Goal: Task Accomplishment & Management: Manage account settings

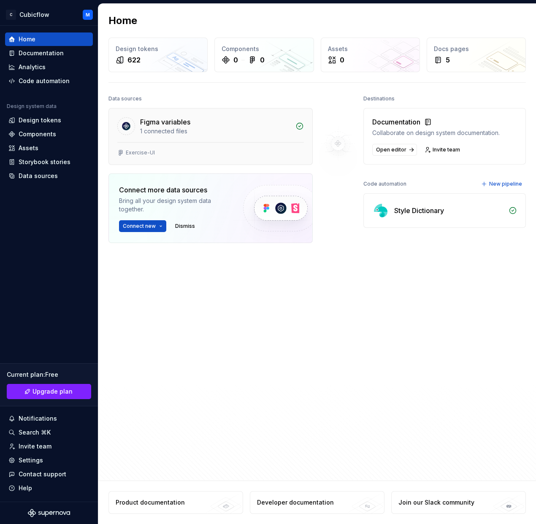
click at [222, 157] on div "Exercise-UI" at bounding box center [210, 153] width 203 height 22
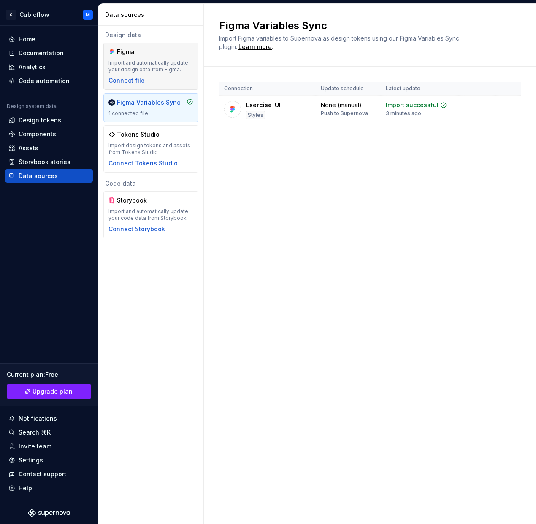
click at [154, 85] on div "Figma Import and automatically update your design data from Figma. Connect file" at bounding box center [150, 66] width 95 height 47
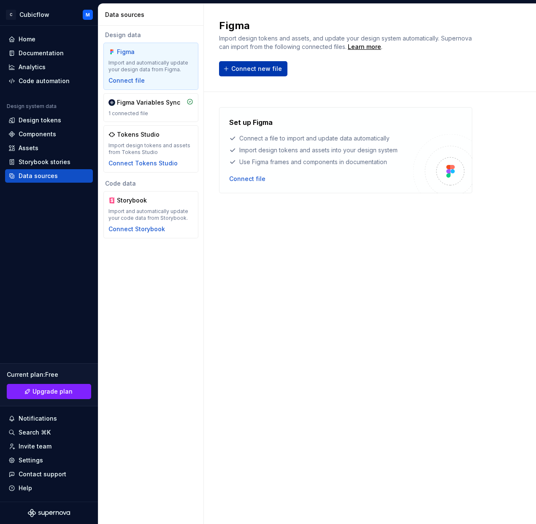
click at [253, 67] on span "Connect new file" at bounding box center [256, 69] width 51 height 8
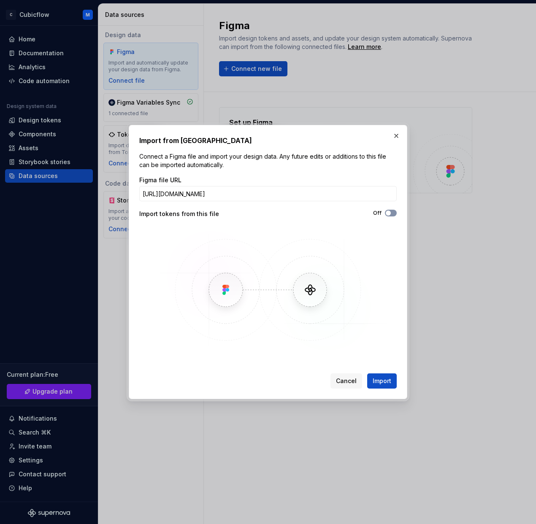
type input "[URL][DOMAIN_NAME]"
click at [390, 212] on icon "button" at bounding box center [388, 212] width 7 height 5
click at [390, 212] on span "button" at bounding box center [392, 212] width 5 height 5
click at [390, 212] on icon "button" at bounding box center [388, 212] width 7 height 5
click at [388, 213] on icon "button" at bounding box center [388, 213] width 2 height 1
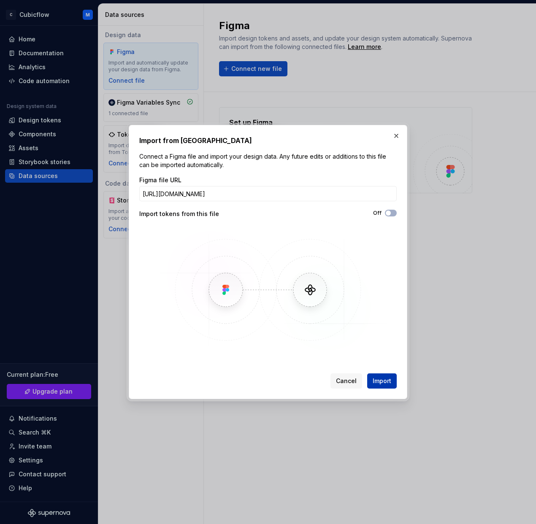
click at [385, 381] on span "Import" at bounding box center [381, 381] width 19 height 8
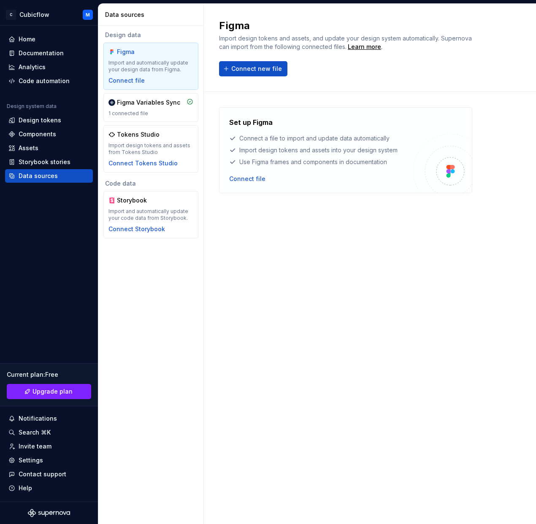
click at [152, 74] on div "Figma Import and automatically update your design data from Figma. Connect file" at bounding box center [150, 66] width 85 height 37
click at [237, 59] on div "Figma Import design tokens and assets, and update your design system automatica…" at bounding box center [369, 47] width 301 height 57
click at [237, 68] on span "Connect new file" at bounding box center [256, 69] width 51 height 8
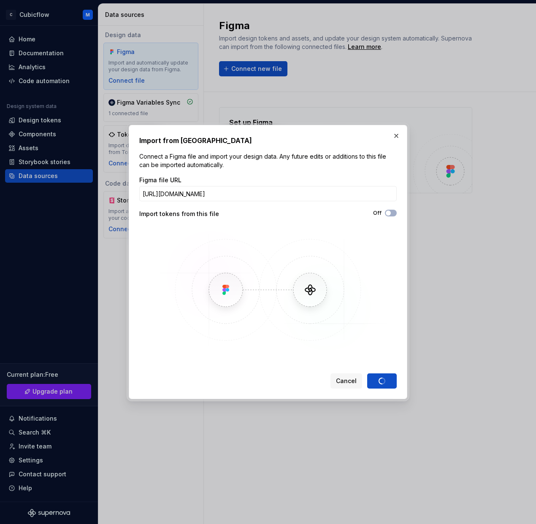
click at [364, 346] on img at bounding box center [267, 289] width 245 height 126
click at [370, 135] on h2 "Import from [GEOGRAPHIC_DATA]" at bounding box center [267, 140] width 257 height 10
click at [346, 382] on span "Cancel" at bounding box center [346, 381] width 21 height 8
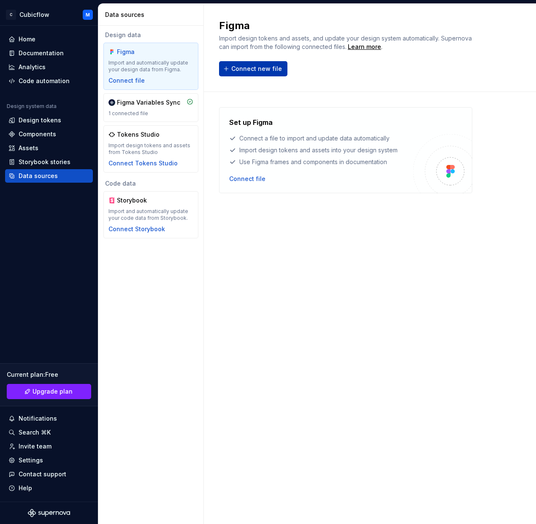
click at [239, 63] on button "Connect new file" at bounding box center [253, 68] width 68 height 15
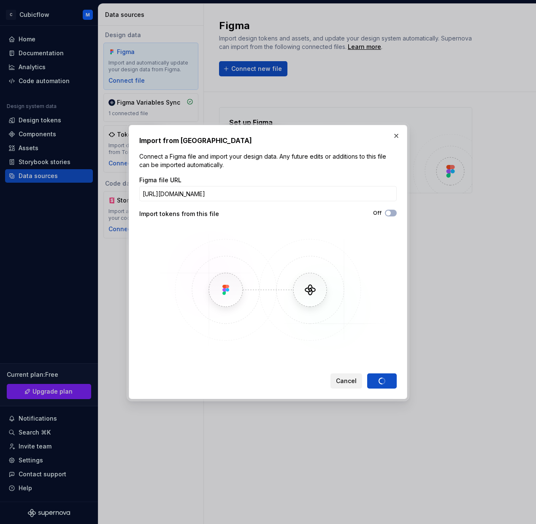
click at [351, 381] on span "Cancel" at bounding box center [346, 381] width 21 height 8
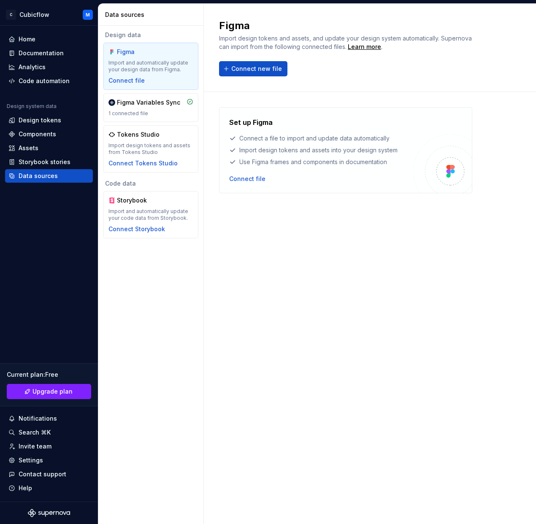
click at [172, 56] on div "Figma" at bounding box center [150, 52] width 85 height 8
click at [248, 70] on span "Connect new file" at bounding box center [256, 69] width 51 height 8
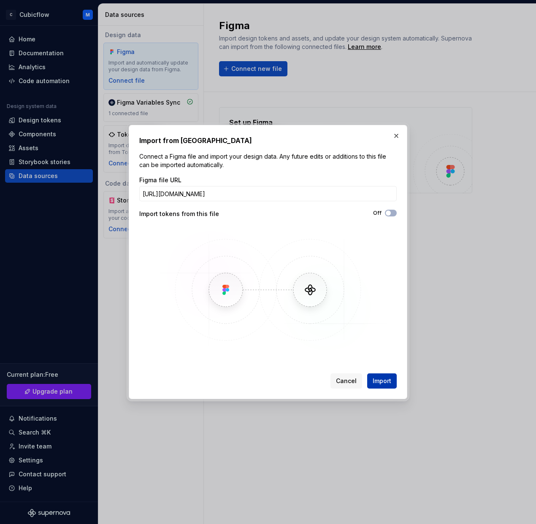
type input "[URL][DOMAIN_NAME]"
click at [386, 382] on span "Import" at bounding box center [381, 381] width 19 height 8
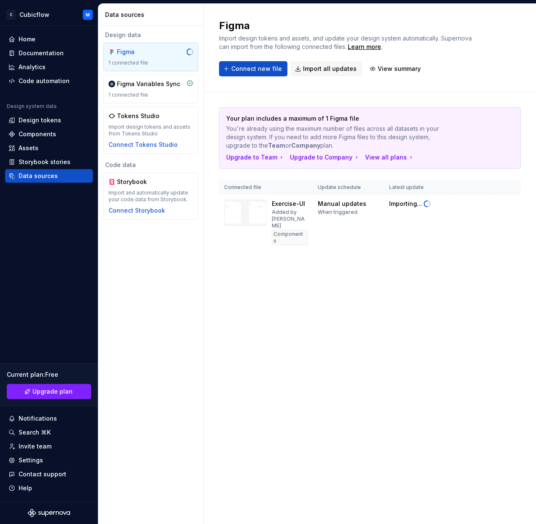
drag, startPoint x: 343, startPoint y: 135, endPoint x: 459, endPoint y: 143, distance: 115.8
click at [459, 143] on div "Your plan includes a maximum of 1 Figma file You're already using the maximum n…" at bounding box center [369, 131] width 287 height 35
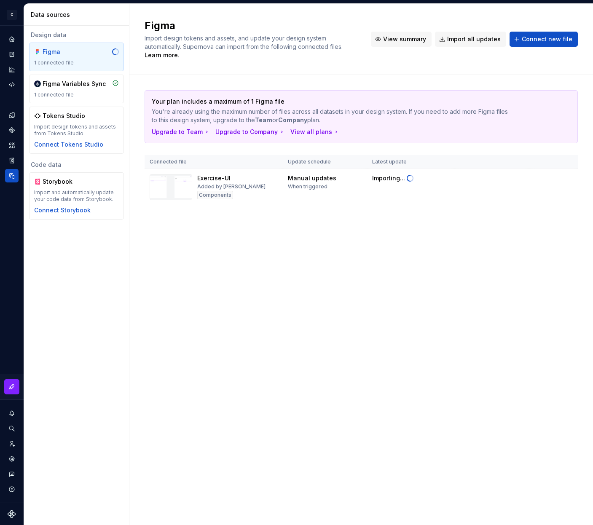
click at [399, 35] on span "View summary" at bounding box center [404, 39] width 43 height 8
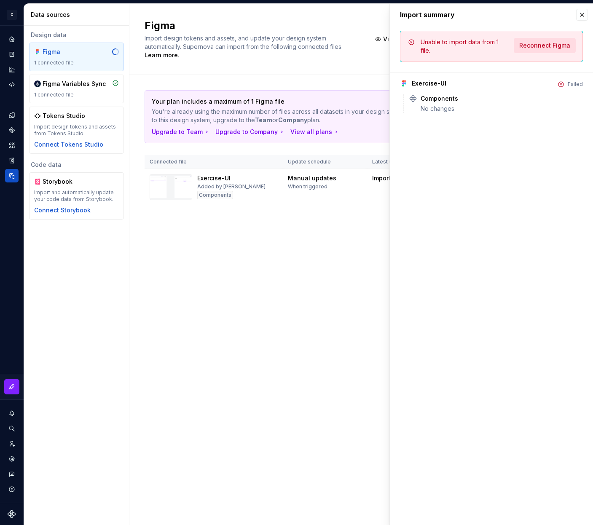
click at [535, 46] on span "Reconnect Figma" at bounding box center [544, 45] width 51 height 8
click at [535, 87] on div "Failed" at bounding box center [575, 84] width 15 height 7
click at [251, 258] on div "Figma Import design tokens and assets, and update your design system automatica…" at bounding box center [361, 265] width 464 height 522
click at [535, 13] on button "button" at bounding box center [582, 15] width 12 height 12
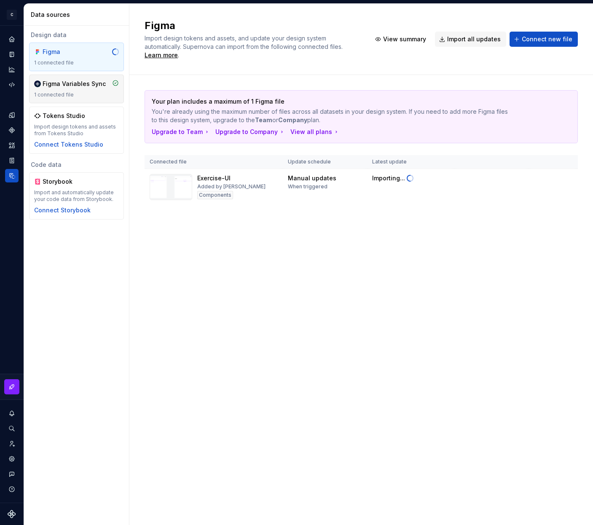
click at [81, 93] on div "1 connected file" at bounding box center [76, 95] width 85 height 7
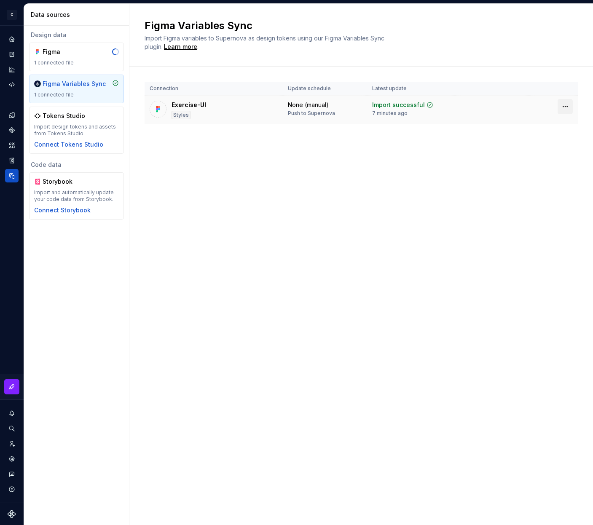
click at [535, 108] on html "C Cubicflow M Design system data Data sources Design data Figma 1 connected fil…" at bounding box center [296, 262] width 593 height 525
click at [535, 105] on html "C Cubicflow M Design system data Data sources Design data Figma 1 connected fil…" at bounding box center [296, 262] width 593 height 525
click at [535, 104] on html "C Cubicflow M Design system data Data sources Design data Figma 1 connected fil…" at bounding box center [296, 262] width 593 height 525
click at [73, 63] on div "1 connected file" at bounding box center [76, 62] width 85 height 7
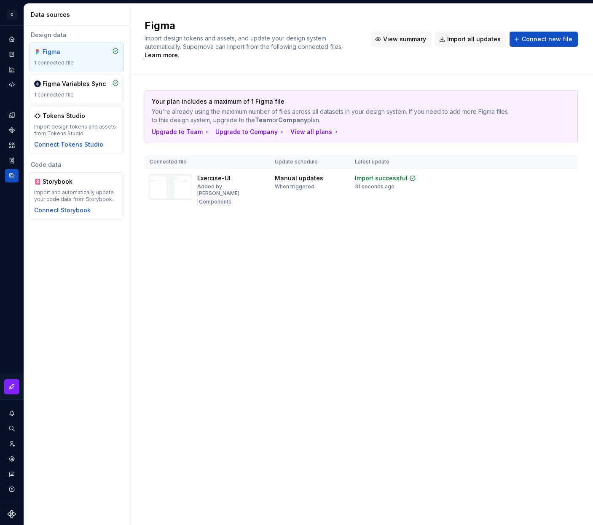
click at [380, 32] on button "View summary" at bounding box center [401, 39] width 61 height 15
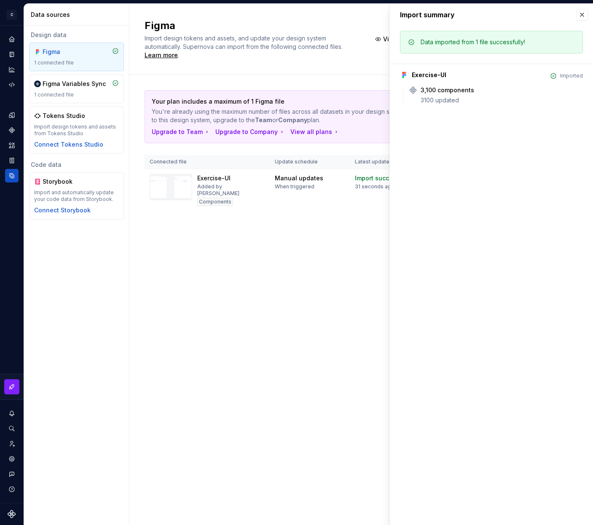
click at [450, 86] on div "Exercise-UI Imported 3,100 components 3100 updated" at bounding box center [491, 84] width 183 height 41
click at [477, 90] on icon at bounding box center [479, 90] width 5 height 5
click at [273, 194] on td "Manual updates When triggered" at bounding box center [310, 190] width 81 height 43
click at [13, 35] on div "Home" at bounding box center [11, 38] width 13 height 13
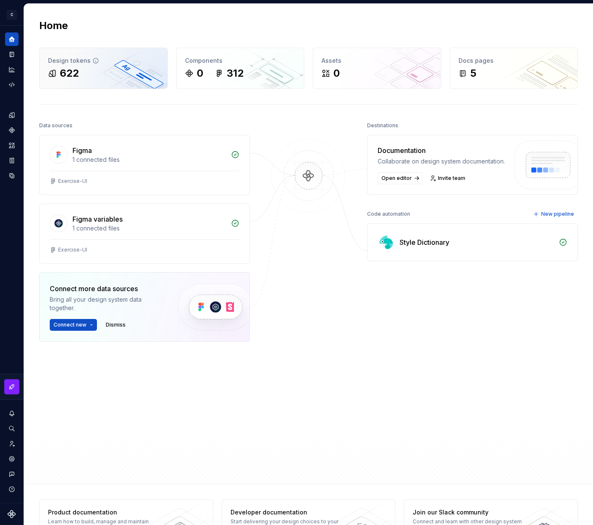
click at [75, 63] on div "Design tokens" at bounding box center [103, 61] width 111 height 8
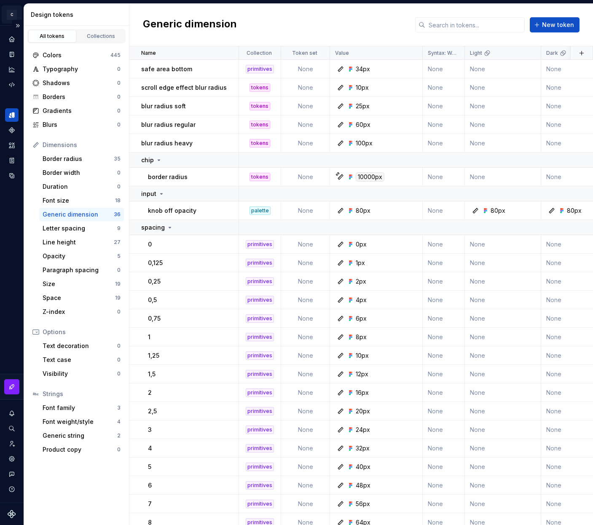
click at [13, 15] on html "C Cubicflow M Design system data Design tokens All tokens Collections Colors 44…" at bounding box center [296, 262] width 593 height 525
drag, startPoint x: 11, startPoint y: 15, endPoint x: 14, endPoint y: 43, distance: 28.0
click at [11, 15] on html "C Cubicflow M Design system data Design tokens All tokens Collections Colors 44…" at bounding box center [296, 262] width 593 height 525
click at [14, 43] on icon "Home" at bounding box center [12, 39] width 8 height 8
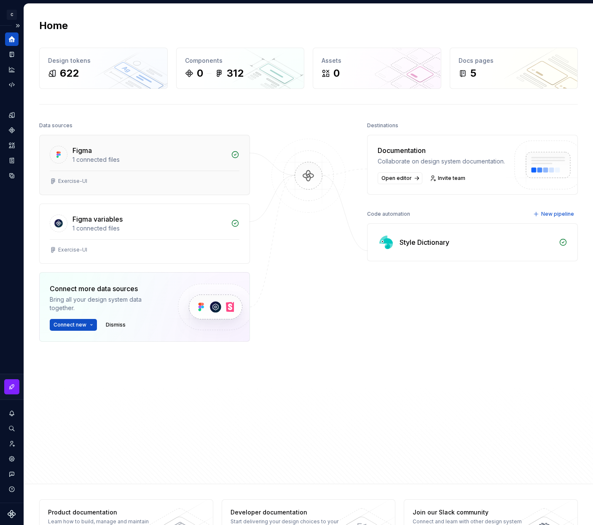
click at [90, 148] on div "Figma" at bounding box center [82, 150] width 19 height 10
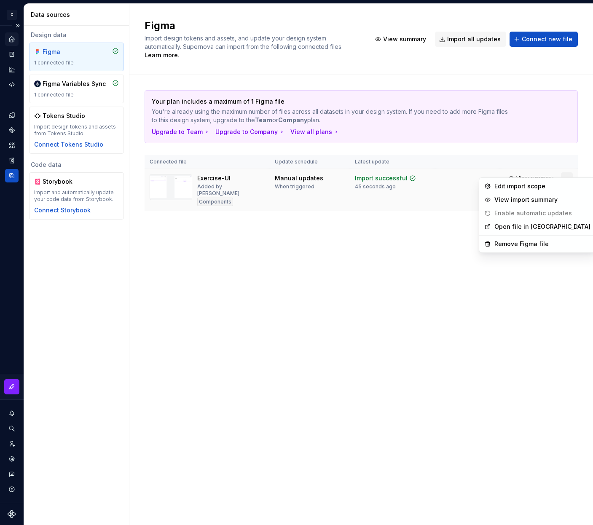
click at [535, 170] on html "C Cubicflow M Design system data Data sources Design data Figma 1 connected fil…" at bounding box center [296, 262] width 593 height 525
click at [530, 187] on div "Edit import scope" at bounding box center [543, 186] width 96 height 8
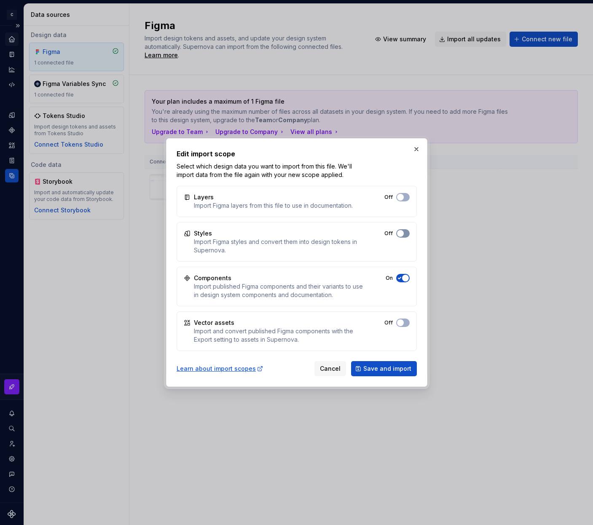
click at [403, 234] on span "button" at bounding box center [400, 233] width 7 height 7
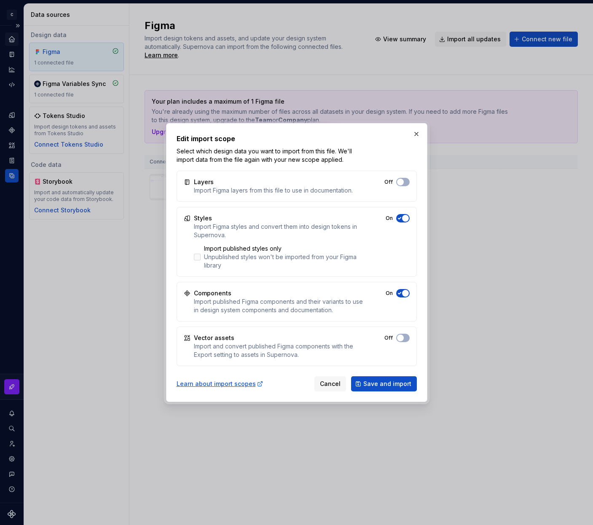
click at [260, 255] on div "Unpublished styles won't be imported from your Figma library" at bounding box center [284, 261] width 160 height 17
click at [240, 255] on div "Unpublished styles won't be imported from your Figma library" at bounding box center [284, 261] width 160 height 17
click at [391, 382] on span "Save and import" at bounding box center [387, 384] width 48 height 8
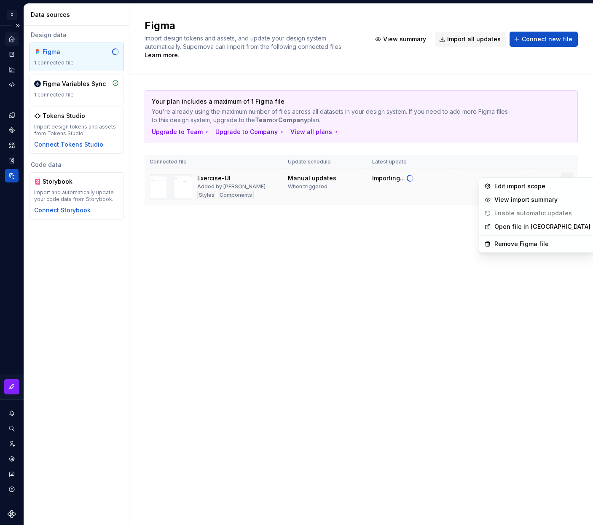
click at [535, 167] on html "C Cubicflow M Design system data Data sources Design data Figma 1 connected fil…" at bounding box center [296, 262] width 593 height 525
click at [535, 185] on div "Edit import scope" at bounding box center [543, 186] width 96 height 8
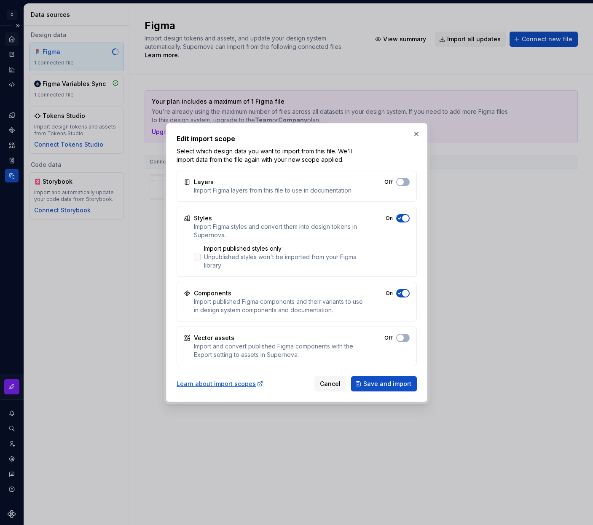
click at [199, 256] on div at bounding box center [197, 257] width 7 height 7
click at [396, 388] on button "Save and import" at bounding box center [384, 384] width 66 height 15
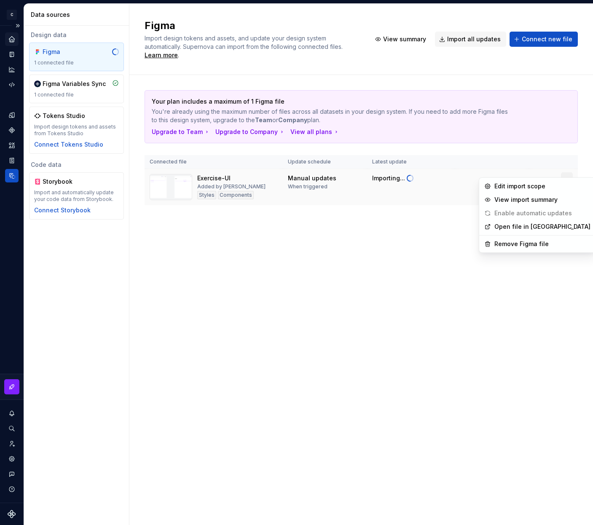
click at [535, 170] on html "C Cubicflow M Design system data Data sources Design data Figma 1 connected fil…" at bounding box center [296, 262] width 593 height 525
click at [535, 199] on div "View import summary" at bounding box center [543, 200] width 96 height 8
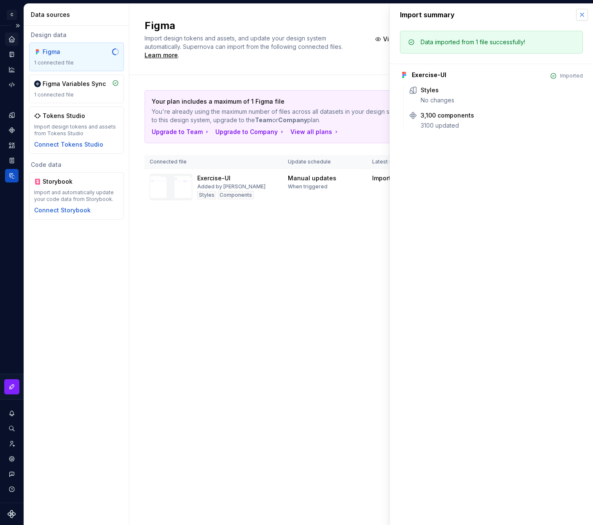
click at [535, 16] on button "button" at bounding box center [582, 15] width 12 height 12
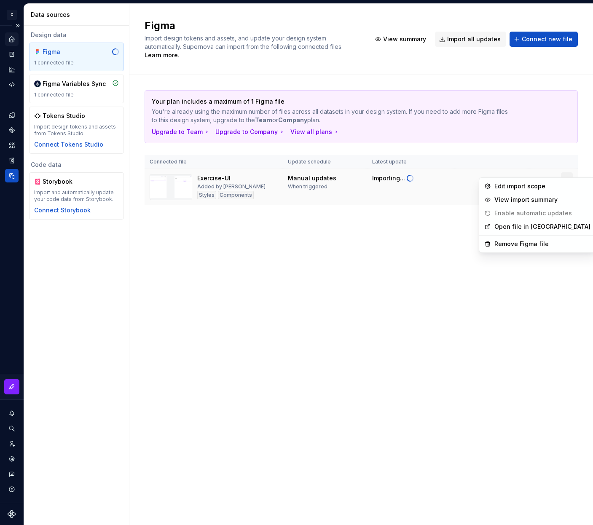
click at [535, 168] on html "C Cubicflow M Design system data Data sources Design data Figma 1 connected fil…" at bounding box center [296, 262] width 593 height 525
click at [373, 213] on html "C Cubicflow M Design system data Data sources Design data Figma 1 connected fil…" at bounding box center [296, 262] width 593 height 525
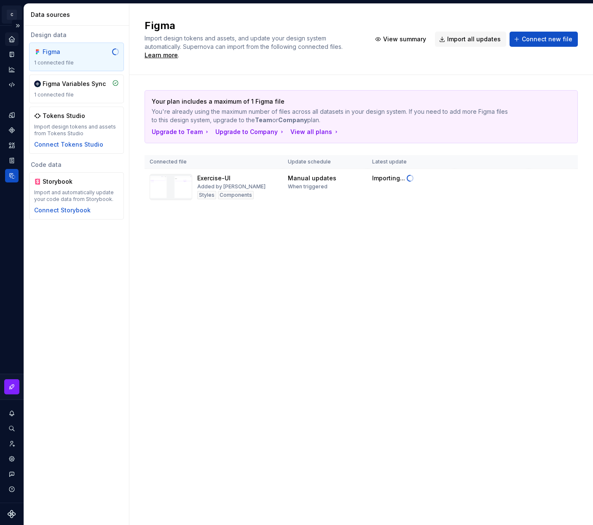
click at [10, 13] on html "C Cubicflow M Design system data Data sources Design data Figma 1 connected fil…" at bounding box center [296, 262] width 593 height 525
drag, startPoint x: 173, startPoint y: 161, endPoint x: 109, endPoint y: 169, distance: 64.6
click at [173, 161] on html "C Cubicflow M Design system data Data sources Design data Figma 1 connected fil…" at bounding box center [296, 262] width 593 height 525
click at [6, 81] on div "Code automation" at bounding box center [11, 84] width 13 height 13
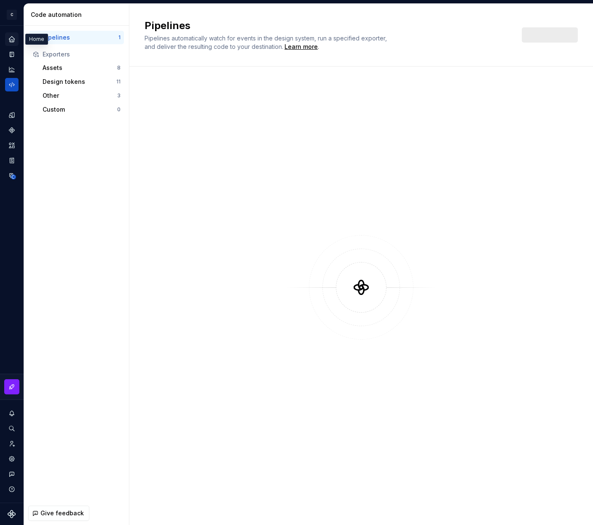
click at [9, 38] on icon "Home" at bounding box center [12, 39] width 8 height 8
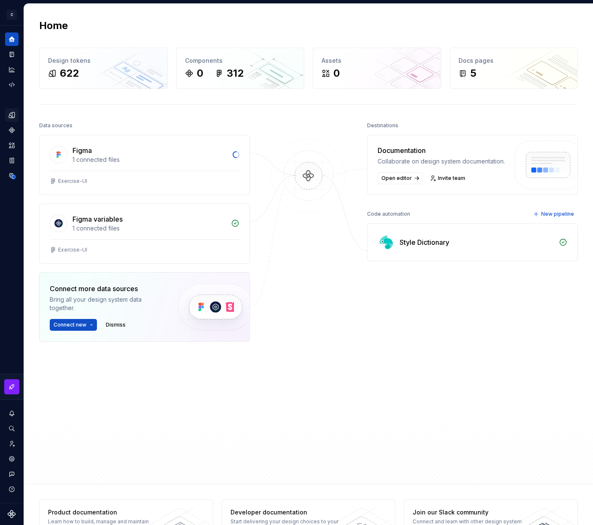
click at [13, 115] on icon "Design tokens" at bounding box center [13, 114] width 3 height 5
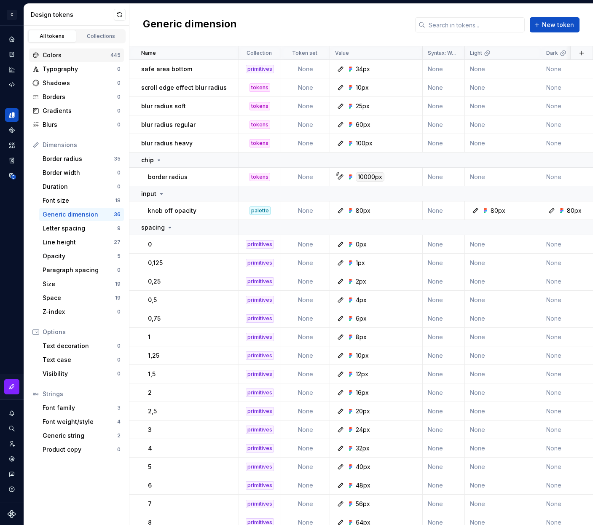
click at [91, 56] on div "Colors" at bounding box center [77, 55] width 68 height 8
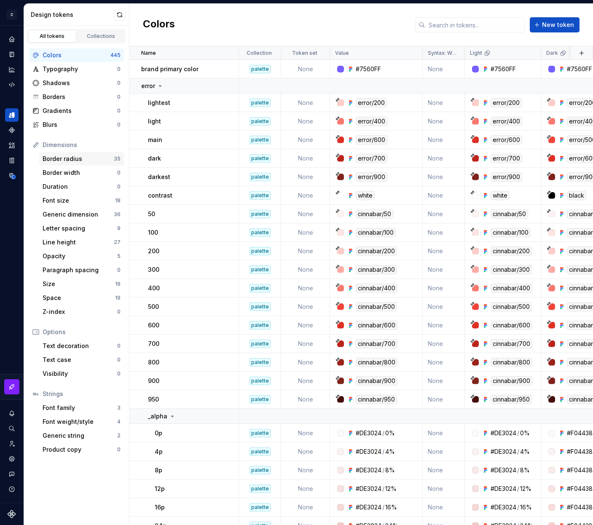
click at [86, 159] on div "Border radius" at bounding box center [78, 159] width 71 height 8
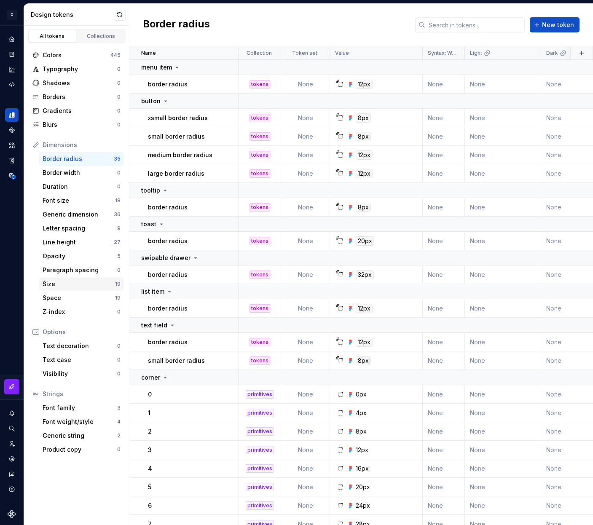
click at [61, 285] on div "Size" at bounding box center [79, 284] width 73 height 8
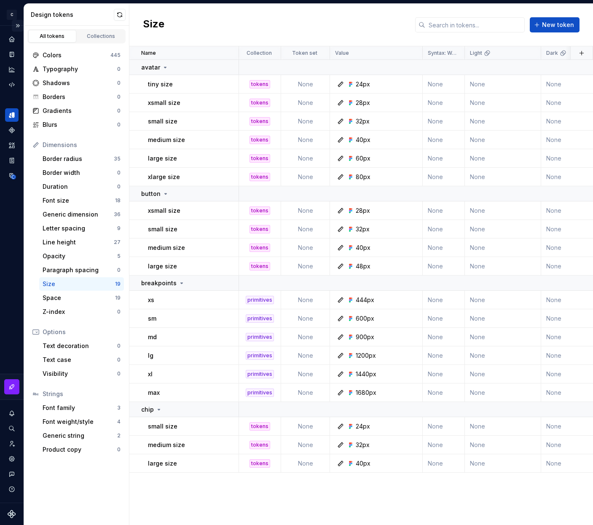
click at [19, 25] on button "Expand sidebar" at bounding box center [18, 26] width 12 height 12
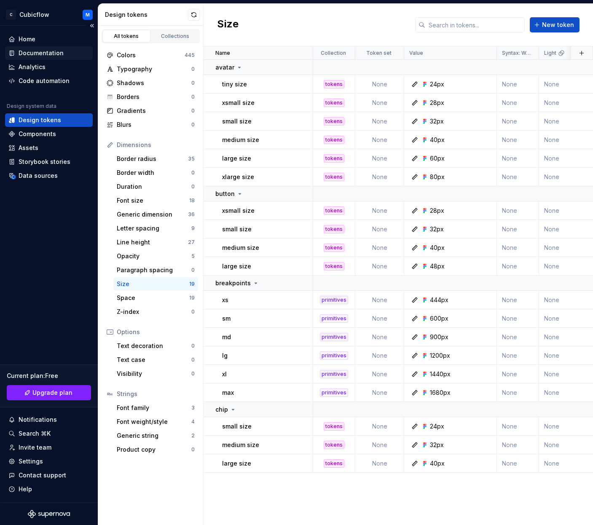
click at [34, 50] on div "Documentation" at bounding box center [41, 53] width 45 height 8
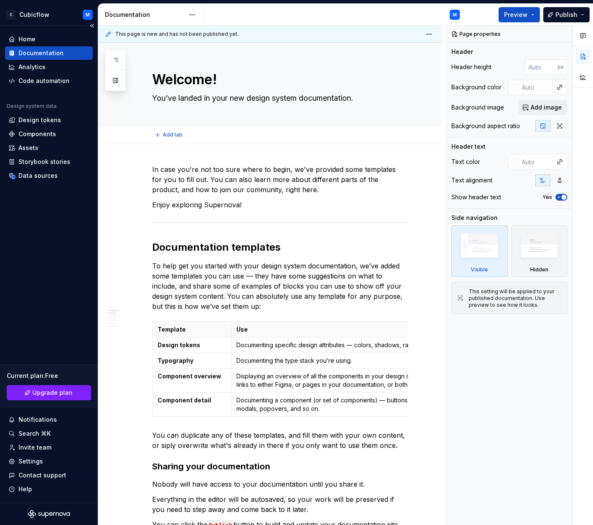
type textarea "*"
click at [40, 65] on div "Analytics" at bounding box center [32, 67] width 27 height 8
click at [43, 81] on div "Code automation" at bounding box center [44, 81] width 51 height 8
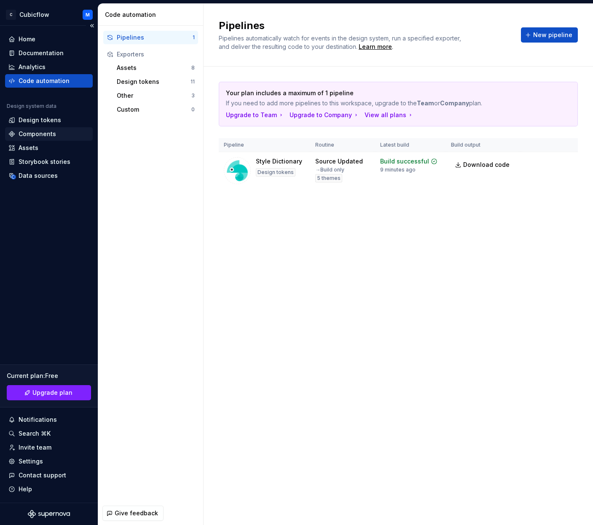
click at [53, 135] on div "Components" at bounding box center [38, 134] width 38 height 8
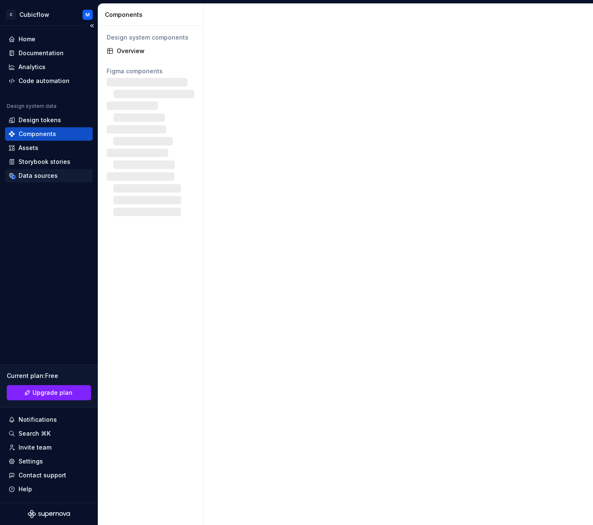
click at [49, 172] on div "Data sources" at bounding box center [38, 176] width 39 height 8
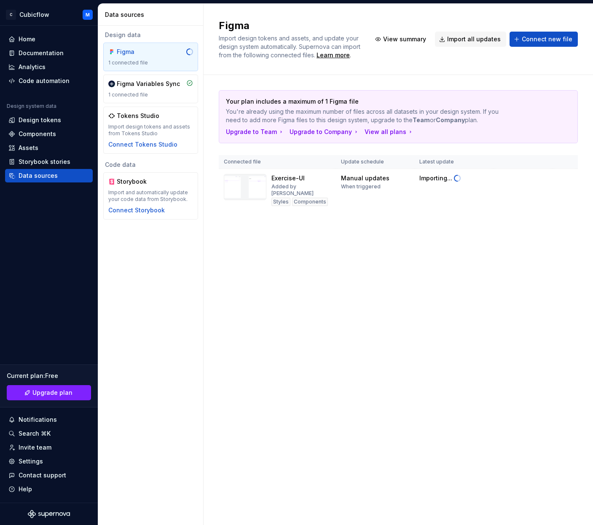
click at [135, 54] on div "Figma" at bounding box center [137, 52] width 40 height 8
click at [39, 165] on div "Storybook stories" at bounding box center [45, 162] width 52 height 8
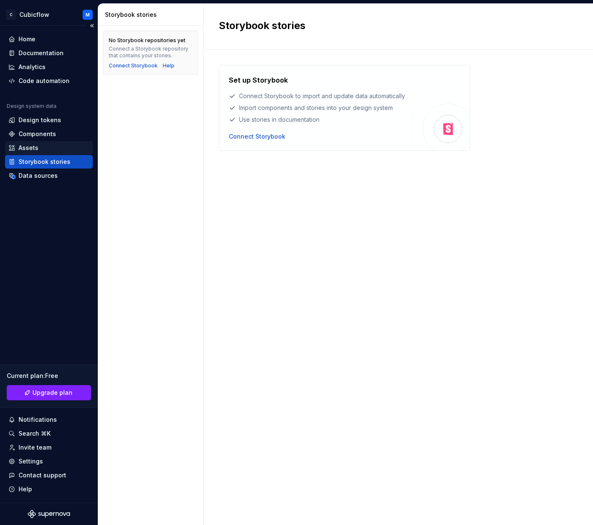
click at [47, 145] on div "Assets" at bounding box center [48, 148] width 81 height 8
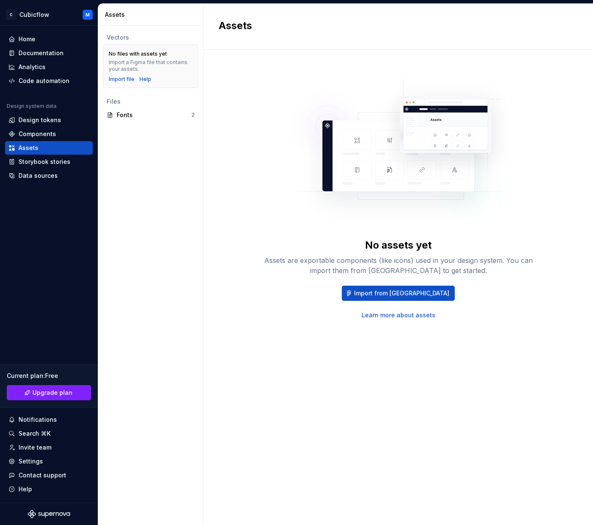
click at [286, 374] on div "No assets yet Assets are exportable components (like icons) used in your design…" at bounding box center [398, 279] width 359 height 428
click at [56, 173] on div "Data sources" at bounding box center [48, 176] width 81 height 8
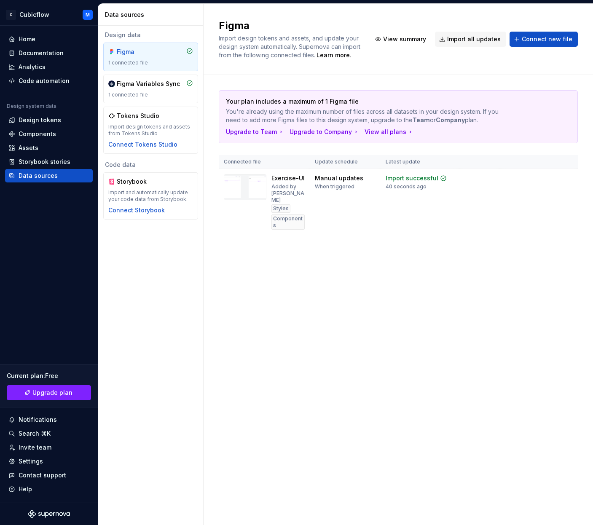
click at [153, 56] on div "Figma" at bounding box center [137, 52] width 40 height 8
click at [284, 205] on div "Styles" at bounding box center [281, 209] width 19 height 8
click at [535, 179] on html "C Cubicflow M Home Documentation Analytics Code automation Design system data D…" at bounding box center [296, 262] width 593 height 525
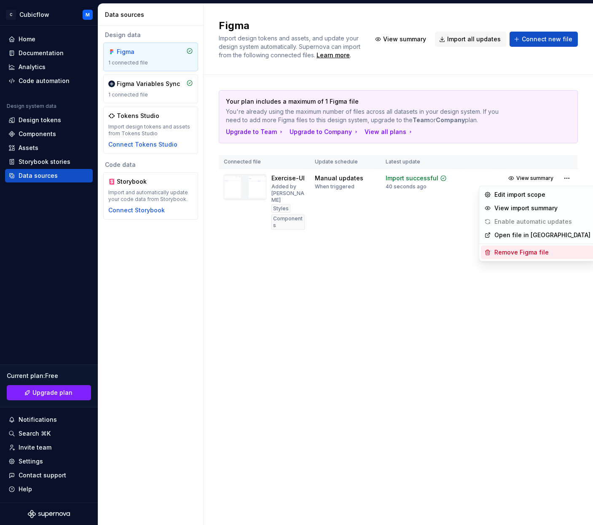
click at [527, 254] on div "Remove Figma file" at bounding box center [543, 252] width 96 height 8
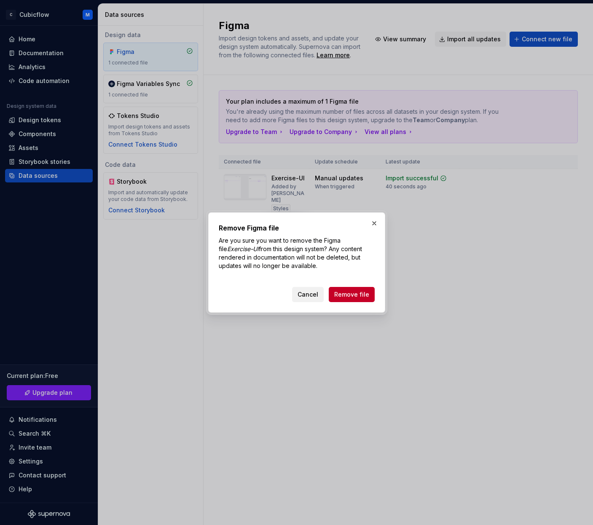
click at [316, 294] on span "Cancel" at bounding box center [308, 295] width 21 height 8
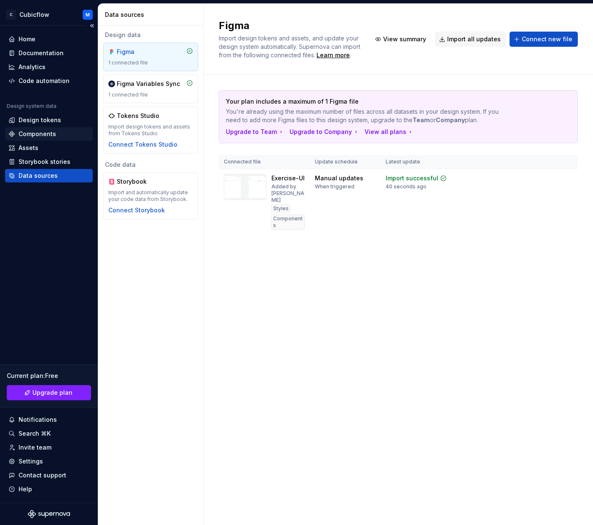
click at [42, 129] on div "Components" at bounding box center [49, 133] width 88 height 13
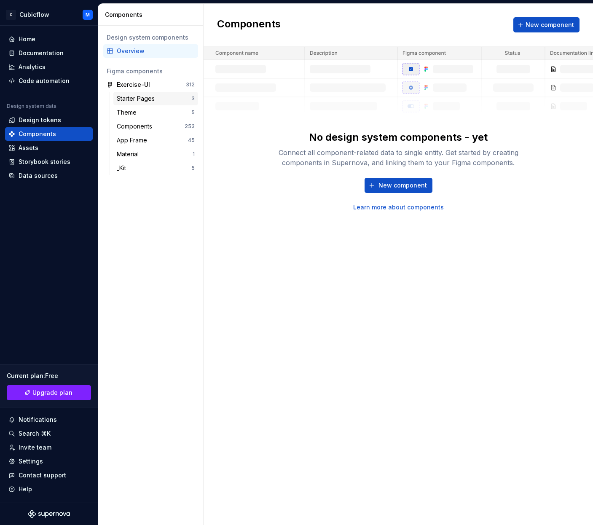
click at [167, 100] on div "Starter Pages" at bounding box center [154, 98] width 75 height 8
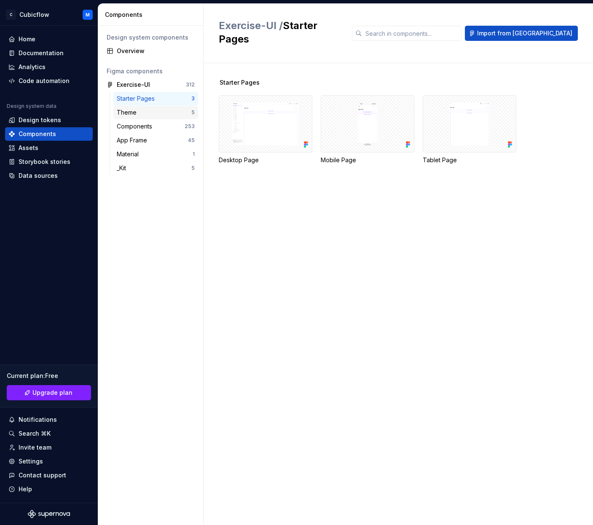
click at [167, 114] on div "Theme" at bounding box center [154, 112] width 75 height 8
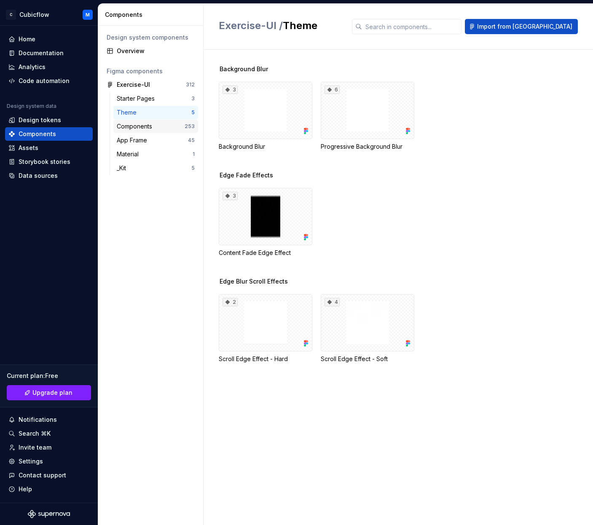
click at [170, 122] on div "Components 253" at bounding box center [155, 126] width 85 height 13
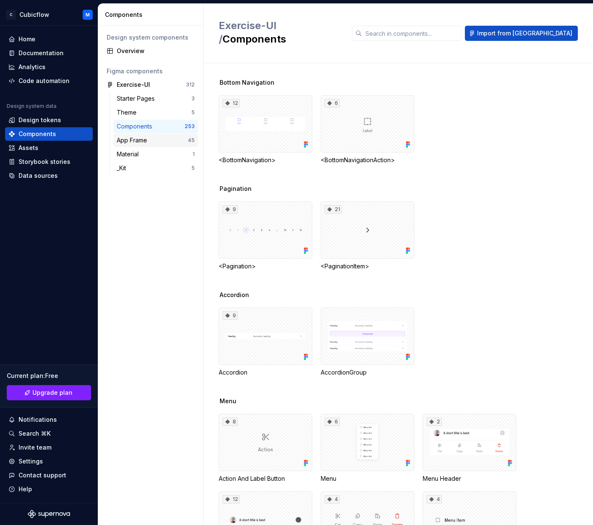
click at [170, 140] on div "App Frame" at bounding box center [152, 140] width 71 height 8
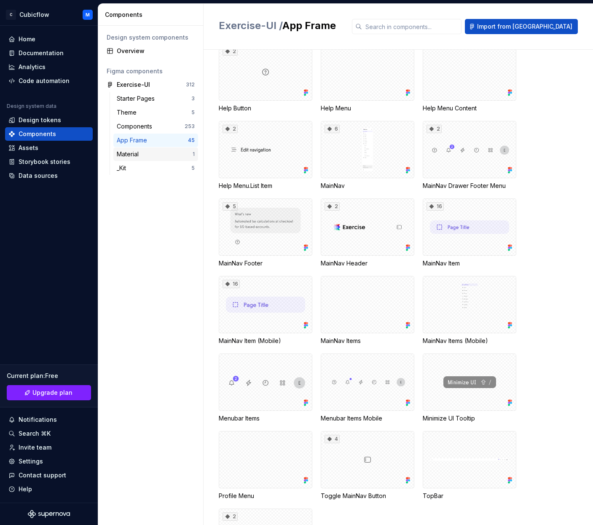
scroll to position [240, 0]
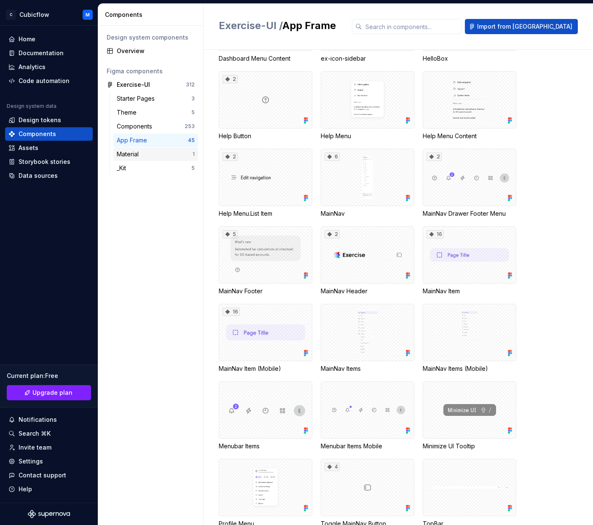
click at [180, 157] on div "Material" at bounding box center [155, 154] width 76 height 8
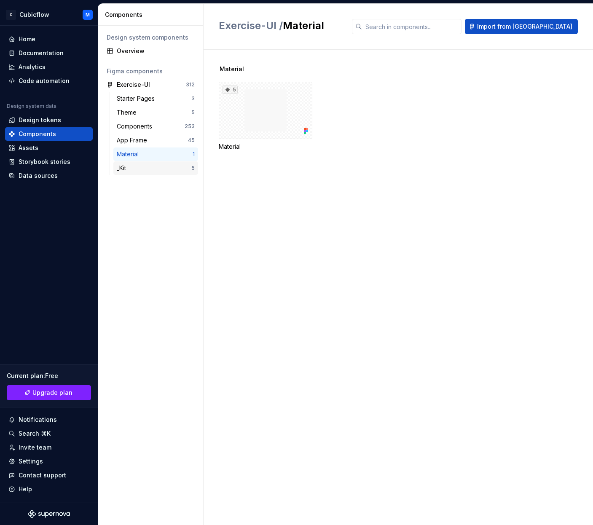
click at [186, 161] on div "_Kit 5" at bounding box center [155, 167] width 85 height 13
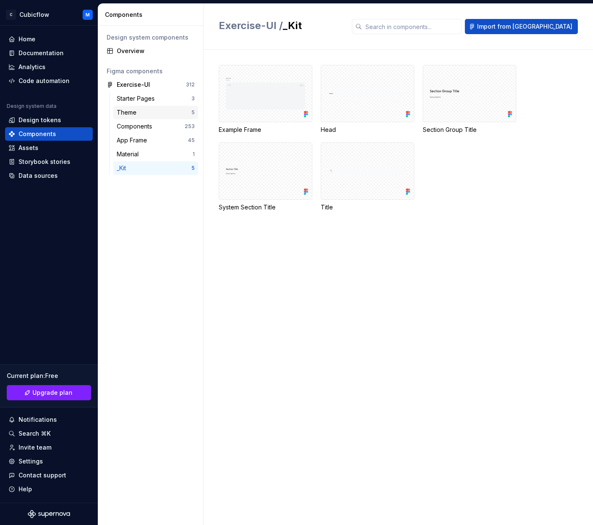
click at [164, 111] on div "Theme" at bounding box center [154, 112] width 75 height 8
click at [172, 102] on div "Starter Pages" at bounding box center [154, 98] width 75 height 8
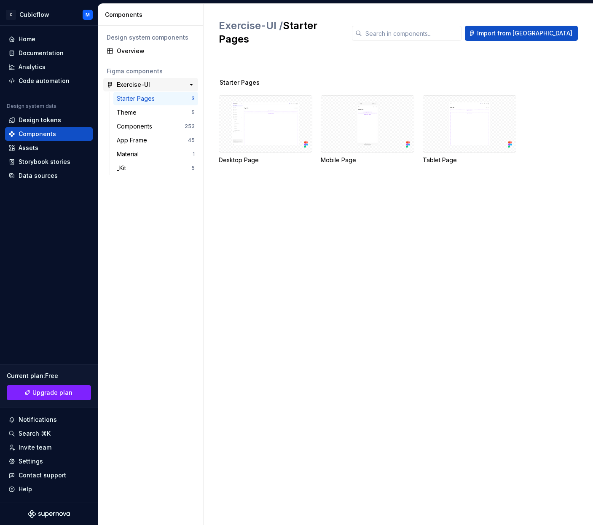
click at [181, 87] on div "312" at bounding box center [187, 85] width 15 height 12
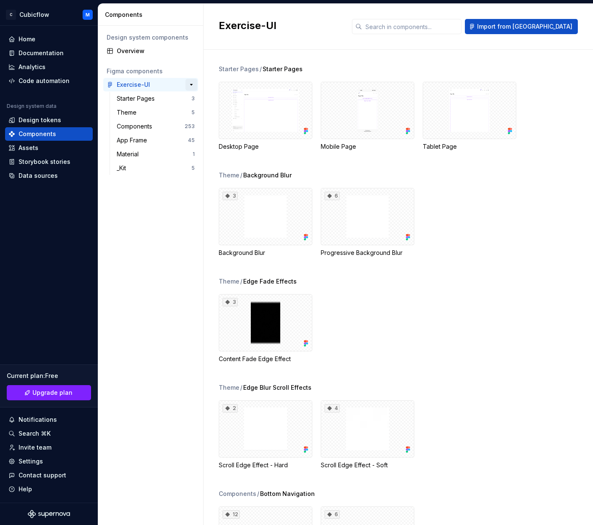
click at [191, 84] on button "button" at bounding box center [192, 85] width 12 height 12
click at [158, 99] on div "Starter Pages" at bounding box center [154, 98] width 75 height 8
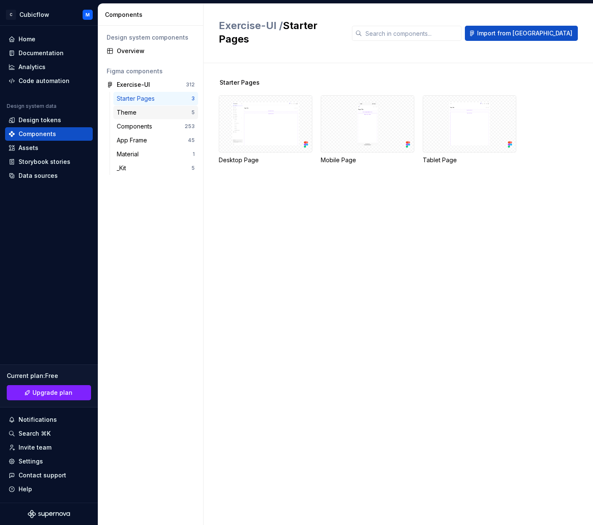
click at [137, 109] on div "Theme" at bounding box center [128, 112] width 23 height 8
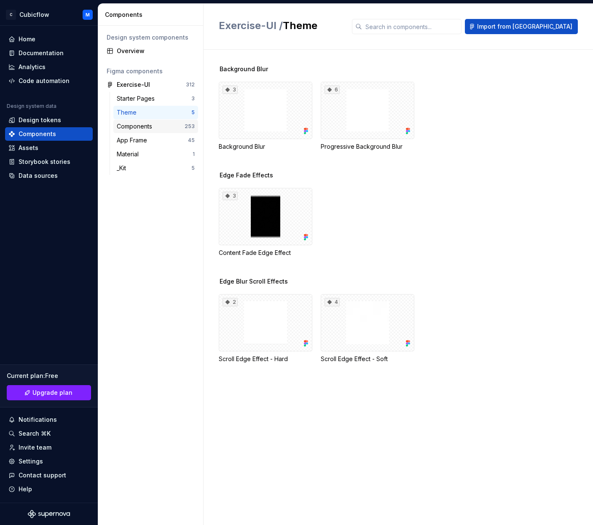
click at [161, 124] on div "Components" at bounding box center [151, 126] width 68 height 8
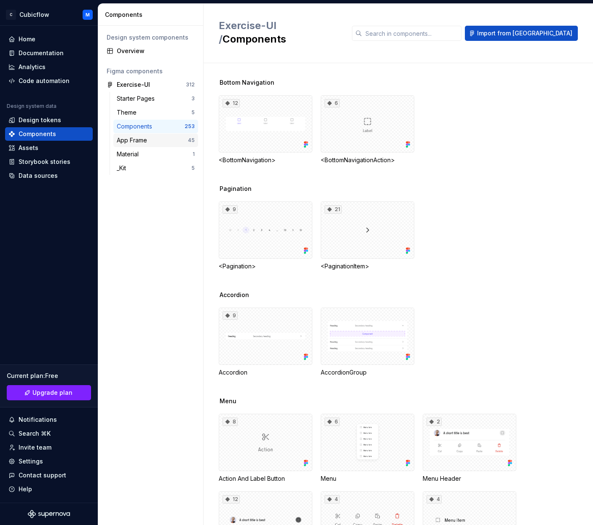
click at [151, 135] on div "App Frame 45" at bounding box center [155, 140] width 85 height 13
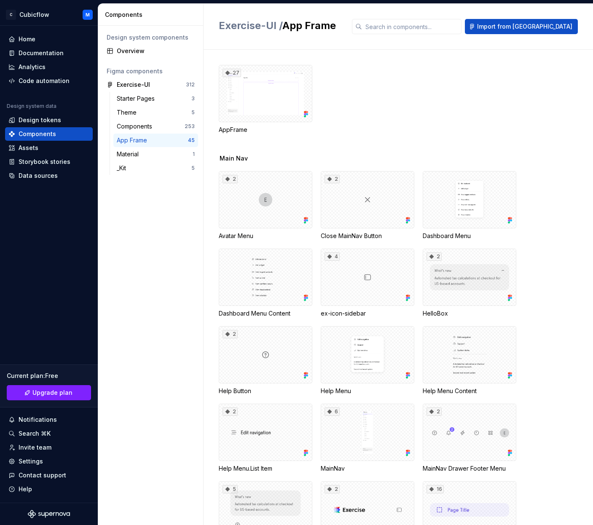
click at [153, 145] on div "App Frame 45" at bounding box center [155, 140] width 85 height 13
click at [149, 154] on div "Material" at bounding box center [155, 154] width 76 height 8
click at [133, 159] on div "Material 1" at bounding box center [155, 154] width 85 height 13
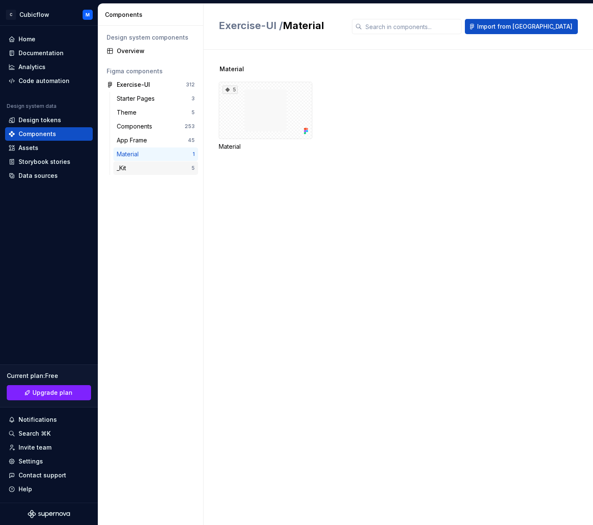
click at [138, 164] on div "_Kit 5" at bounding box center [155, 167] width 85 height 13
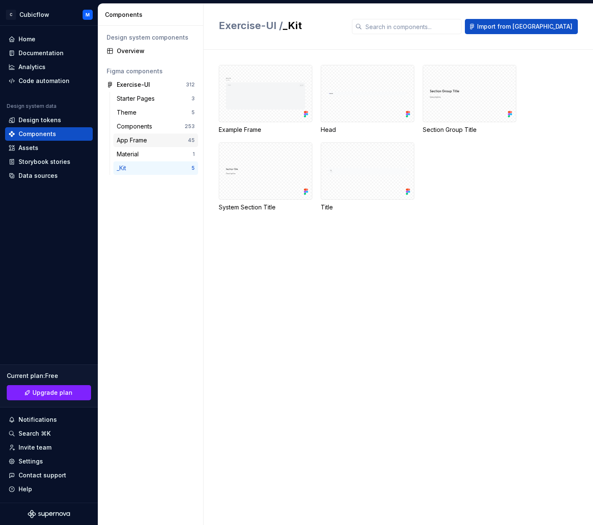
click at [158, 135] on div "App Frame 45" at bounding box center [155, 140] width 85 height 13
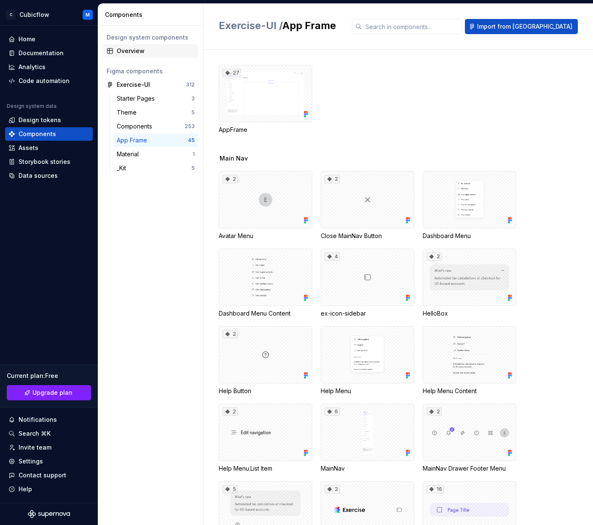
click at [149, 48] on div "Overview" at bounding box center [156, 51] width 78 height 8
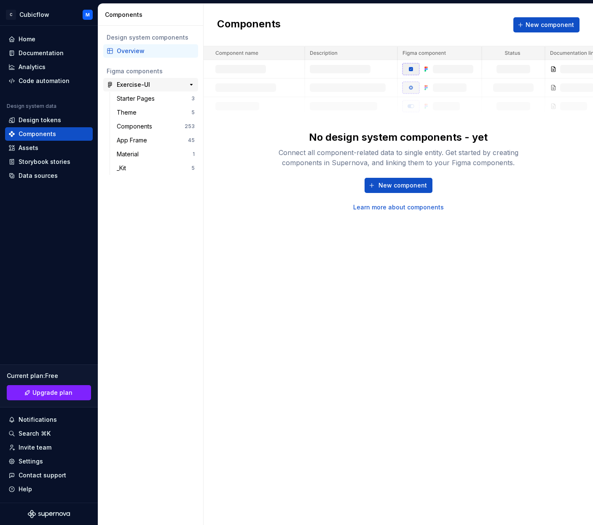
click at [158, 81] on div "Exercise-UI" at bounding box center [148, 85] width 63 height 8
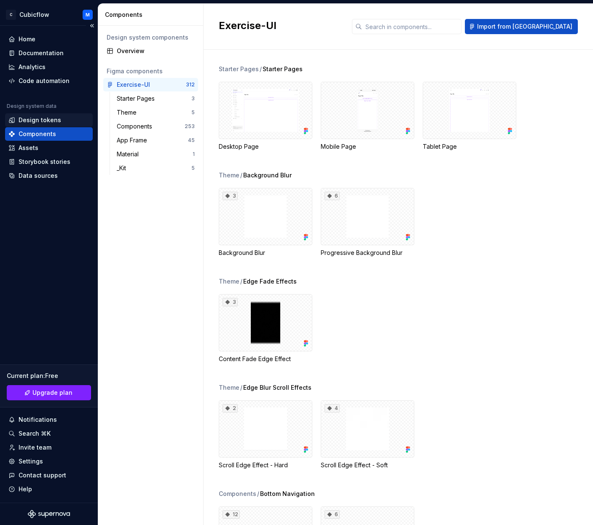
click at [44, 121] on div "Design tokens" at bounding box center [40, 120] width 43 height 8
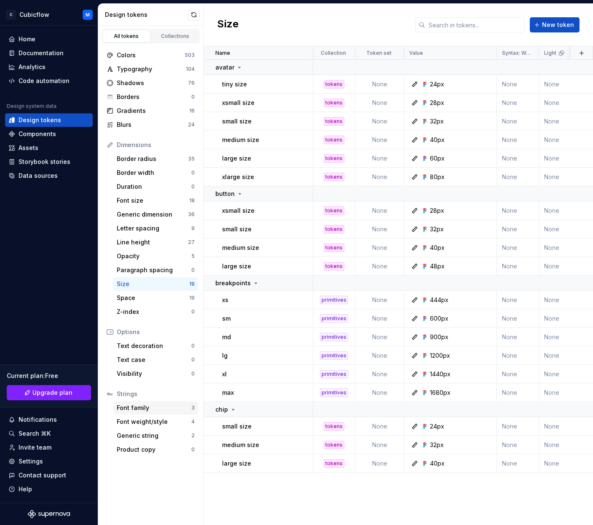
click at [165, 413] on div "Font family 3" at bounding box center [155, 407] width 85 height 13
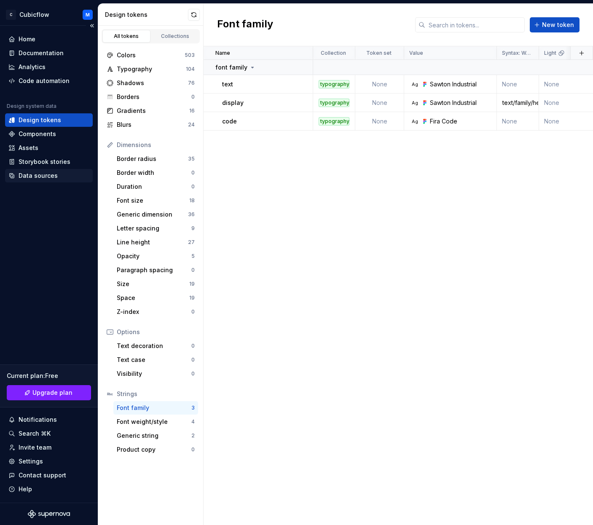
click at [46, 176] on div "Data sources" at bounding box center [38, 176] width 39 height 8
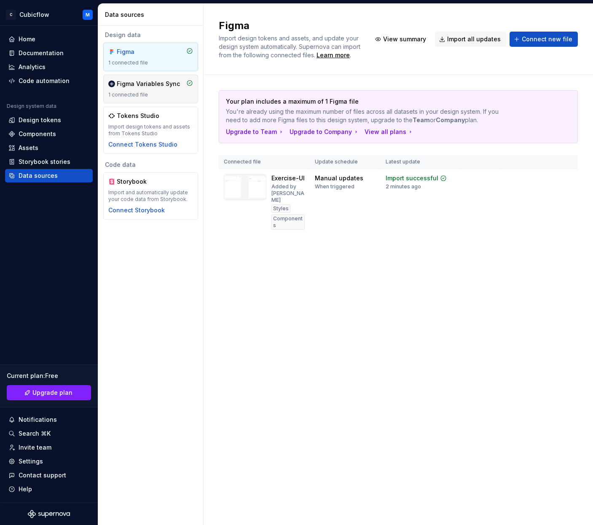
click at [141, 78] on div "Figma Variables Sync 1 connected file" at bounding box center [150, 89] width 95 height 29
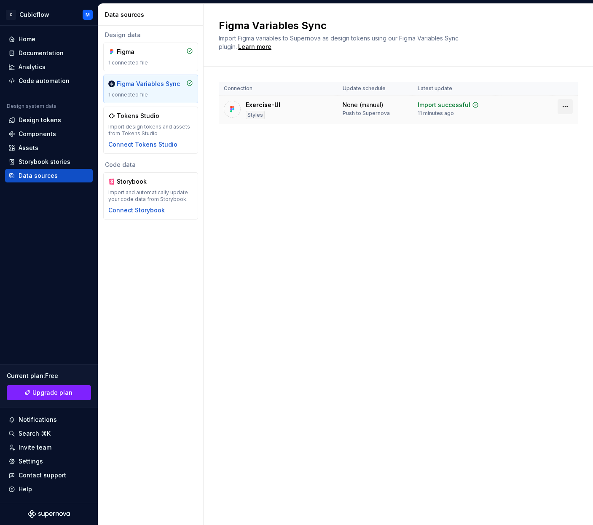
click at [535, 108] on html "C Cubicflow M Home Documentation Analytics Code automation Design system data D…" at bounding box center [296, 262] width 593 height 525
click at [535, 123] on div "Disconnect plugin" at bounding box center [560, 125] width 55 height 8
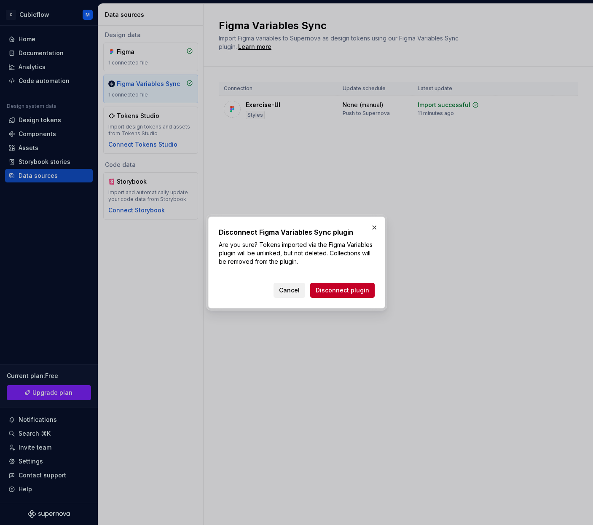
click at [300, 290] on span "Cancel" at bounding box center [289, 290] width 21 height 8
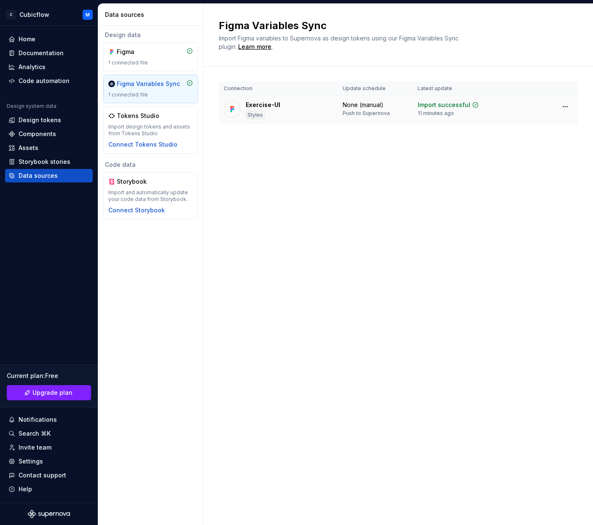
click at [283, 108] on div "Exercise-UI Styles" at bounding box center [278, 110] width 109 height 19
click at [535, 106] on td at bounding box center [565, 107] width 25 height 22
click at [535, 106] on html "C Cubicflow M Home Documentation Analytics Code automation Design system data D…" at bounding box center [296, 262] width 593 height 525
drag, startPoint x: 220, startPoint y: 67, endPoint x: 158, endPoint y: 56, distance: 62.9
click at [215, 67] on html "C Cubicflow M Home Documentation Analytics Code automation Design system data D…" at bounding box center [296, 262] width 593 height 525
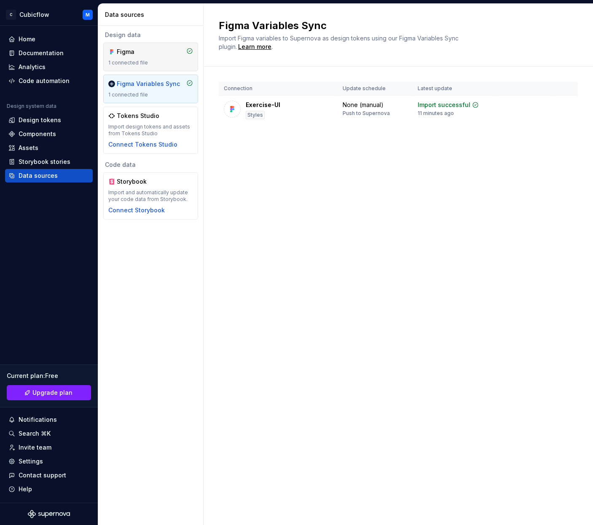
click at [158, 56] on div "Figma 1 connected file" at bounding box center [150, 57] width 85 height 19
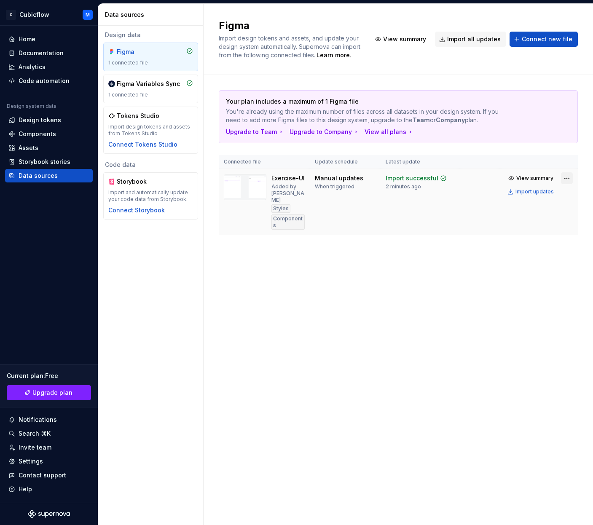
click at [535, 177] on html "C Cubicflow M Home Documentation Analytics Code automation Design system data D…" at bounding box center [296, 262] width 593 height 525
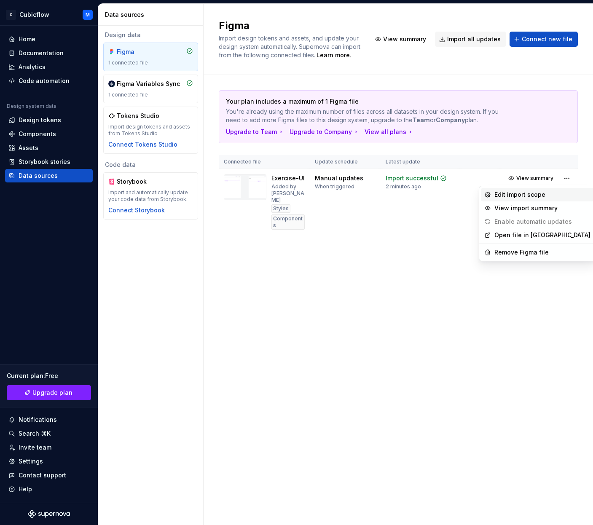
click at [519, 194] on div "Edit import scope" at bounding box center [543, 195] width 96 height 8
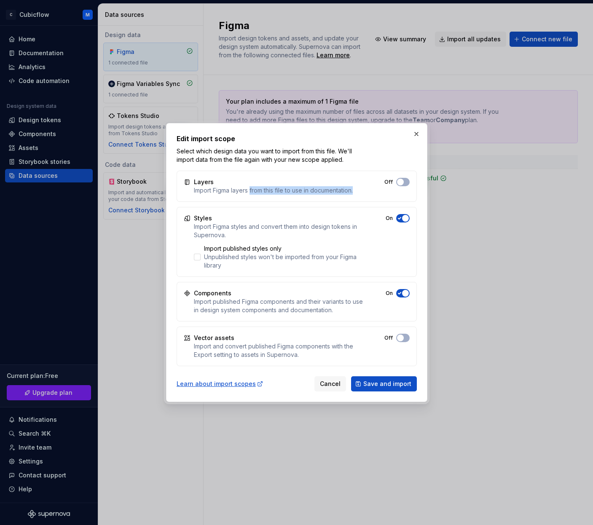
drag, startPoint x: 251, startPoint y: 190, endPoint x: 363, endPoint y: 189, distance: 111.7
click at [363, 189] on div "Layers Import Figma layers from this file to use in documentation. Off" at bounding box center [297, 186] width 240 height 31
click at [406, 182] on button "Off" at bounding box center [402, 182] width 13 height 8
click at [405, 183] on span "button" at bounding box center [405, 182] width 7 height 7
click at [414, 132] on button "button" at bounding box center [417, 134] width 12 height 12
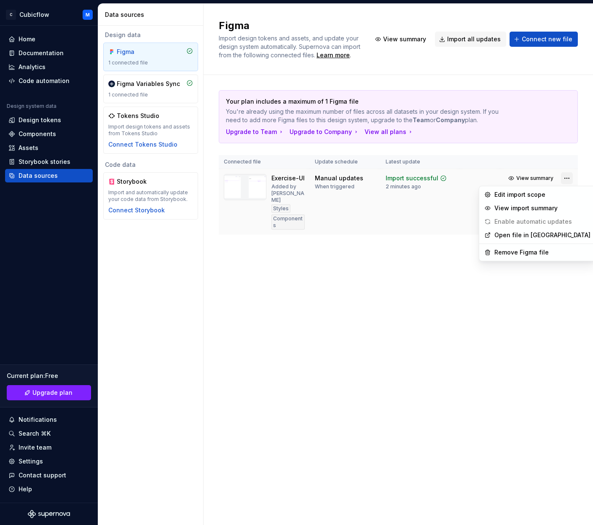
click at [535, 181] on html "C Cubicflow M Home Documentation Analytics Code automation Design system data D…" at bounding box center [296, 262] width 593 height 525
click at [524, 251] on div "Remove Figma file" at bounding box center [543, 252] width 96 height 8
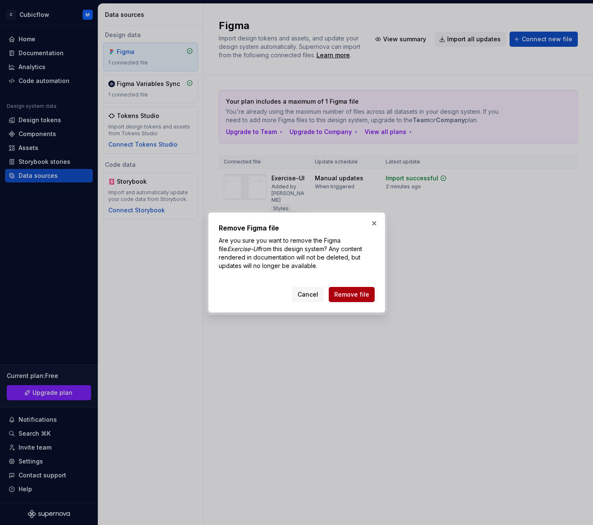
click at [358, 300] on button "Remove file" at bounding box center [352, 294] width 46 height 15
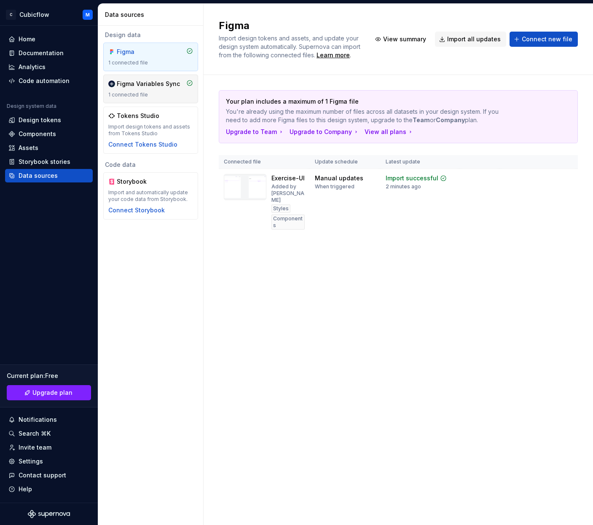
click at [140, 85] on div "Figma Variables Sync" at bounding box center [148, 84] width 63 height 8
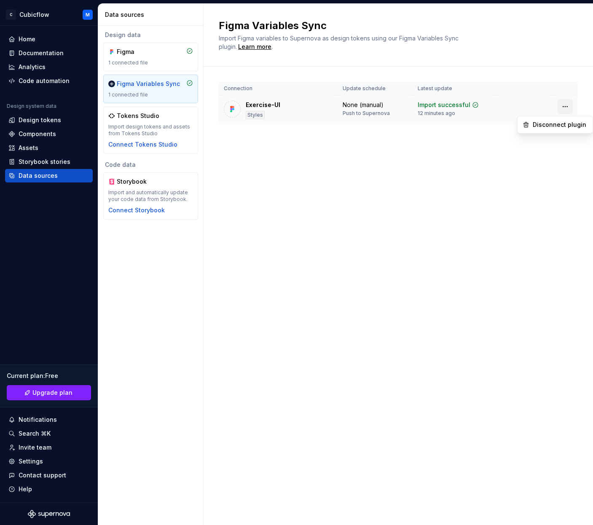
click at [535, 107] on html "C Cubicflow M Home Documentation Analytics Code automation Design system data D…" at bounding box center [296, 262] width 593 height 525
click at [535, 123] on div "Disconnect plugin" at bounding box center [560, 125] width 55 height 8
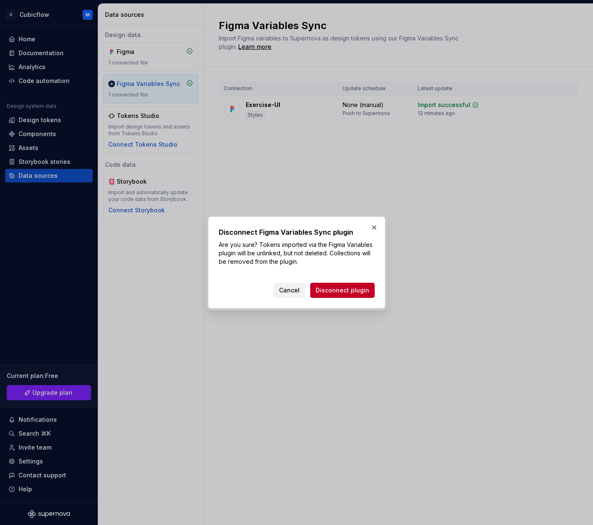
click at [300, 291] on span "Cancel" at bounding box center [289, 290] width 21 height 8
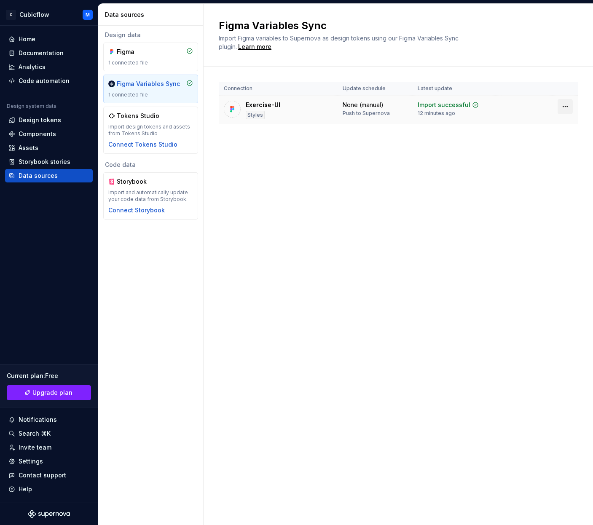
drag, startPoint x: 575, startPoint y: 106, endPoint x: 570, endPoint y: 107, distance: 5.1
click at [535, 107] on td at bounding box center [565, 107] width 25 height 22
click at [535, 107] on html "C Cubicflow M Home Documentation Analytics Code automation Design system data D…" at bounding box center [296, 262] width 593 height 525
click at [535, 125] on div "Disconnect plugin" at bounding box center [560, 125] width 55 height 8
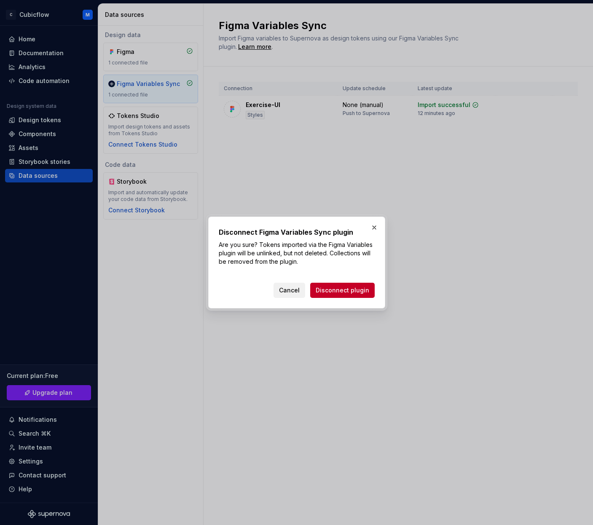
click at [284, 293] on span "Cancel" at bounding box center [289, 290] width 21 height 8
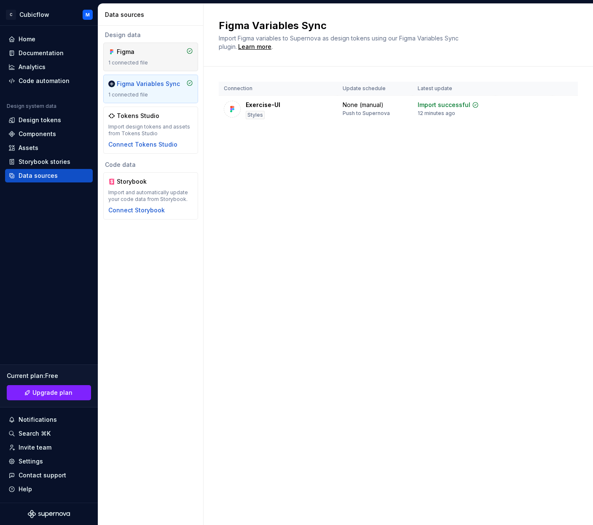
click at [166, 53] on div "Figma" at bounding box center [150, 52] width 85 height 8
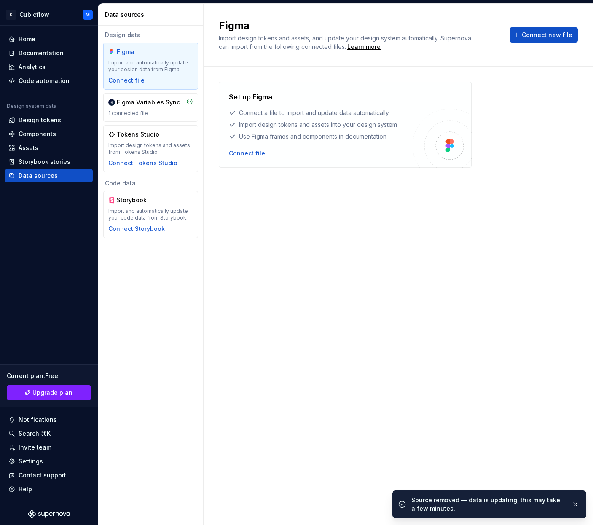
click at [263, 148] on div "Set up Figma Connect a file to import and update data automatically Import desi…" at bounding box center [321, 125] width 184 height 66
click at [256, 151] on div "Connect file" at bounding box center [247, 153] width 36 height 8
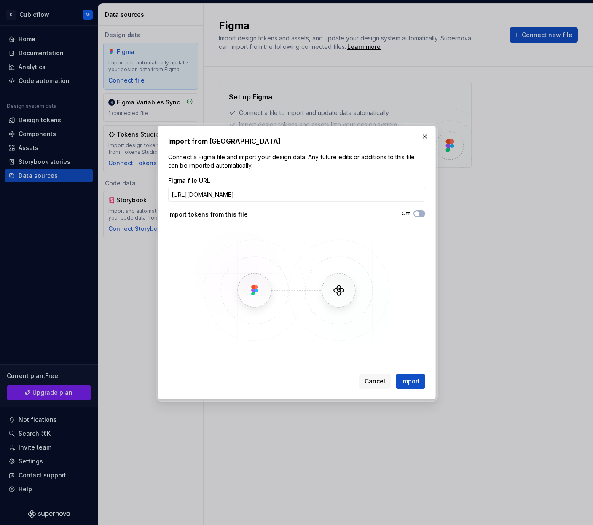
type input "https://www.figma.com/design/VQSKGGu4gPUmf3FVHyzcdm/Exercise-UI?node-id=6646-50…"
click at [412, 211] on div "Off" at bounding box center [361, 213] width 129 height 7
click at [417, 213] on span "button" at bounding box center [416, 213] width 5 height 5
click at [416, 379] on span "Import" at bounding box center [410, 381] width 19 height 8
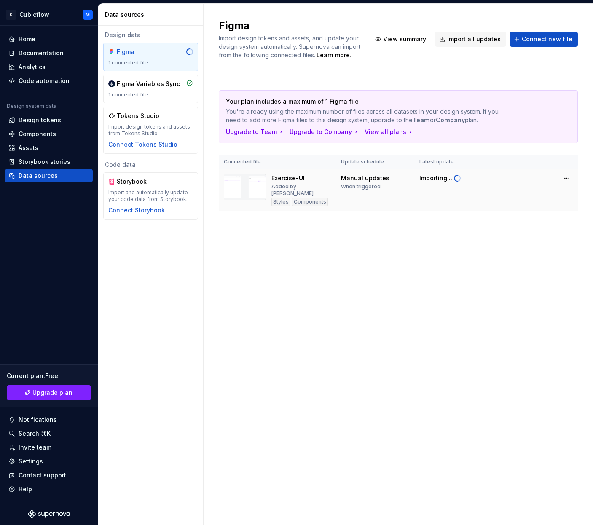
click at [531, 183] on td at bounding box center [523, 190] width 59 height 43
click at [535, 176] on html "C Cubicflow M Home Documentation Analytics Code automation Design system data D…" at bounding box center [296, 262] width 593 height 525
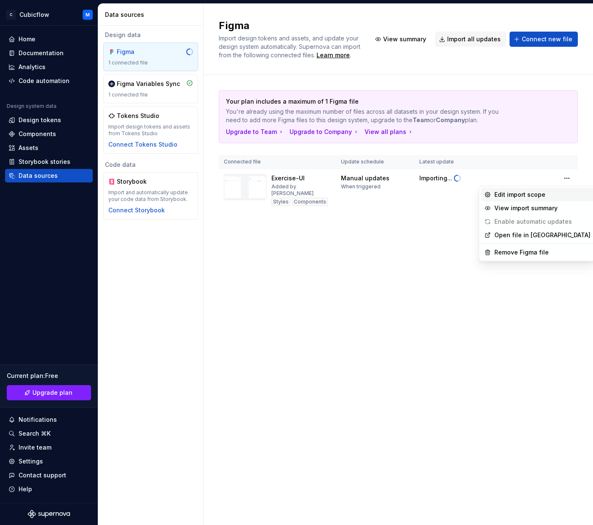
click at [535, 198] on div "Edit import scope" at bounding box center [543, 195] width 96 height 8
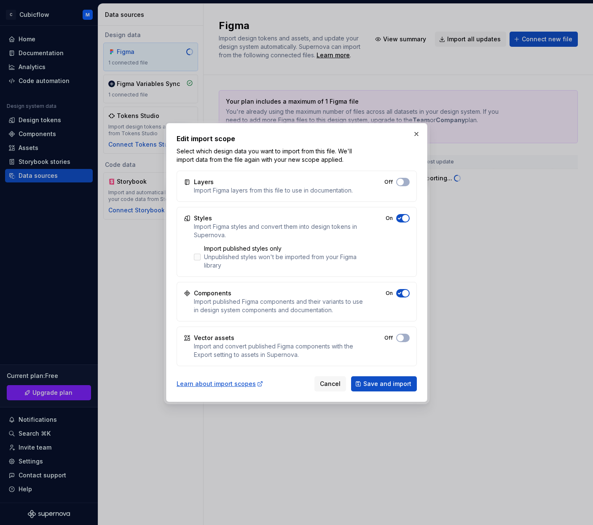
click at [232, 252] on div "Import published styles only" at bounding box center [284, 249] width 160 height 8
click at [399, 386] on span "Save and import" at bounding box center [387, 384] width 48 height 8
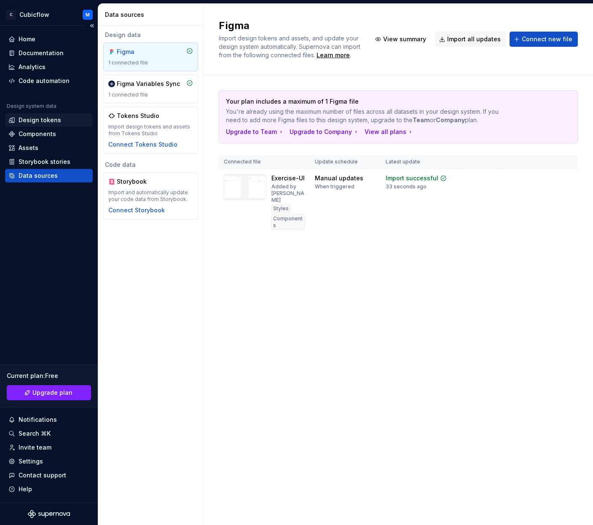
click at [44, 118] on div "Design tokens" at bounding box center [40, 120] width 43 height 8
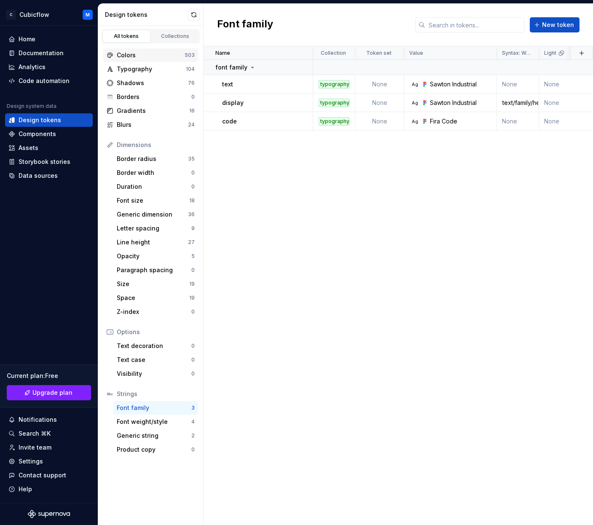
click at [149, 57] on div "Colors" at bounding box center [151, 55] width 68 height 8
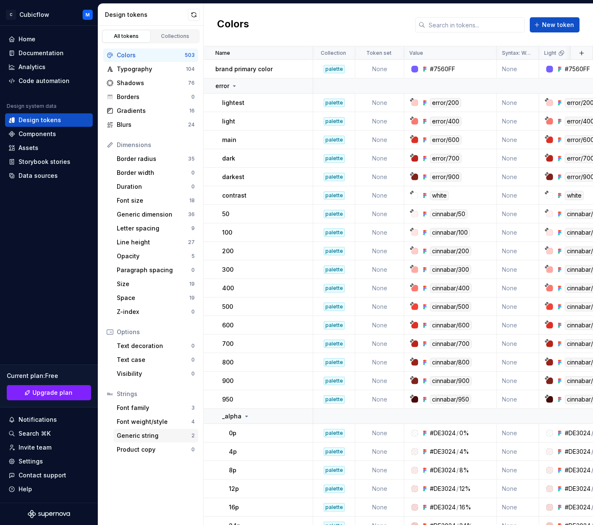
click at [161, 437] on div "Generic string" at bounding box center [154, 436] width 75 height 8
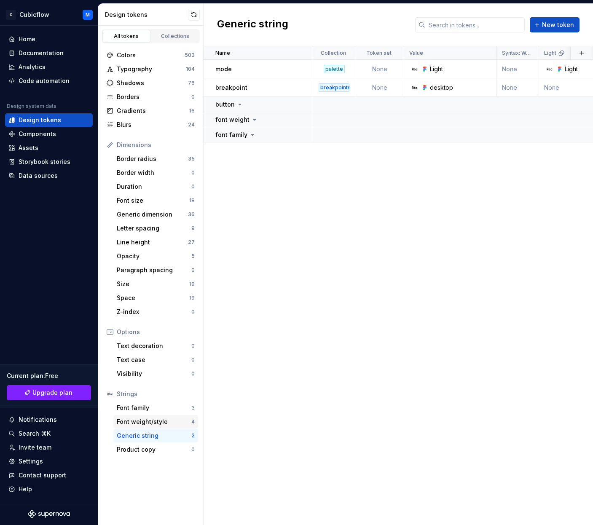
click at [161, 423] on div "Font weight/style" at bounding box center [154, 422] width 75 height 8
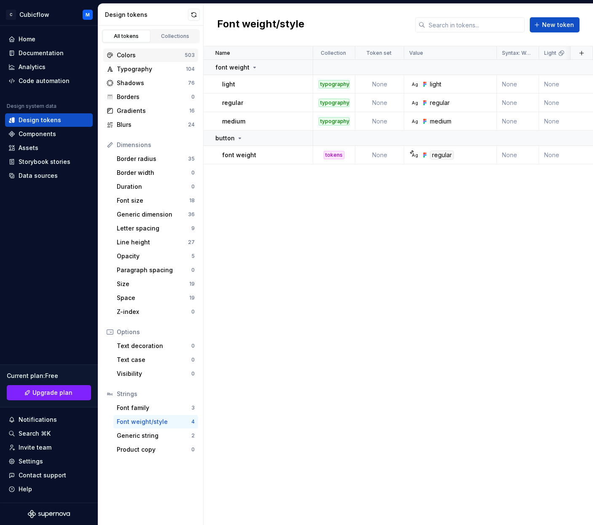
click at [145, 53] on div "Colors" at bounding box center [151, 55] width 68 height 8
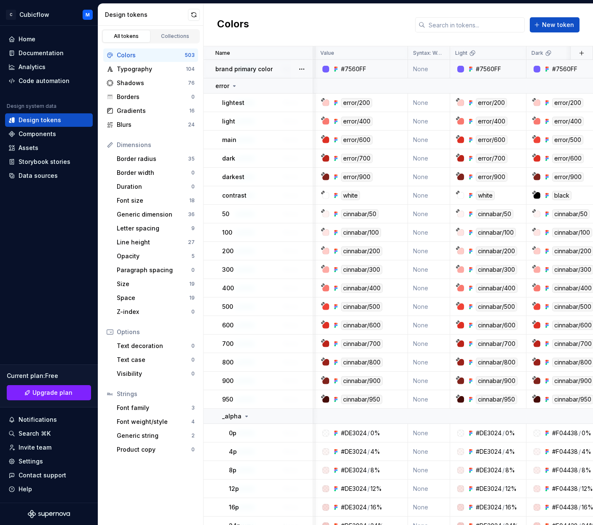
scroll to position [0, 88]
click at [364, 46] on div "Value" at bounding box center [362, 52] width 93 height 13
click at [274, 70] on div "brand primary color" at bounding box center [263, 69] width 97 height 8
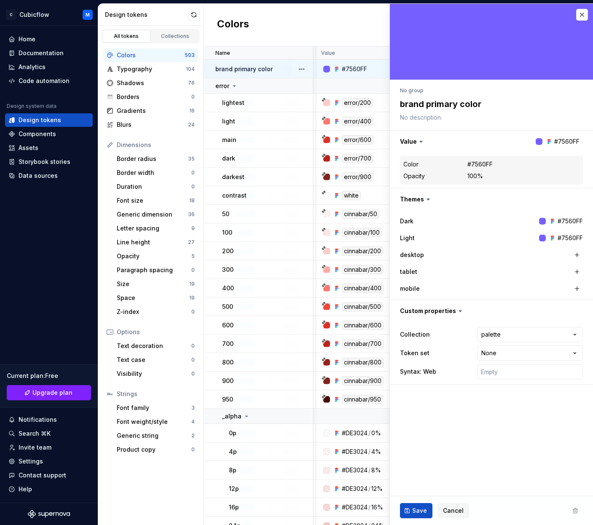
click at [349, 69] on div "#7560FF" at bounding box center [354, 69] width 25 height 8
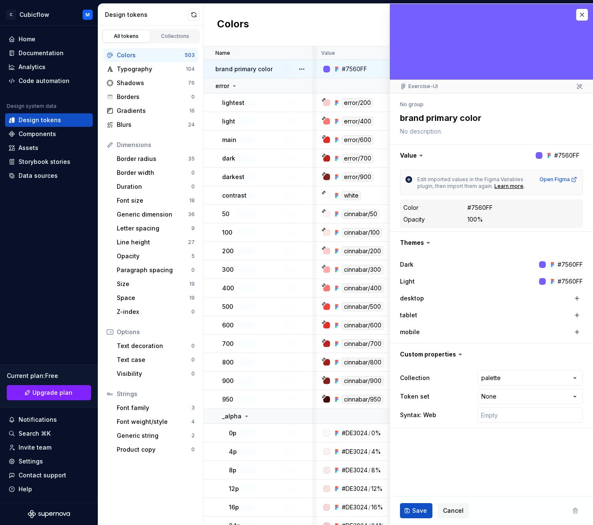
click at [428, 242] on icon at bounding box center [428, 242] width 3 height 1
click at [427, 242] on icon at bounding box center [428, 242] width 3 height 1
click at [423, 244] on button "button" at bounding box center [491, 243] width 203 height 22
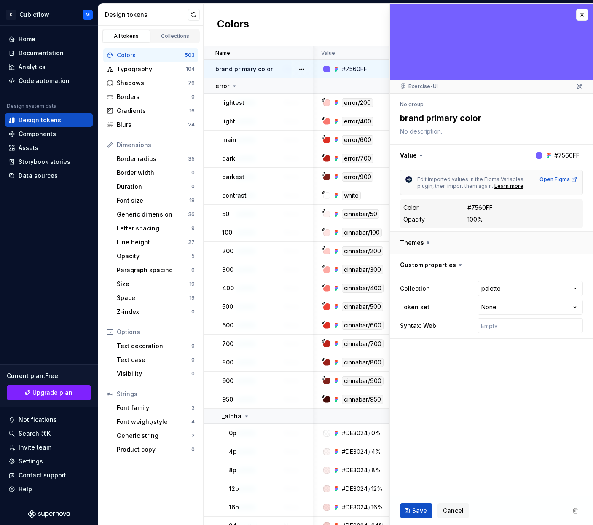
click at [423, 244] on button "button" at bounding box center [491, 243] width 203 height 22
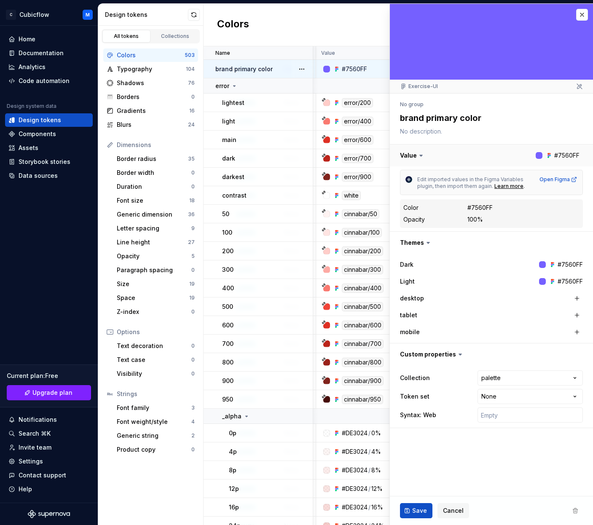
click at [535, 154] on button "button" at bounding box center [491, 156] width 203 height 22
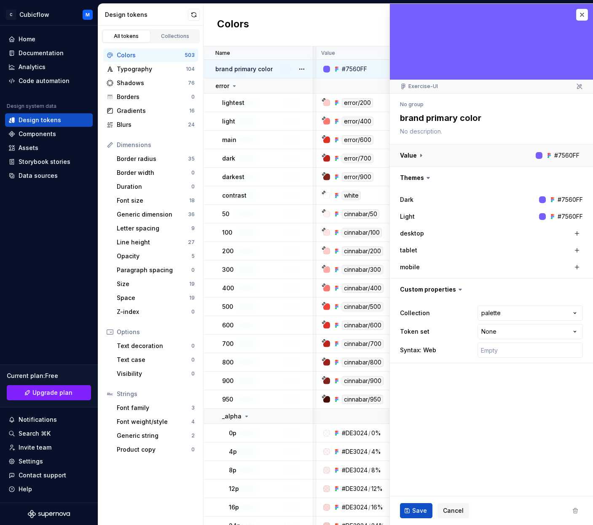
click at [420, 153] on button "button" at bounding box center [491, 156] width 203 height 22
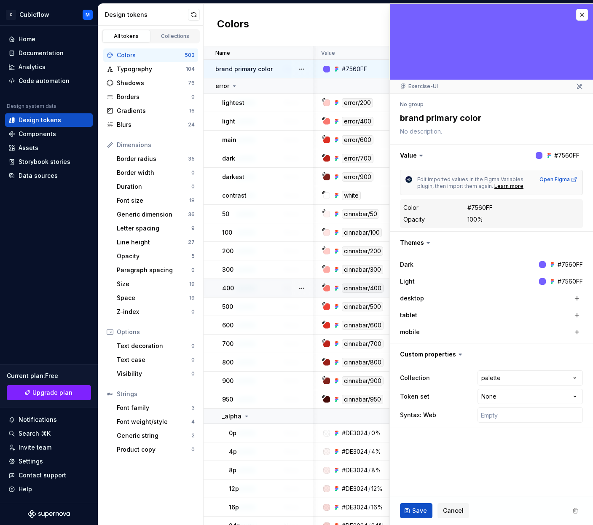
click at [282, 293] on td "400" at bounding box center [259, 288] width 110 height 19
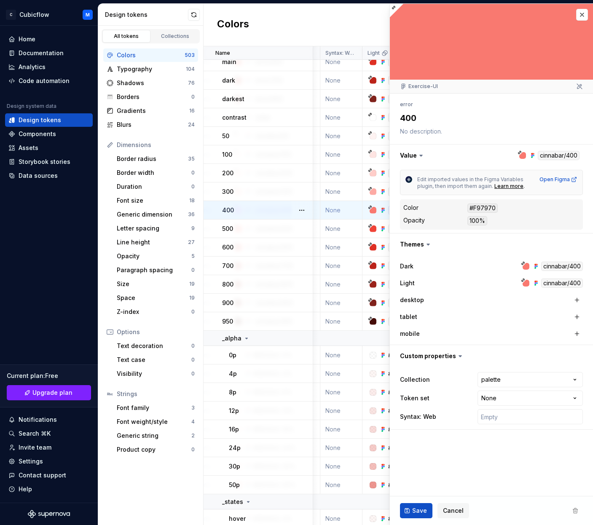
scroll to position [78, 184]
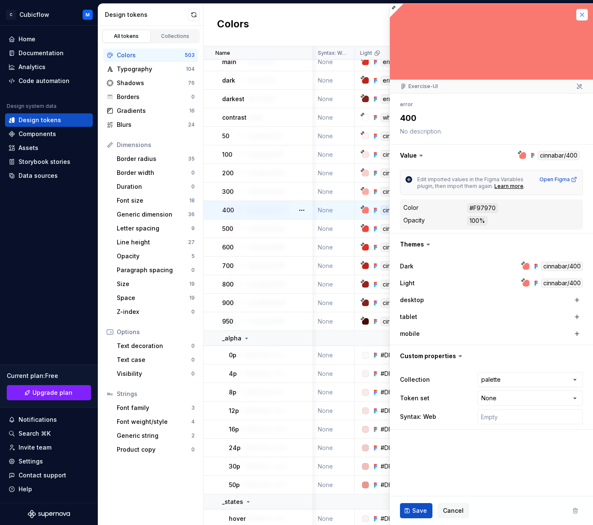
click at [535, 13] on button "button" at bounding box center [582, 15] width 12 height 12
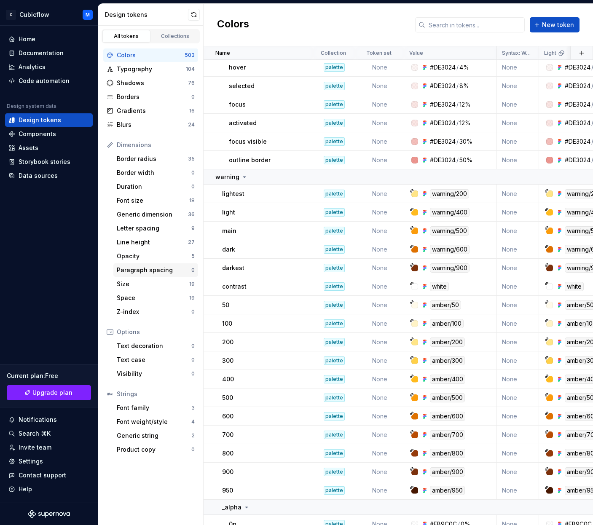
scroll to position [531, 0]
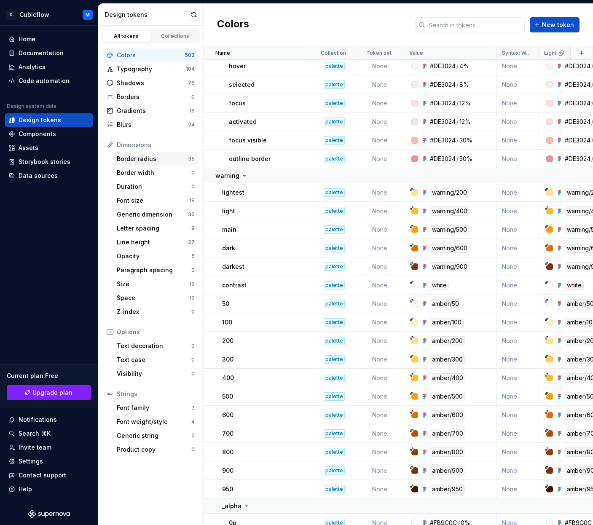
click at [134, 159] on div "Border radius" at bounding box center [152, 159] width 71 height 8
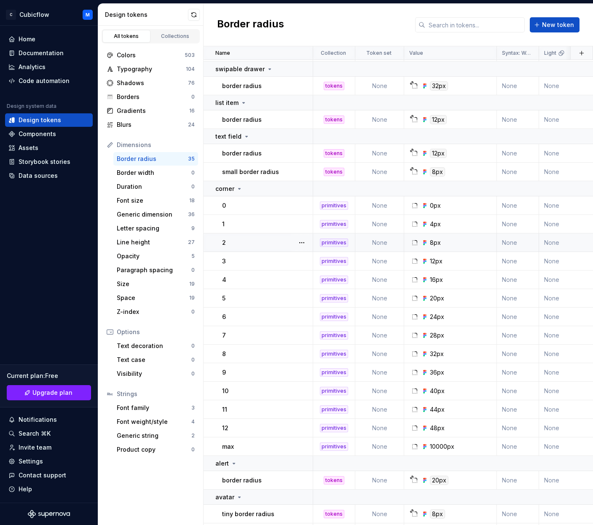
scroll to position [189, 0]
click at [157, 242] on div "Line height" at bounding box center [152, 242] width 71 height 8
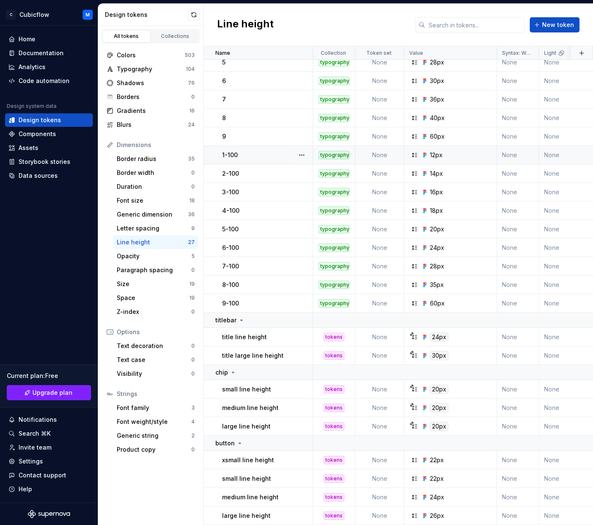
scroll to position [96, 0]
click at [159, 213] on div "Generic dimension" at bounding box center [152, 214] width 71 height 8
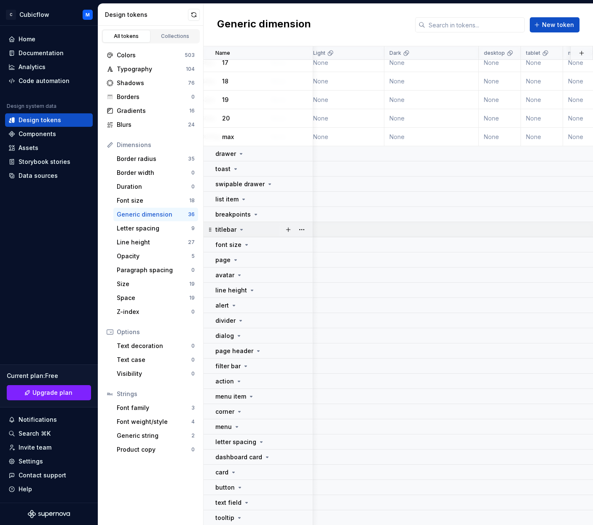
scroll to position [627, 219]
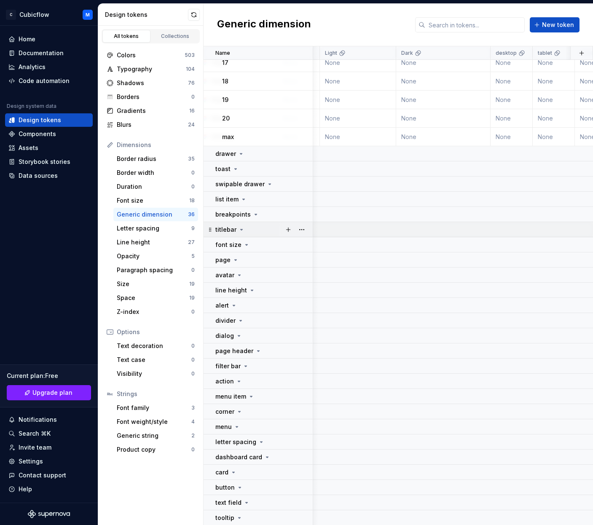
click at [242, 226] on div "titlebar" at bounding box center [230, 230] width 30 height 8
click at [242, 229] on icon at bounding box center [241, 229] width 7 height 7
click at [244, 245] on icon at bounding box center [246, 245] width 7 height 7
click at [231, 261] on div "page" at bounding box center [227, 260] width 24 height 8
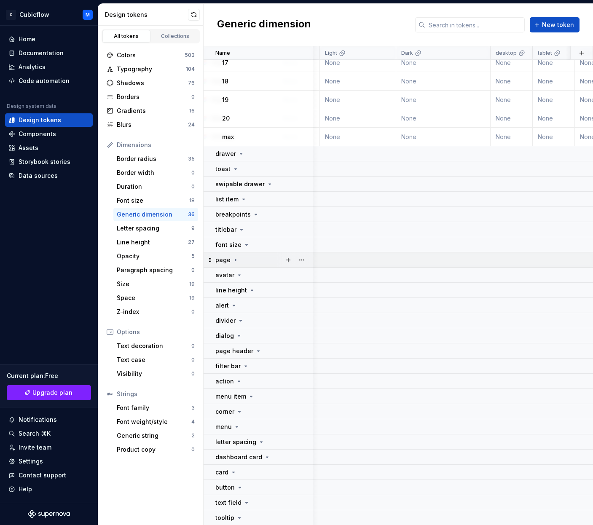
click at [234, 259] on icon at bounding box center [235, 260] width 7 height 7
click at [302, 212] on button "button" at bounding box center [302, 214] width 12 height 12
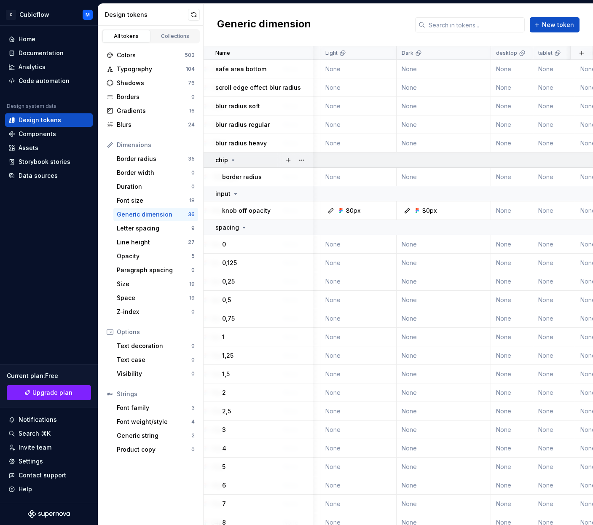
scroll to position [0, 152]
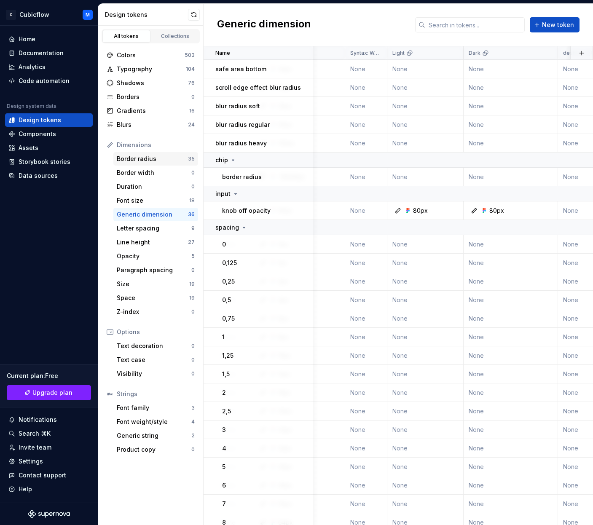
click at [163, 161] on div "Border radius" at bounding box center [152, 159] width 71 height 8
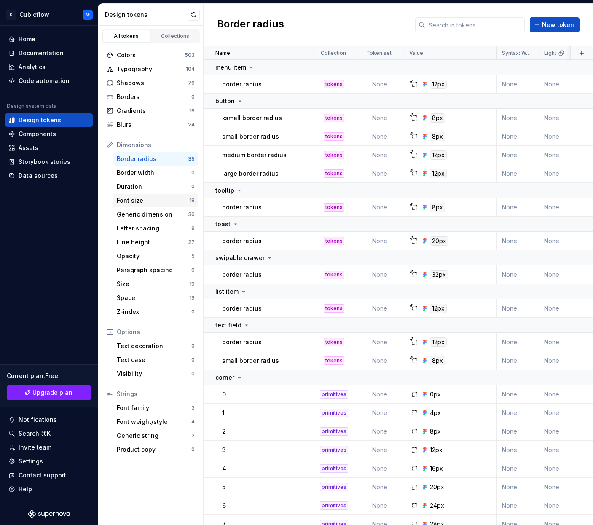
click at [167, 198] on div "Font size" at bounding box center [153, 200] width 73 height 8
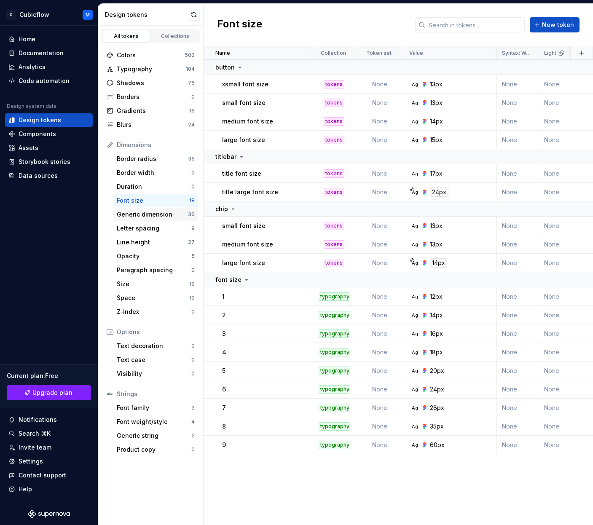
click at [170, 210] on div "Generic dimension 36" at bounding box center [155, 214] width 85 height 13
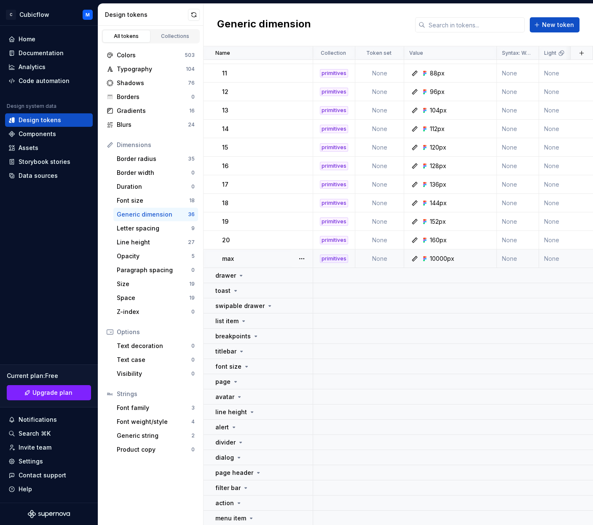
scroll to position [529, 0]
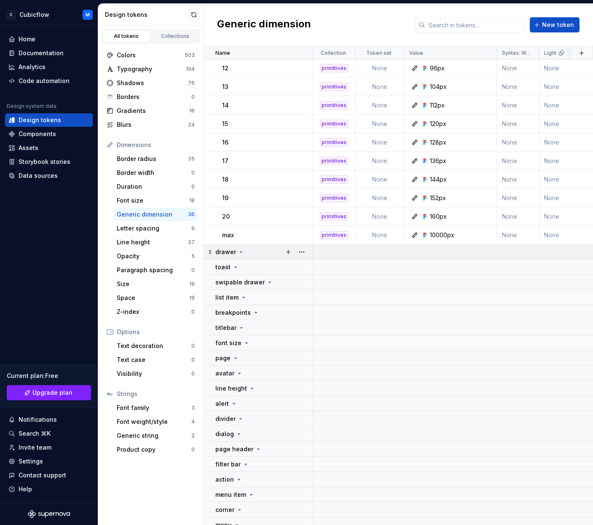
click at [238, 253] on icon at bounding box center [241, 252] width 7 height 7
click at [141, 347] on div "Text decoration" at bounding box center [154, 346] width 75 height 8
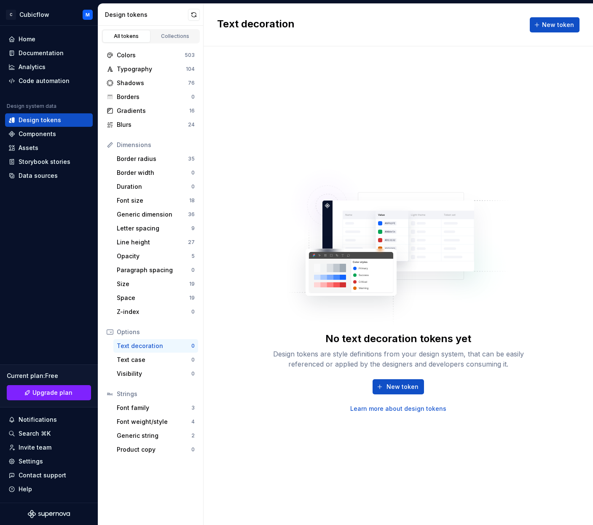
click at [159, 45] on div "Colors 503 Typography 104 Shadows 76 Borders 0 Gradients 16 Blurs 24 Dimensions…" at bounding box center [150, 252] width 105 height 418
click at [170, 40] on link "Collections" at bounding box center [175, 36] width 48 height 13
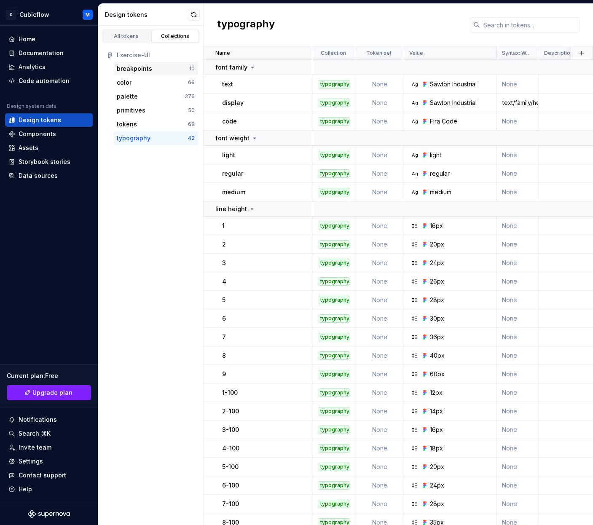
click at [156, 68] on div "breakpoints" at bounding box center [153, 69] width 73 height 8
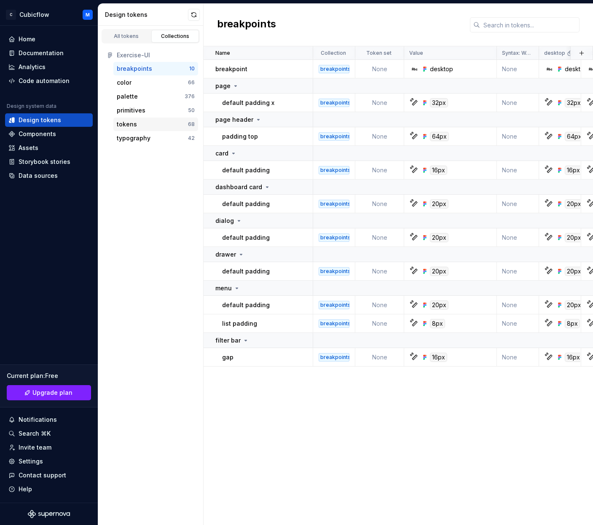
click at [147, 126] on div "tokens" at bounding box center [152, 124] width 71 height 8
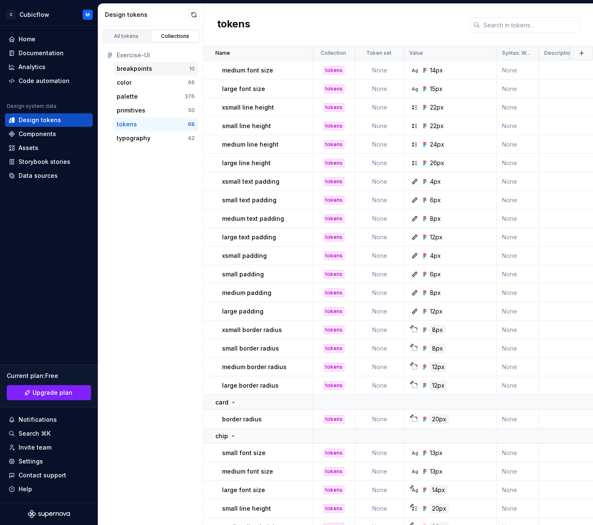
scroll to position [111, 0]
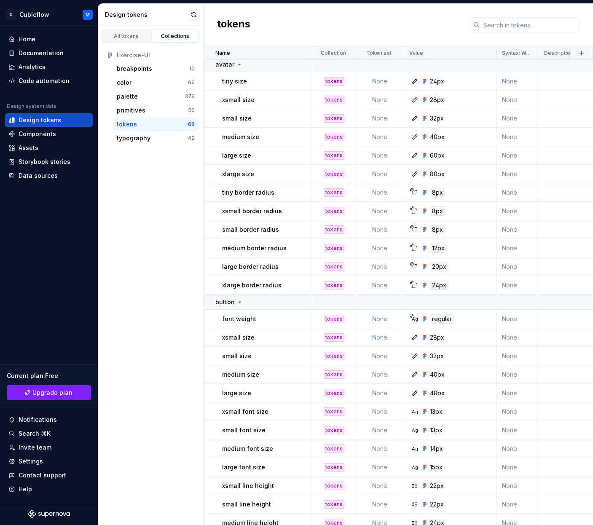
click at [142, 27] on div "All tokens Collections" at bounding box center [150, 35] width 105 height 18
click at [135, 35] on div "All tokens" at bounding box center [126, 36] width 42 height 7
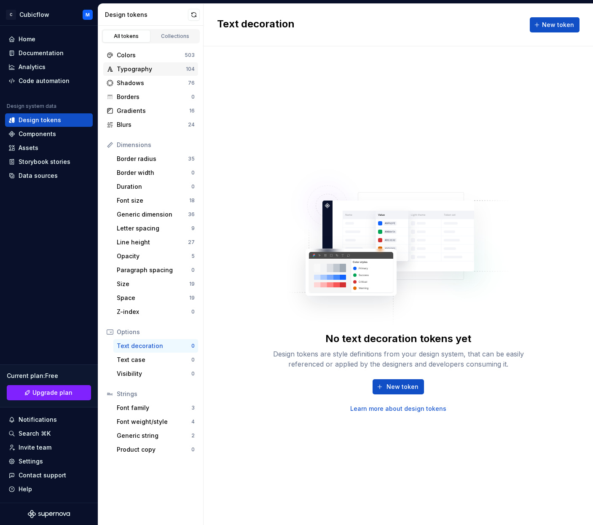
click at [154, 67] on div "Typography" at bounding box center [151, 69] width 69 height 8
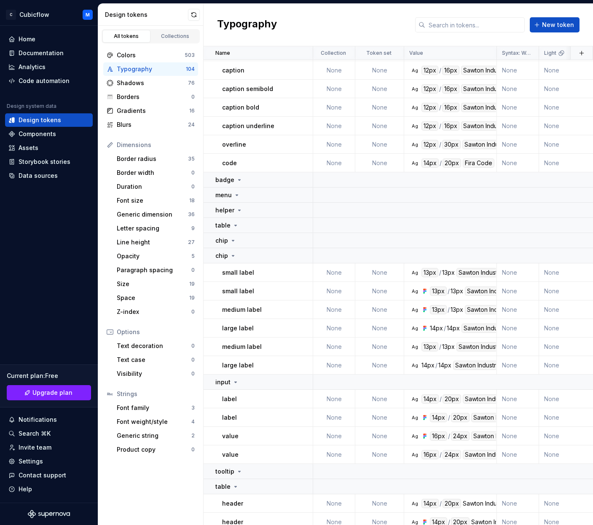
scroll to position [990, 0]
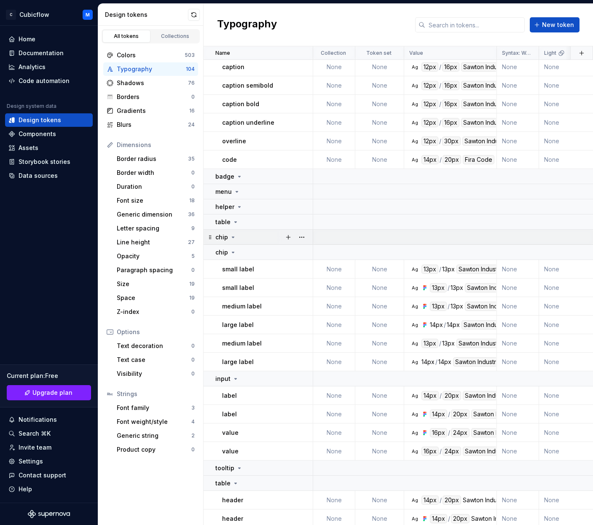
click at [233, 237] on icon at bounding box center [233, 237] width 2 height 1
click at [233, 237] on icon at bounding box center [233, 237] width 1 height 2
click at [233, 251] on icon at bounding box center [233, 252] width 7 height 7
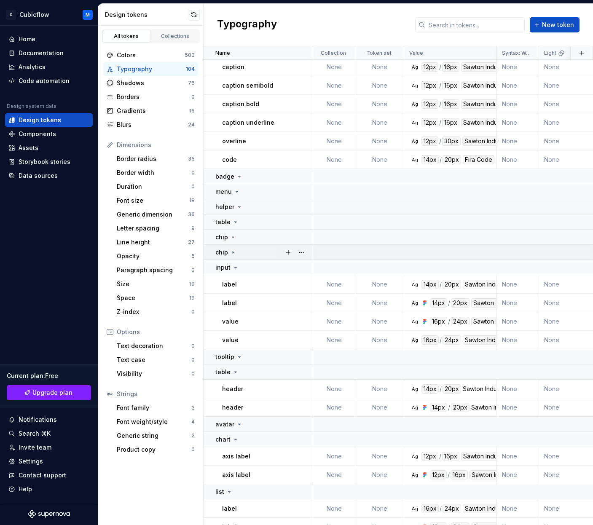
click at [233, 251] on icon at bounding box center [233, 252] width 7 height 7
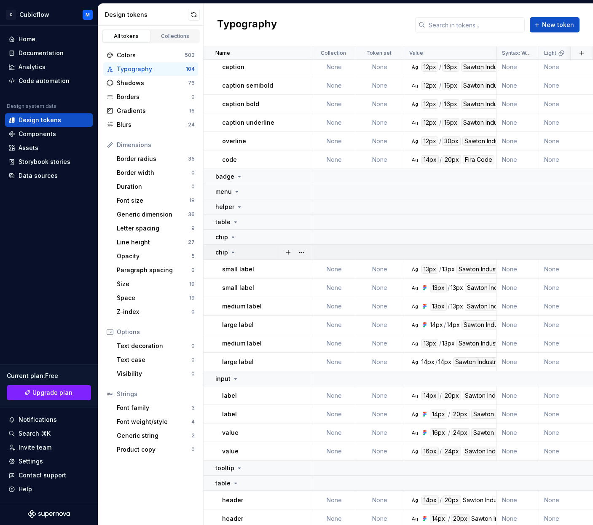
click at [233, 251] on icon at bounding box center [233, 252] width 7 height 7
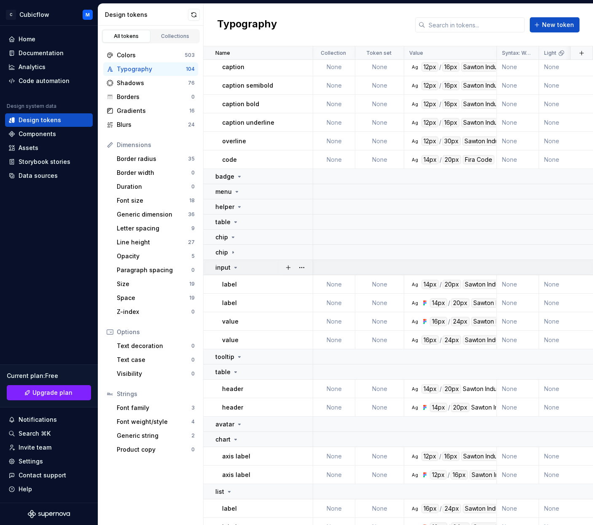
click at [232, 266] on icon at bounding box center [235, 267] width 7 height 7
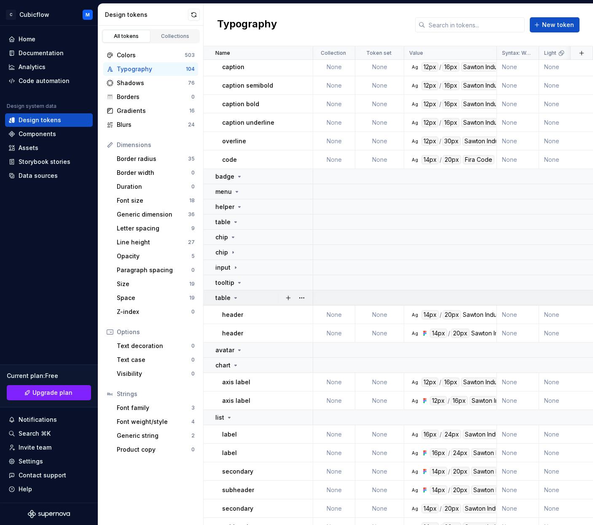
click at [232, 299] on icon at bounding box center [235, 298] width 7 height 7
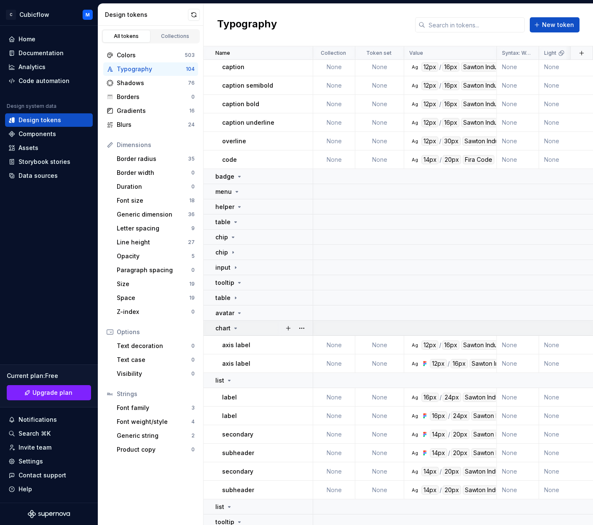
click at [236, 325] on icon at bounding box center [235, 328] width 7 height 7
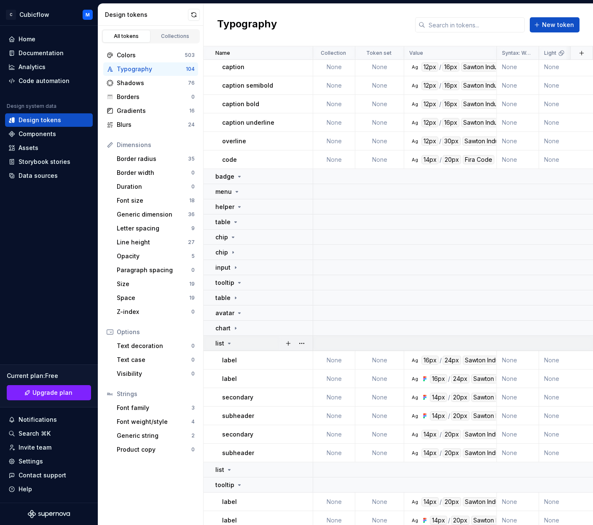
click at [234, 348] on td "list" at bounding box center [259, 343] width 110 height 15
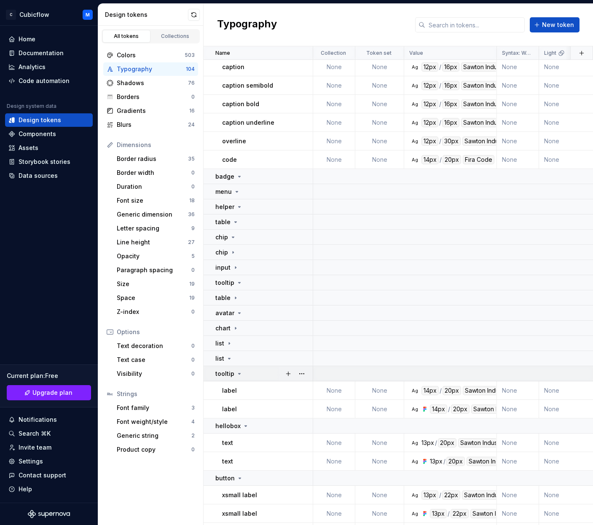
click at [235, 371] on div "tooltip" at bounding box center [228, 374] width 27 height 8
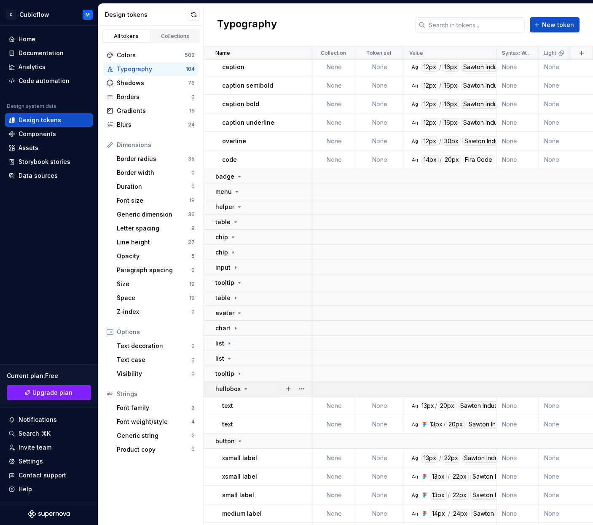
click at [245, 386] on icon at bounding box center [245, 389] width 7 height 7
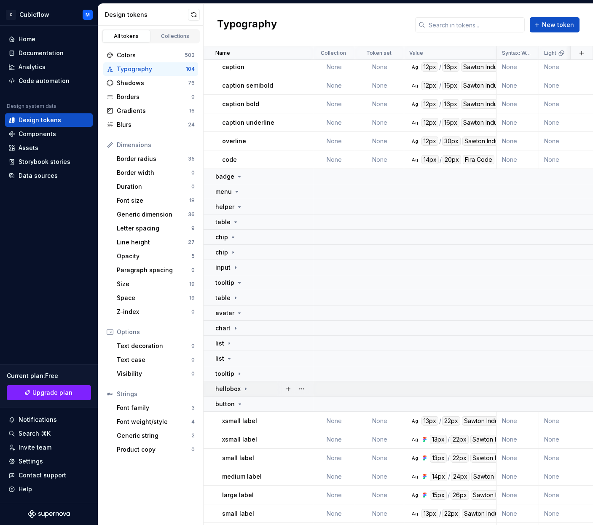
click at [244, 387] on icon at bounding box center [245, 389] width 7 height 7
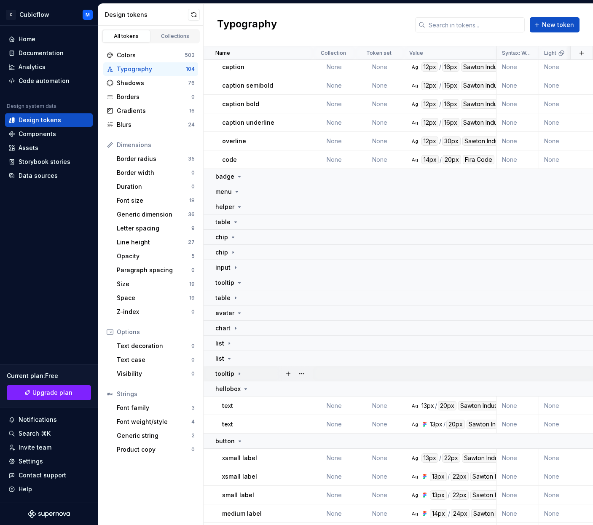
click at [240, 373] on icon at bounding box center [239, 374] width 7 height 7
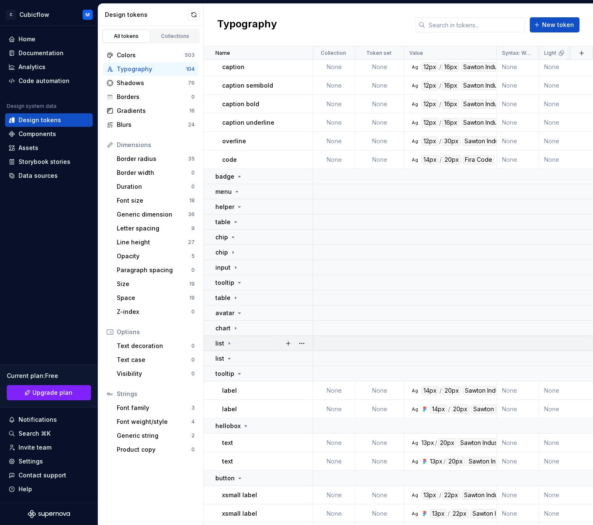
click at [231, 346] on icon at bounding box center [229, 343] width 7 height 7
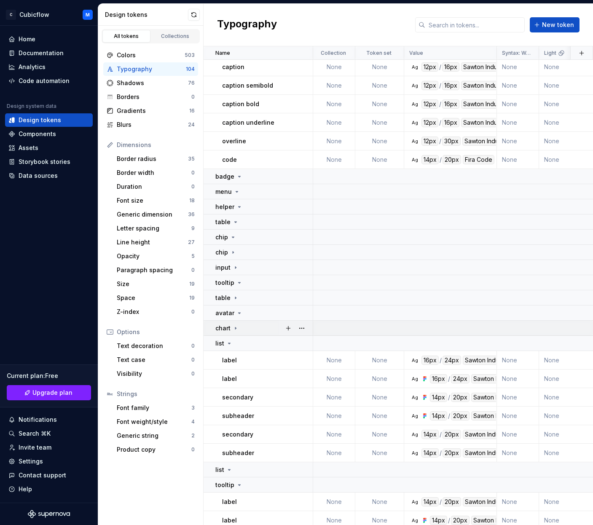
click at [237, 328] on icon at bounding box center [235, 328] width 7 height 7
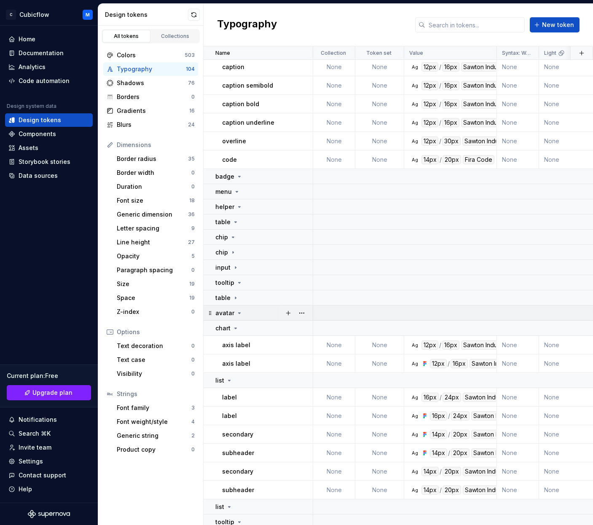
click at [241, 311] on icon at bounding box center [239, 313] width 7 height 7
click at [237, 276] on td "tooltip" at bounding box center [259, 282] width 110 height 15
drag, startPoint x: 237, startPoint y: 280, endPoint x: 235, endPoint y: 288, distance: 9.1
click at [237, 280] on icon at bounding box center [239, 283] width 7 height 7
click at [235, 292] on td "table" at bounding box center [259, 298] width 110 height 15
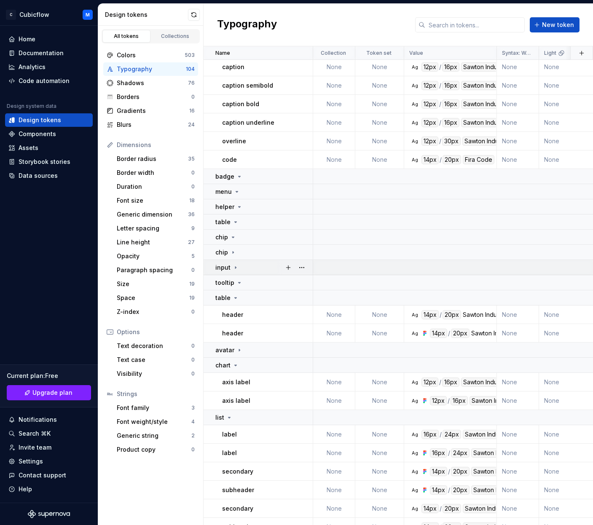
click at [235, 264] on div "input" at bounding box center [227, 268] width 24 height 8
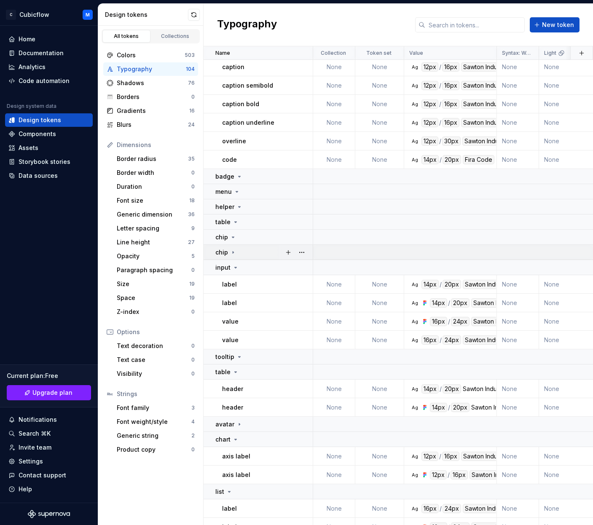
click at [234, 251] on icon at bounding box center [233, 252] width 7 height 7
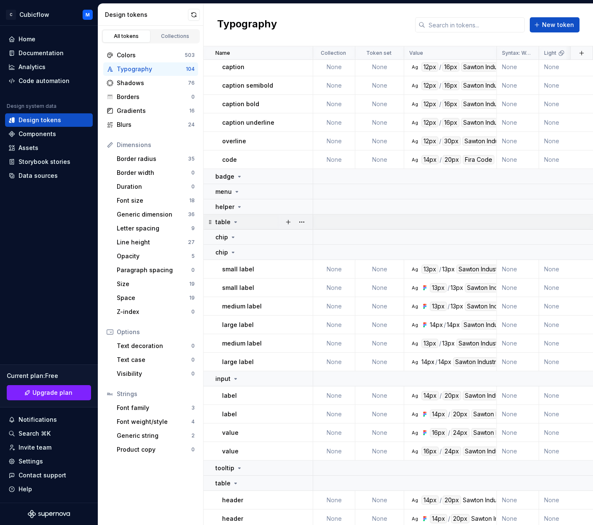
click at [235, 223] on icon at bounding box center [235, 222] width 7 height 7
click at [236, 223] on icon at bounding box center [235, 222] width 7 height 7
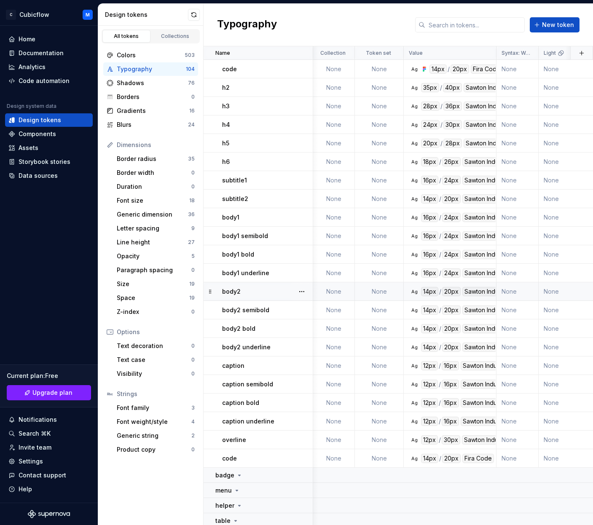
scroll to position [756, 0]
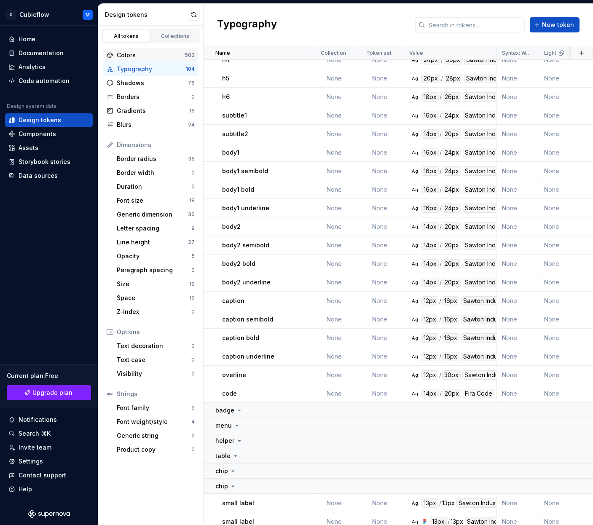
click at [153, 58] on div "Colors" at bounding box center [151, 55] width 68 height 8
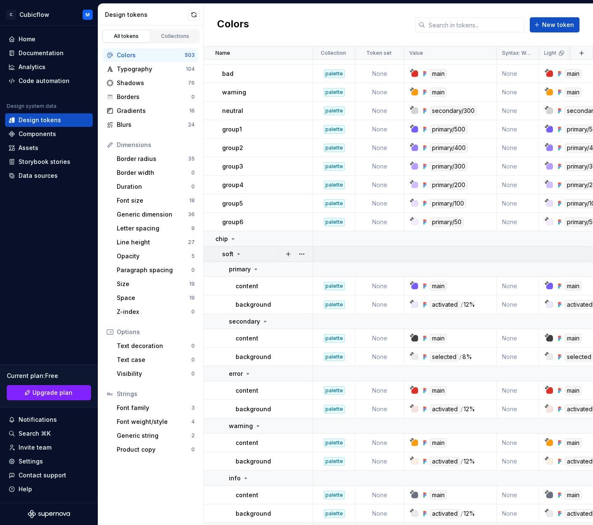
scroll to position [6093, 0]
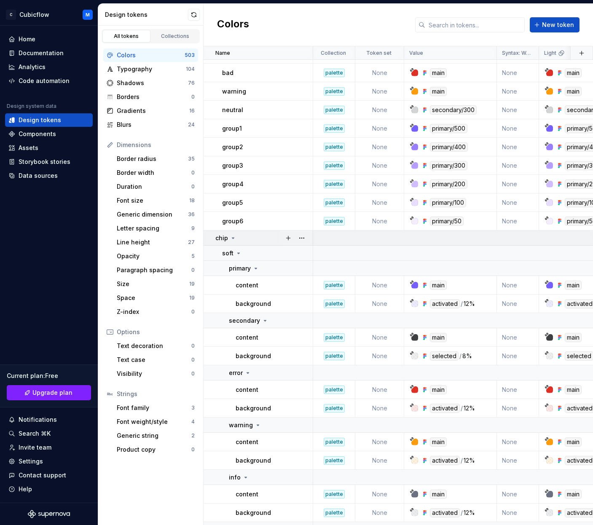
click at [231, 239] on icon at bounding box center [233, 238] width 7 height 7
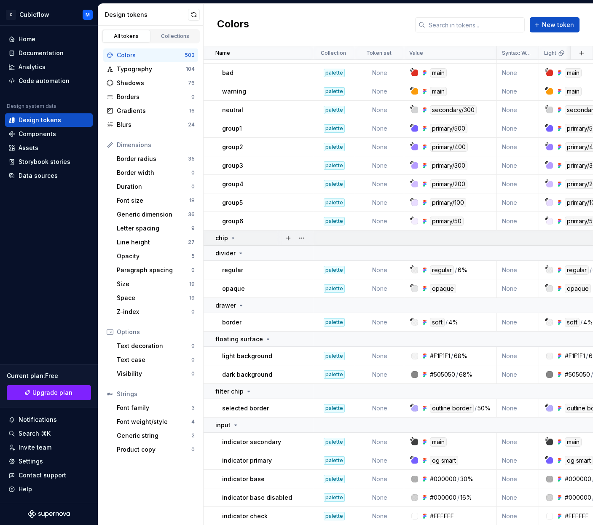
click at [233, 237] on icon at bounding box center [233, 238] width 1 height 2
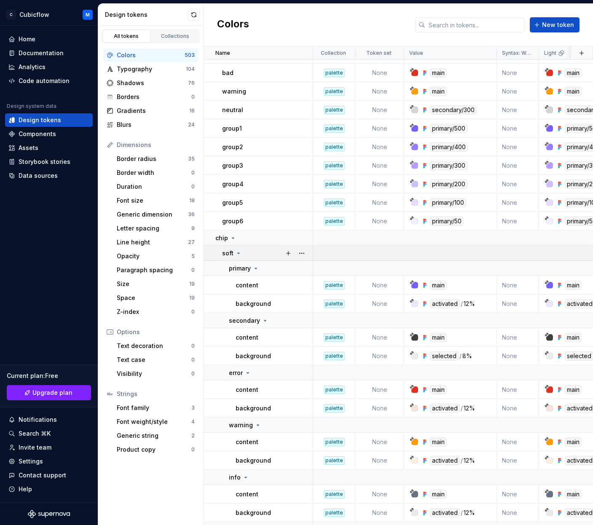
click at [238, 252] on icon at bounding box center [238, 253] width 7 height 7
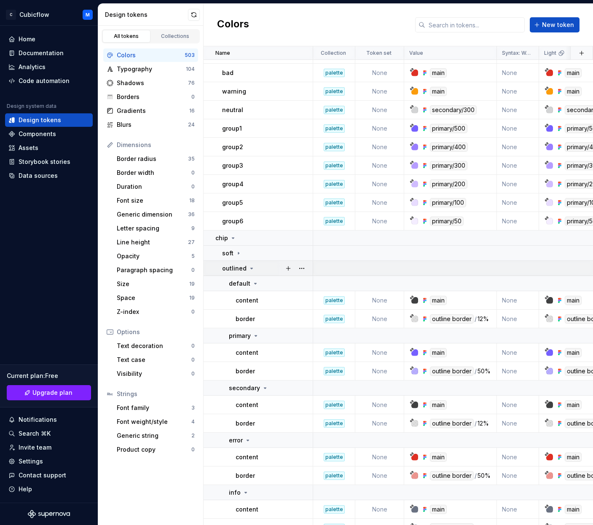
click at [249, 269] on icon at bounding box center [251, 268] width 7 height 7
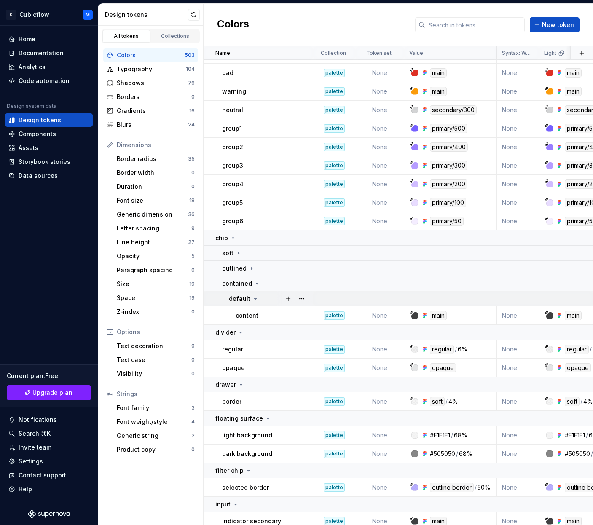
click at [252, 301] on icon at bounding box center [255, 299] width 7 height 7
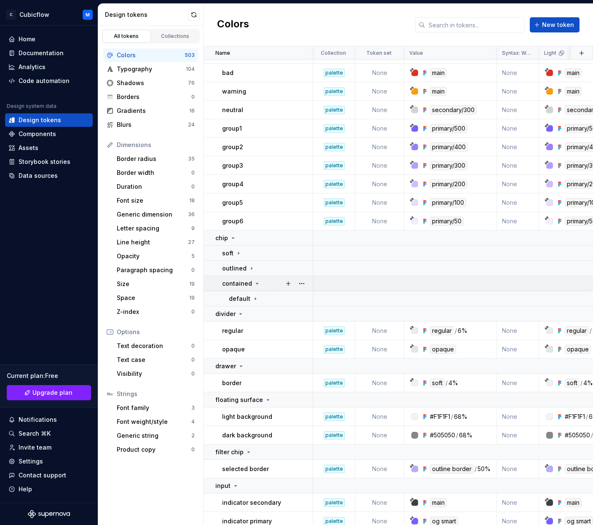
click at [255, 281] on icon at bounding box center [257, 283] width 7 height 7
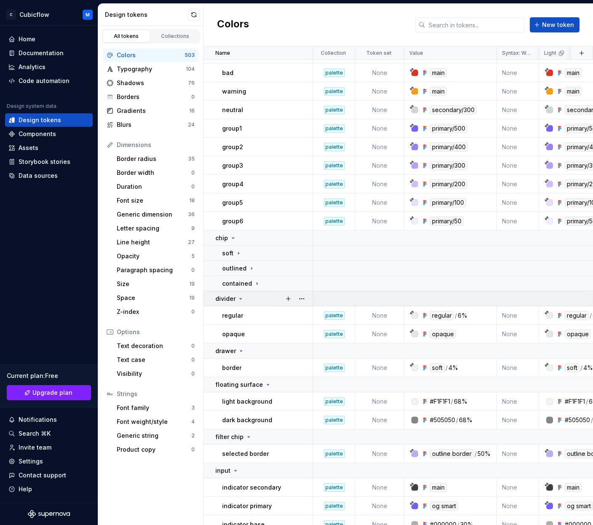
click at [239, 301] on icon at bounding box center [240, 299] width 7 height 7
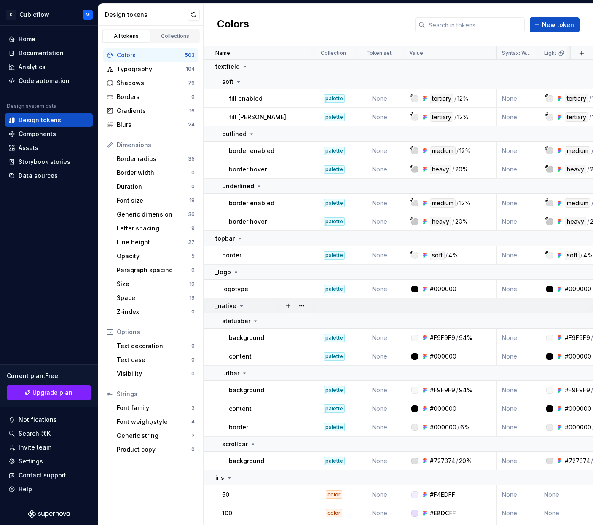
scroll to position [6930, 0]
click at [240, 305] on icon at bounding box center [241, 306] width 7 height 7
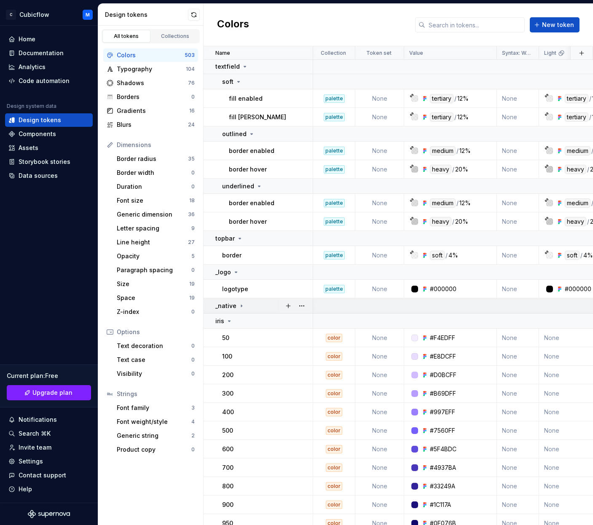
click at [240, 305] on icon at bounding box center [241, 306] width 7 height 7
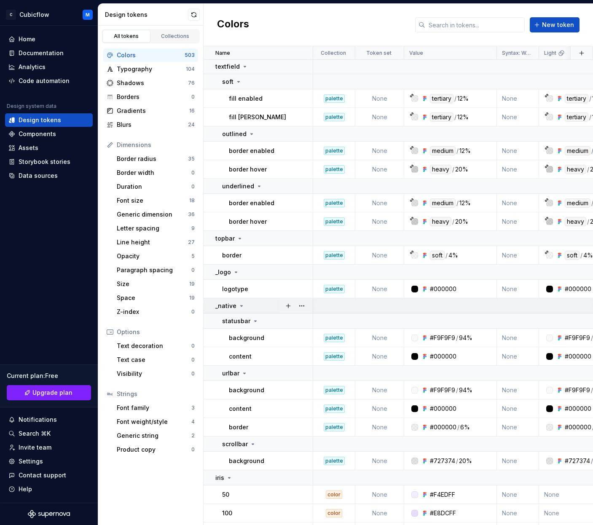
click at [240, 305] on icon at bounding box center [241, 306] width 7 height 7
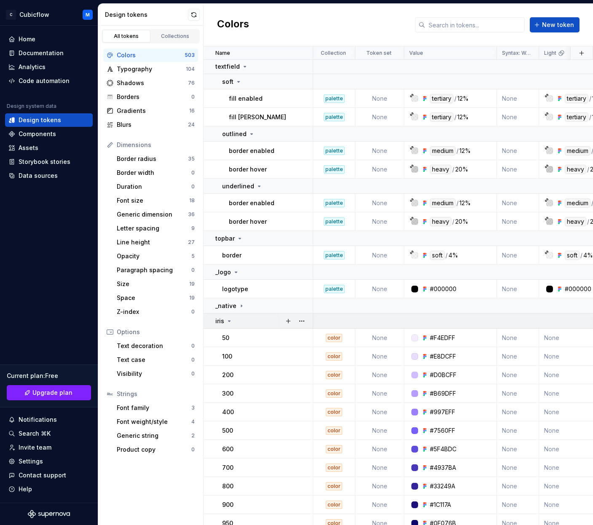
click at [227, 320] on icon at bounding box center [229, 321] width 7 height 7
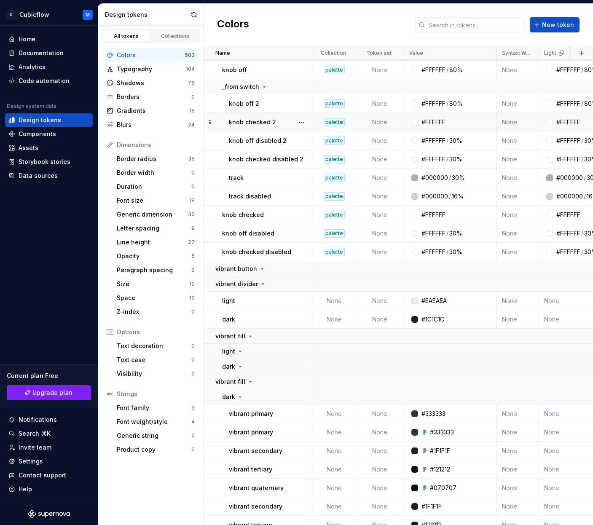
scroll to position [9167, 0]
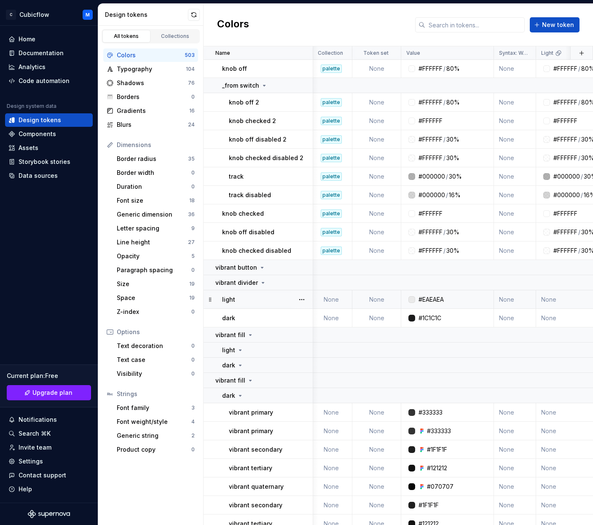
click at [243, 302] on div "light" at bounding box center [267, 300] width 90 height 8
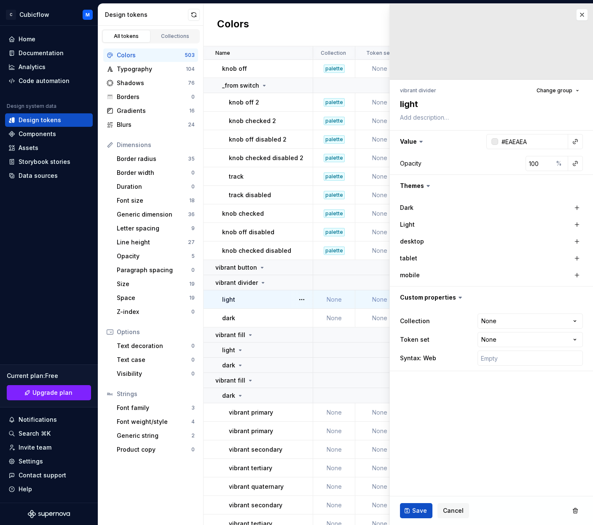
click at [224, 296] on p "light" at bounding box center [228, 300] width 13 height 8
click at [255, 366] on div "dark" at bounding box center [267, 365] width 90 height 8
click at [253, 366] on div "dark" at bounding box center [267, 365] width 90 height 8
click at [258, 409] on p "vibrant primary" at bounding box center [251, 413] width 44 height 8
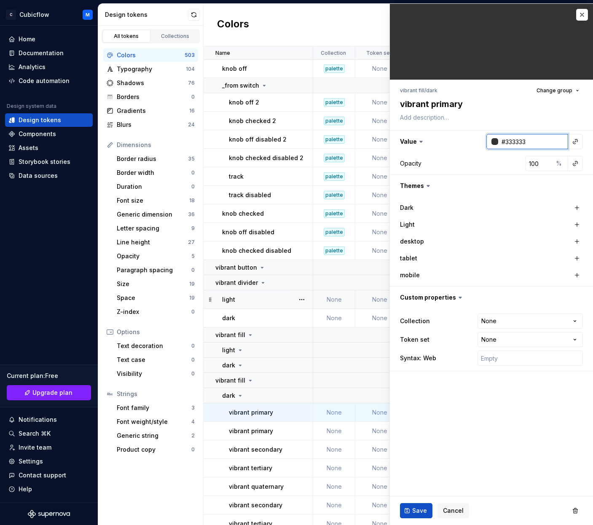
click at [499, 139] on input "#333333" at bounding box center [533, 141] width 70 height 15
click at [489, 141] on div at bounding box center [493, 141] width 12 height 15
click at [496, 140] on div at bounding box center [495, 141] width 7 height 7
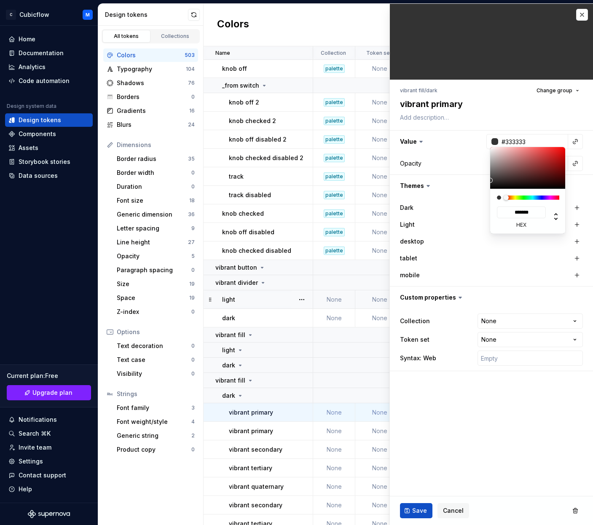
click at [496, 140] on html "C Cubicflow M Home Documentation Analytics Code automation Design system data D…" at bounding box center [296, 262] width 593 height 525
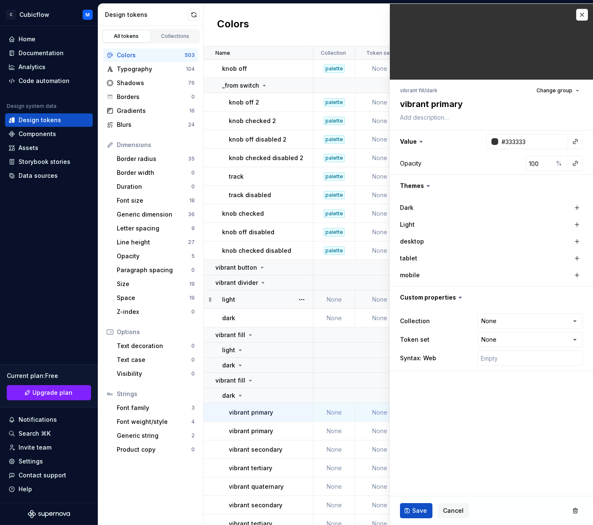
click at [421, 143] on icon at bounding box center [421, 141] width 3 height 1
click at [423, 142] on icon at bounding box center [421, 141] width 8 height 8
click at [535, 91] on button "Change group" at bounding box center [558, 91] width 50 height 12
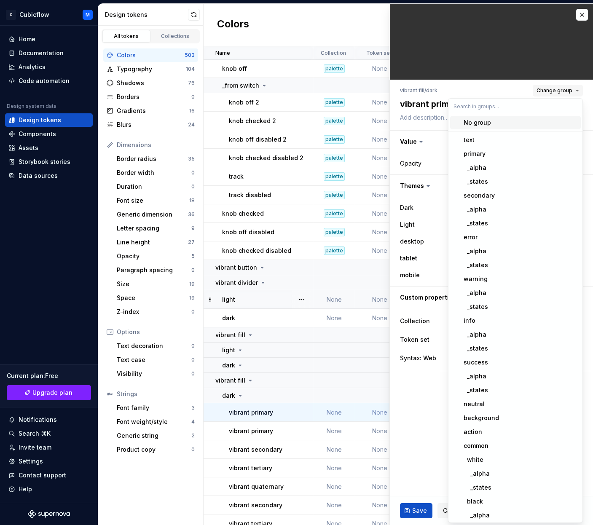
click at [535, 91] on button "Change group" at bounding box center [558, 91] width 50 height 12
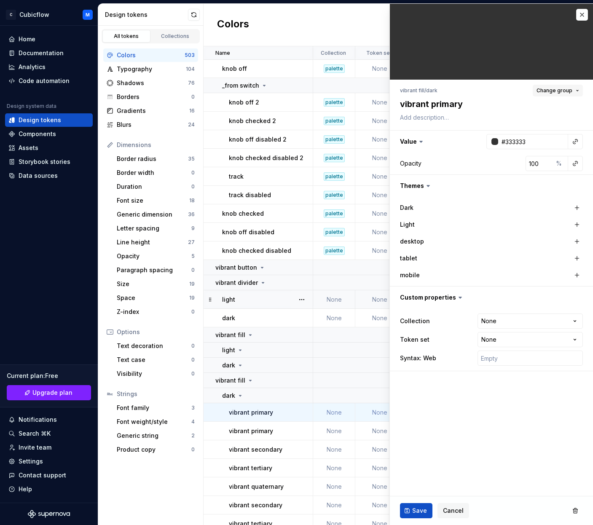
click at [535, 87] on button "Change group" at bounding box center [558, 91] width 50 height 12
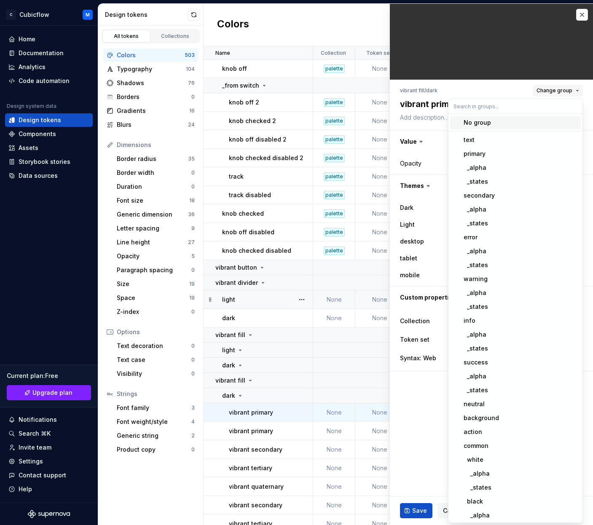
click at [535, 87] on button "Change group" at bounding box center [558, 91] width 50 height 12
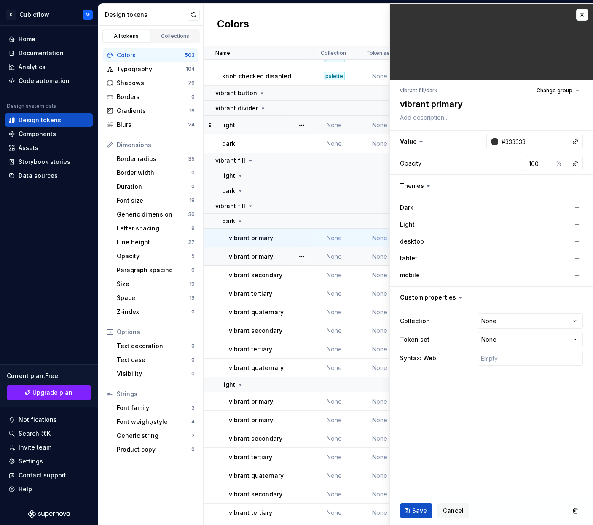
scroll to position [9349, 0]
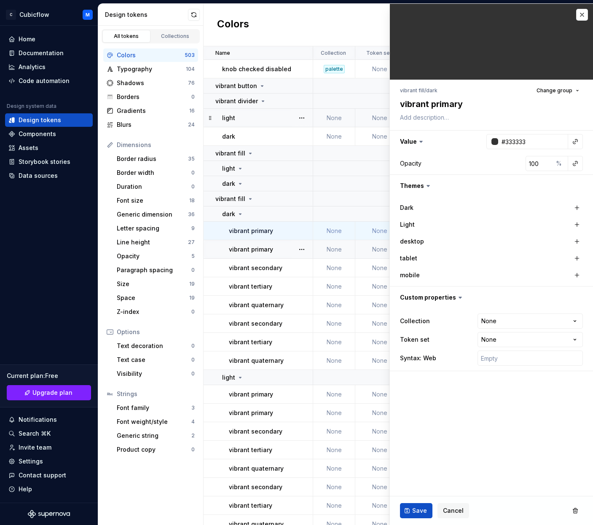
click at [290, 251] on div "vibrant primary" at bounding box center [270, 249] width 83 height 8
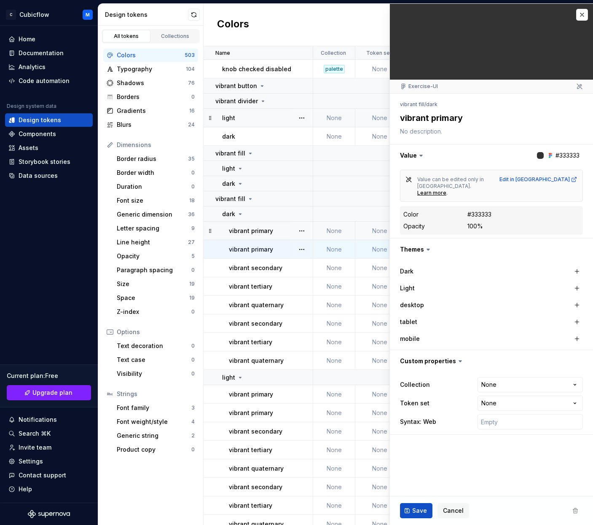
click at [286, 237] on td "vibrant primary" at bounding box center [259, 231] width 110 height 19
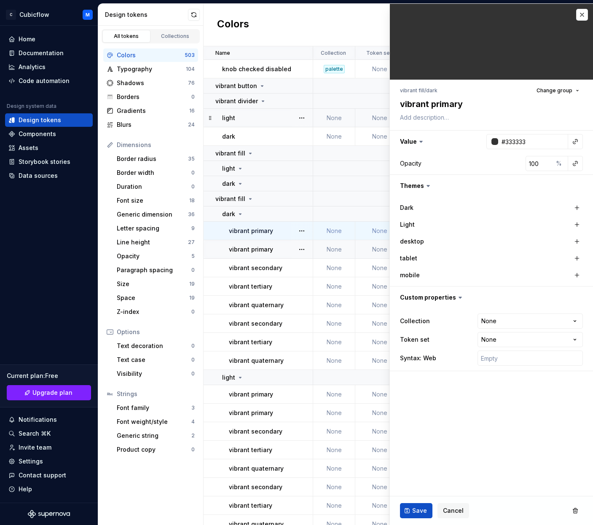
click at [284, 252] on div "vibrant primary" at bounding box center [270, 249] width 83 height 8
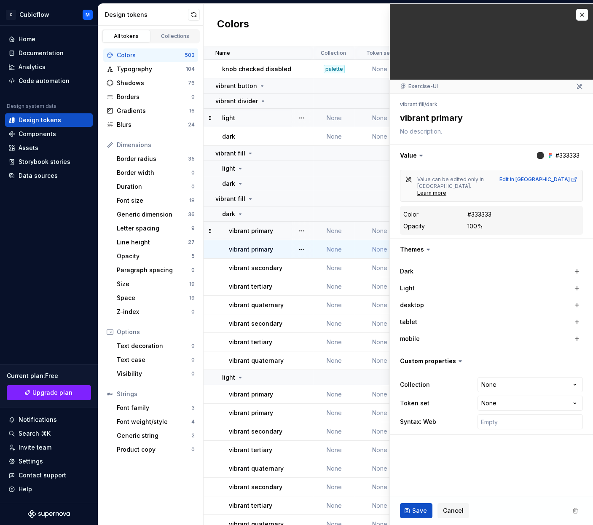
click at [292, 245] on div at bounding box center [302, 249] width 22 height 18
click at [289, 232] on div "vibrant primary" at bounding box center [270, 231] width 83 height 8
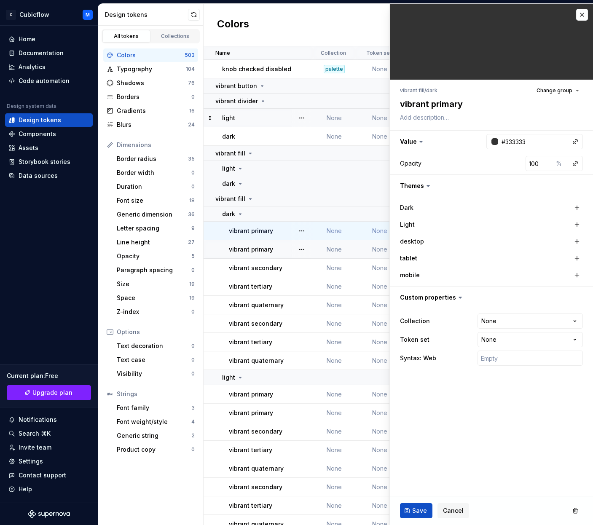
click at [280, 242] on td "vibrant primary" at bounding box center [259, 249] width 110 height 19
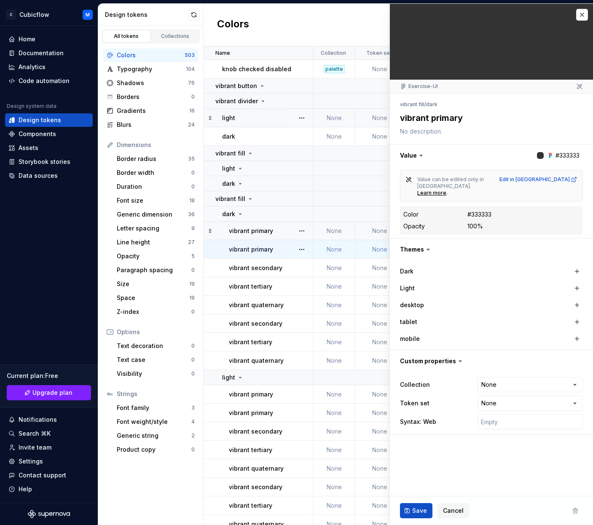
click at [287, 235] on div "vibrant primary" at bounding box center [270, 231] width 83 height 8
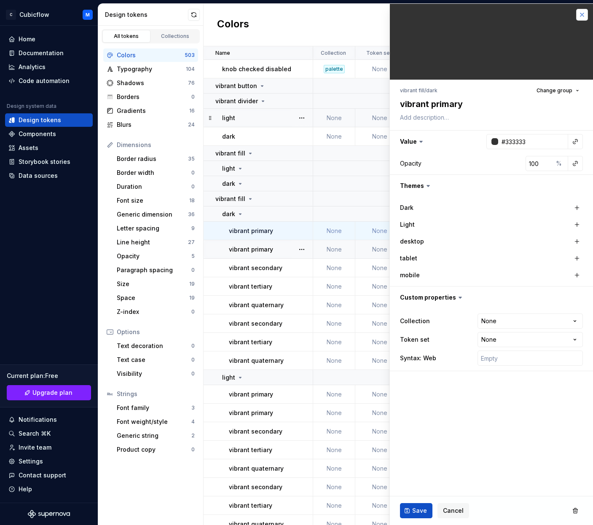
click at [535, 18] on button "button" at bounding box center [582, 15] width 12 height 12
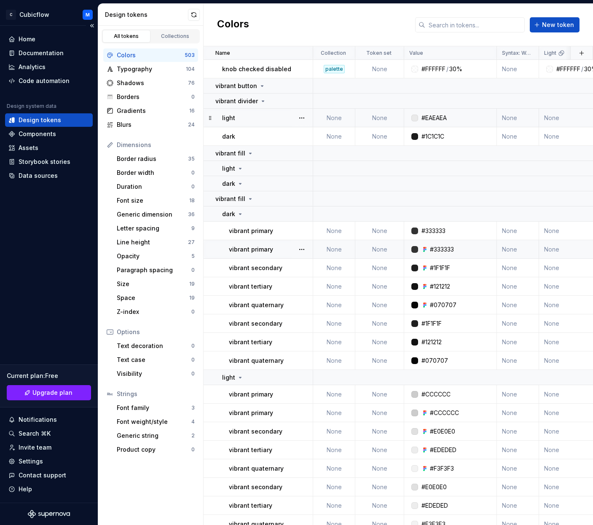
click at [59, 121] on div "Design tokens" at bounding box center [48, 120] width 81 height 8
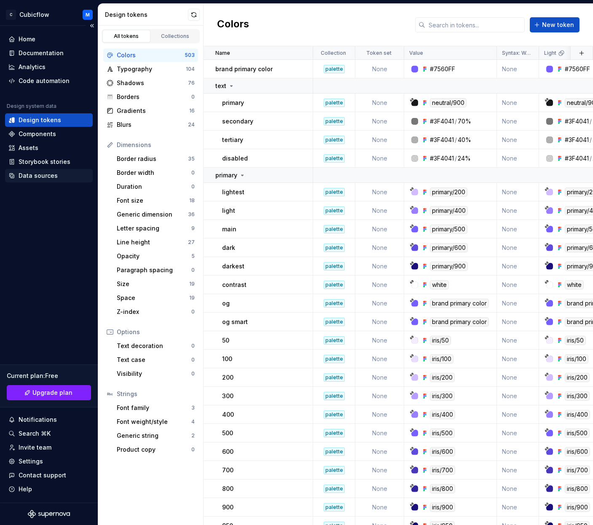
click at [45, 170] on div "Data sources" at bounding box center [49, 175] width 88 height 13
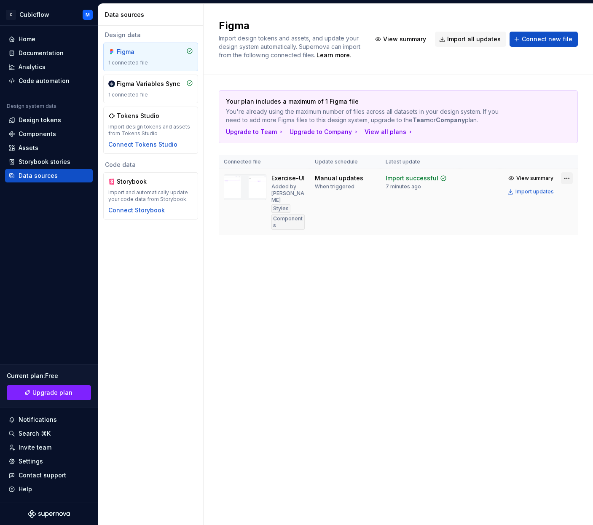
click at [535, 180] on html "C Cubicflow M Home Documentation Analytics Code automation Design system data D…" at bounding box center [296, 262] width 593 height 525
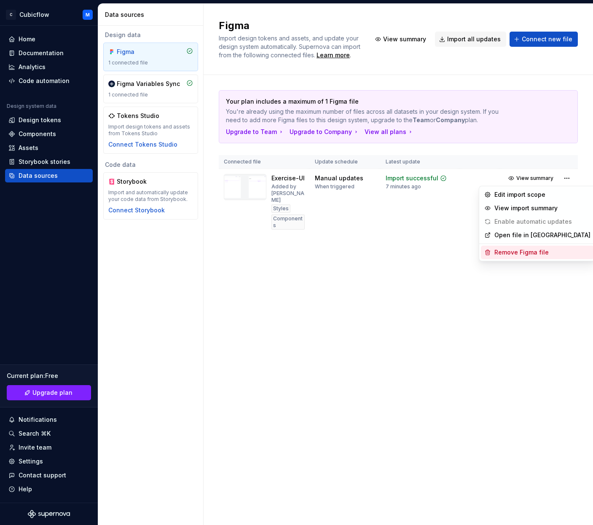
click at [514, 254] on div "Remove Figma file" at bounding box center [543, 252] width 96 height 8
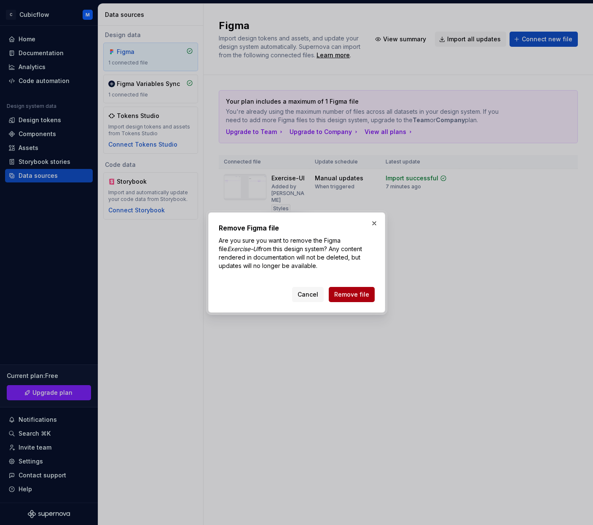
click at [351, 299] on button "Remove file" at bounding box center [352, 294] width 46 height 15
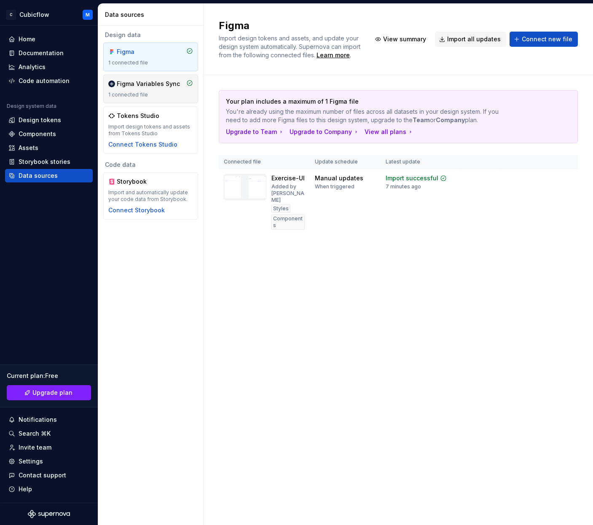
click at [164, 99] on div "Figma Variables Sync 1 connected file" at bounding box center [150, 89] width 95 height 29
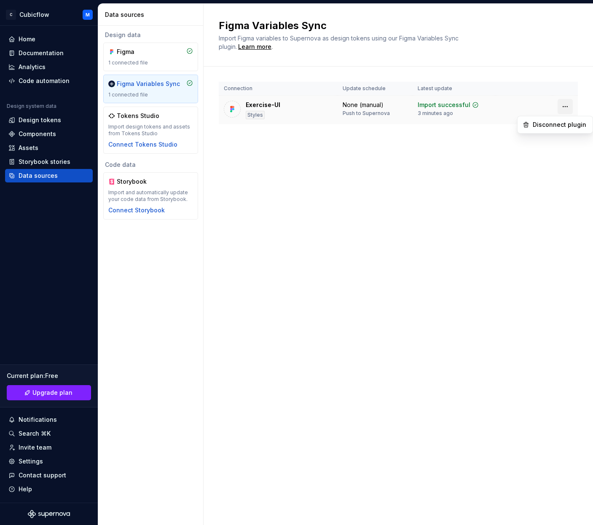
click at [535, 102] on html "C Cubicflow M Home Documentation Analytics Code automation Design system data D…" at bounding box center [296, 262] width 593 height 525
click at [535, 124] on div "Disconnect plugin" at bounding box center [560, 125] width 55 height 8
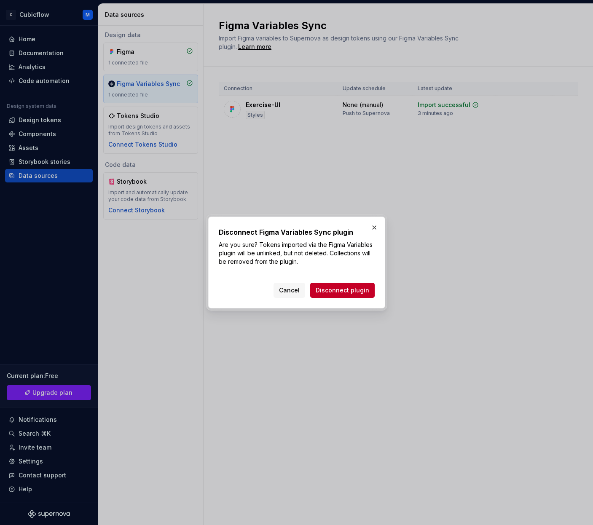
click at [348, 283] on div "Cancel Disconnect plugin" at bounding box center [297, 289] width 156 height 19
click at [350, 288] on span "Disconnect plugin" at bounding box center [343, 290] width 54 height 8
click at [350, 288] on div "Cancel Disconnect plugin" at bounding box center [324, 290] width 101 height 15
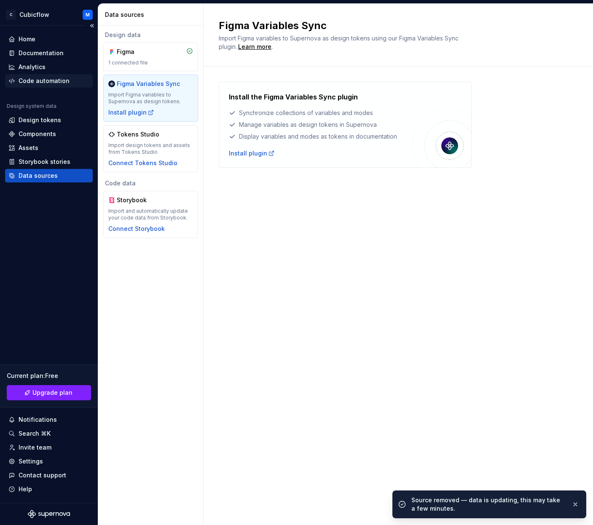
click at [71, 83] on div "Code automation" at bounding box center [48, 81] width 81 height 8
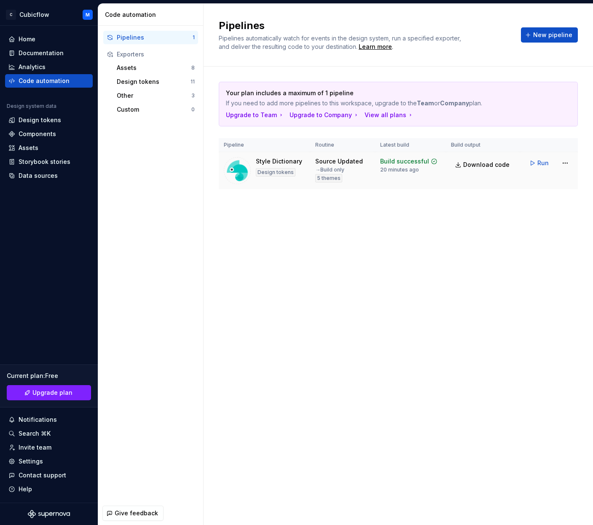
click at [370, 164] on div "Source Updated → Build only 5 themes" at bounding box center [342, 169] width 55 height 25
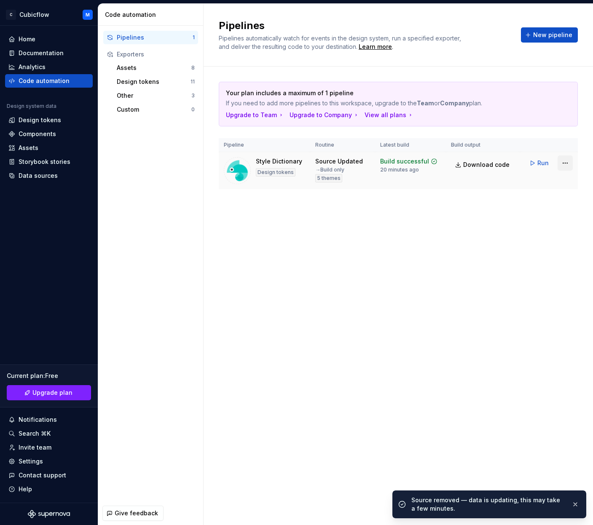
click at [535, 162] on html "C Cubicflow M Home Documentation Analytics Code automation Design system data D…" at bounding box center [296, 262] width 593 height 525
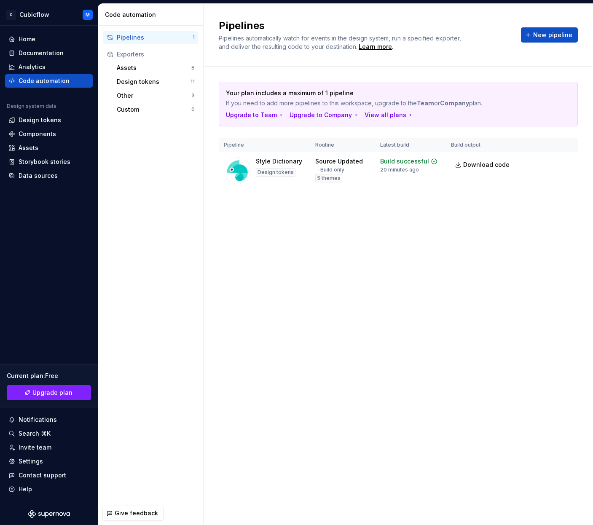
click at [475, 173] on html "C Cubicflow M Home Documentation Analytics Code automation Design system data D…" at bounding box center [296, 262] width 593 height 525
click at [166, 67] on div "Assets" at bounding box center [154, 68] width 75 height 8
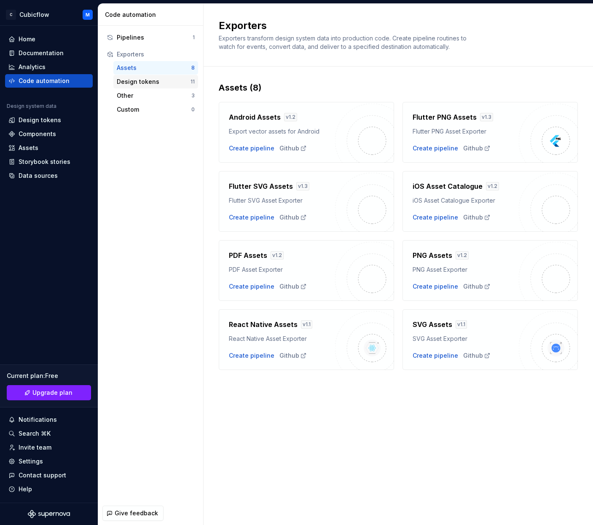
click at [164, 81] on div "Design tokens" at bounding box center [154, 82] width 74 height 8
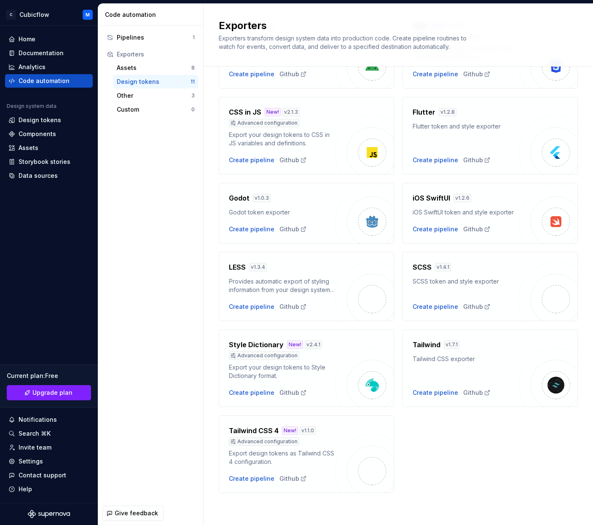
scroll to position [91, 0]
click at [25, 33] on div "Home" at bounding box center [49, 38] width 88 height 13
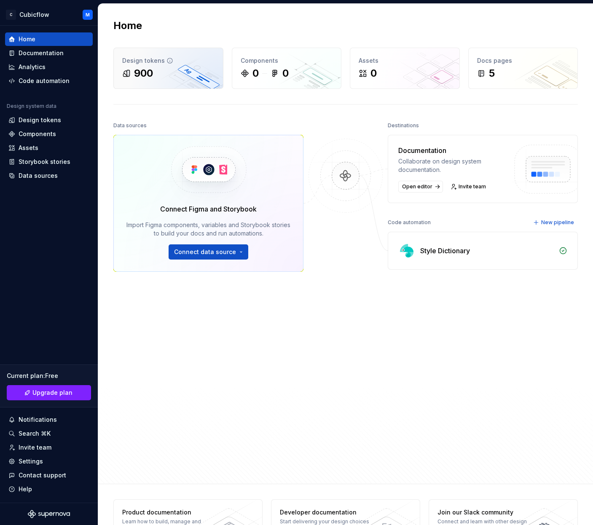
click at [168, 67] on div "900" at bounding box center [168, 73] width 92 height 13
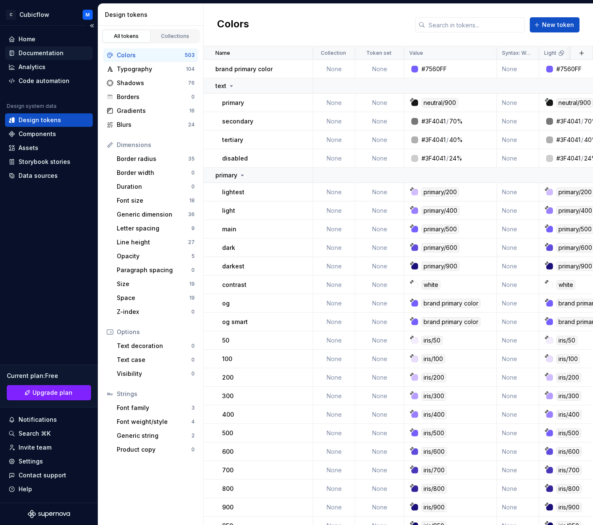
click at [64, 58] on div "Documentation" at bounding box center [49, 52] width 88 height 13
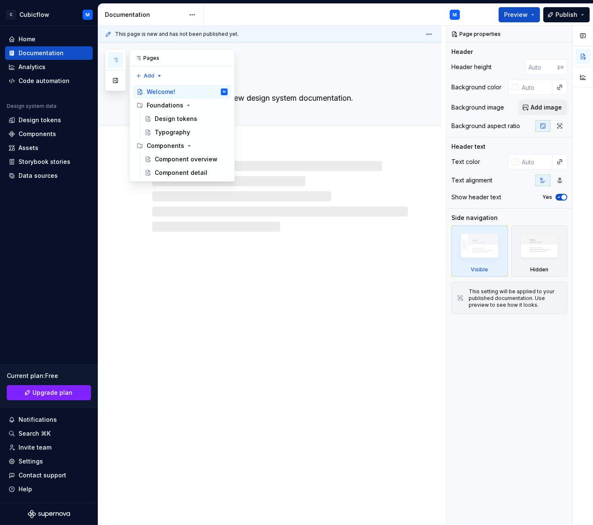
click at [118, 60] on icon "button" at bounding box center [115, 59] width 4 height 3
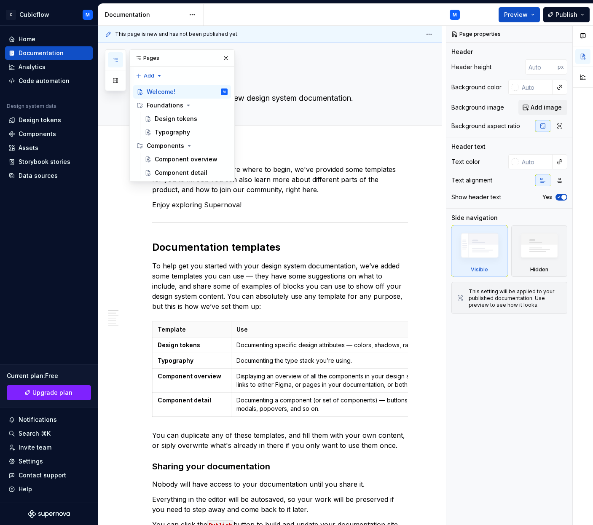
click at [118, 60] on icon "button" at bounding box center [115, 59] width 4 height 3
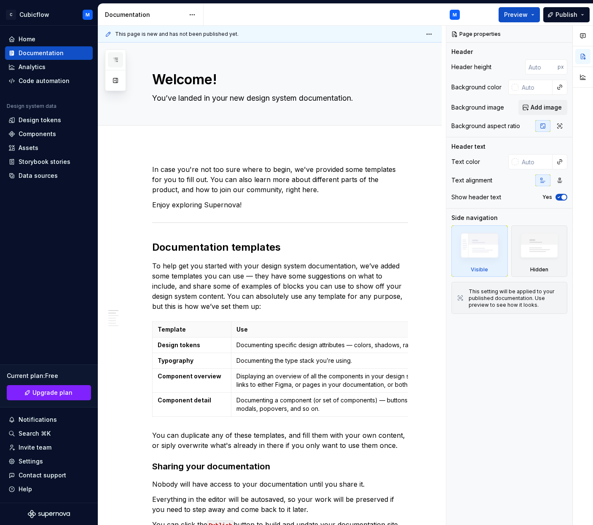
click at [113, 54] on button "button" at bounding box center [115, 59] width 15 height 15
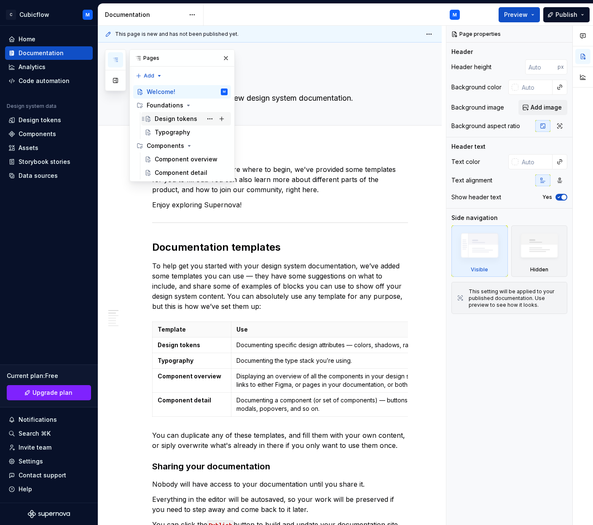
click at [183, 118] on div "Design tokens" at bounding box center [176, 119] width 43 height 8
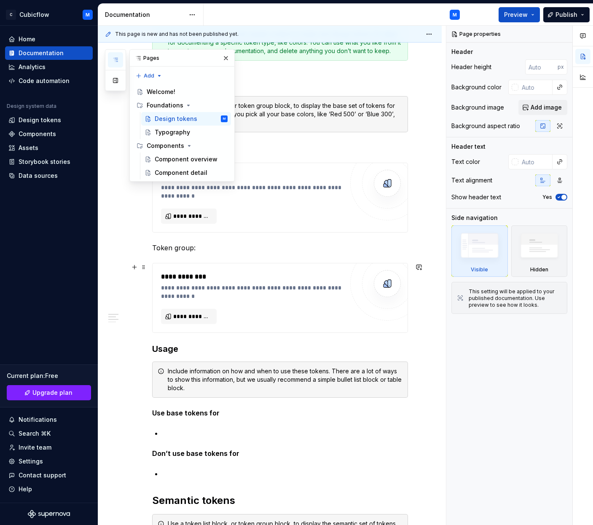
scroll to position [142, 0]
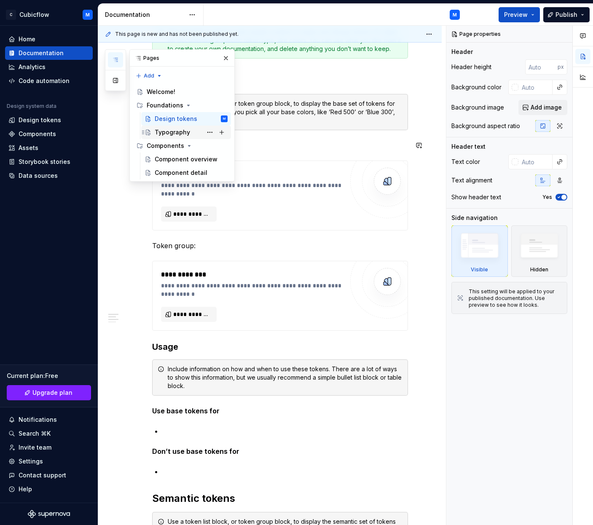
click at [178, 132] on div "Typography" at bounding box center [172, 132] width 35 height 8
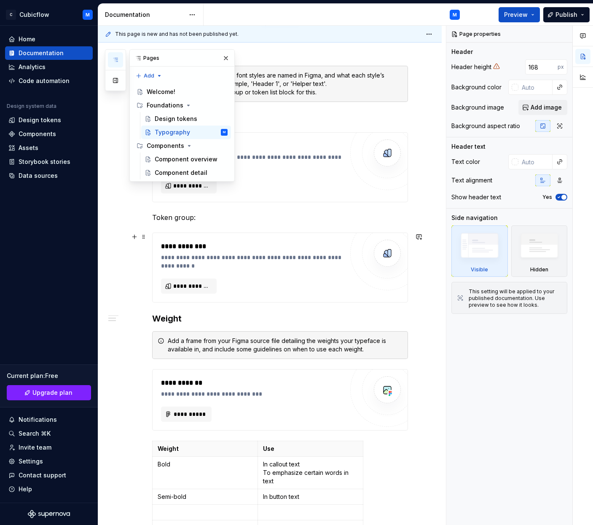
scroll to position [425, 0]
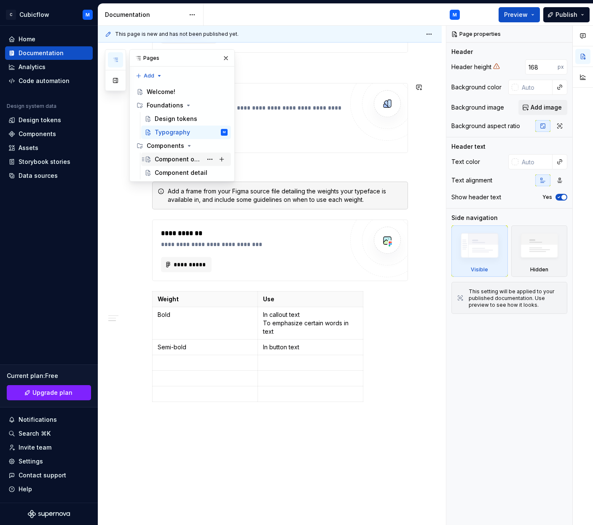
click at [181, 158] on div "Component overview" at bounding box center [179, 159] width 48 height 8
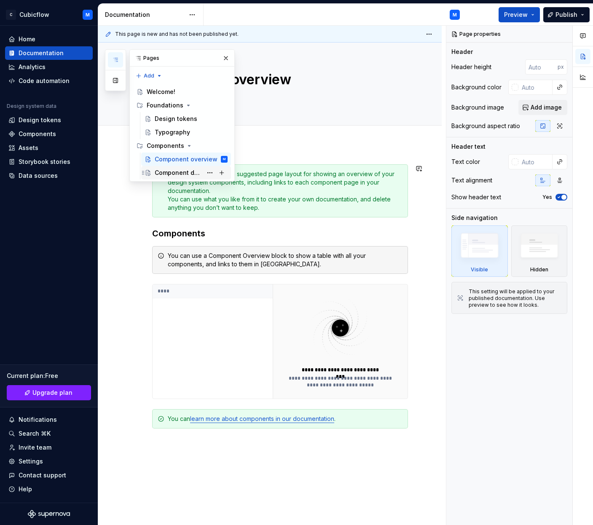
click at [188, 170] on div "Component detail" at bounding box center [179, 173] width 48 height 8
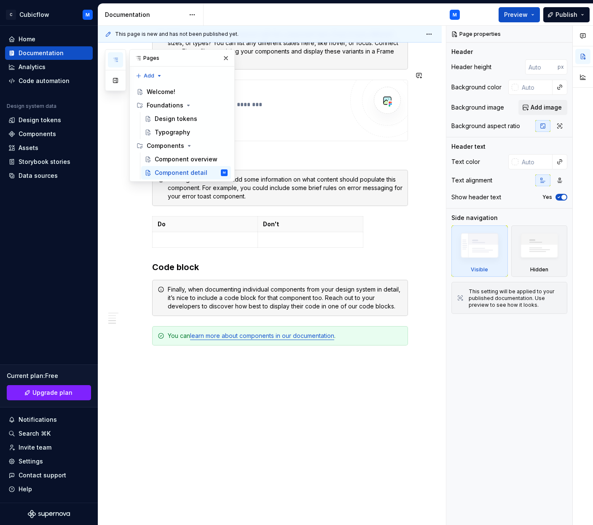
scroll to position [514, 0]
click at [228, 56] on button "button" at bounding box center [226, 58] width 12 height 12
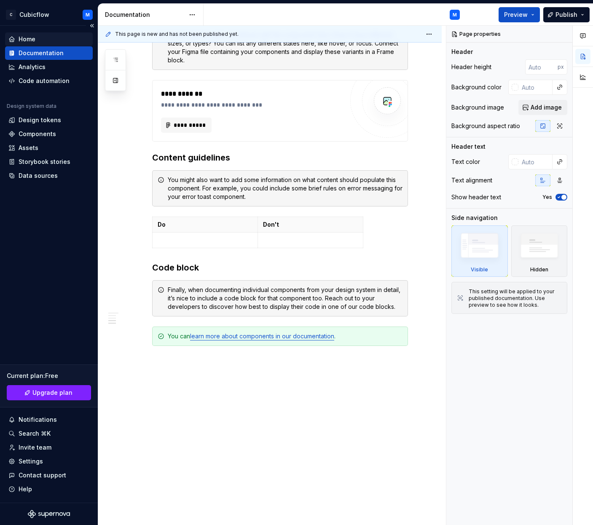
click at [64, 39] on div "Home" at bounding box center [48, 39] width 81 height 8
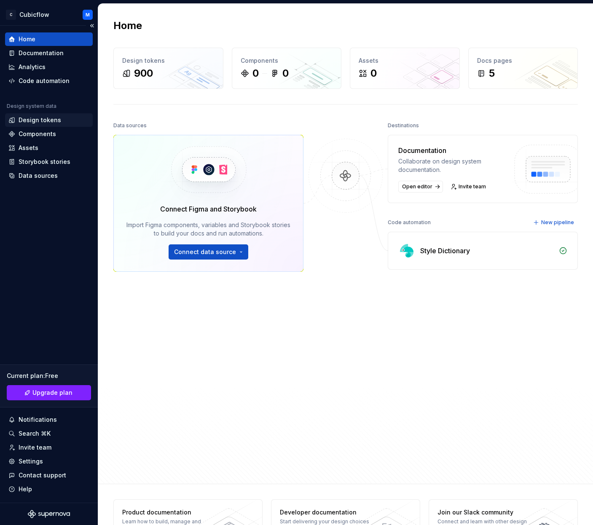
click at [45, 124] on div "Design tokens" at bounding box center [49, 119] width 88 height 13
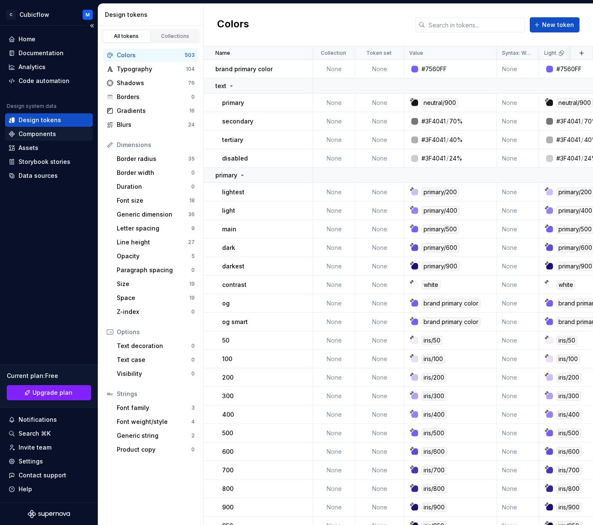
click at [52, 134] on div "Components" at bounding box center [38, 134] width 38 height 8
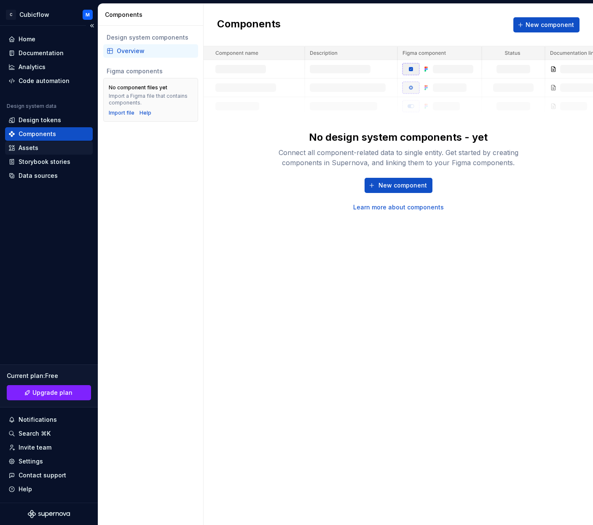
click at [47, 151] on div "Assets" at bounding box center [48, 148] width 81 height 8
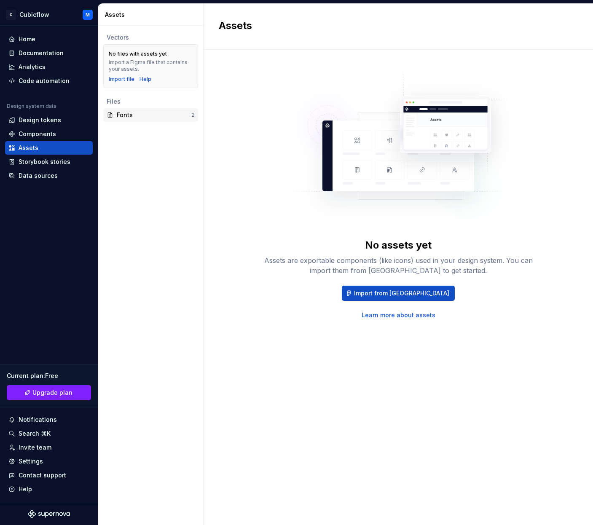
click at [137, 115] on div "Fonts" at bounding box center [154, 115] width 75 height 8
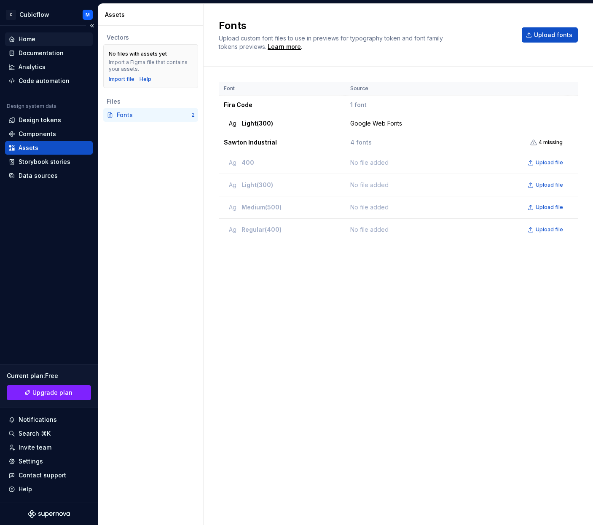
click at [34, 35] on div "Home" at bounding box center [27, 39] width 17 height 8
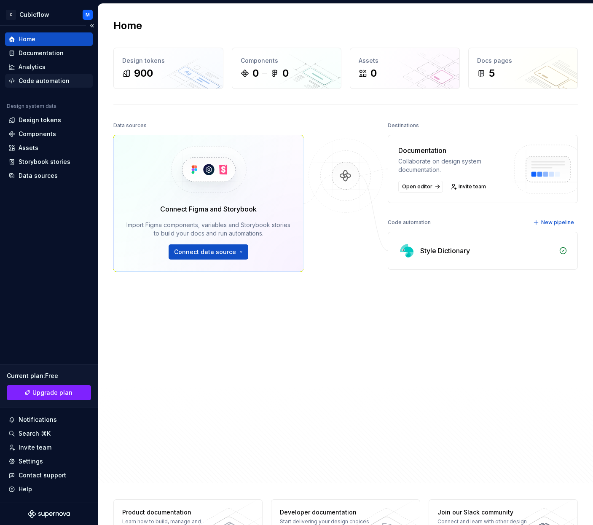
click at [52, 80] on div "Code automation" at bounding box center [44, 81] width 51 height 8
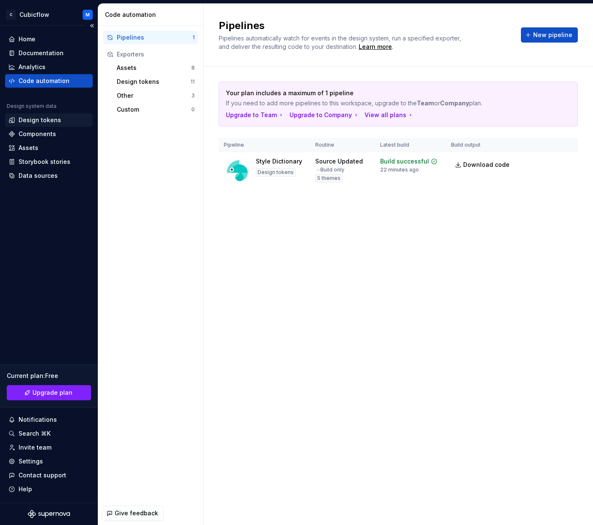
drag, startPoint x: 34, startPoint y: 108, endPoint x: 38, endPoint y: 116, distance: 8.3
click at [34, 109] on div "Design system data" at bounding box center [32, 106] width 50 height 7
click at [38, 116] on div "Design tokens" at bounding box center [40, 120] width 43 height 8
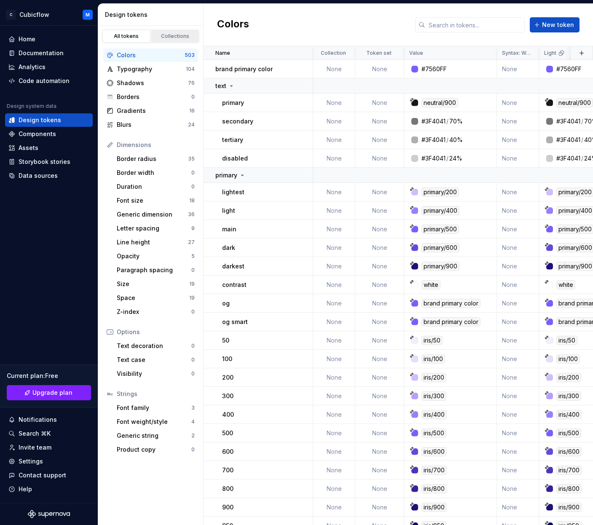
click at [175, 32] on link "Collections" at bounding box center [175, 36] width 48 height 13
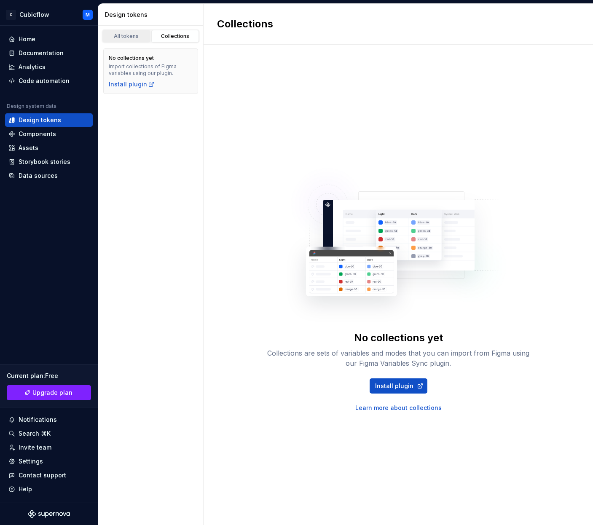
click at [140, 38] on div "All tokens" at bounding box center [126, 36] width 42 height 7
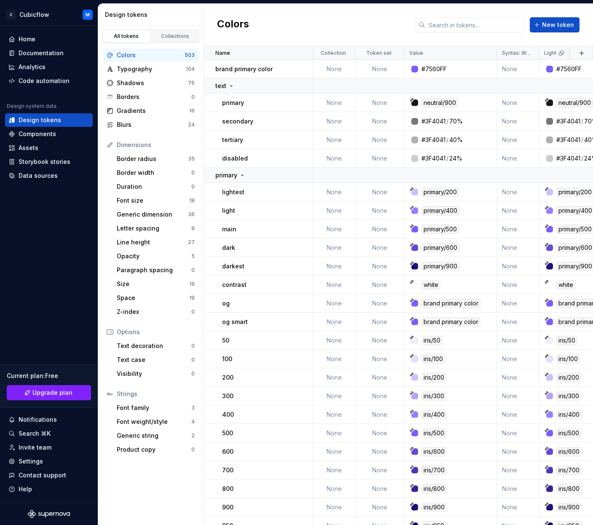
drag, startPoint x: 160, startPoint y: 54, endPoint x: 196, endPoint y: 57, distance: 36.0
click at [160, 54] on div "Colors" at bounding box center [151, 55] width 68 height 8
click at [306, 54] on div "Name" at bounding box center [261, 53] width 92 height 7
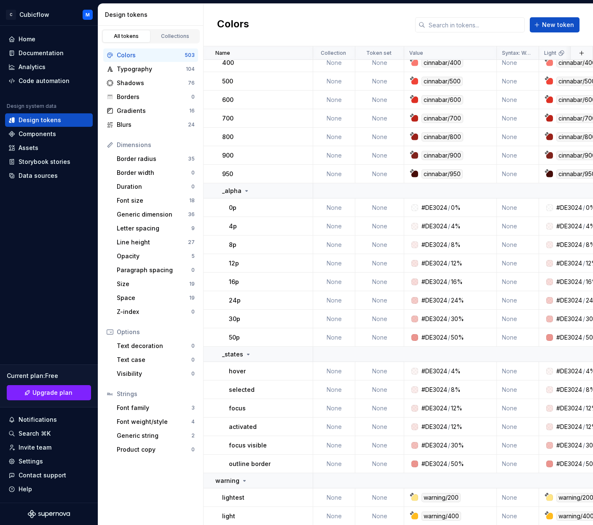
scroll to position [1593, 0]
click at [283, 278] on div "16p" at bounding box center [270, 282] width 83 height 8
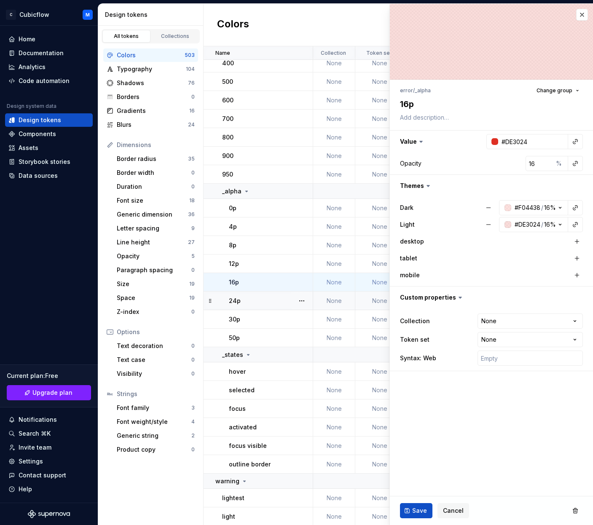
click at [275, 324] on td "30p" at bounding box center [259, 319] width 110 height 19
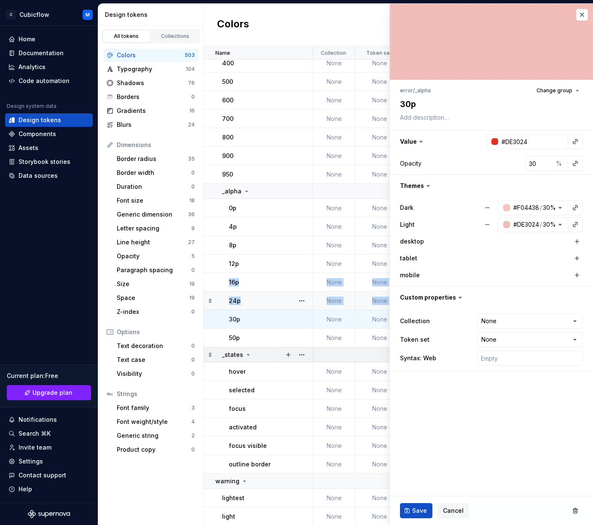
click at [265, 352] on div "_states" at bounding box center [267, 355] width 90 height 8
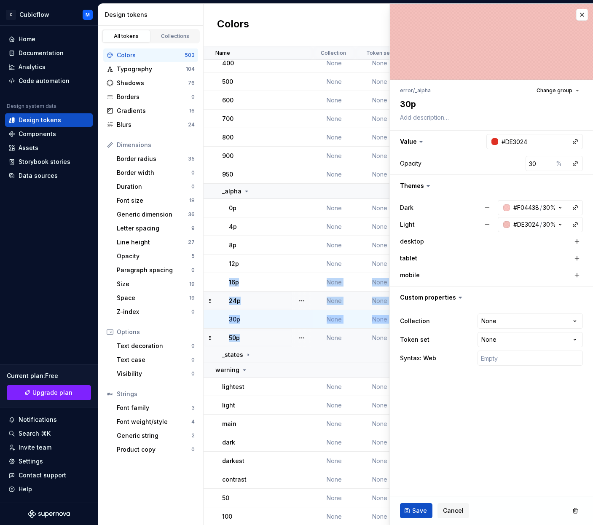
click at [271, 342] on div "50p" at bounding box center [270, 338] width 83 height 8
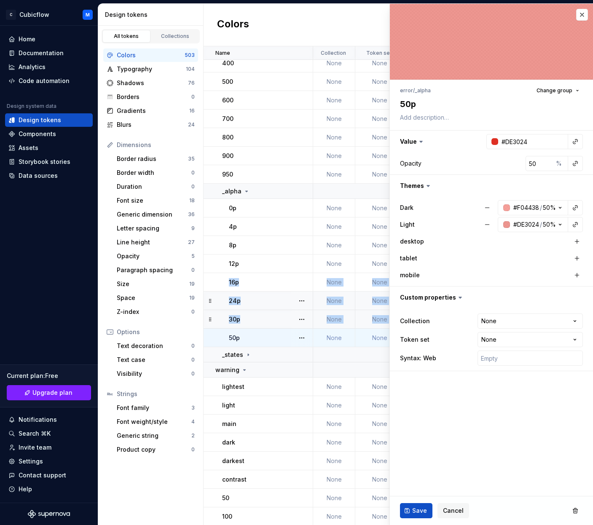
click at [216, 320] on td "30p" at bounding box center [259, 319] width 110 height 19
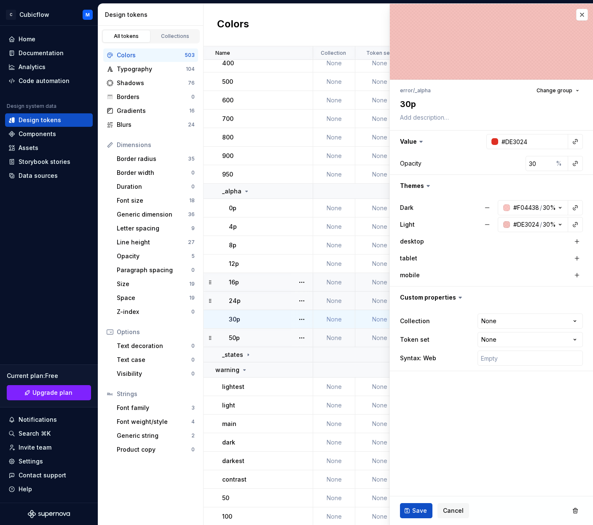
click at [275, 291] on td "16p" at bounding box center [259, 282] width 110 height 19
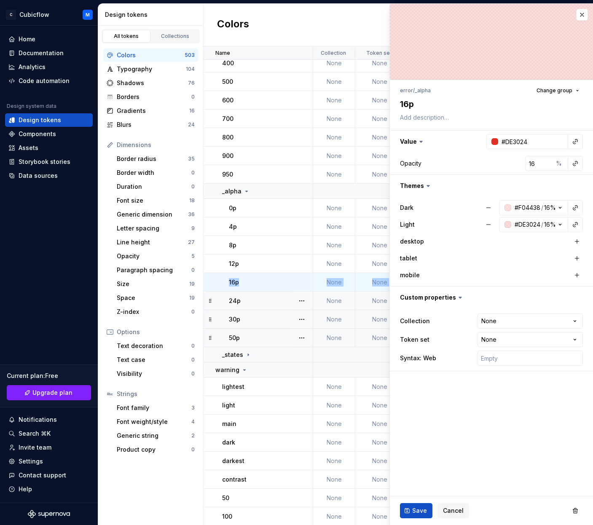
click at [275, 301] on div "24p" at bounding box center [270, 301] width 83 height 8
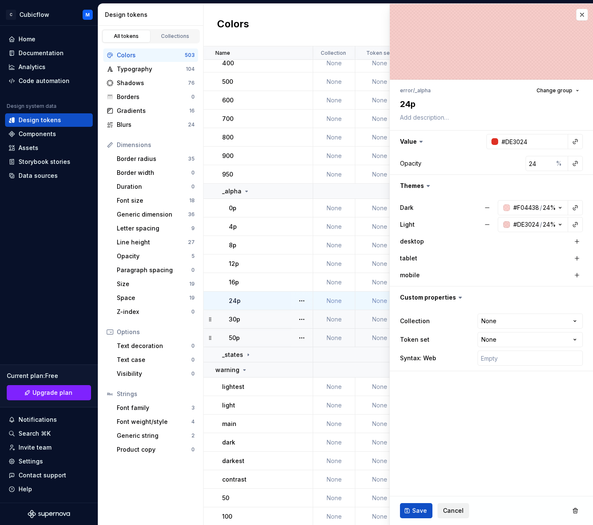
click at [450, 509] on span "Cancel" at bounding box center [453, 511] width 21 height 8
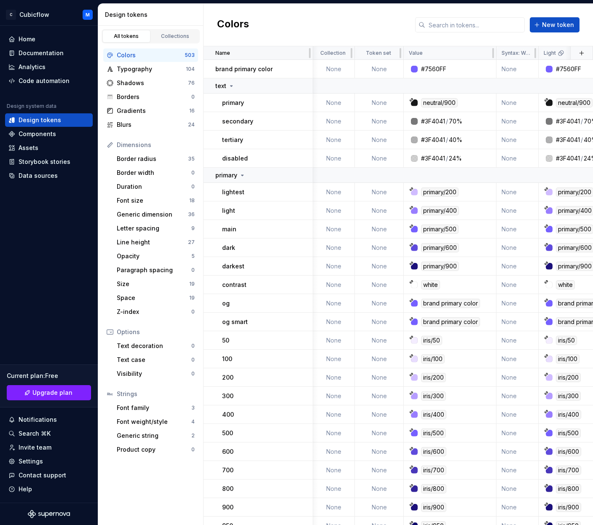
scroll to position [0, 0]
click at [306, 66] on button "button" at bounding box center [302, 69] width 12 height 12
click at [311, 113] on div "Delete token" at bounding box center [334, 116] width 72 height 13
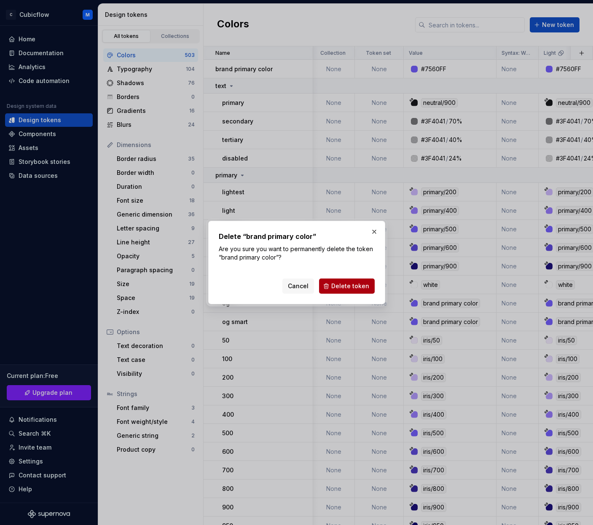
click at [342, 285] on span "Delete token" at bounding box center [350, 286] width 38 height 8
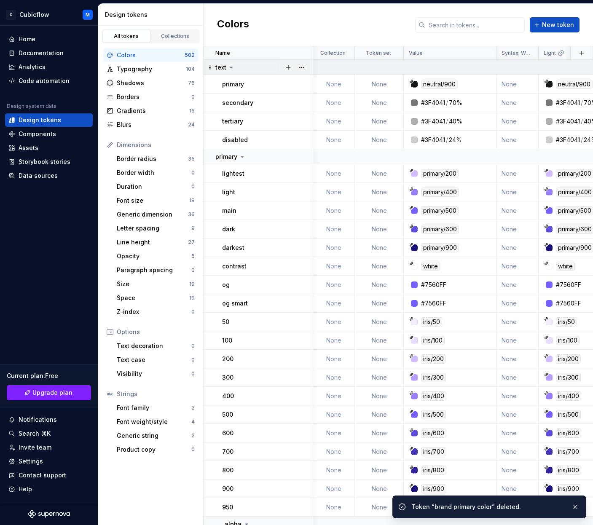
click at [308, 70] on div at bounding box center [294, 67] width 35 height 15
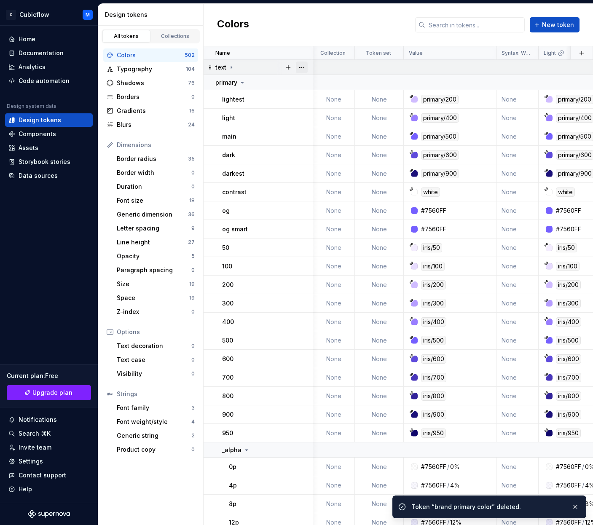
click at [300, 65] on button "button" at bounding box center [302, 68] width 12 height 12
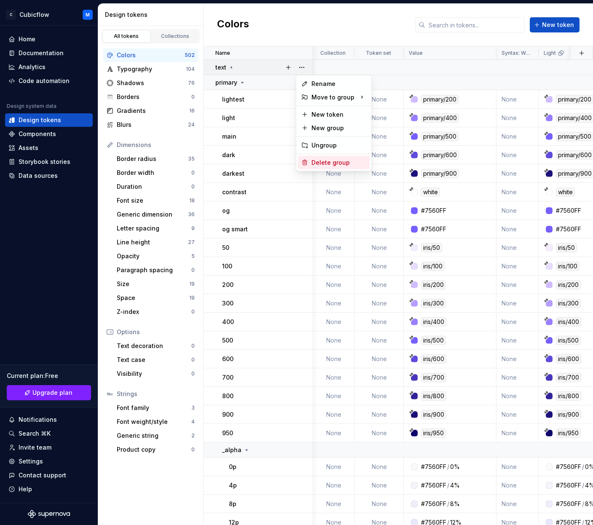
click at [323, 161] on div "Delete group" at bounding box center [339, 163] width 55 height 8
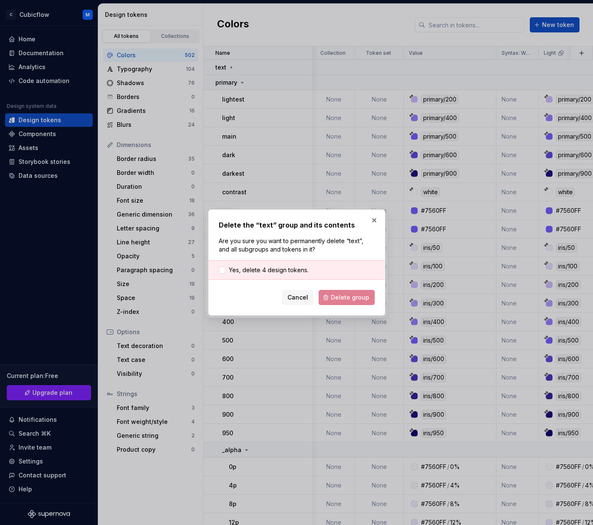
click at [326, 293] on div "Cancel Delete group" at bounding box center [297, 297] width 156 height 15
click at [269, 271] on span "Yes, delete 4 design tokens." at bounding box center [269, 270] width 80 height 8
drag, startPoint x: 308, startPoint y: 299, endPoint x: 316, endPoint y: 236, distance: 63.4
click at [308, 299] on span "Cancel" at bounding box center [298, 297] width 21 height 8
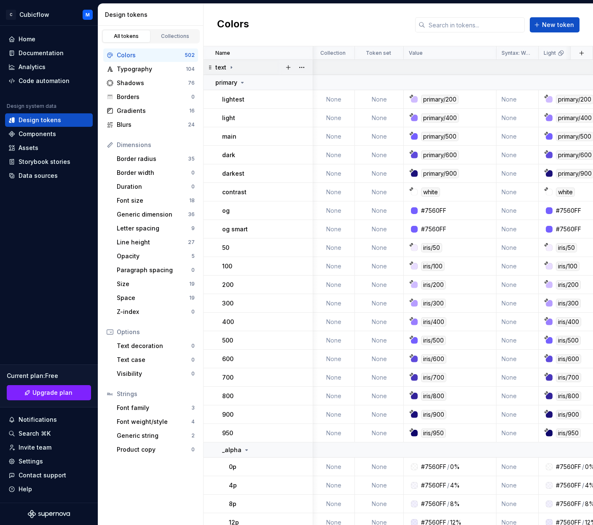
click at [269, 61] on td "text" at bounding box center [259, 67] width 110 height 15
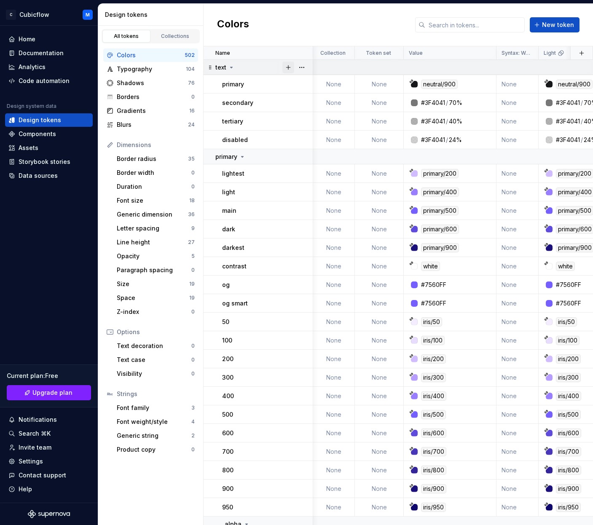
click at [290, 68] on button "button" at bounding box center [289, 68] width 12 height 12
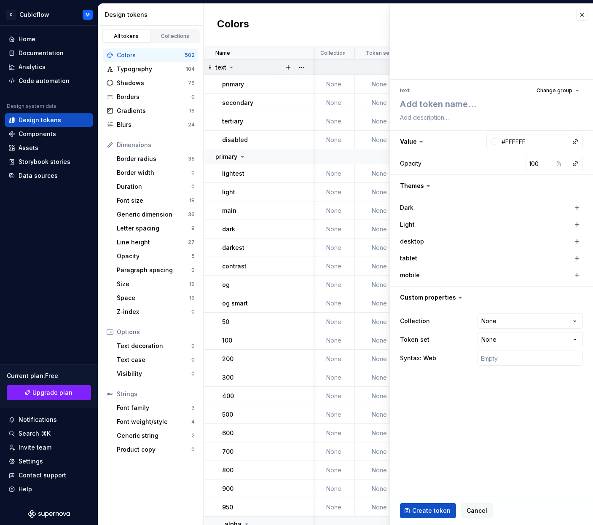
type textarea "*"
click at [307, 68] on button "button" at bounding box center [302, 68] width 12 height 12
click at [305, 68] on button "button" at bounding box center [302, 68] width 12 height 12
click at [314, 58] on html "C Cubicflow M Home Documentation Analytics Code automation Design system data D…" at bounding box center [296, 262] width 593 height 525
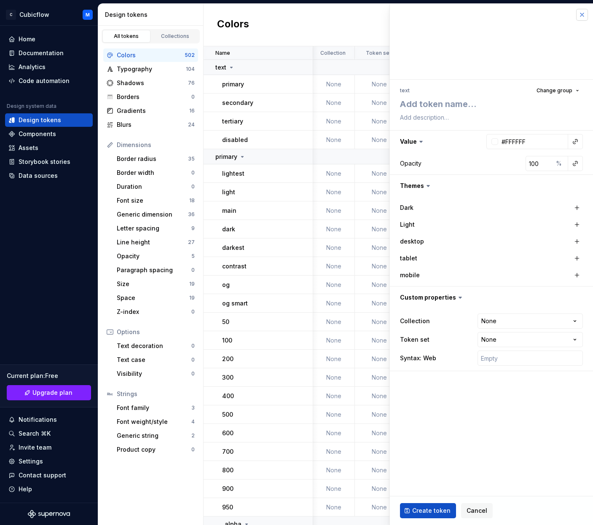
click at [535, 14] on button "button" at bounding box center [582, 15] width 12 height 12
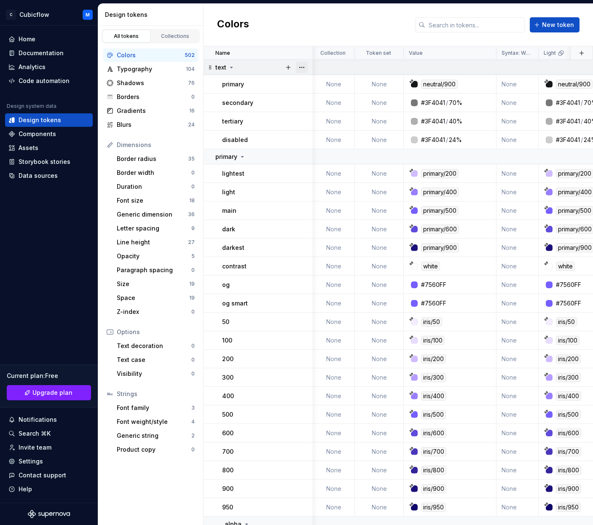
click at [299, 64] on button "button" at bounding box center [302, 68] width 12 height 12
click at [329, 160] on div "Delete group" at bounding box center [339, 163] width 55 height 8
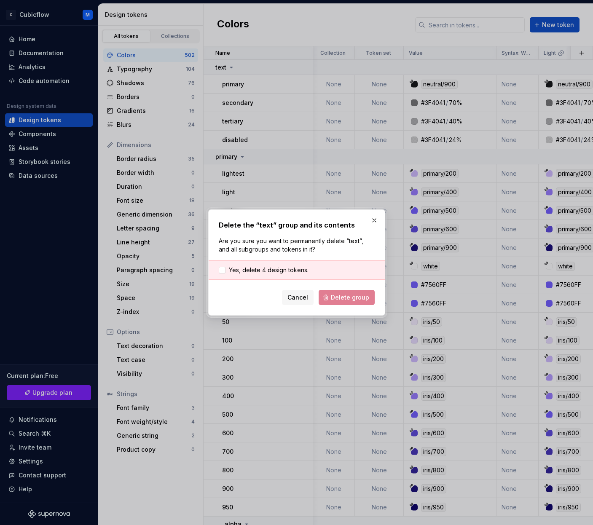
click at [355, 294] on div "Cancel Delete group" at bounding box center [297, 297] width 156 height 15
click at [239, 265] on div "Yes, delete 4 design tokens." at bounding box center [297, 270] width 176 height 19
click at [250, 270] on span "Yes, delete 4 design tokens." at bounding box center [269, 270] width 80 height 8
click at [364, 304] on button "Delete group" at bounding box center [347, 297] width 56 height 15
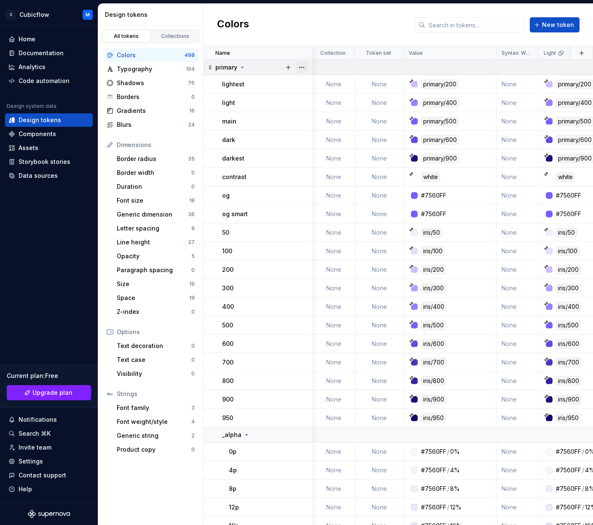
click at [305, 62] on button "button" at bounding box center [302, 68] width 12 height 12
click at [329, 161] on div "Delete group" at bounding box center [339, 163] width 55 height 8
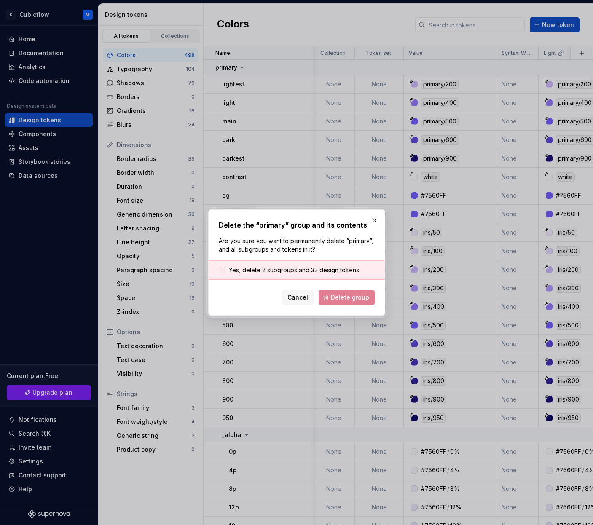
drag, startPoint x: 217, startPoint y: 266, endPoint x: 231, endPoint y: 268, distance: 14.4
click at [217, 266] on div "Yes, delete 2 subgroups and 33 design tokens." at bounding box center [297, 270] width 176 height 19
drag, startPoint x: 234, startPoint y: 269, endPoint x: 269, endPoint y: 277, distance: 36.3
click at [234, 269] on span "Yes, delete 2 subgroups and 33 design tokens." at bounding box center [295, 270] width 132 height 8
click at [348, 293] on button "Delete group" at bounding box center [347, 297] width 56 height 15
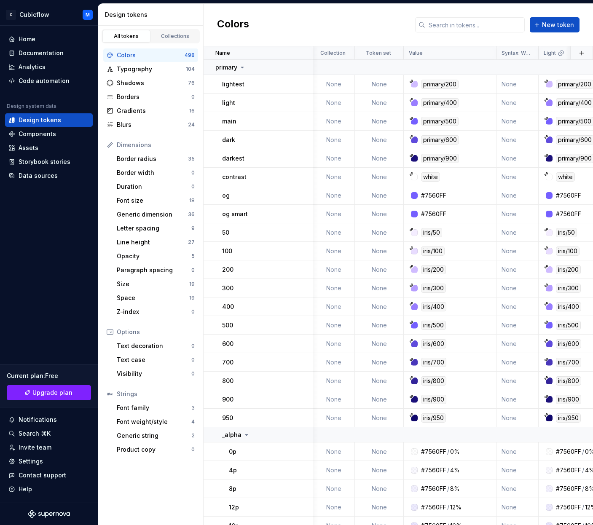
click at [160, 147] on div "Dimensions" at bounding box center [156, 145] width 78 height 8
click at [143, 158] on div "Border radius" at bounding box center [152, 159] width 71 height 8
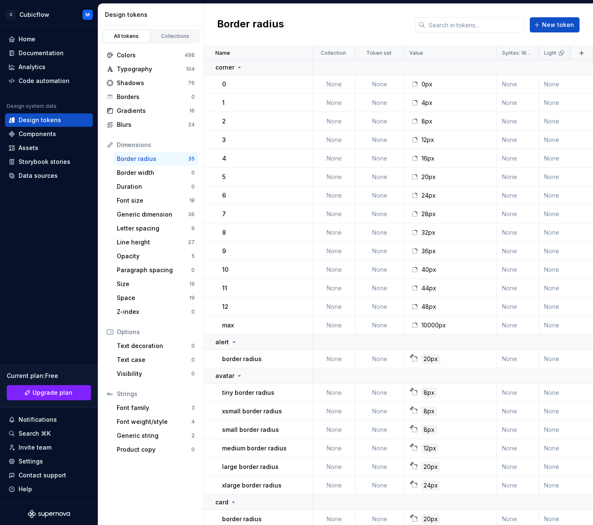
click at [154, 145] on div "Dimensions" at bounding box center [156, 145] width 78 height 8
click at [143, 59] on div "Colors" at bounding box center [151, 55] width 68 height 8
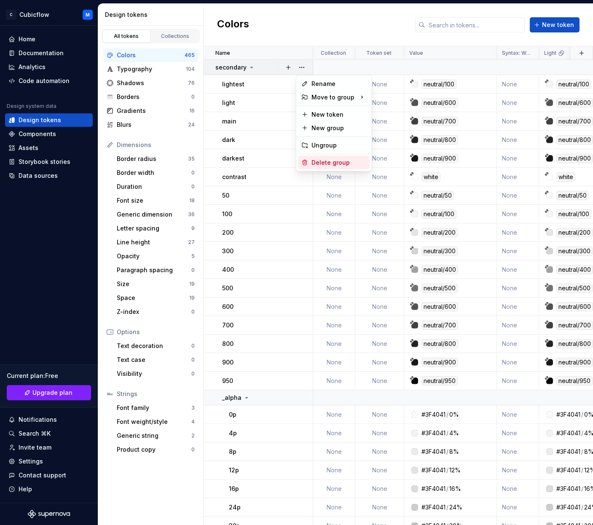
click at [322, 165] on div "Delete group" at bounding box center [339, 163] width 55 height 8
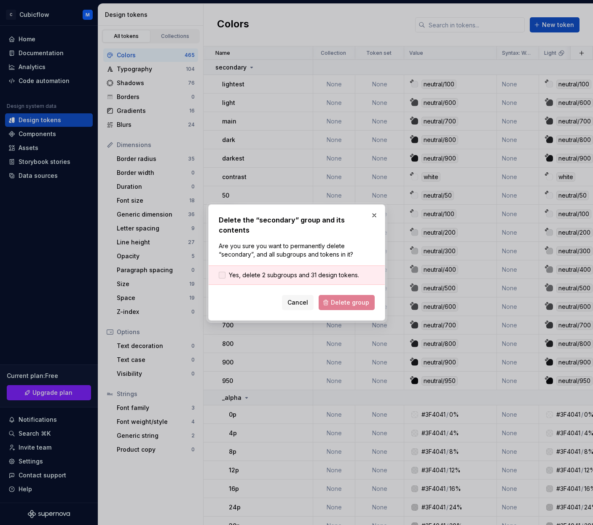
drag, startPoint x: 282, startPoint y: 267, endPoint x: 291, endPoint y: 273, distance: 11.6
click at [284, 271] on span "Yes, delete 2 subgroups and 31 design tokens." at bounding box center [294, 275] width 130 height 8
click at [349, 295] on button "Delete group" at bounding box center [347, 302] width 56 height 15
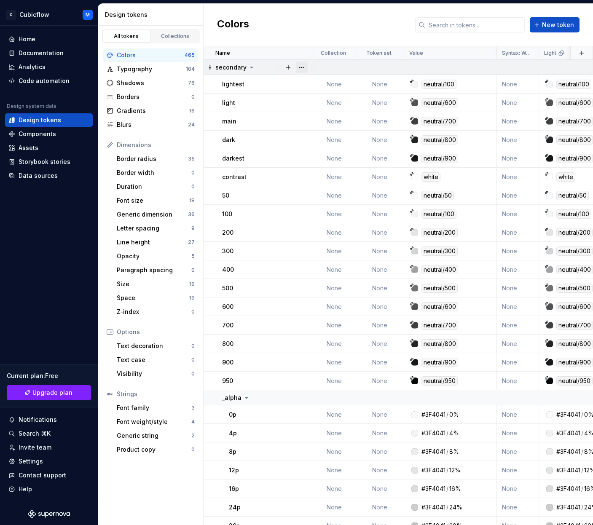
click at [302, 68] on button "button" at bounding box center [302, 68] width 12 height 12
click at [337, 154] on div "Rename Move to group New token New group Ungroup Delete group" at bounding box center [334, 123] width 76 height 97
click at [336, 156] on div "Delete group" at bounding box center [334, 162] width 72 height 13
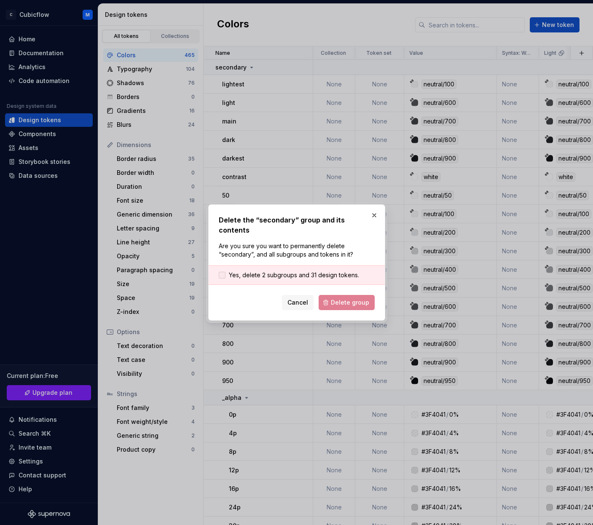
click at [272, 271] on span "Yes, delete 2 subgroups and 31 design tokens." at bounding box center [294, 275] width 130 height 8
click at [346, 299] on span "Delete group" at bounding box center [350, 303] width 38 height 8
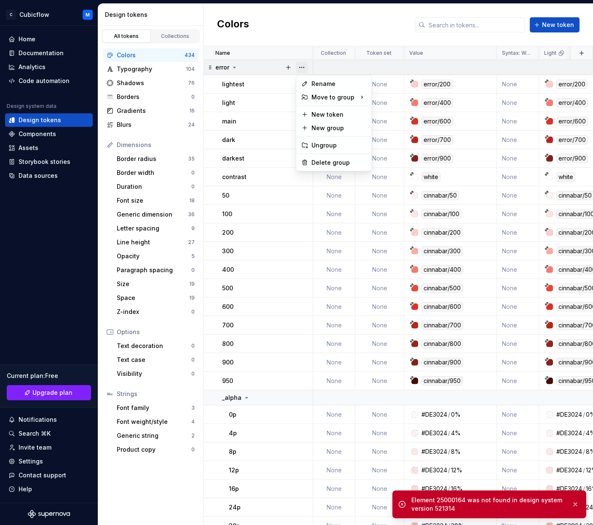
click at [302, 69] on button "button" at bounding box center [302, 68] width 12 height 12
click at [325, 166] on div "Delete group" at bounding box center [339, 163] width 55 height 8
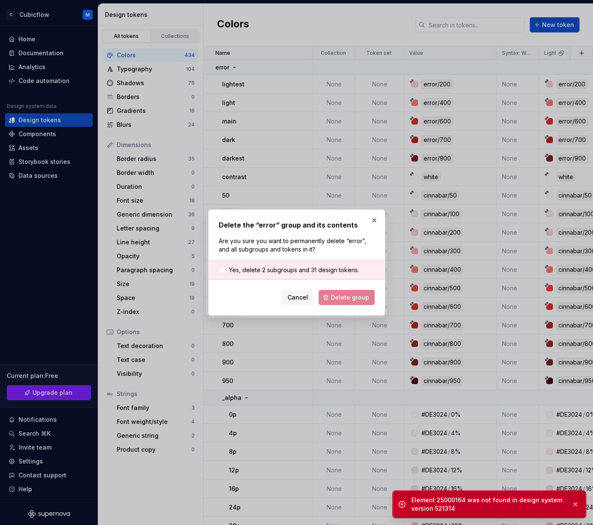
drag, startPoint x: 254, startPoint y: 266, endPoint x: 305, endPoint y: 283, distance: 53.5
click at [254, 266] on span "Yes, delete 2 subgroups and 31 design tokens." at bounding box center [294, 270] width 130 height 8
click at [355, 294] on span "Delete group" at bounding box center [350, 297] width 38 height 8
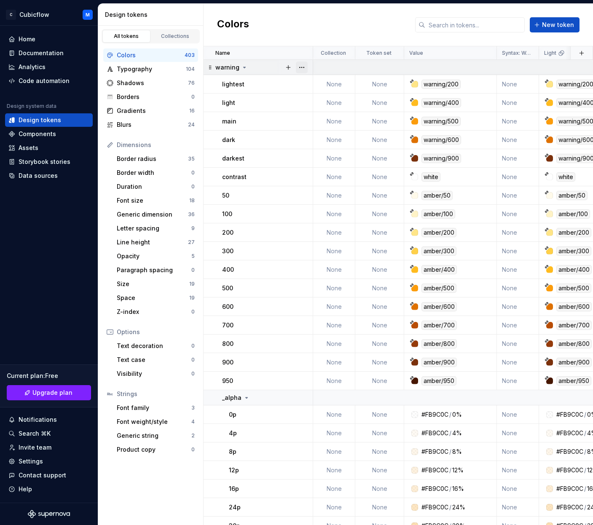
click at [302, 67] on button "button" at bounding box center [302, 68] width 12 height 12
click at [336, 155] on div "Rename Move to group New token New group Ungroup Delete group" at bounding box center [334, 123] width 76 height 97
click at [335, 160] on div "Delete group" at bounding box center [339, 163] width 55 height 8
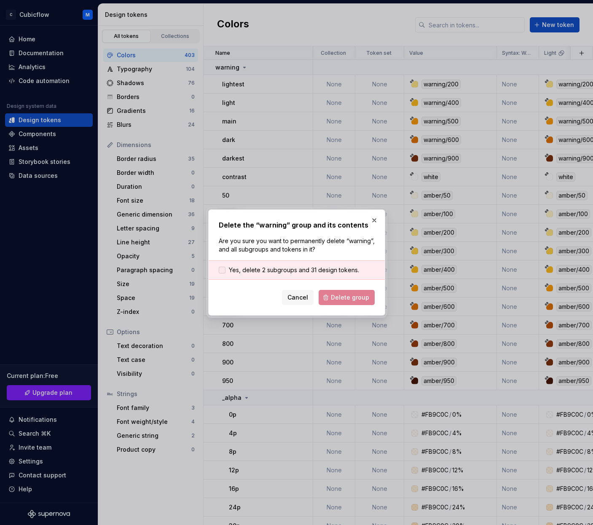
click at [275, 271] on span "Yes, delete 2 subgroups and 31 design tokens." at bounding box center [294, 270] width 130 height 8
click at [339, 293] on button "Delete group" at bounding box center [347, 297] width 56 height 15
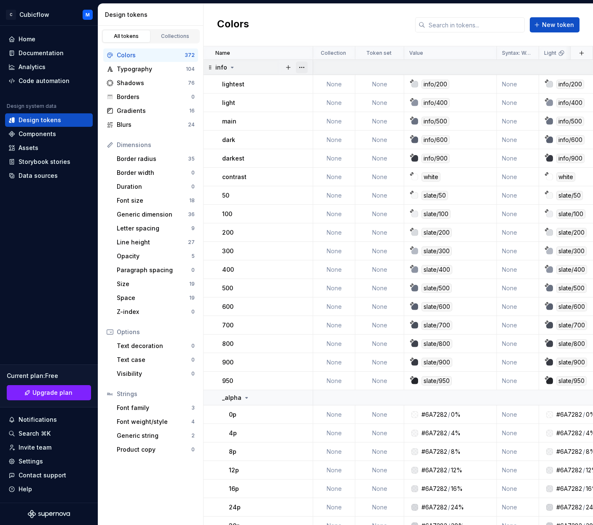
click at [304, 66] on button "button" at bounding box center [302, 68] width 12 height 12
click at [341, 167] on div "Delete group" at bounding box center [334, 162] width 72 height 13
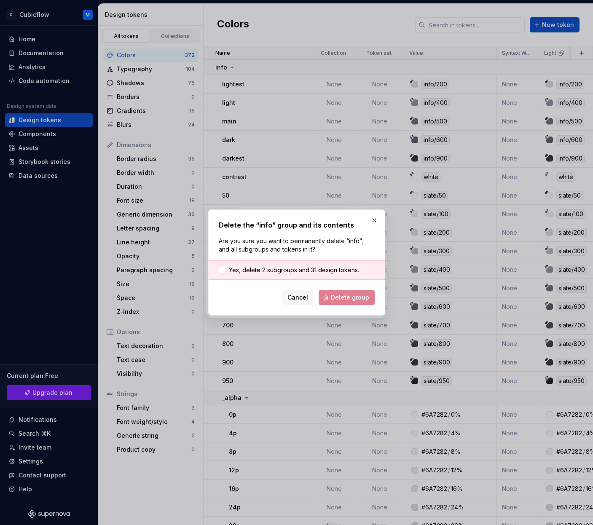
drag, startPoint x: 284, startPoint y: 269, endPoint x: 319, endPoint y: 281, distance: 37.2
click at [284, 269] on span "Yes, delete 2 subgroups and 31 design tokens." at bounding box center [294, 270] width 130 height 8
click at [351, 293] on button "Delete group" at bounding box center [347, 297] width 56 height 15
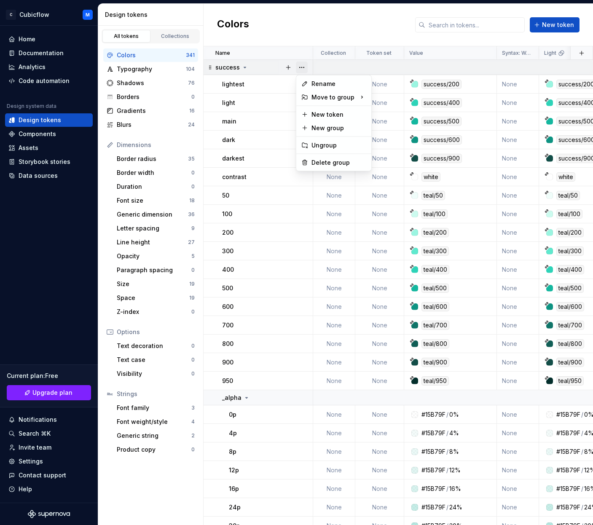
click at [307, 66] on button "button" at bounding box center [302, 68] width 12 height 12
click at [326, 165] on div "Delete group" at bounding box center [339, 163] width 55 height 8
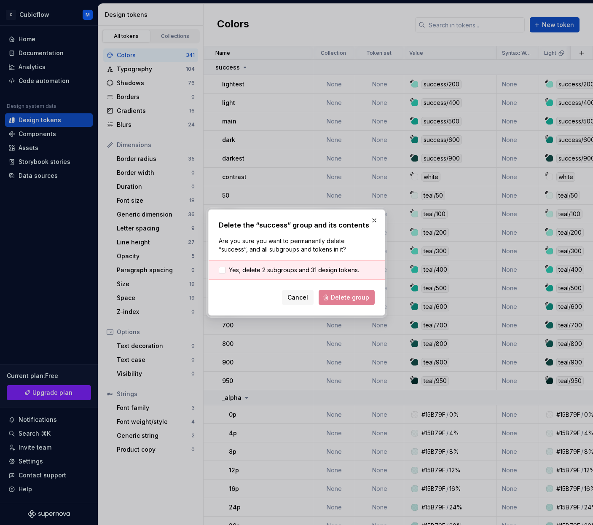
click at [269, 276] on div "Yes, delete 2 subgroups and 31 design tokens." at bounding box center [297, 270] width 176 height 19
click at [283, 274] on span "Yes, delete 2 subgroups and 31 design tokens." at bounding box center [294, 270] width 130 height 8
click at [343, 292] on button "Delete group" at bounding box center [347, 297] width 56 height 15
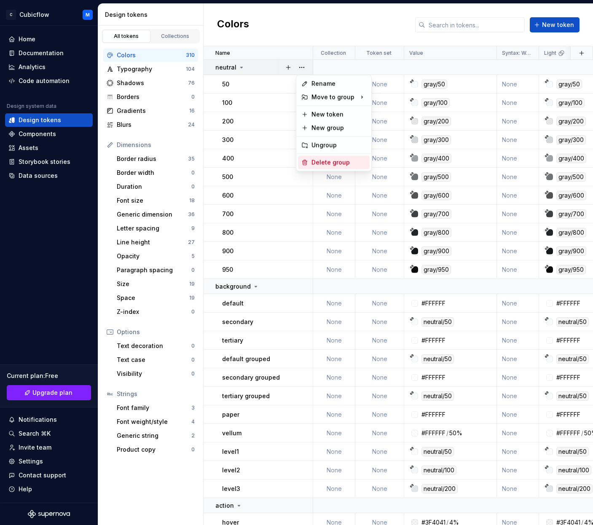
drag, startPoint x: 319, startPoint y: 148, endPoint x: 319, endPoint y: 165, distance: 16.4
click at [308, 68] on div at bounding box center [294, 67] width 35 height 15
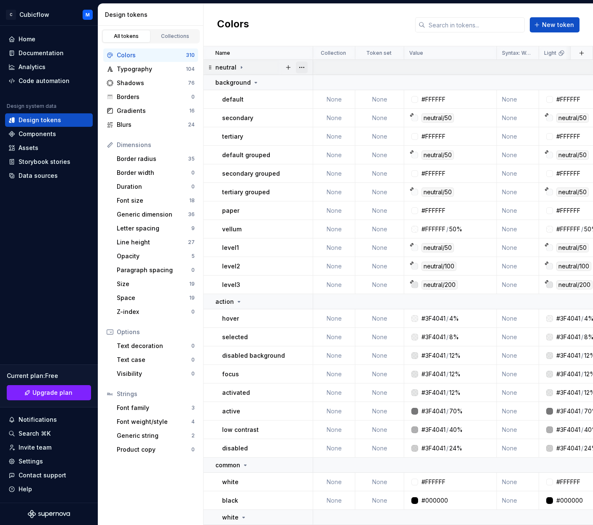
click at [306, 67] on button "button" at bounding box center [302, 68] width 12 height 12
click at [336, 165] on div "Delete group" at bounding box center [339, 163] width 55 height 8
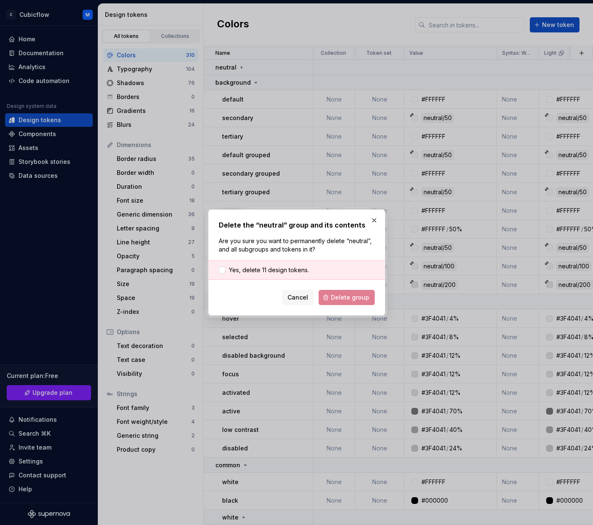
drag, startPoint x: 256, startPoint y: 267, endPoint x: 291, endPoint y: 276, distance: 35.8
click at [257, 267] on span "Yes, delete 11 design tokens." at bounding box center [269, 270] width 80 height 8
click at [342, 293] on button "Delete group" at bounding box center [347, 297] width 56 height 15
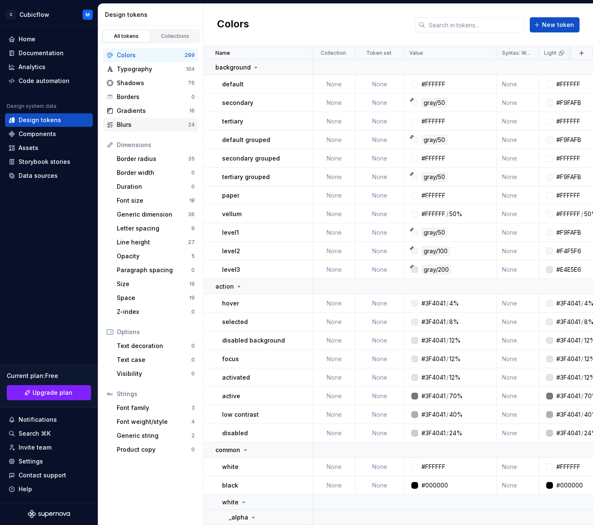
click at [152, 121] on div "Blurs" at bounding box center [152, 125] width 71 height 8
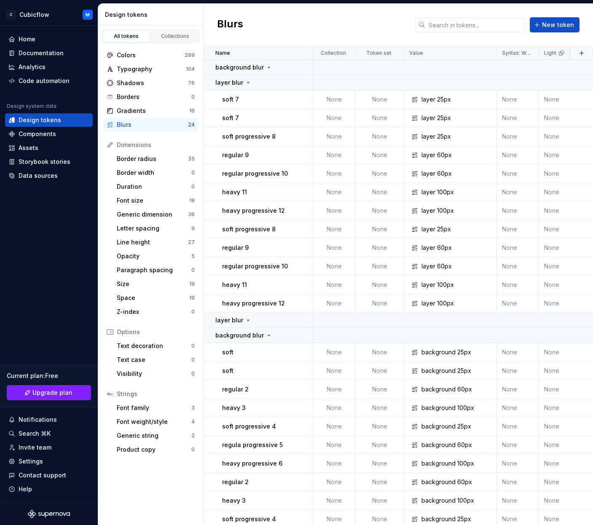
click at [154, 126] on div "Blurs" at bounding box center [152, 125] width 71 height 8
click at [161, 56] on div "Colors" at bounding box center [151, 55] width 68 height 8
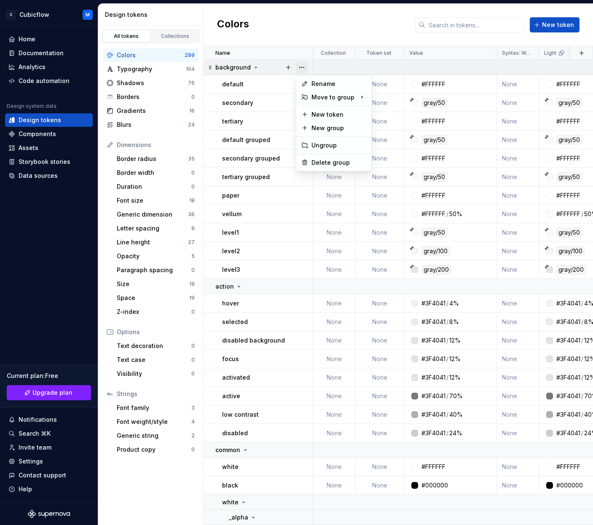
click at [301, 67] on button "button" at bounding box center [302, 68] width 12 height 12
click at [322, 161] on div "Delete group" at bounding box center [339, 163] width 55 height 8
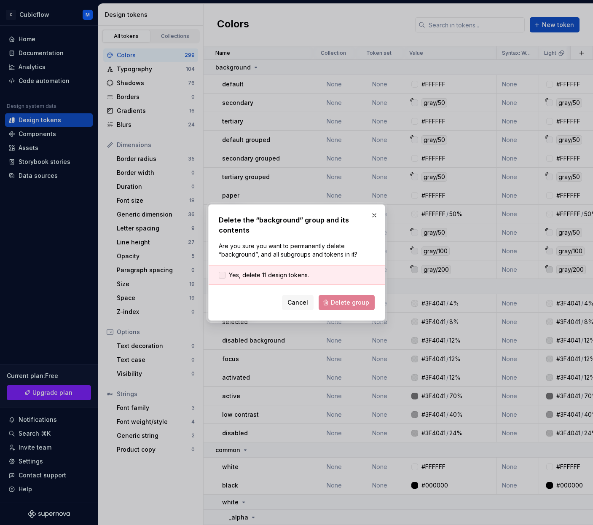
click at [284, 274] on span "Yes, delete 11 design tokens." at bounding box center [269, 275] width 80 height 8
click at [333, 293] on form "Yes, delete 11 design tokens. Cancel Delete group" at bounding box center [297, 288] width 156 height 45
click at [340, 300] on span "Delete group" at bounding box center [350, 303] width 38 height 8
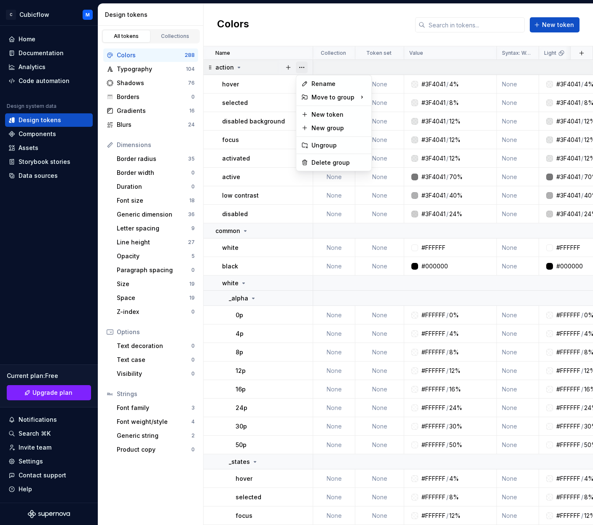
click at [296, 65] on span at bounding box center [302, 68] width 12 height 12
click at [300, 65] on button "button" at bounding box center [302, 68] width 12 height 12
click at [326, 153] on div "Rename Move to group New token New group Ungroup Delete group" at bounding box center [334, 123] width 76 height 97
click at [324, 162] on div "Delete group" at bounding box center [339, 163] width 55 height 8
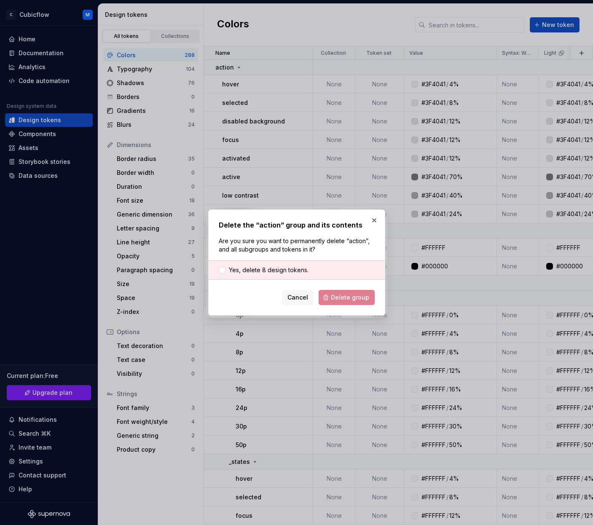
drag, startPoint x: 269, startPoint y: 269, endPoint x: 318, endPoint y: 285, distance: 52.4
click at [269, 269] on span "Yes, delete 8 design tokens." at bounding box center [269, 270] width 80 height 8
click at [339, 299] on span "Delete group" at bounding box center [350, 297] width 38 height 8
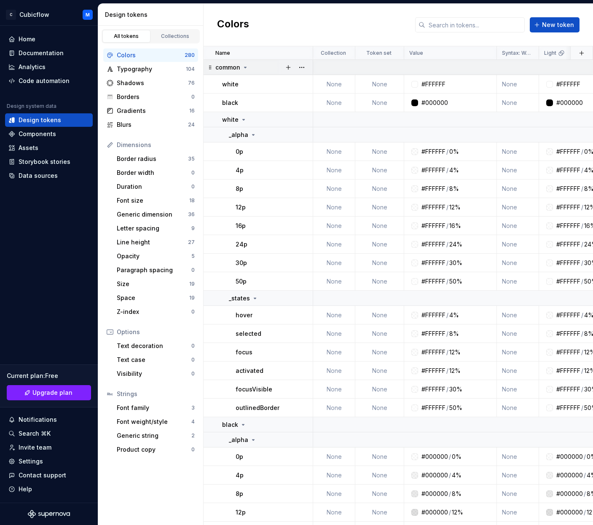
click at [308, 67] on div at bounding box center [294, 67] width 35 height 15
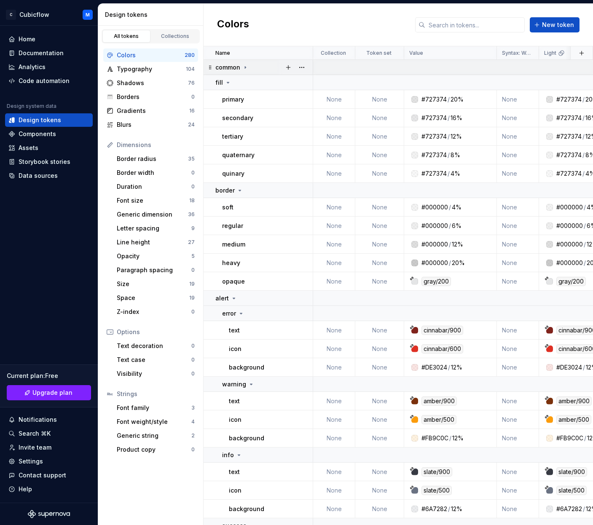
click at [308, 67] on div at bounding box center [294, 67] width 35 height 15
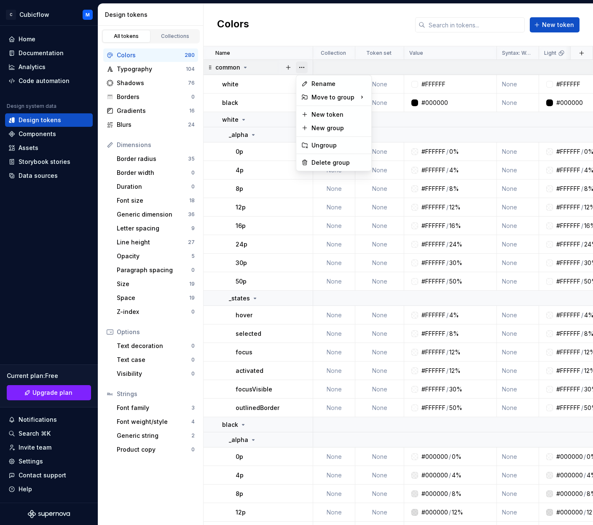
click at [302, 67] on button "button" at bounding box center [302, 68] width 12 height 12
click at [314, 170] on div "Rename Move to group New token New group Ungroup Delete group" at bounding box center [334, 123] width 76 height 97
click at [315, 167] on div "Delete group" at bounding box center [339, 163] width 55 height 8
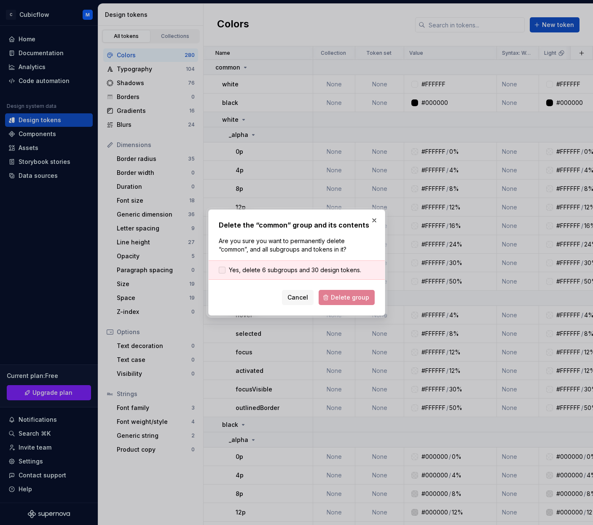
click at [258, 273] on span "Yes, delete 6 subgroups and 30 design tokens." at bounding box center [295, 270] width 132 height 8
click at [334, 297] on span "Delete group" at bounding box center [350, 297] width 38 height 8
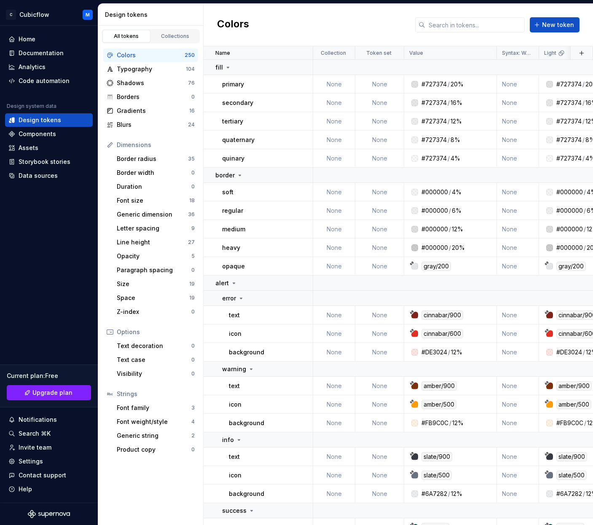
click at [305, 67] on div at bounding box center [294, 67] width 35 height 15
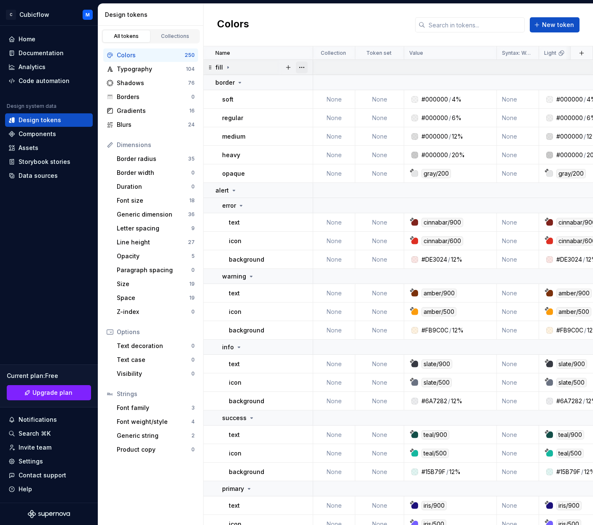
click at [304, 67] on button "button" at bounding box center [302, 68] width 12 height 12
click at [326, 159] on div "Delete group" at bounding box center [339, 163] width 55 height 8
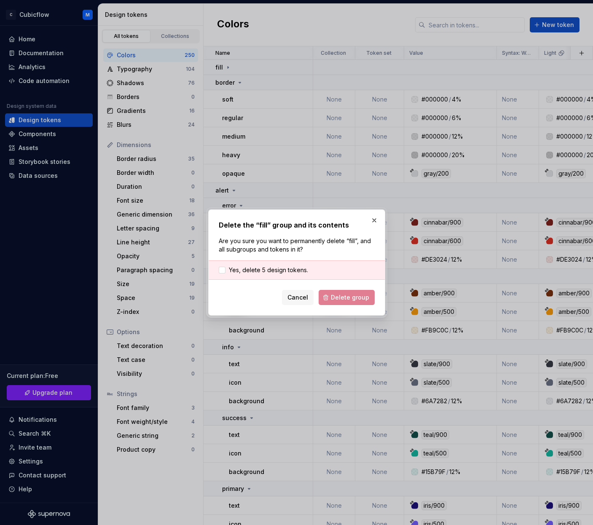
click at [275, 265] on div "Yes, delete 5 design tokens." at bounding box center [297, 270] width 176 height 19
click at [277, 269] on span "Yes, delete 5 design tokens." at bounding box center [268, 270] width 79 height 8
click at [350, 300] on span "Delete group" at bounding box center [350, 297] width 38 height 8
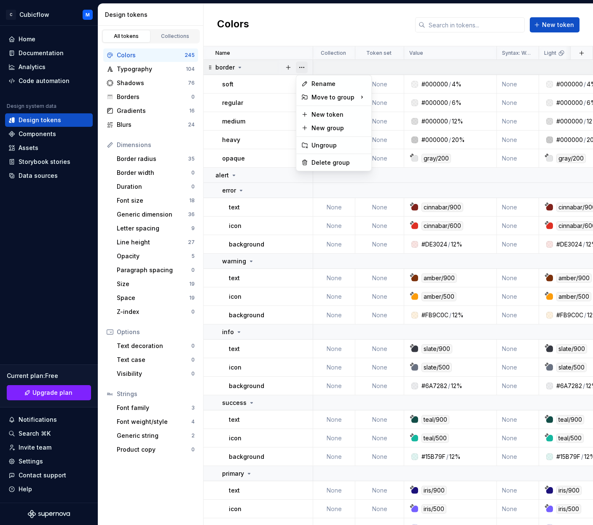
click at [303, 67] on button "button" at bounding box center [302, 68] width 12 height 12
click at [321, 159] on div "Delete group" at bounding box center [339, 163] width 55 height 8
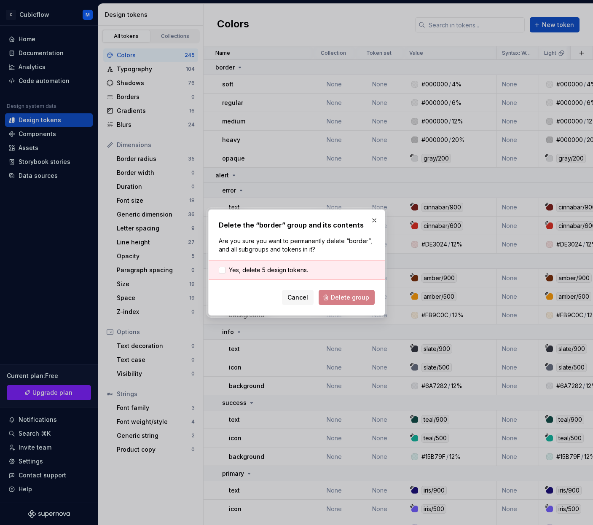
drag, startPoint x: 278, startPoint y: 270, endPoint x: 335, endPoint y: 292, distance: 61.0
click at [278, 270] on span "Yes, delete 5 design tokens." at bounding box center [268, 270] width 79 height 8
click at [352, 303] on button "Delete group" at bounding box center [347, 297] width 56 height 15
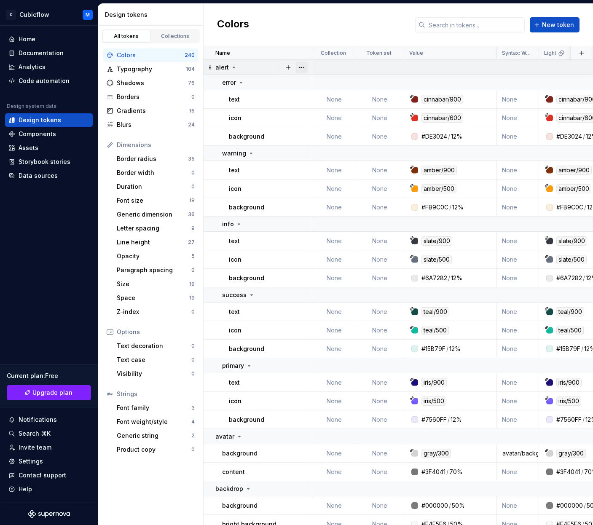
click at [304, 63] on button "button" at bounding box center [302, 68] width 12 height 12
click at [320, 161] on div "Delete group" at bounding box center [339, 163] width 55 height 8
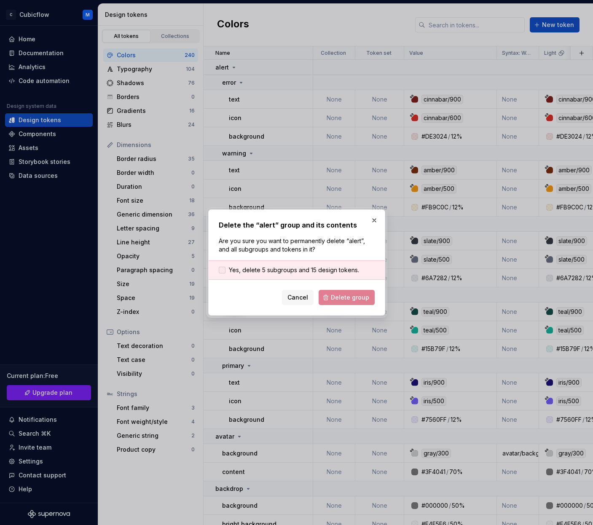
click at [295, 267] on span "Yes, delete 5 subgroups and 15 design tokens." at bounding box center [294, 270] width 130 height 8
click at [350, 299] on span "Delete group" at bounding box center [350, 297] width 38 height 8
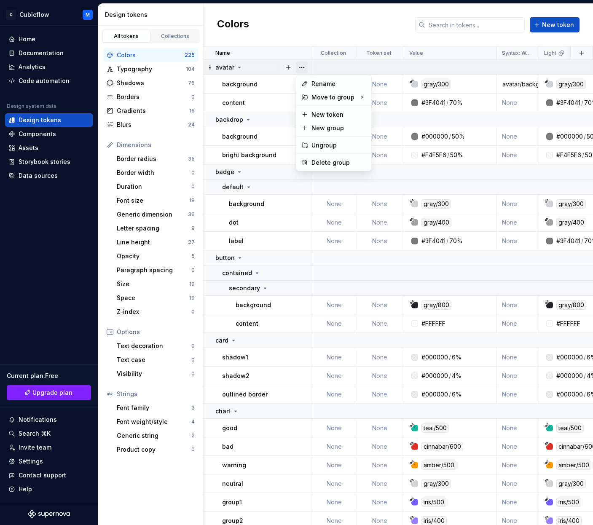
click at [299, 66] on button "button" at bounding box center [302, 68] width 12 height 12
click at [309, 165] on div "Delete group" at bounding box center [334, 162] width 72 height 13
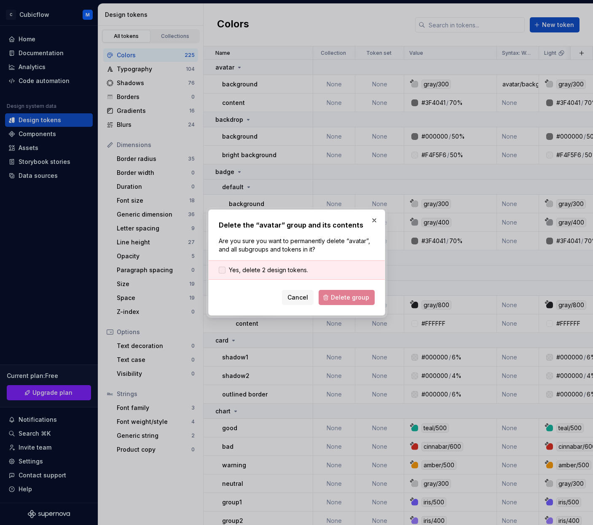
drag, startPoint x: 257, startPoint y: 266, endPoint x: 265, endPoint y: 270, distance: 8.9
click at [258, 266] on span "Yes, delete 2 design tokens." at bounding box center [268, 270] width 79 height 8
click at [354, 295] on span "Delete group" at bounding box center [350, 297] width 38 height 8
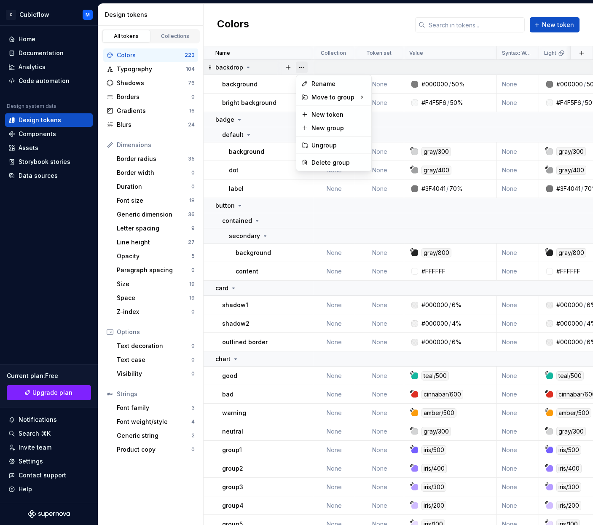
click at [303, 69] on button "button" at bounding box center [302, 68] width 12 height 12
click at [325, 162] on div "Delete group" at bounding box center [339, 163] width 55 height 8
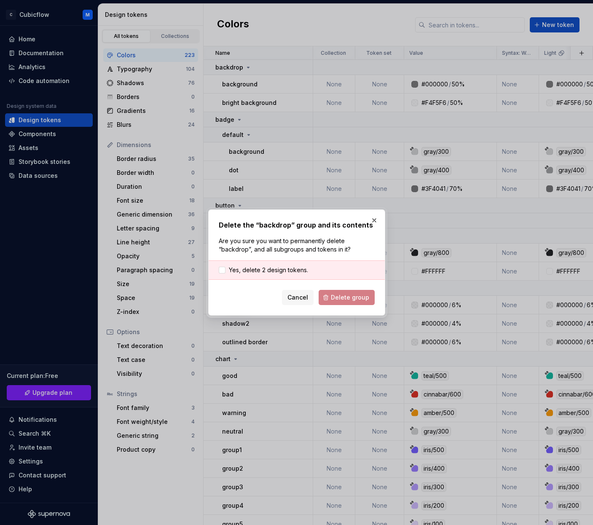
drag, startPoint x: 273, startPoint y: 273, endPoint x: 345, endPoint y: 301, distance: 78.0
click at [273, 273] on span "Yes, delete 2 design tokens." at bounding box center [268, 270] width 79 height 8
click at [359, 311] on div "Delete the “backdrop” group and its contents Are you sure you want to permanent…" at bounding box center [296, 263] width 177 height 106
click at [359, 307] on div "Delete the “backdrop” group and its contents Are you sure you want to permanent…" at bounding box center [296, 263] width 177 height 106
click at [361, 301] on span "Delete group" at bounding box center [350, 297] width 38 height 8
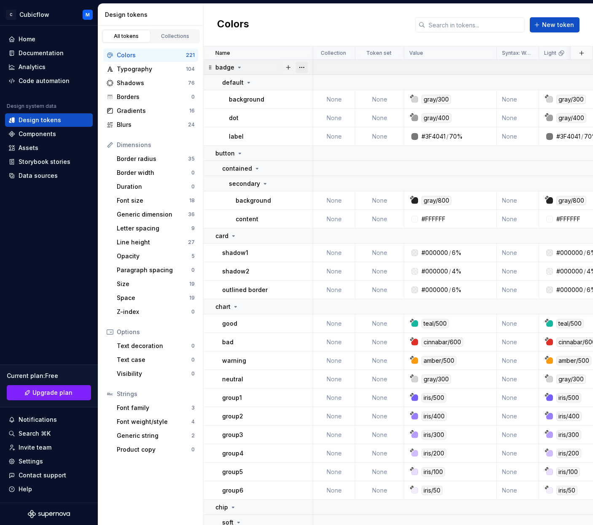
click at [307, 67] on button "button" at bounding box center [302, 68] width 12 height 12
click at [318, 162] on div "Delete group" at bounding box center [339, 163] width 55 height 8
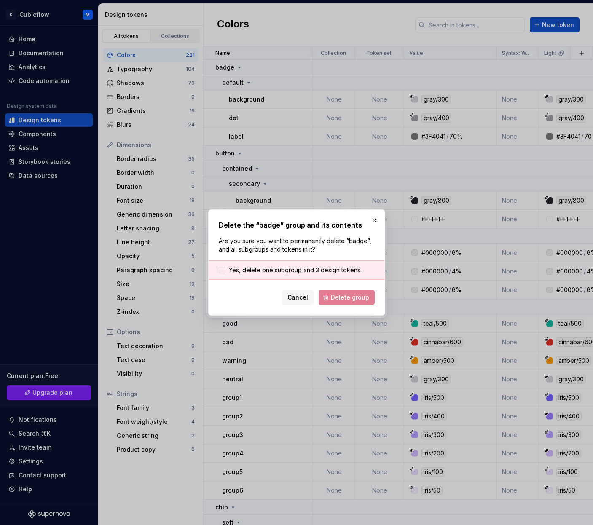
drag, startPoint x: 244, startPoint y: 275, endPoint x: 249, endPoint y: 272, distance: 5.3
click at [245, 274] on div "Yes, delete one subgroup and 3 design tokens." at bounding box center [297, 270] width 176 height 19
click at [258, 272] on span "Yes, delete one subgroup and 3 design tokens." at bounding box center [295, 270] width 133 height 8
click at [359, 296] on span "Delete group" at bounding box center [350, 297] width 38 height 8
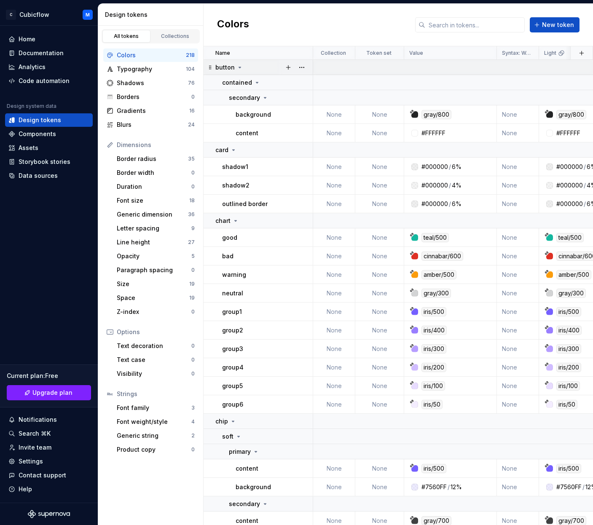
click at [302, 67] on button "button" at bounding box center [302, 68] width 12 height 12
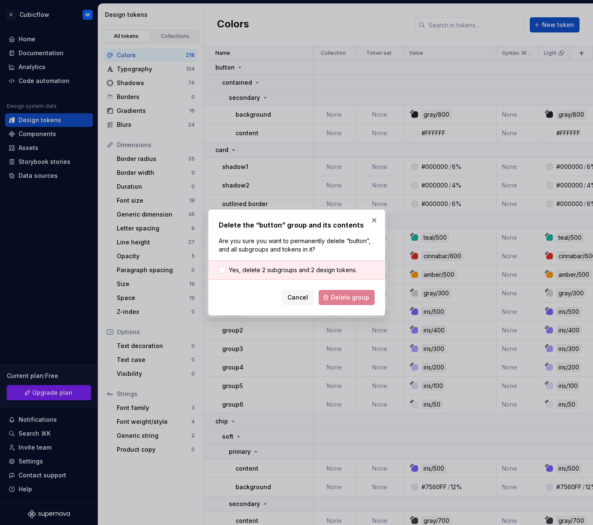
drag, startPoint x: 326, startPoint y: 153, endPoint x: 326, endPoint y: 162, distance: 8.9
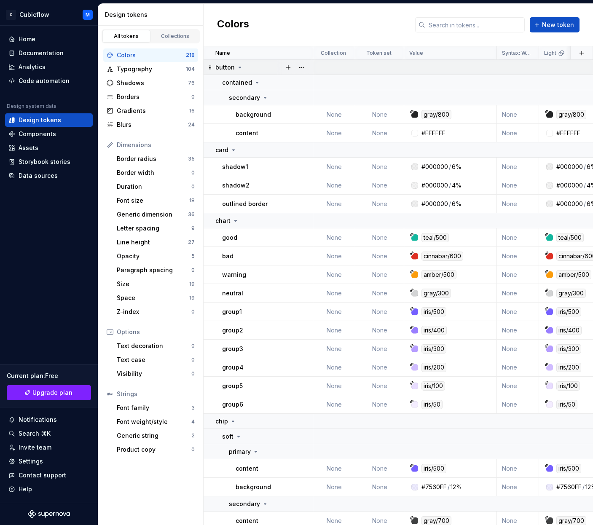
click at [301, 60] on div at bounding box center [294, 67] width 35 height 15
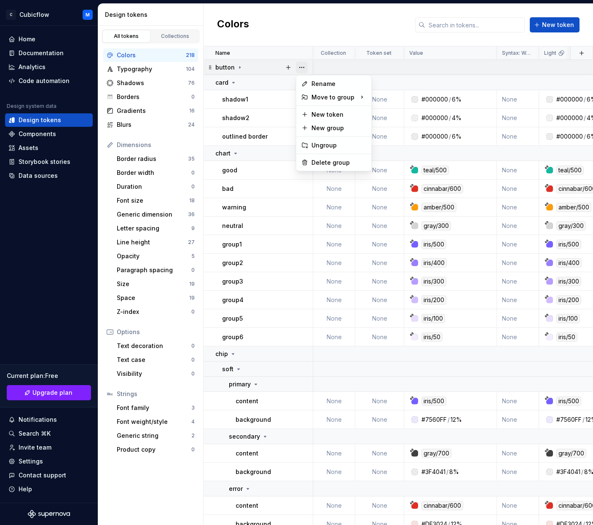
click at [303, 66] on button "button" at bounding box center [302, 68] width 12 height 12
click at [320, 162] on div "Delete group" at bounding box center [339, 163] width 55 height 8
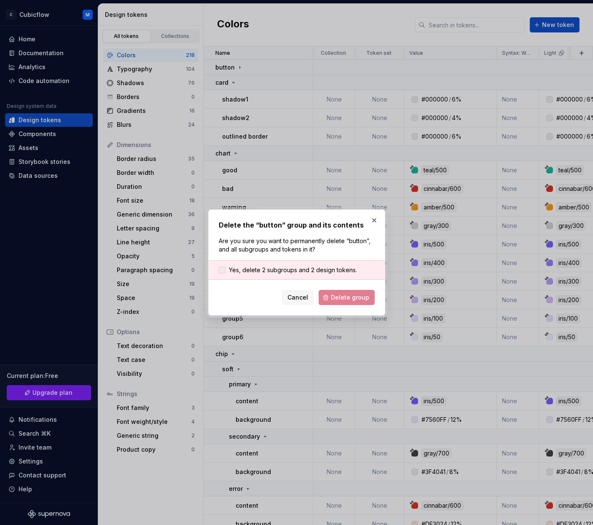
click at [260, 268] on span "Yes, delete 2 subgroups and 2 design tokens." at bounding box center [293, 270] width 128 height 8
click at [338, 293] on button "Delete group" at bounding box center [347, 297] width 56 height 15
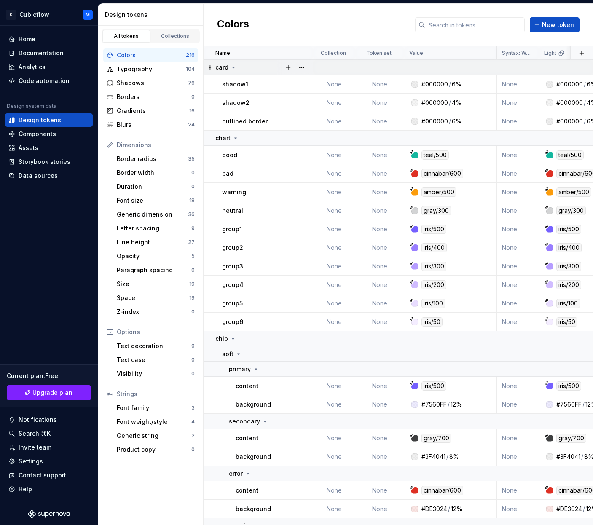
click at [308, 66] on div at bounding box center [294, 67] width 35 height 15
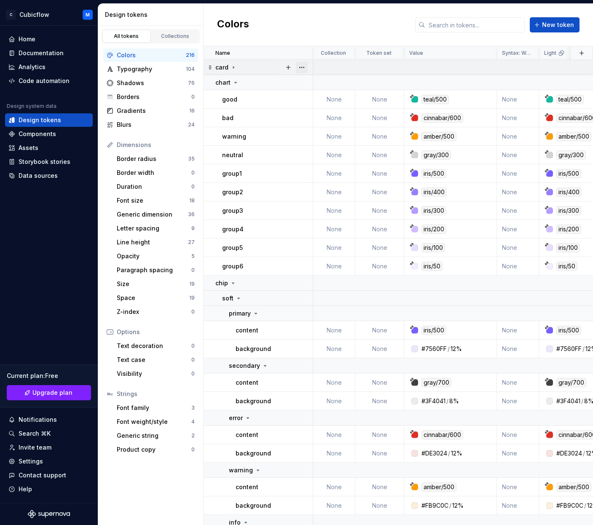
click at [301, 65] on button "button" at bounding box center [302, 68] width 12 height 12
click at [320, 160] on div "Delete group" at bounding box center [339, 163] width 55 height 8
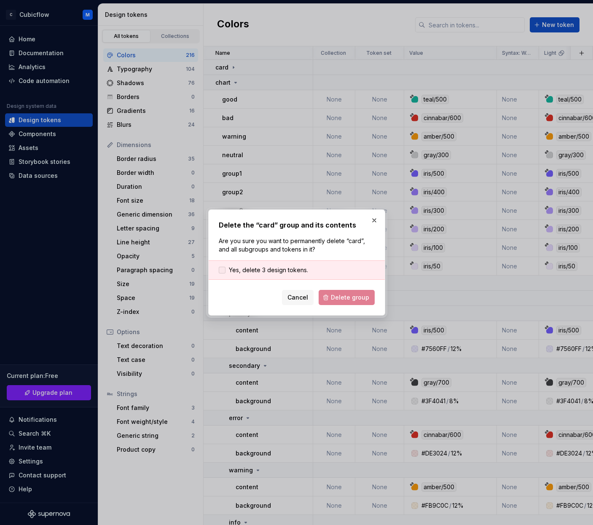
click at [267, 272] on span "Yes, delete 3 design tokens." at bounding box center [268, 270] width 79 height 8
click at [342, 297] on span "Delete group" at bounding box center [350, 297] width 38 height 8
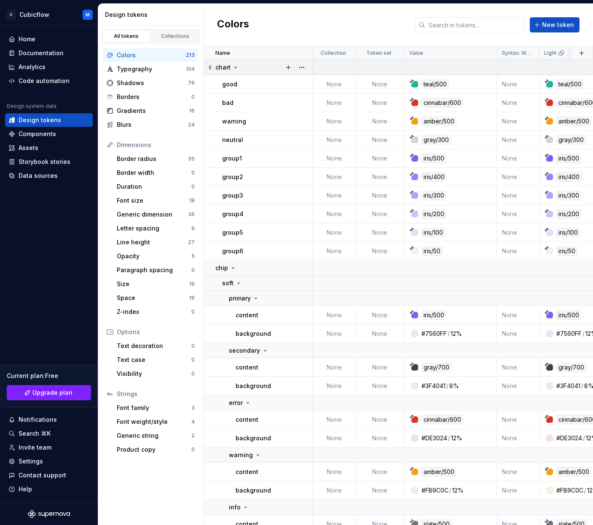
click at [308, 69] on div at bounding box center [294, 67] width 35 height 15
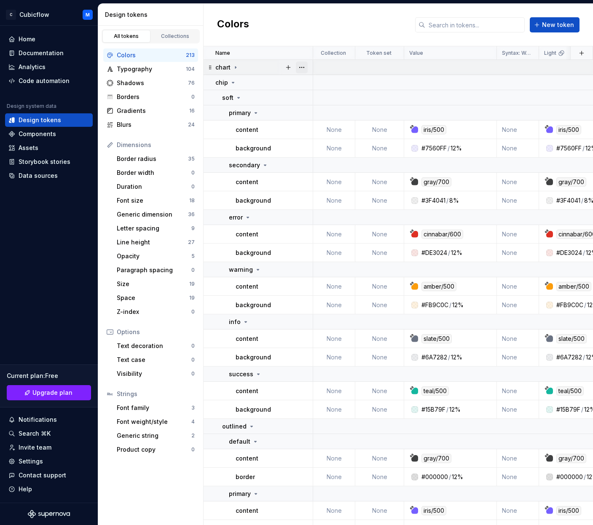
click at [305, 67] on button "button" at bounding box center [302, 68] width 12 height 12
click at [315, 161] on div "Delete group" at bounding box center [339, 163] width 55 height 8
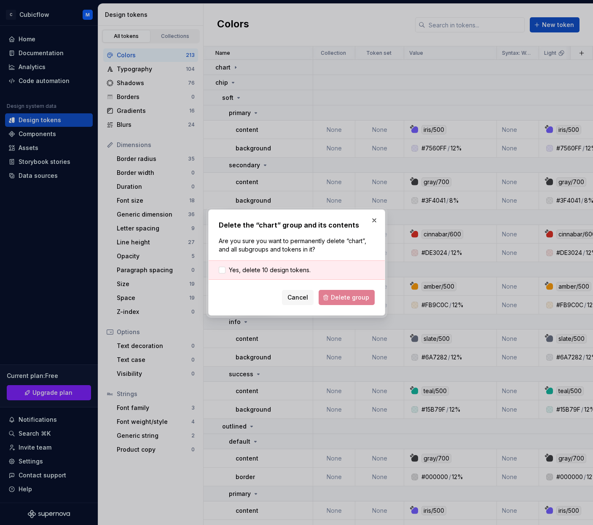
drag, startPoint x: 268, startPoint y: 264, endPoint x: 301, endPoint y: 280, distance: 36.6
click at [268, 264] on div "Yes, delete 10 design tokens." at bounding box center [297, 270] width 176 height 19
drag, startPoint x: 289, startPoint y: 271, endPoint x: 348, endPoint y: 296, distance: 64.4
click at [289, 271] on span "Yes, delete 10 design tokens." at bounding box center [270, 270] width 82 height 8
click at [351, 296] on span "Delete group" at bounding box center [350, 297] width 38 height 8
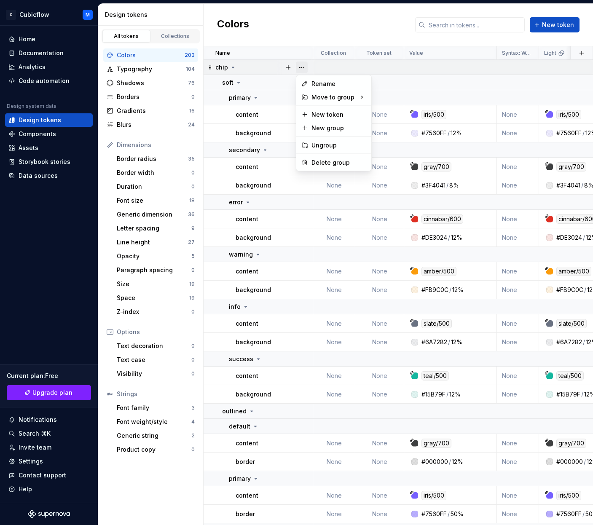
click at [301, 64] on button "button" at bounding box center [302, 68] width 12 height 12
click at [324, 161] on div "Delete group" at bounding box center [339, 163] width 55 height 8
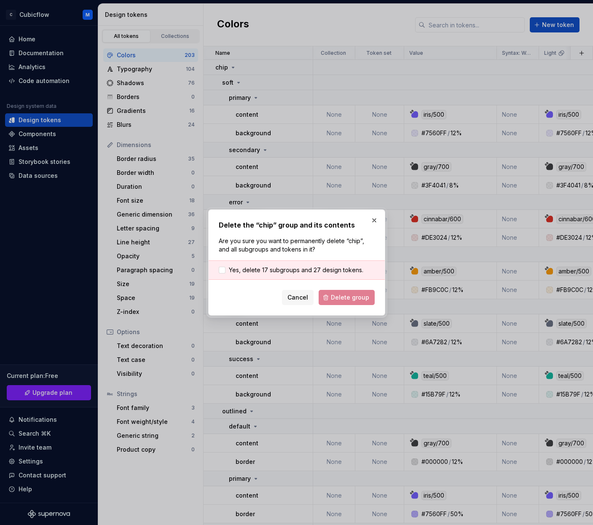
click at [252, 265] on div "Yes, delete 17 subgroups and 27 design tokens." at bounding box center [297, 270] width 176 height 19
drag, startPoint x: 291, startPoint y: 271, endPoint x: 327, endPoint y: 289, distance: 40.4
click at [293, 271] on span "Yes, delete 17 subgroups and 27 design tokens." at bounding box center [296, 270] width 135 height 8
click at [335, 293] on button "Delete group" at bounding box center [347, 297] width 56 height 15
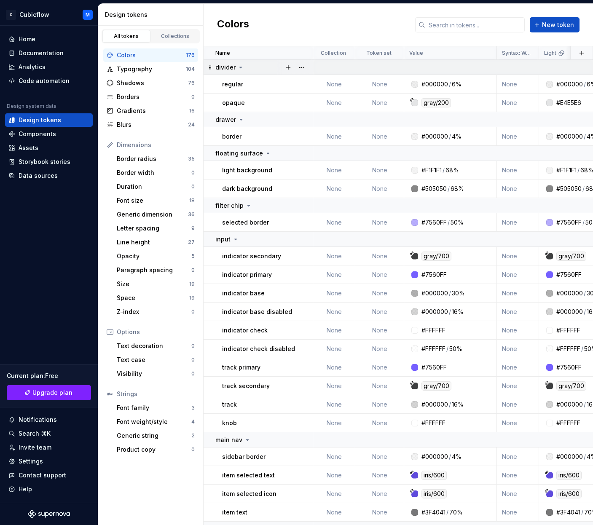
click at [303, 69] on button "button" at bounding box center [302, 68] width 12 height 12
click at [331, 162] on div "Delete group" at bounding box center [339, 163] width 55 height 8
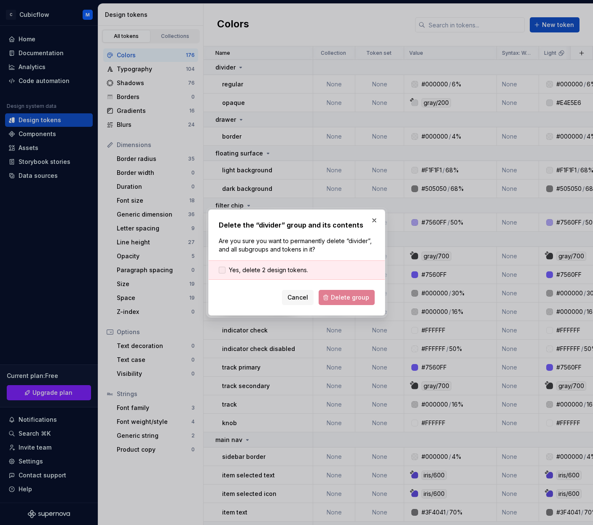
drag, startPoint x: 258, startPoint y: 257, endPoint x: 258, endPoint y: 272, distance: 14.8
click at [259, 258] on div "Delete the “divider” group and its contents Are you sure you want to permanentl…" at bounding box center [297, 262] width 156 height 85
drag, startPoint x: 258, startPoint y: 273, endPoint x: 360, endPoint y: 304, distance: 106.1
click at [260, 273] on span "Yes, delete 2 design tokens." at bounding box center [268, 270] width 79 height 8
click at [375, 304] on div "Delete the “divider” group and its contents Are you sure you want to permanentl…" at bounding box center [296, 263] width 177 height 106
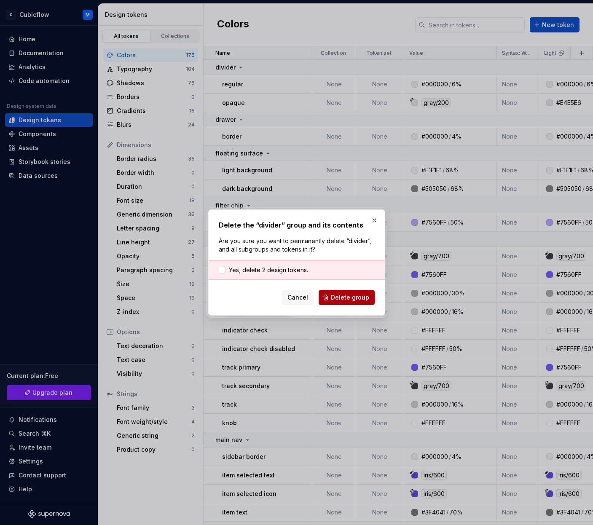
click at [369, 302] on button "Delete group" at bounding box center [347, 297] width 56 height 15
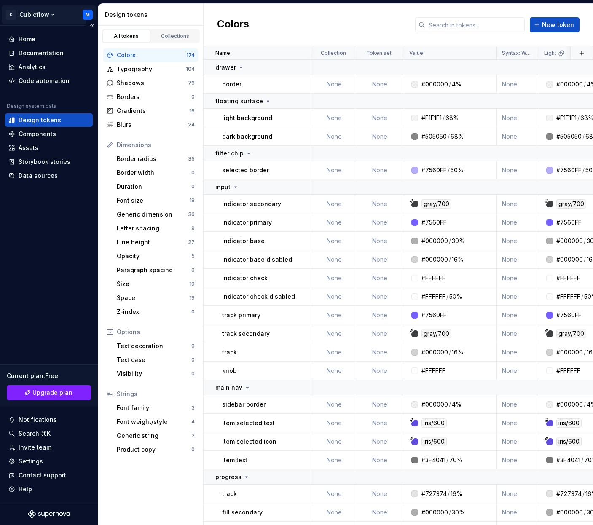
click at [52, 18] on html "C Cubicflow M Home Documentation Analytics Code automation Design system data D…" at bounding box center [296, 262] width 593 height 525
click at [47, 7] on html "C Cubicflow M Home Documentation Analytics Code automation Design system data D…" at bounding box center [296, 262] width 593 height 525
click at [43, 34] on div "Home" at bounding box center [49, 38] width 88 height 13
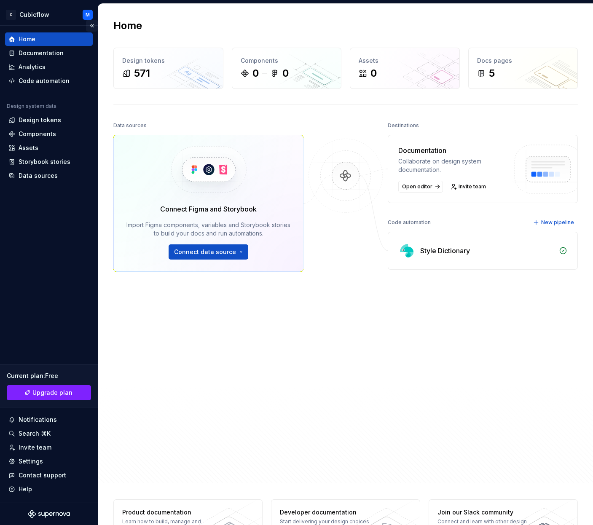
click at [95, 26] on button "Collapse sidebar" at bounding box center [92, 26] width 12 height 12
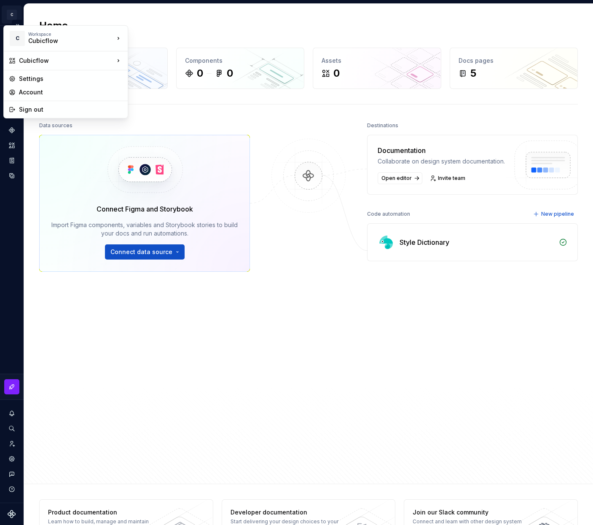
click at [9, 16] on html "C Cubicflow M Design system data Home Design tokens 571 Components 0 0 Assets 0…" at bounding box center [296, 262] width 593 height 525
click at [9, 15] on html "C Cubicflow M Design system data Home Design tokens 571 Components 0 0 Assets 0…" at bounding box center [296, 262] width 593 height 525
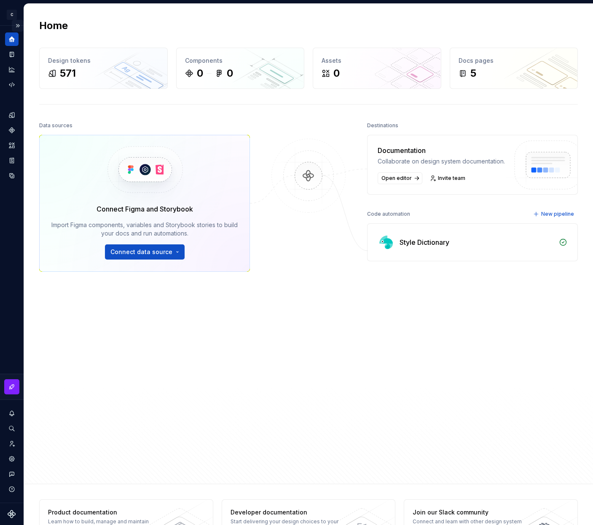
click at [17, 24] on button "Expand sidebar" at bounding box center [18, 26] width 12 height 12
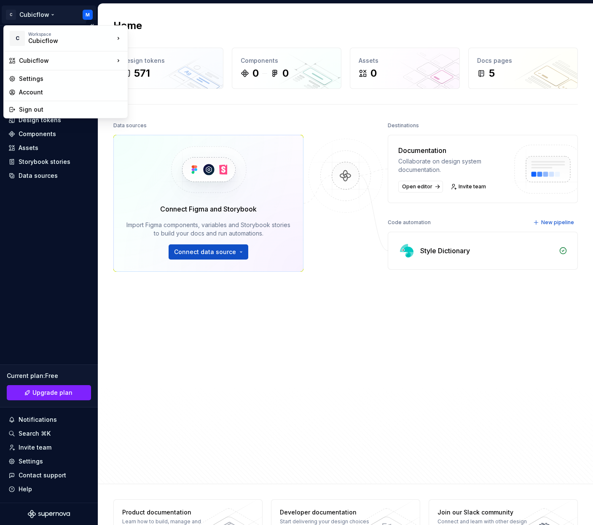
click at [23, 13] on html "C Cubicflow M Home Documentation Analytics Code automation Design system data D…" at bounding box center [296, 262] width 593 height 525
click at [202, 80] on div "Manage design systems" at bounding box center [185, 80] width 87 height 8
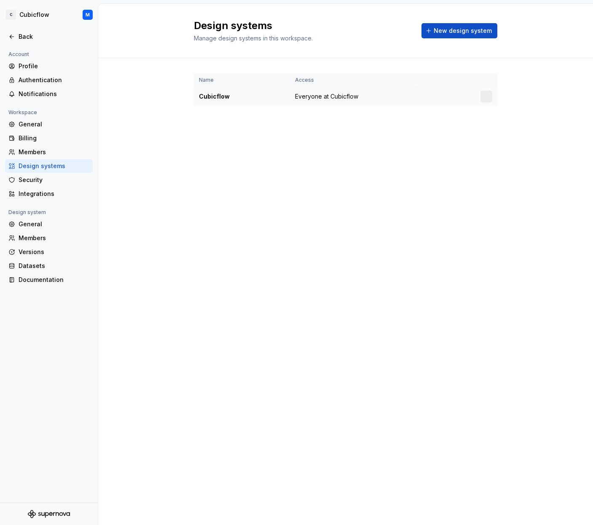
click at [485, 94] on div at bounding box center [487, 97] width 12 height 12
click at [342, 104] on td "Everyone at Cubicflow" at bounding box center [353, 96] width 126 height 19
click at [426, 41] on div "Design systems Manage design systems in this workspace. New design system" at bounding box center [346, 31] width 304 height 24
click at [428, 38] on div "Design systems Manage design systems in this workspace. New design system" at bounding box center [346, 31] width 304 height 24
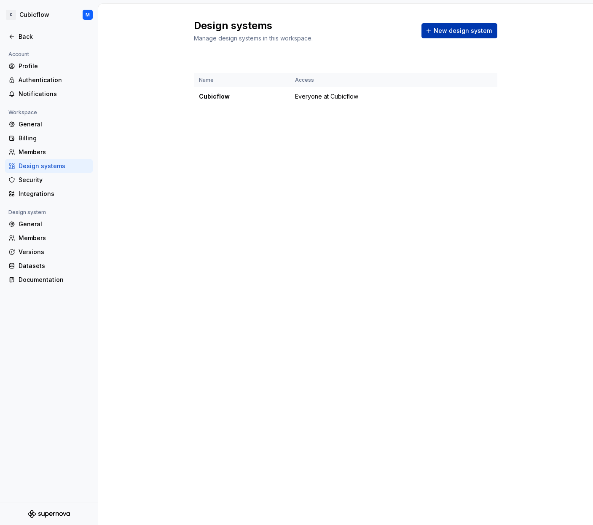
click at [441, 33] on span "New design system" at bounding box center [463, 31] width 58 height 8
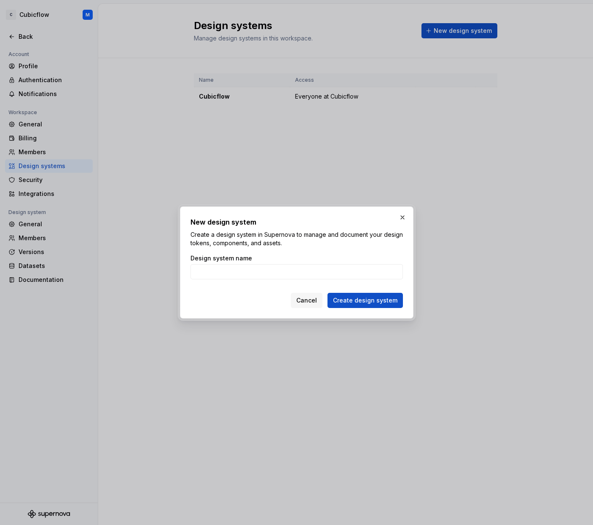
type input "C"
click at [290, 237] on p "Create a design system in Supernova to manage and document your design tokens, …" at bounding box center [297, 239] width 213 height 17
click at [285, 275] on input "Exercise" at bounding box center [297, 271] width 213 height 15
type input "Exercise UI"
click at [371, 310] on div "New design system Create a design system in Supernova to manage and document yo…" at bounding box center [297, 263] width 234 height 112
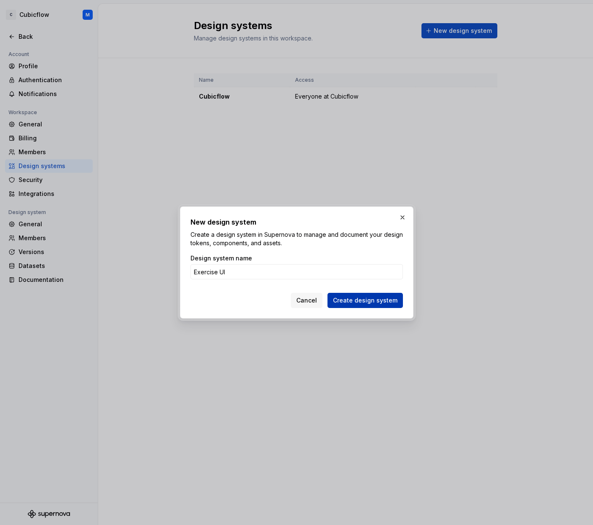
click at [377, 299] on span "Create design system" at bounding box center [365, 300] width 65 height 8
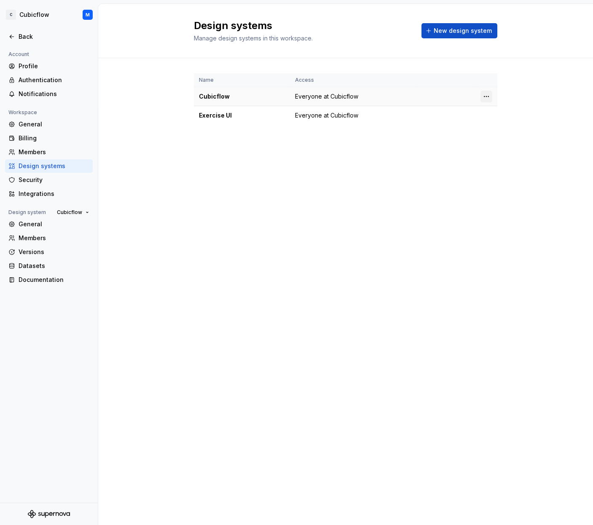
click at [484, 96] on html "C Cubicflow M Back Account Profile Authentication Notifications Workspace Gener…" at bounding box center [296, 262] width 593 height 525
click at [502, 128] on div "Design system settings" at bounding box center [536, 126] width 80 height 8
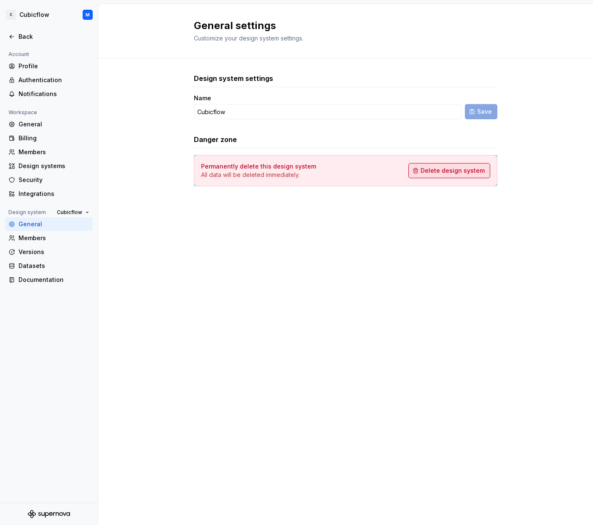
click at [457, 170] on span "Delete design system" at bounding box center [453, 171] width 64 height 8
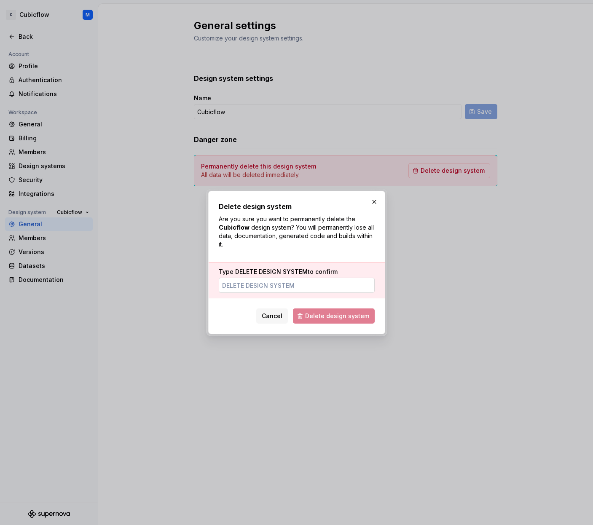
click at [313, 287] on input "Type DELETE DESIGN SYSTEM to confirm" at bounding box center [297, 285] width 156 height 15
type input "DELETE DESIGN SYSTEM"
click at [327, 318] on span "Delete design system" at bounding box center [337, 316] width 64 height 8
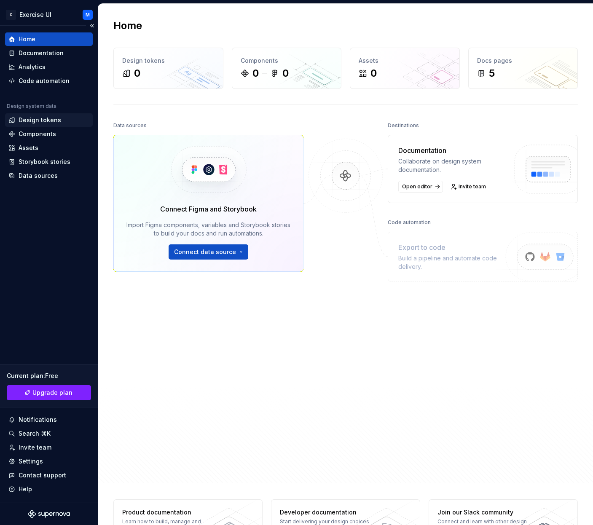
click at [74, 121] on div "Design tokens" at bounding box center [48, 120] width 81 height 8
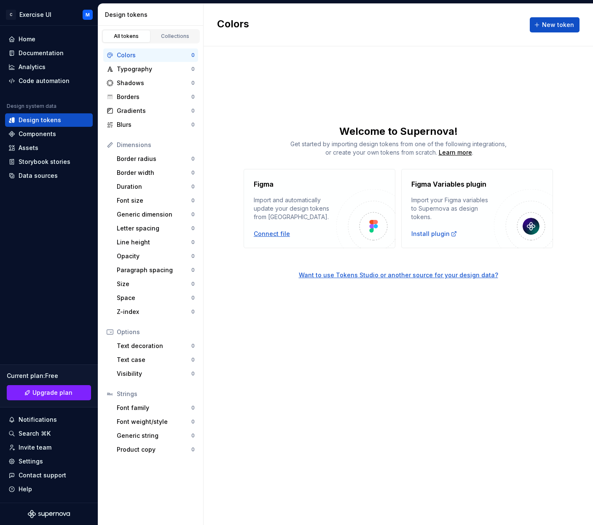
click at [283, 233] on div "Connect file" at bounding box center [272, 234] width 36 height 8
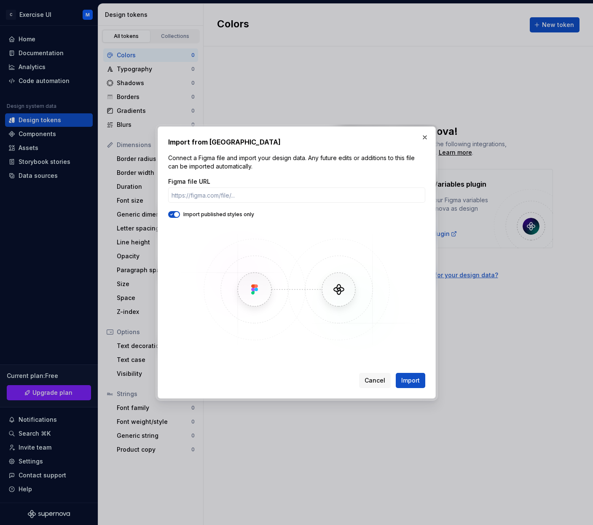
type input "https://www.figma.com/design/VQSKGGu4gPUmf3FVHyzcdm/Exercise-UI?node-id=6646-50…"
paste input "https://www.figma.com/design/VQSKGGu4gPUmf3FVHyzcdm/Exercise-UI"
drag, startPoint x: 392, startPoint y: 198, endPoint x: 240, endPoint y: 208, distance: 151.7
click at [392, 198] on input "https://www.figma.com/design/VQSKGGu4gPUmf3FVHyzcdm/Exercise-UI" at bounding box center [296, 195] width 257 height 15
type input "https://www.figma.com/design/VQSKGGu4gPUmf3FVHyzcdm/Exercise-UI"
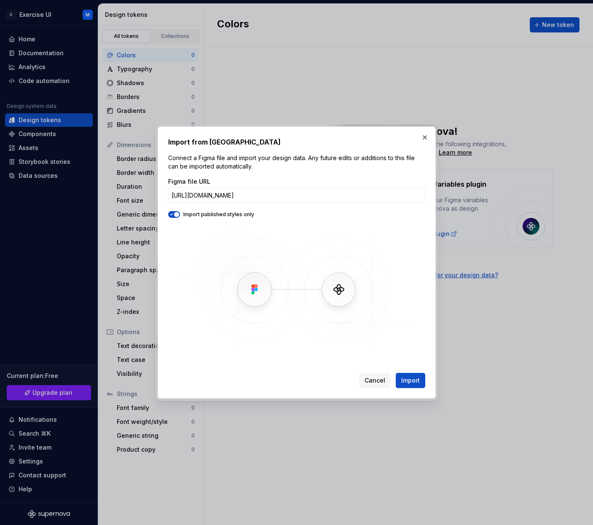
click at [172, 216] on icon "button" at bounding box center [171, 214] width 7 height 5
click at [172, 216] on span "button" at bounding box center [171, 214] width 5 height 5
click at [425, 139] on button "button" at bounding box center [425, 138] width 12 height 12
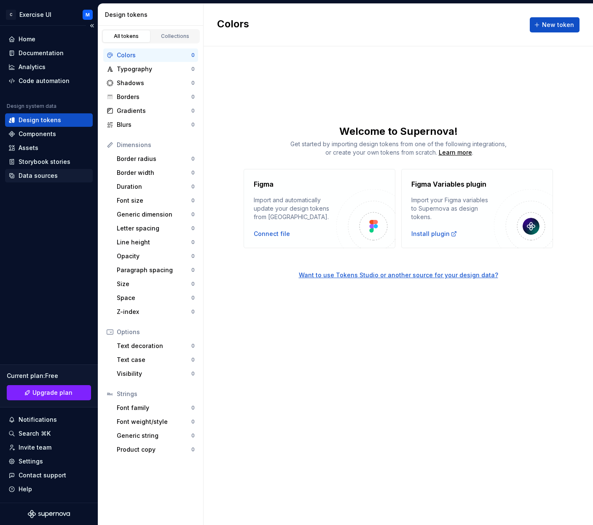
click at [50, 177] on div "Data sources" at bounding box center [38, 176] width 39 height 8
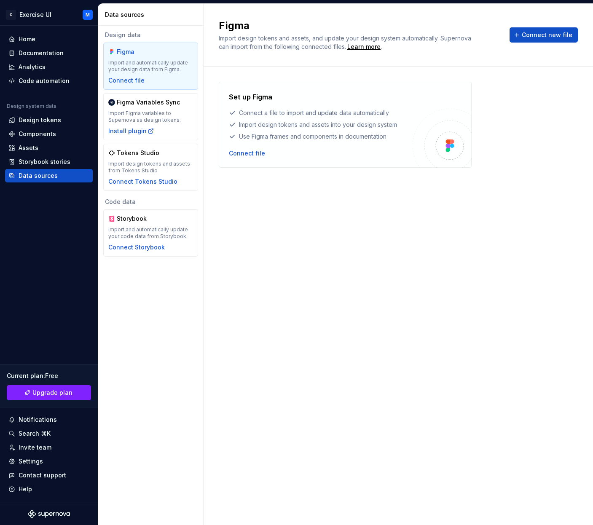
click at [252, 148] on div "Set up Figma Connect a file to import and update data automatically Import desi…" at bounding box center [321, 125] width 184 height 66
click at [252, 151] on div "Connect file" at bounding box center [247, 153] width 36 height 8
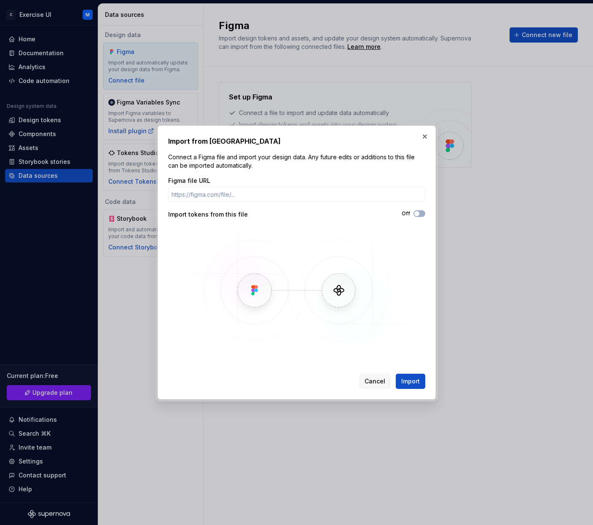
type input "https://www.figma.com/design/VQSKGGu4gPUmf3FVHyzcdm/Exercise-UI"
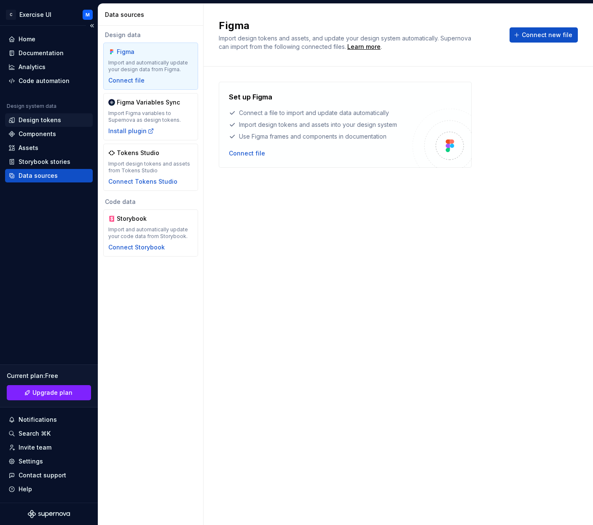
click at [31, 124] on div "Design tokens" at bounding box center [40, 120] width 43 height 8
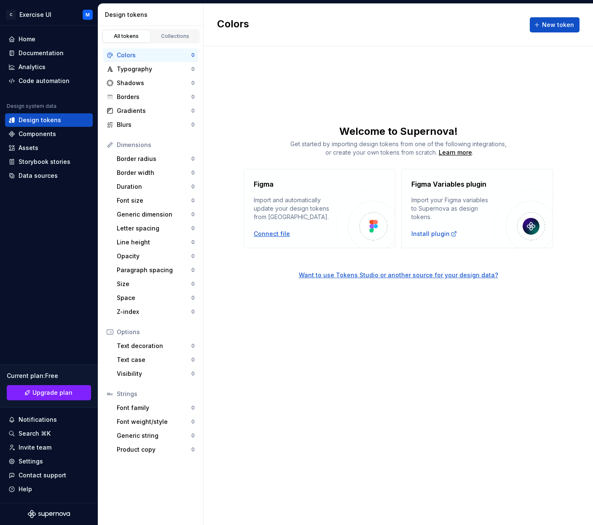
click at [276, 232] on div "Connect file" at bounding box center [272, 234] width 36 height 8
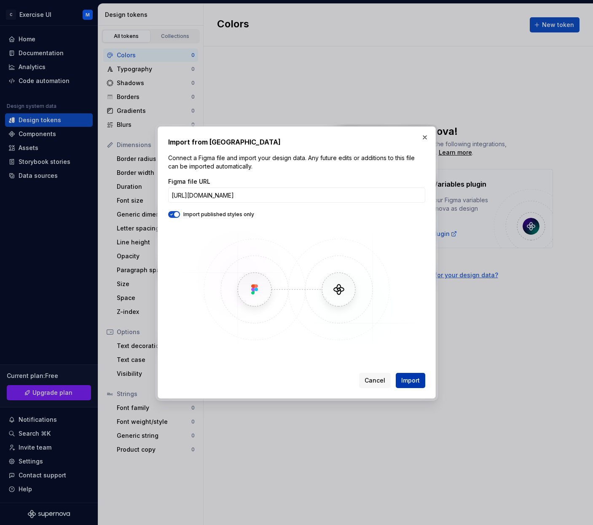
type input "https://www.figma.com/design/VQSKGGu4gPUmf3FVHyzcdm/Exercise-UI"
click at [406, 383] on span "Import" at bounding box center [410, 381] width 19 height 8
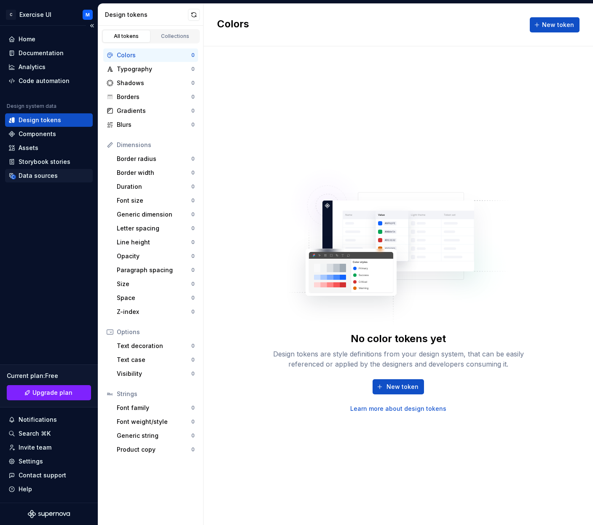
click at [41, 175] on div "Data sources" at bounding box center [38, 176] width 39 height 8
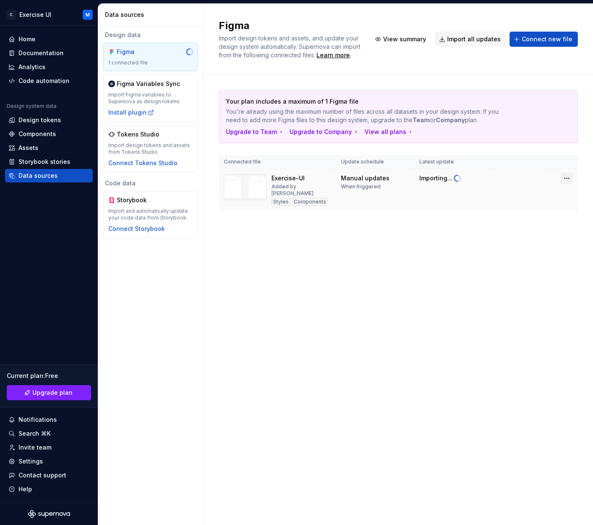
click at [566, 181] on html "C Exercise UI M Home Documentation Analytics Code automation Design system data…" at bounding box center [296, 262] width 593 height 525
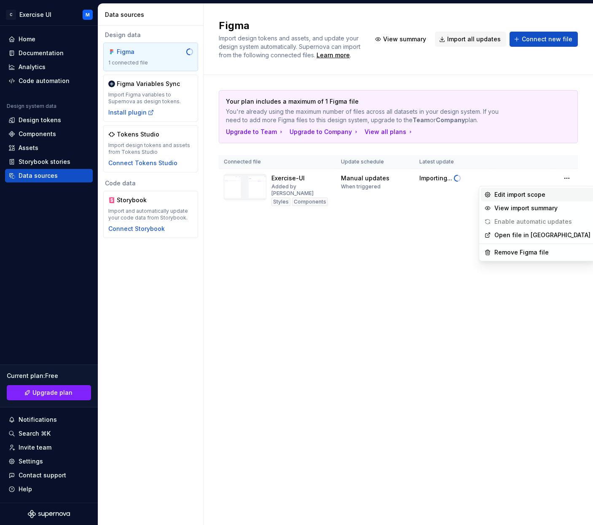
click at [544, 189] on div "Edit import scope" at bounding box center [537, 194] width 113 height 13
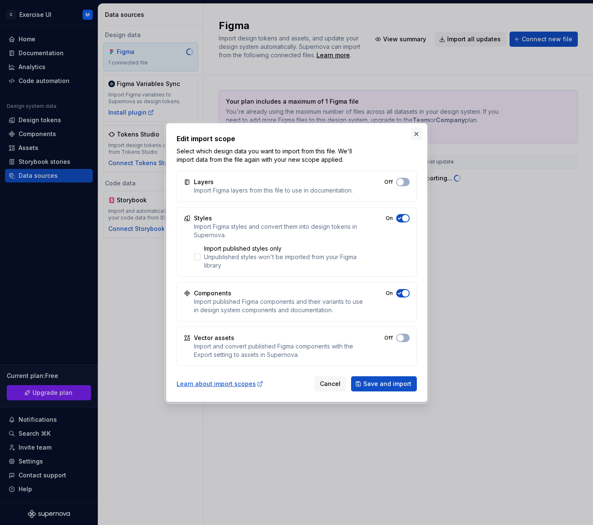
click at [420, 134] on button "button" at bounding box center [417, 134] width 12 height 12
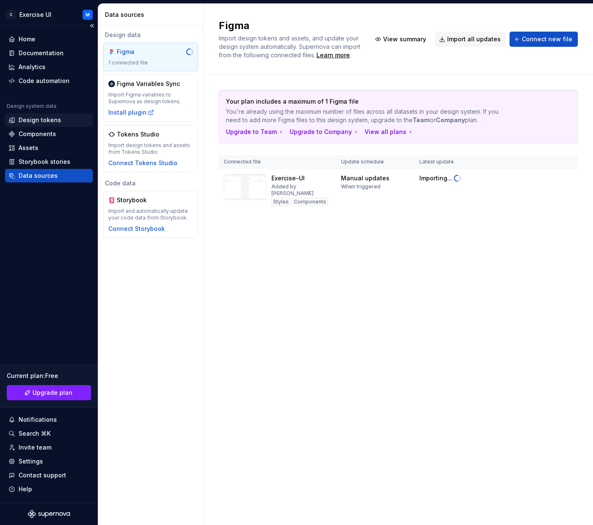
click at [47, 118] on div "Design tokens" at bounding box center [40, 120] width 43 height 8
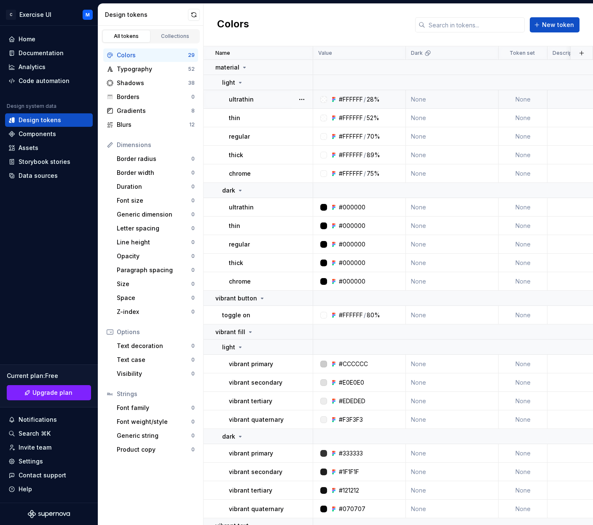
click at [277, 104] on td "ultrathin" at bounding box center [259, 99] width 110 height 19
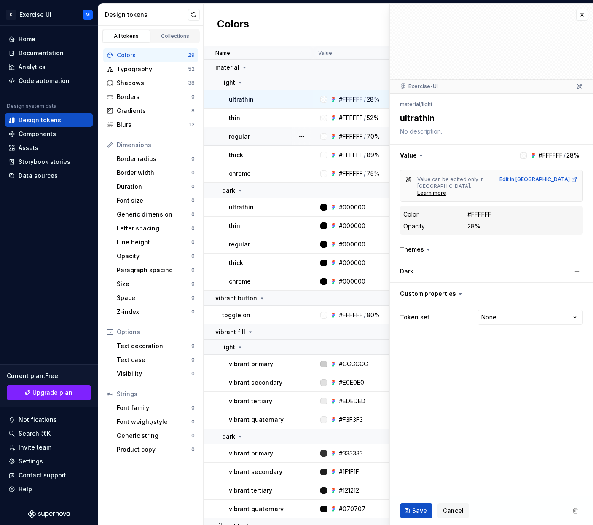
click at [509, 210] on dd "#FFFFFF" at bounding box center [524, 214] width 112 height 8
click at [276, 172] on div "chrome" at bounding box center [270, 174] width 83 height 8
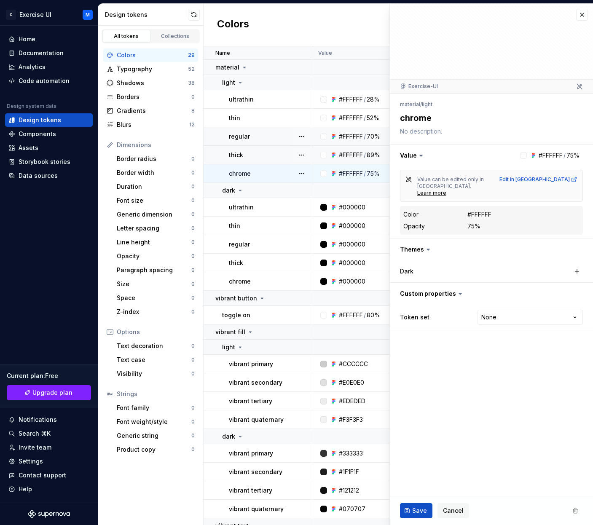
click at [267, 156] on div "thick" at bounding box center [270, 155] width 83 height 8
click at [169, 35] on div "Collections" at bounding box center [175, 36] width 42 height 7
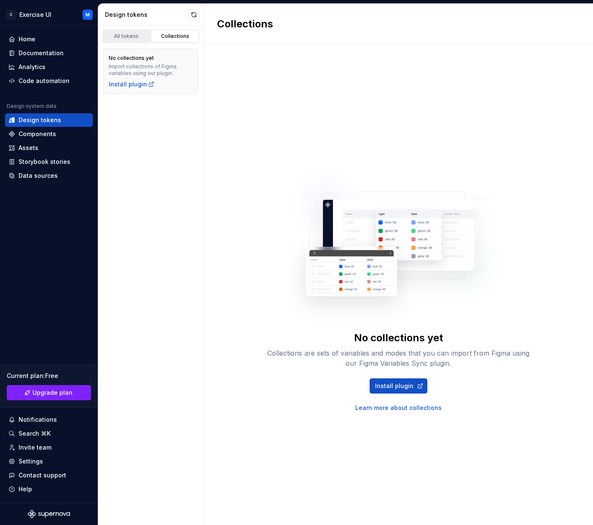
click at [141, 37] on div "All tokens" at bounding box center [126, 36] width 42 height 7
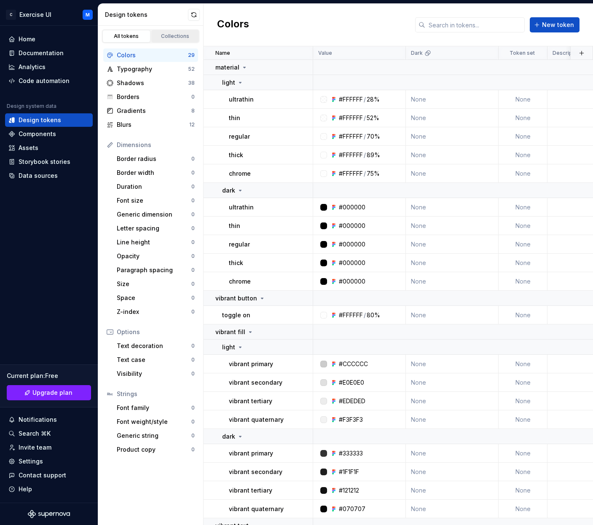
click at [178, 36] on div "Collections" at bounding box center [175, 36] width 42 height 7
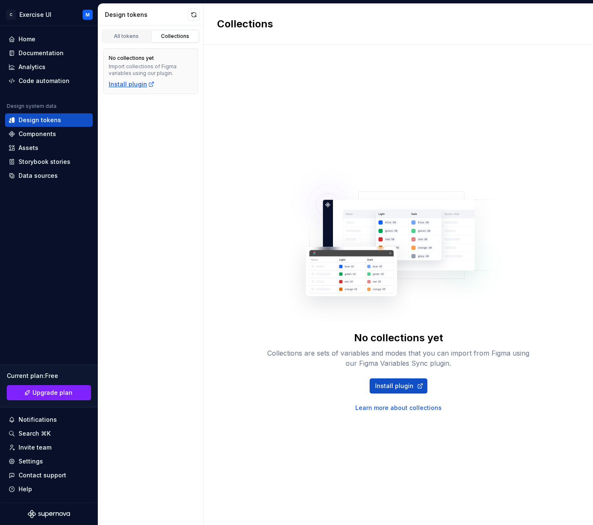
click at [139, 85] on div "Install plugin" at bounding box center [132, 84] width 46 height 8
click at [115, 42] on link "All tokens" at bounding box center [126, 36] width 48 height 13
click at [121, 38] on div "All tokens" at bounding box center [126, 36] width 42 height 7
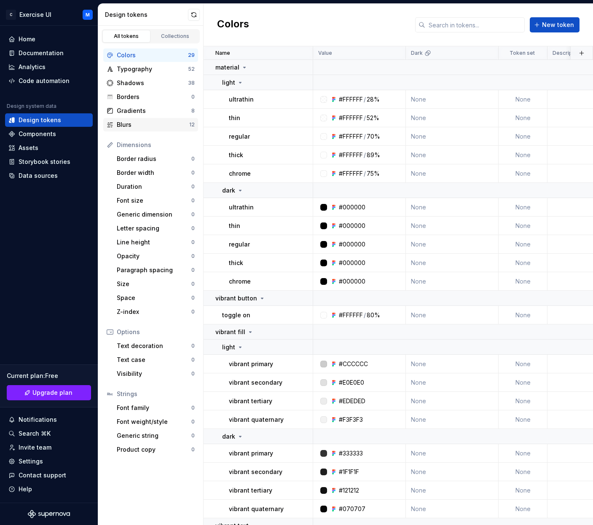
click at [129, 125] on div "Blurs" at bounding box center [153, 125] width 73 height 8
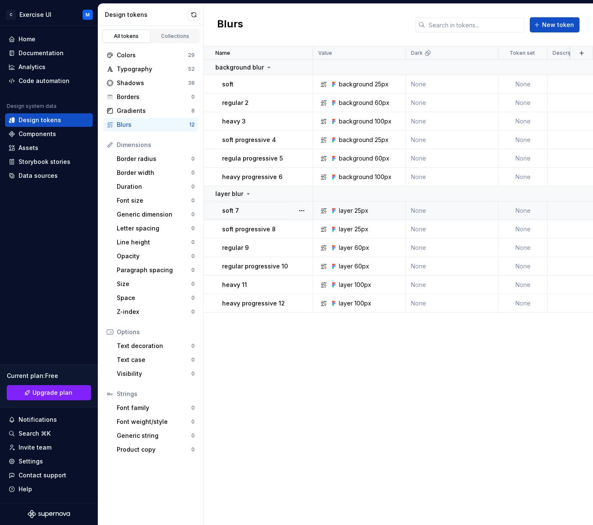
click at [236, 212] on p "soft 7" at bounding box center [230, 211] width 17 height 8
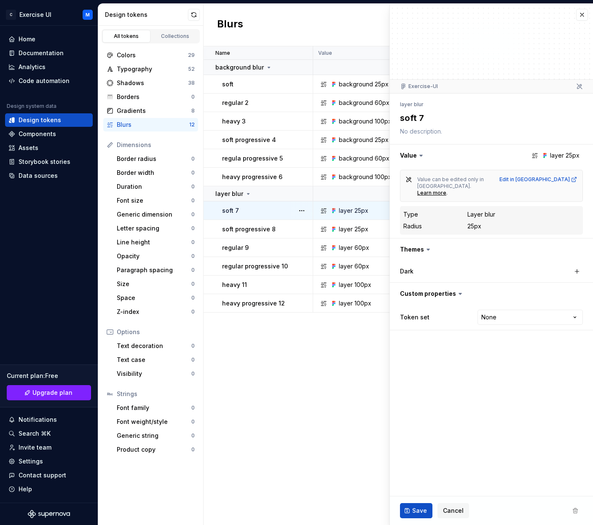
click at [419, 117] on textarea "soft 7" at bounding box center [489, 117] width 183 height 15
drag, startPoint x: 419, startPoint y: 117, endPoint x: 444, endPoint y: 116, distance: 25.3
click at [444, 116] on textarea "soft 7" at bounding box center [489, 117] width 183 height 15
click at [577, 86] on icon at bounding box center [579, 86] width 7 height 7
click at [258, 226] on p "soft progressive 8" at bounding box center [249, 229] width 54 height 8
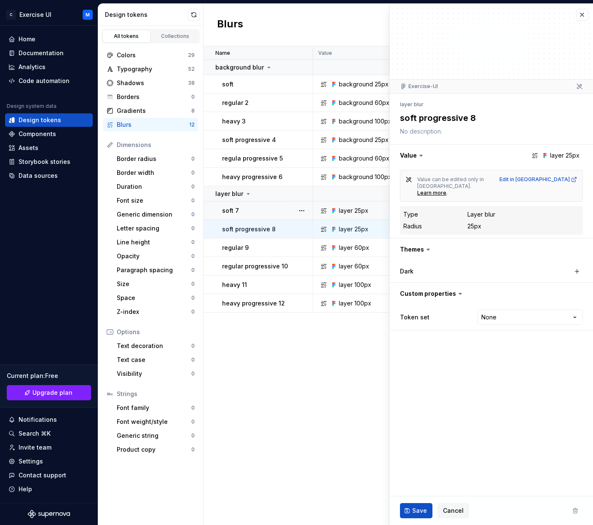
click at [305, 209] on button "button" at bounding box center [302, 211] width 12 height 12
click at [304, 210] on button "button" at bounding box center [302, 211] width 12 height 12
click at [251, 210] on div "soft 7" at bounding box center [267, 211] width 90 height 8
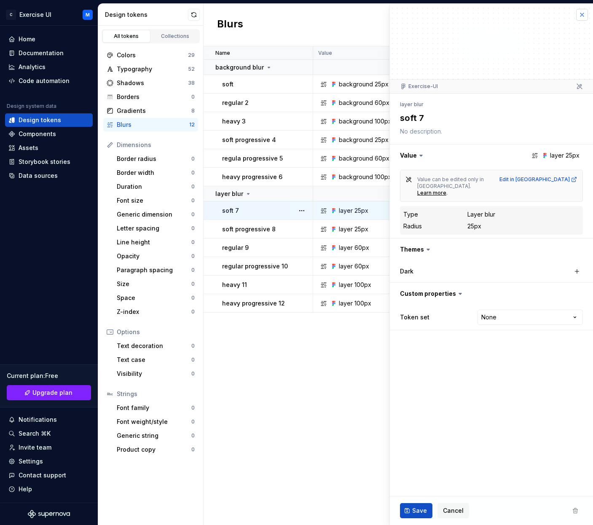
click at [578, 14] on button "button" at bounding box center [582, 15] width 12 height 12
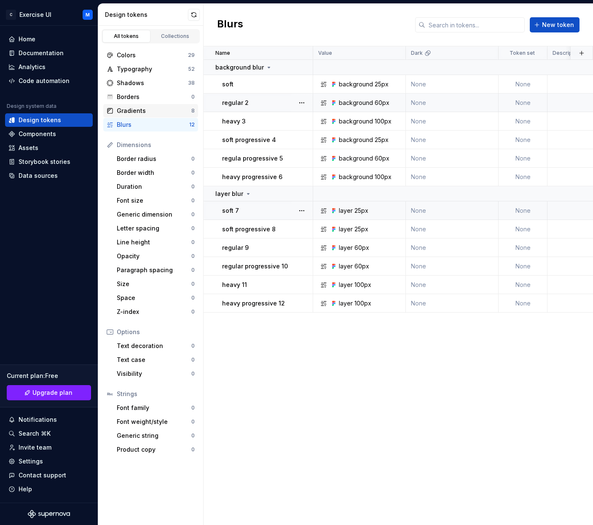
click at [160, 106] on div "Gradients 8" at bounding box center [150, 110] width 95 height 13
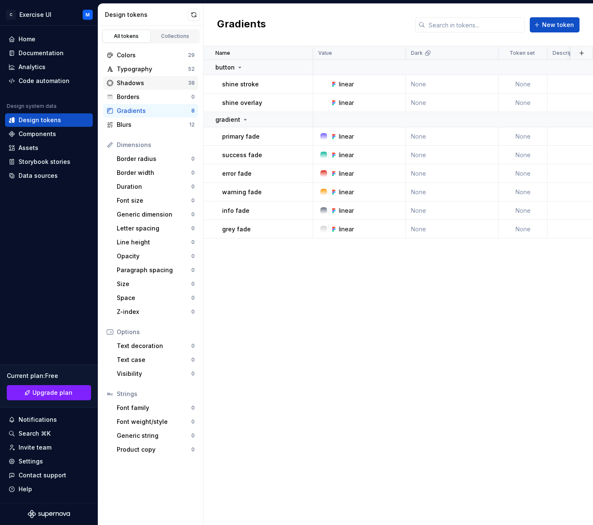
click at [167, 77] on div "Shadows 38" at bounding box center [150, 82] width 95 height 13
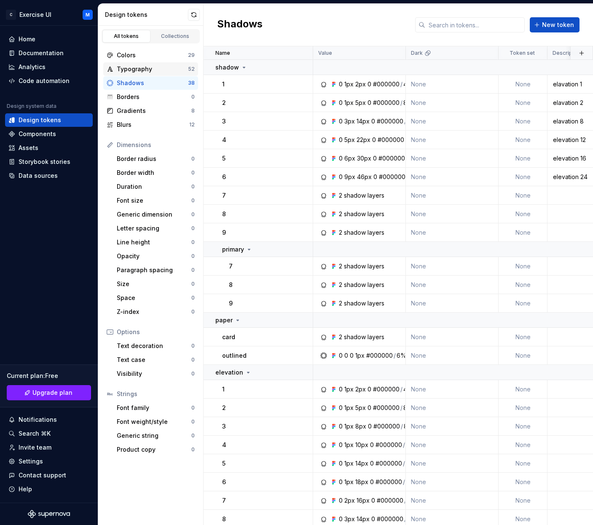
click at [126, 62] on div "Typography 52" at bounding box center [150, 68] width 95 height 13
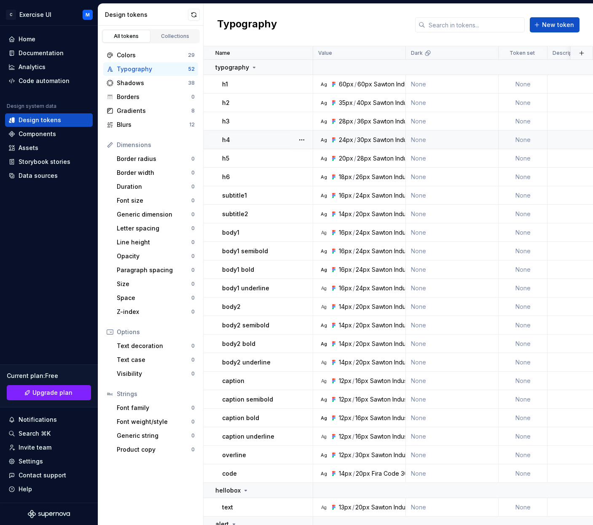
scroll to position [18, 0]
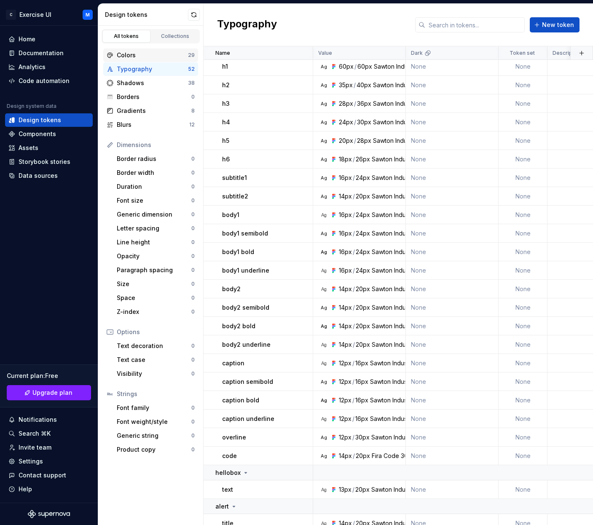
click at [121, 52] on div "Colors" at bounding box center [152, 55] width 71 height 8
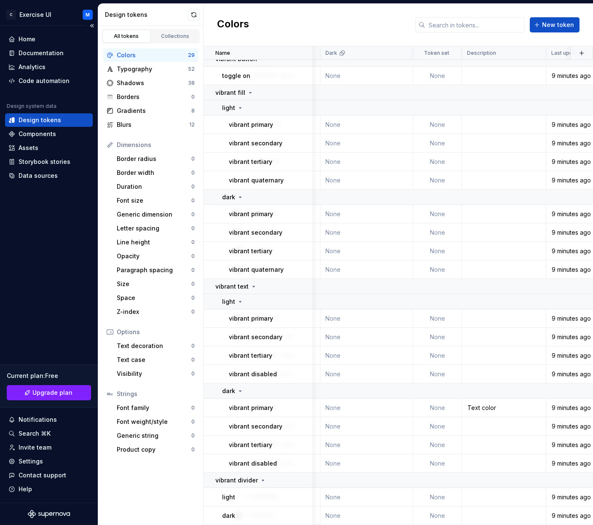
scroll to position [240, 86]
click at [194, 13] on button "button" at bounding box center [194, 15] width 12 height 12
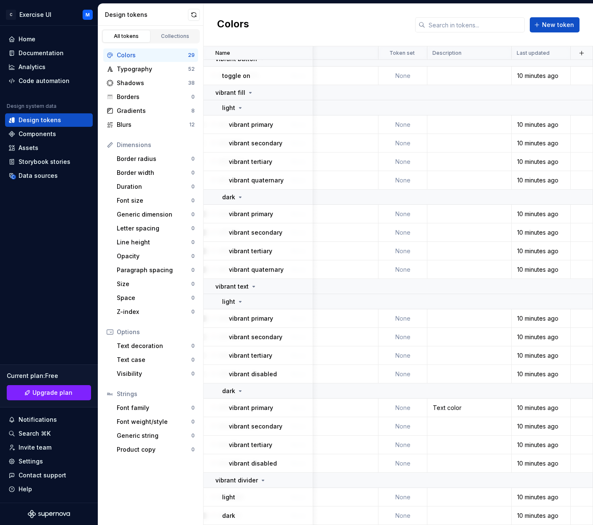
scroll to position [240, 120]
click at [187, 13] on div "Design tokens" at bounding box center [146, 15] width 83 height 8
click at [191, 12] on button "button" at bounding box center [194, 15] width 12 height 12
click at [62, 175] on div "Data sources" at bounding box center [48, 176] width 81 height 8
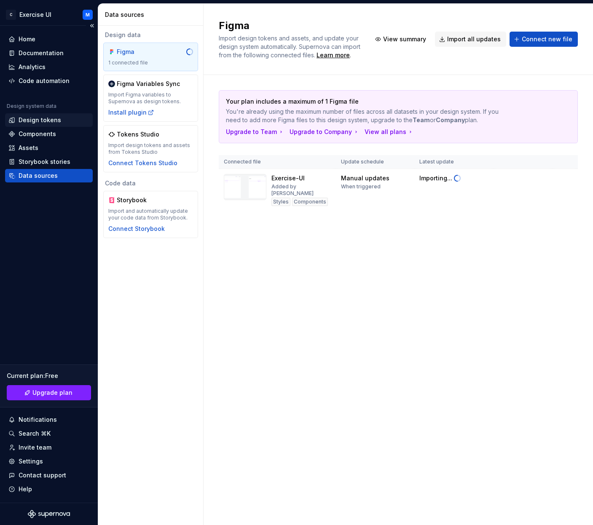
click at [42, 119] on div "Design tokens" at bounding box center [40, 120] width 43 height 8
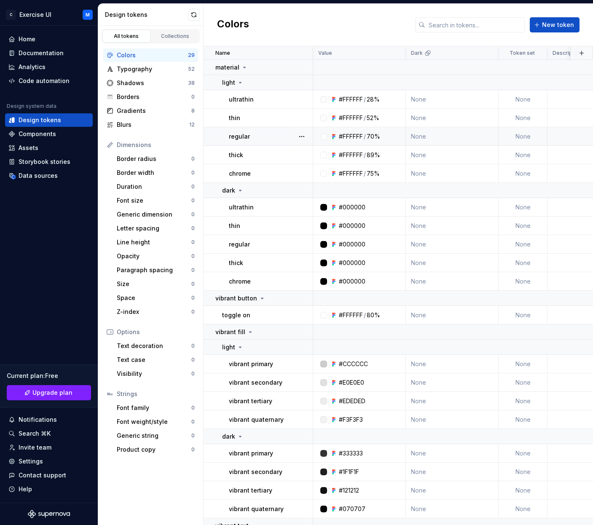
click at [269, 134] on div "regular" at bounding box center [270, 136] width 83 height 8
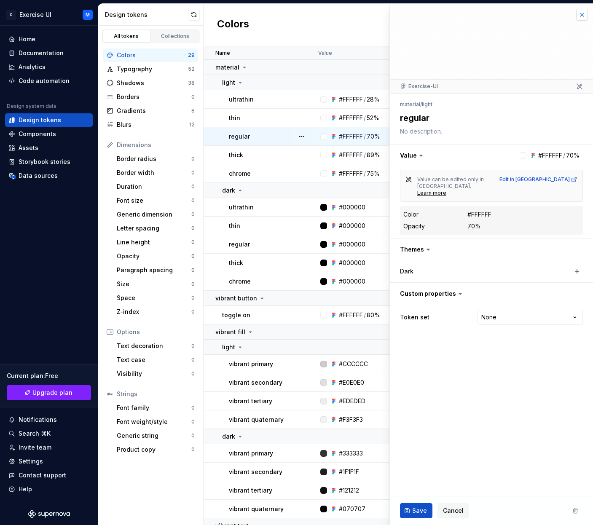
click at [581, 18] on button "button" at bounding box center [582, 15] width 12 height 12
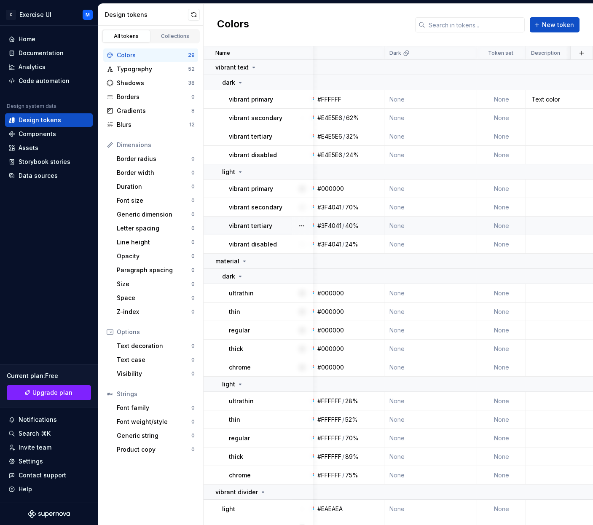
scroll to position [0, 21]
click at [253, 67] on icon at bounding box center [254, 67] width 2 height 1
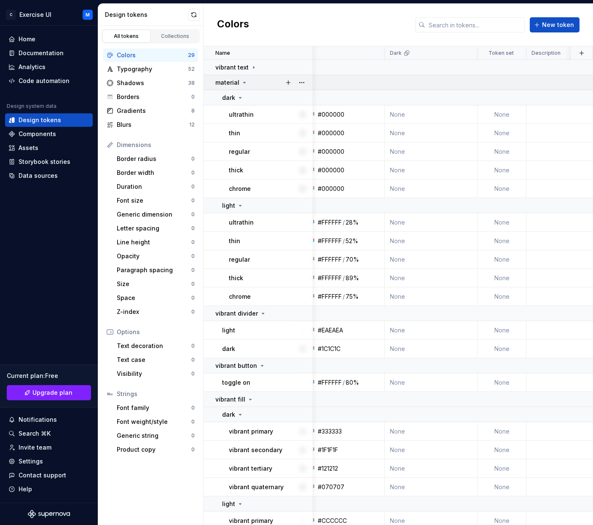
click at [244, 85] on icon at bounding box center [244, 82] width 7 height 7
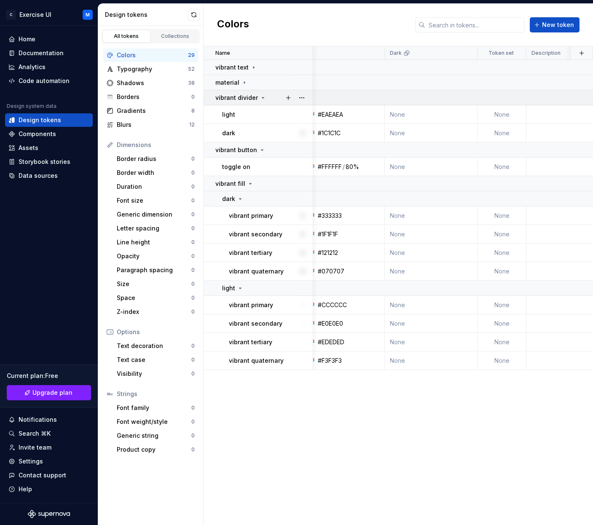
click at [258, 97] on div "vibrant divider" at bounding box center [240, 98] width 51 height 8
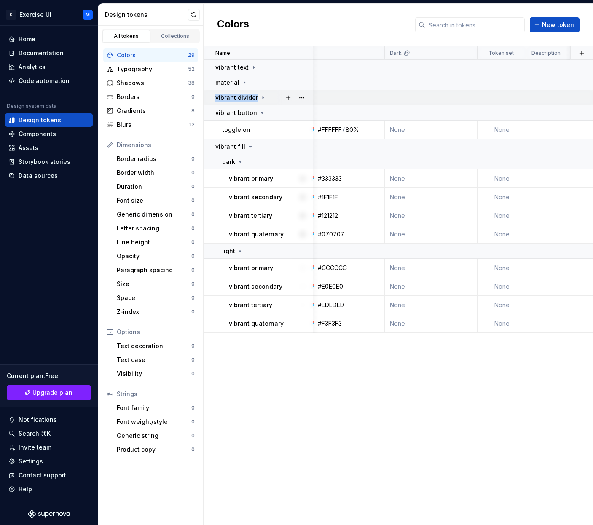
drag, startPoint x: 241, startPoint y: 101, endPoint x: 212, endPoint y: 95, distance: 29.7
click at [219, 92] on td "vibrant divider" at bounding box center [259, 97] width 110 height 15
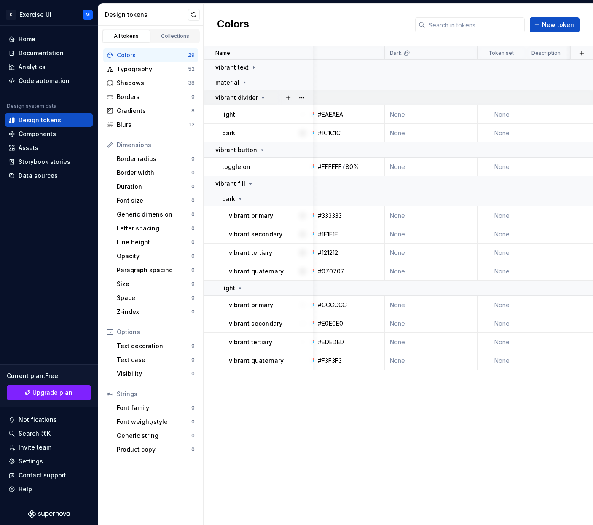
drag, startPoint x: 210, startPoint y: 96, endPoint x: 217, endPoint y: 95, distance: 7.7
click at [210, 100] on td "vibrant divider" at bounding box center [259, 97] width 110 height 15
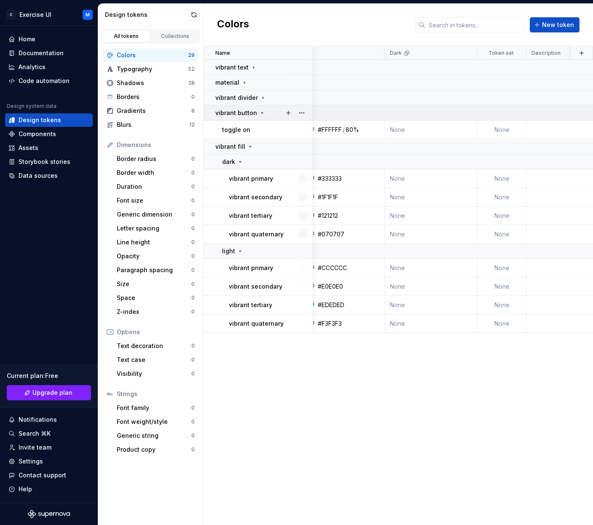
click at [259, 115] on icon at bounding box center [262, 113] width 7 height 7
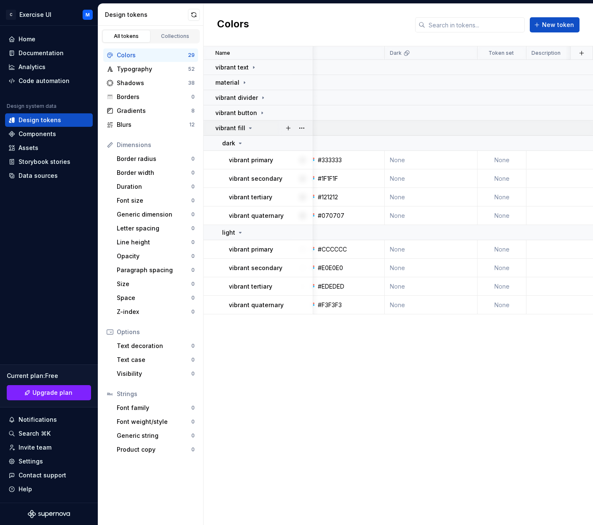
click at [248, 122] on td "vibrant fill" at bounding box center [259, 128] width 110 height 15
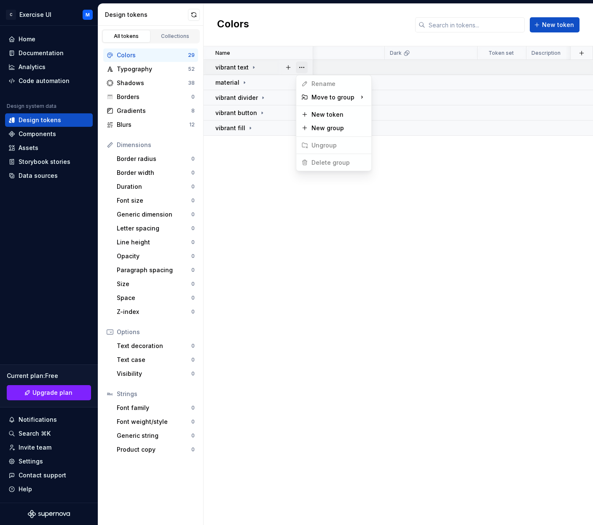
click at [303, 67] on button "button" at bounding box center [302, 68] width 12 height 12
click at [304, 40] on html "C Exercise UI M Home Documentation Analytics Code automation Design system data…" at bounding box center [296, 262] width 593 height 525
click at [189, 11] on button "button" at bounding box center [194, 15] width 12 height 12
click at [67, 174] on div "Data sources" at bounding box center [48, 176] width 81 height 8
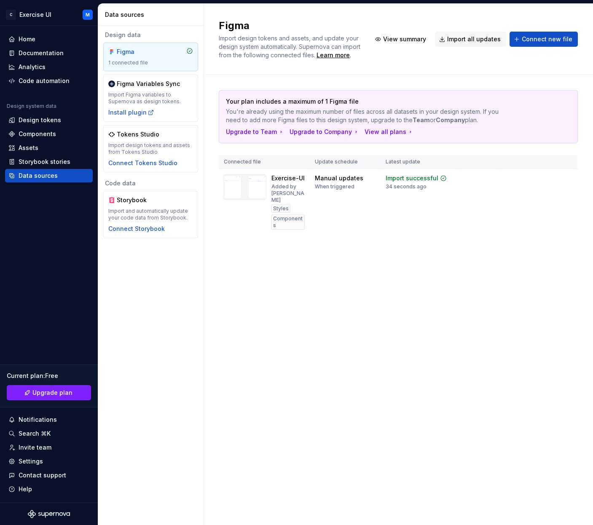
click at [403, 264] on div "Figma Import design tokens and assets, and update your design system automatica…" at bounding box center [399, 265] width 390 height 522
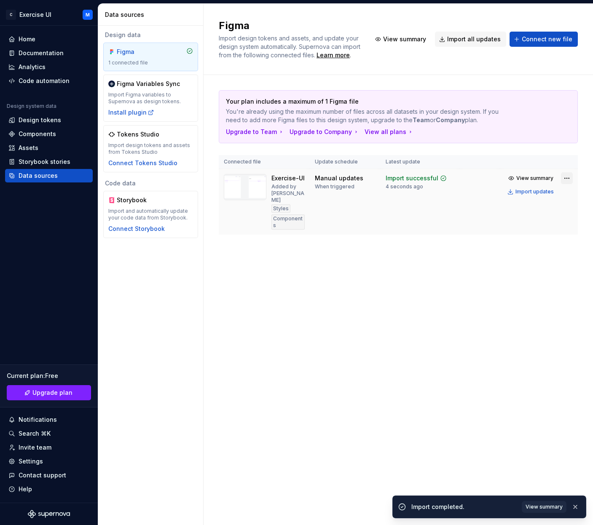
click at [567, 178] on html "C Exercise UI M Home Documentation Analytics Code automation Design system data…" at bounding box center [296, 262] width 593 height 525
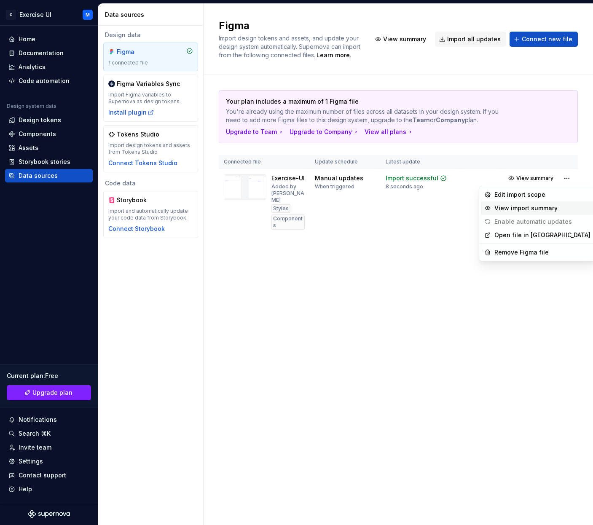
click at [536, 205] on div "View import summary" at bounding box center [543, 208] width 96 height 8
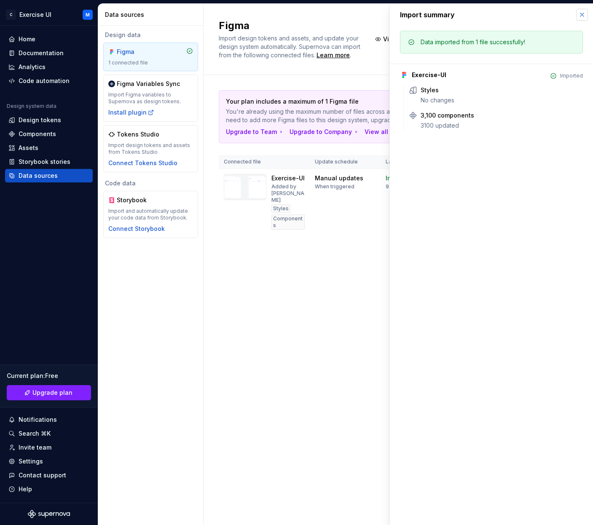
click at [584, 16] on button "button" at bounding box center [582, 15] width 12 height 12
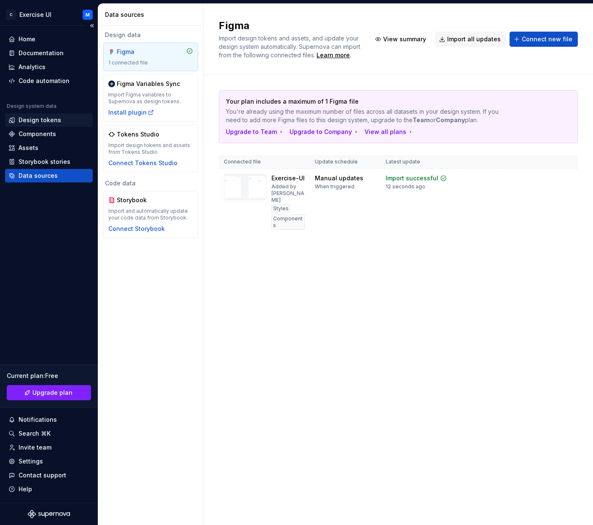
click at [39, 125] on div "Design tokens" at bounding box center [49, 119] width 88 height 13
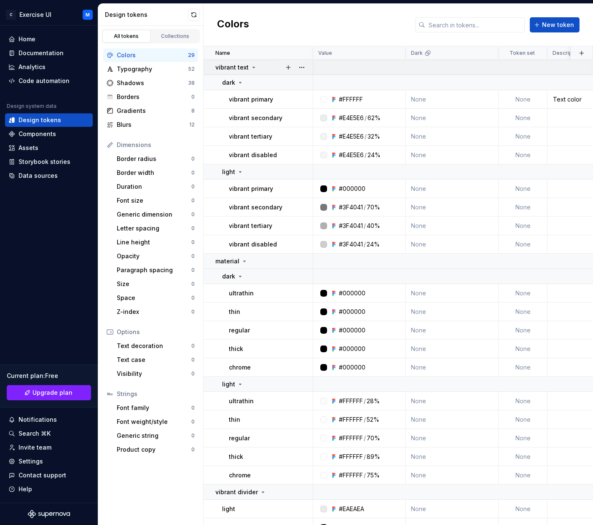
click at [253, 66] on icon at bounding box center [253, 67] width 7 height 7
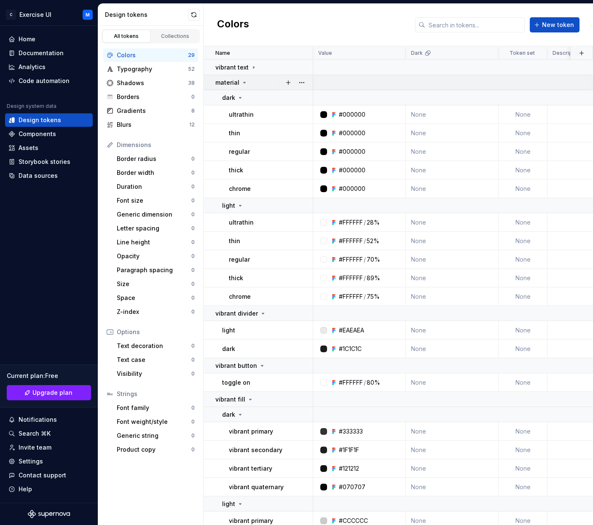
click at [248, 81] on div "material" at bounding box center [263, 82] width 97 height 8
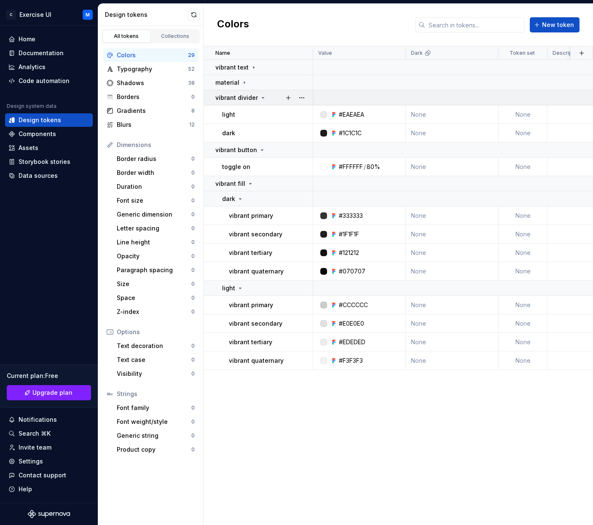
click at [258, 97] on div "vibrant divider" at bounding box center [240, 98] width 51 height 8
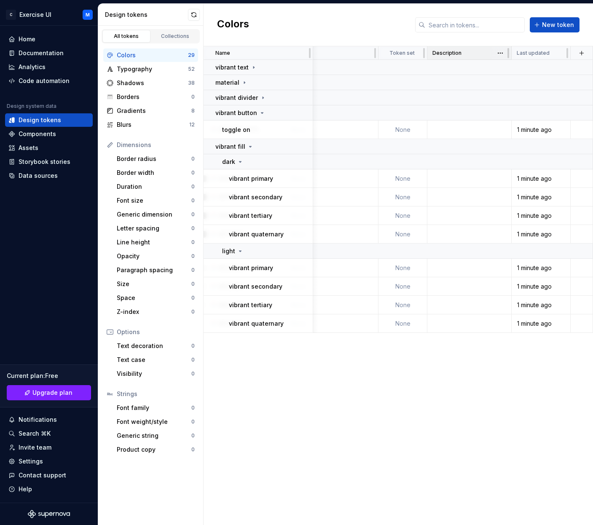
scroll to position [0, 121]
click at [547, 56] on p "Last updated" at bounding box center [533, 53] width 33 height 7
click at [544, 53] on p "Last updated" at bounding box center [533, 53] width 33 height 7
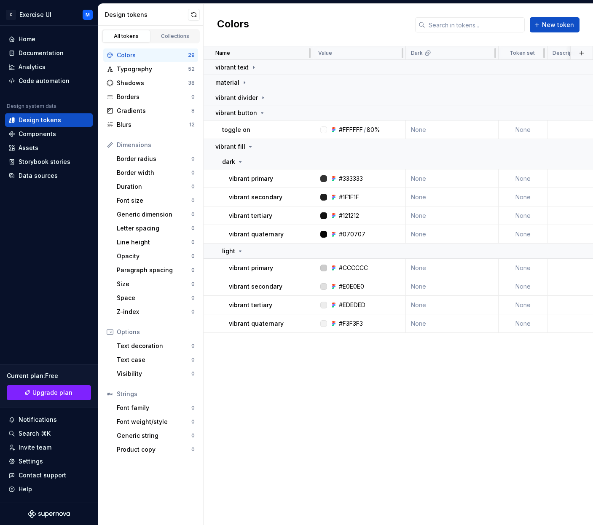
scroll to position [0, 0]
drag, startPoint x: 245, startPoint y: 49, endPoint x: 237, endPoint y: 51, distance: 8.1
click at [240, 51] on div "Name" at bounding box center [261, 53] width 92 height 7
click at [229, 51] on p "Name" at bounding box center [222, 53] width 15 height 7
click at [299, 53] on div "Name" at bounding box center [261, 53] width 92 height 7
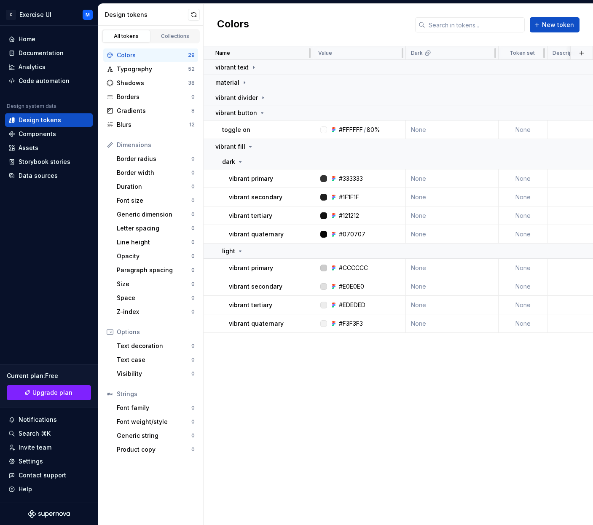
click at [270, 50] on div "Name" at bounding box center [261, 53] width 92 height 7
click at [290, 39] on div "Colors New token" at bounding box center [399, 25] width 390 height 43
click at [396, 53] on html "C Exercise UI M Home Documentation Analytics Code automation Design system data…" at bounding box center [296, 262] width 593 height 525
click at [356, 54] on html "C Exercise UI M Home Documentation Analytics Code automation Design system data…" at bounding box center [296, 262] width 593 height 525
click at [260, 101] on icon at bounding box center [263, 97] width 7 height 7
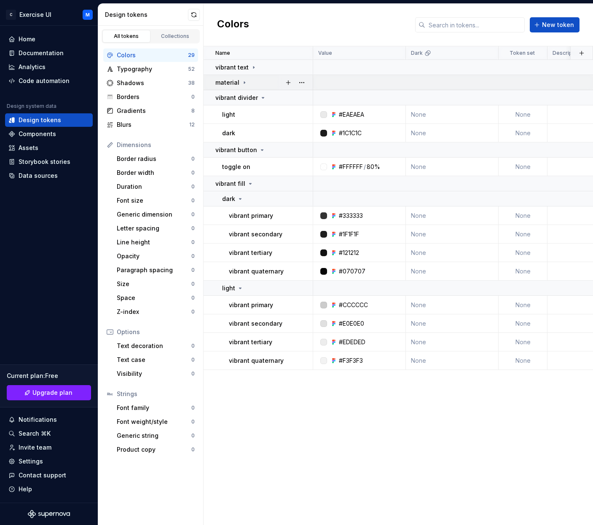
click at [245, 80] on icon at bounding box center [244, 82] width 7 height 7
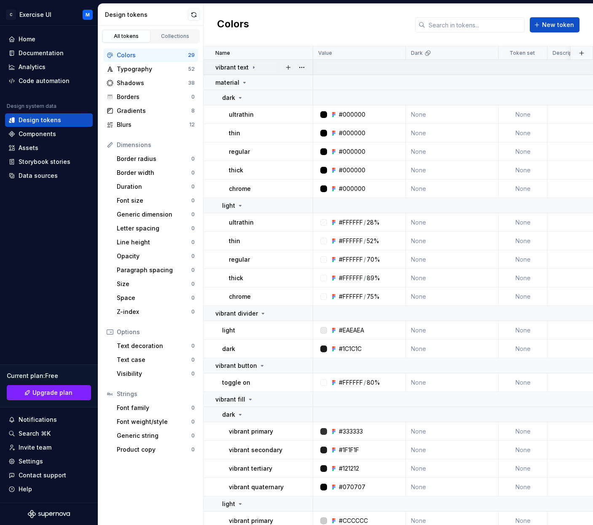
click at [250, 62] on td "vibrant text" at bounding box center [259, 67] width 110 height 15
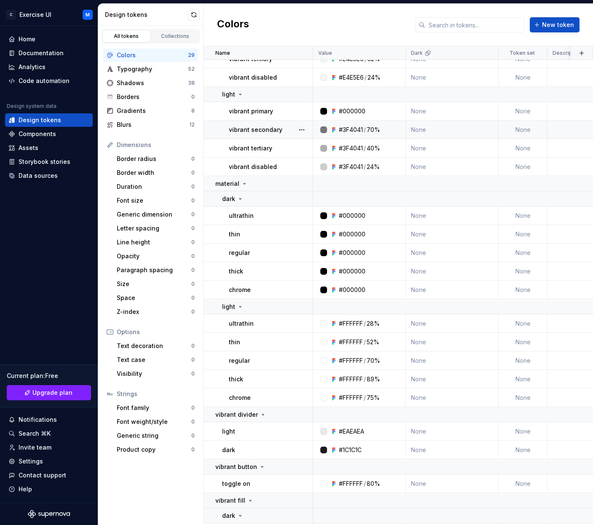
scroll to position [78, 0]
click at [372, 131] on div "70%" at bounding box center [373, 130] width 13 height 8
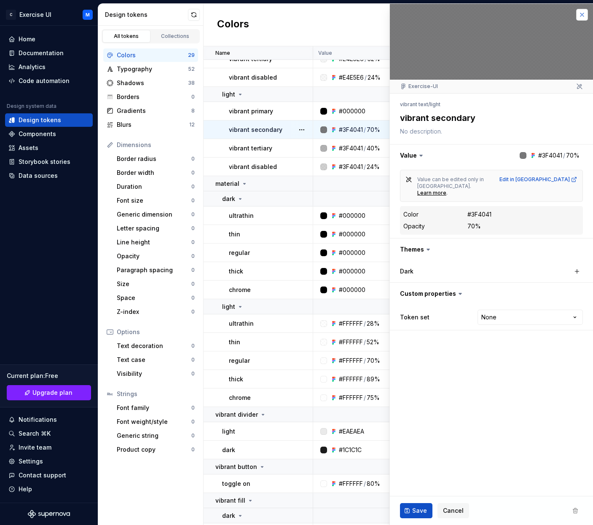
click at [580, 11] on button "button" at bounding box center [582, 15] width 12 height 12
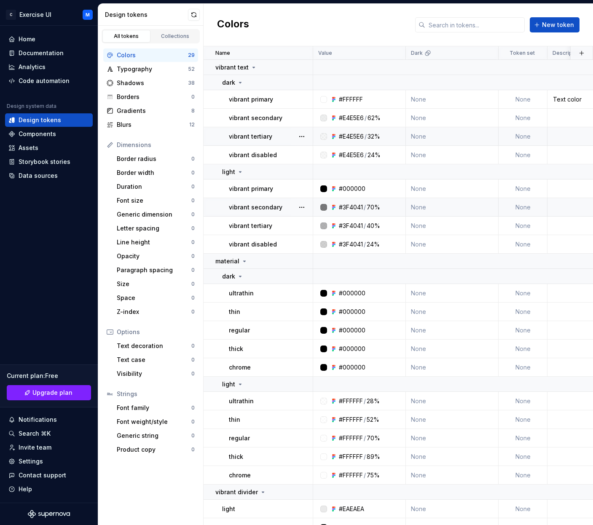
scroll to position [-2, 0]
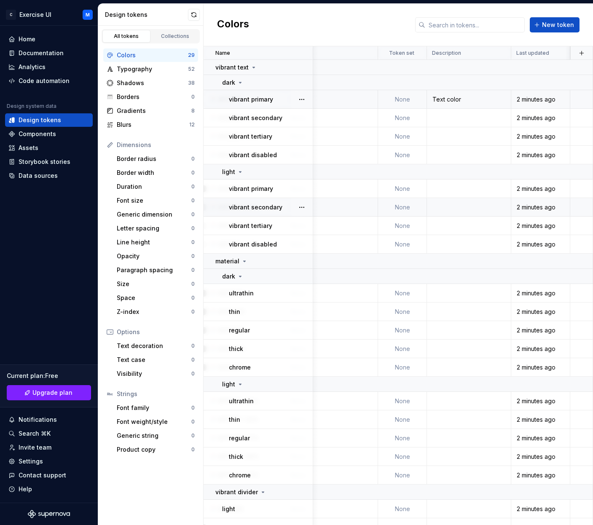
click at [485, 99] on div "Text color" at bounding box center [469, 99] width 83 height 8
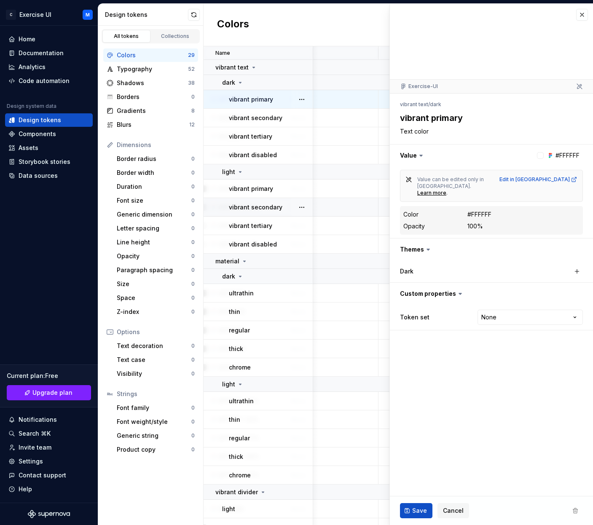
click at [456, 99] on div "vibrant text / dark" at bounding box center [491, 105] width 183 height 12
type textarea "*"
click at [417, 132] on textarea "Text color" at bounding box center [489, 132] width 183 height 12
click at [433, 130] on textarea "Text color" at bounding box center [489, 132] width 183 height 12
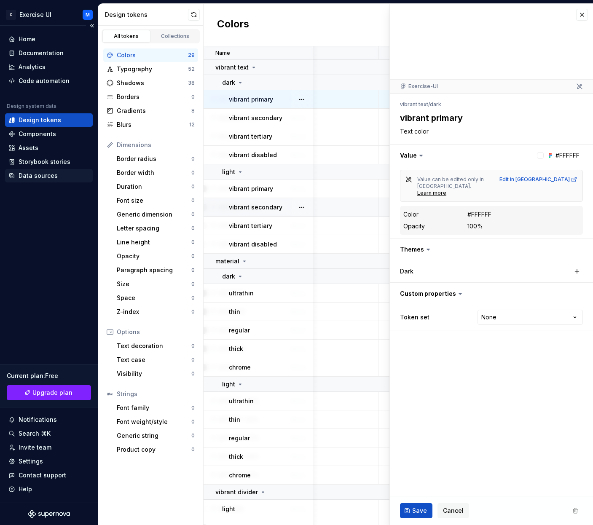
click at [47, 176] on div "Data sources" at bounding box center [38, 176] width 39 height 8
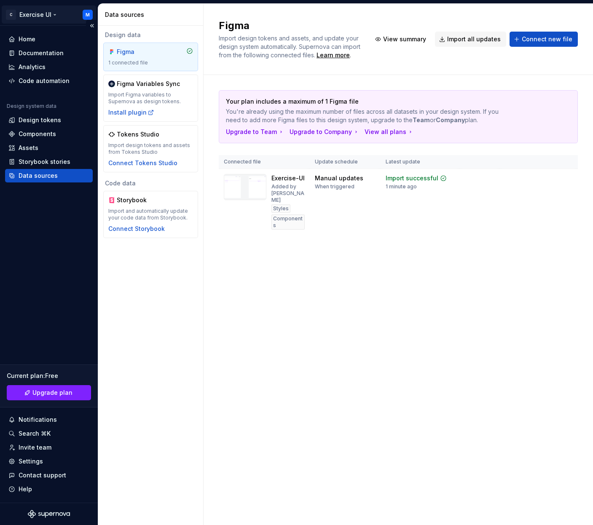
click at [54, 14] on html "C Exercise UI M Home Documentation Analytics Code automation Design system data…" at bounding box center [296, 262] width 593 height 525
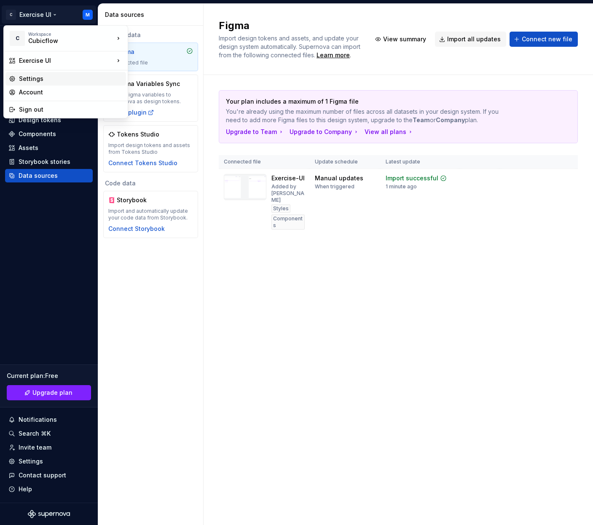
click at [47, 76] on div "Settings" at bounding box center [71, 79] width 104 height 8
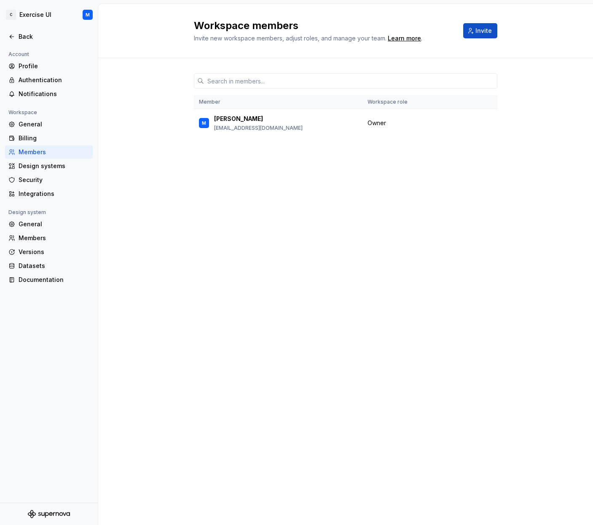
drag, startPoint x: 482, startPoint y: 33, endPoint x: 252, endPoint y: 62, distance: 232.1
click at [256, 62] on div "Workspace members Invite new workspace members, adjust roles, and manage your t…" at bounding box center [345, 265] width 495 height 522
click at [52, 167] on div "Design systems" at bounding box center [54, 166] width 71 height 8
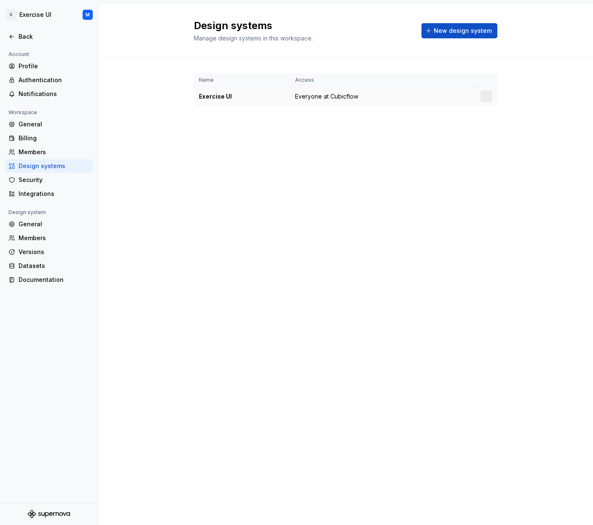
click at [487, 97] on div at bounding box center [487, 97] width 12 height 12
click at [461, 25] on button "New design system" at bounding box center [460, 30] width 76 height 15
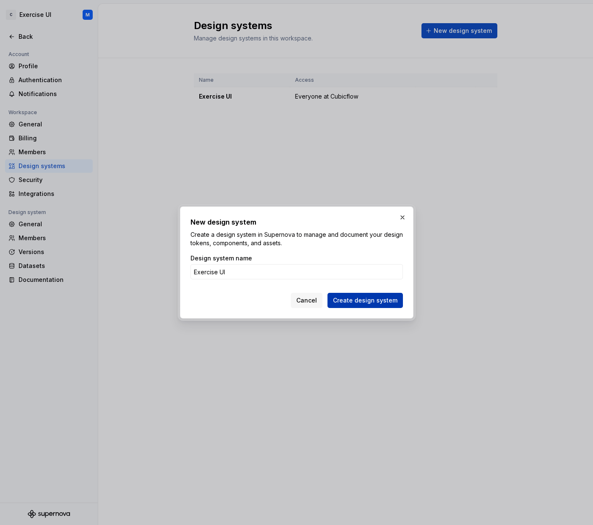
click at [353, 300] on span "Create design system" at bounding box center [365, 300] width 65 height 8
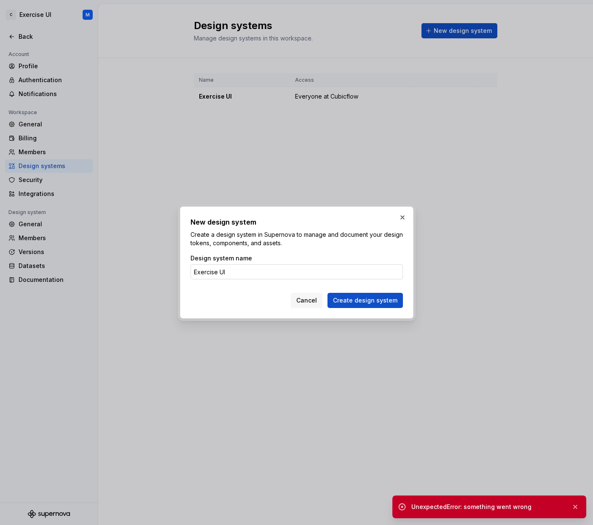
click at [287, 277] on input "Exercise UI" at bounding box center [297, 271] width 213 height 15
type input "Exercise"
click at [370, 301] on span "Create design system" at bounding box center [365, 300] width 65 height 8
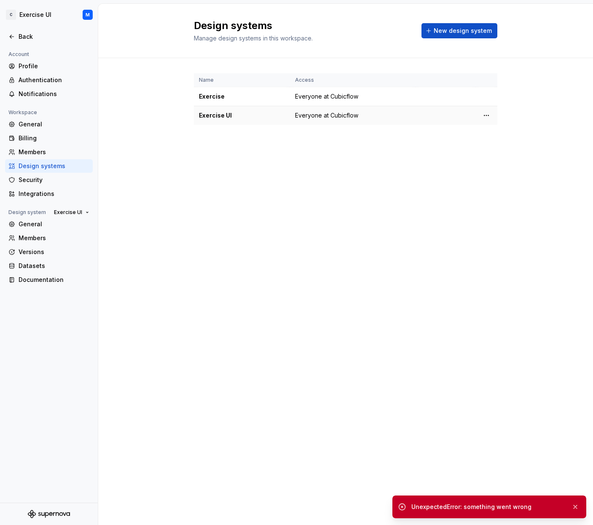
click at [495, 118] on td at bounding box center [487, 115] width 22 height 19
click at [488, 114] on html "C Exercise UI M Back Account Profile Authentication Notifications Workspace Gen…" at bounding box center [296, 262] width 593 height 525
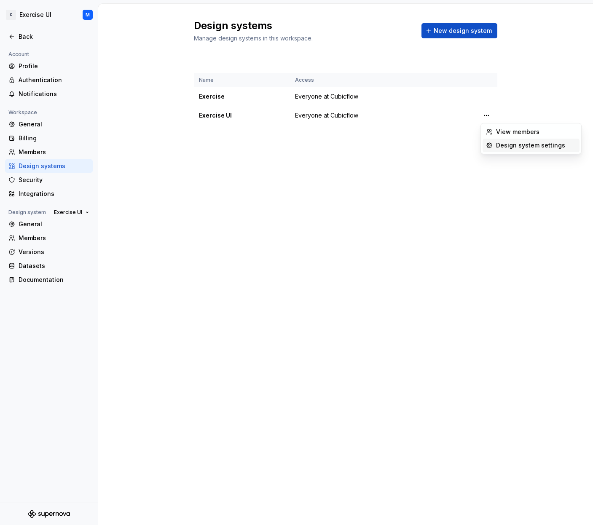
click at [503, 142] on div "Design system settings" at bounding box center [536, 145] width 80 height 8
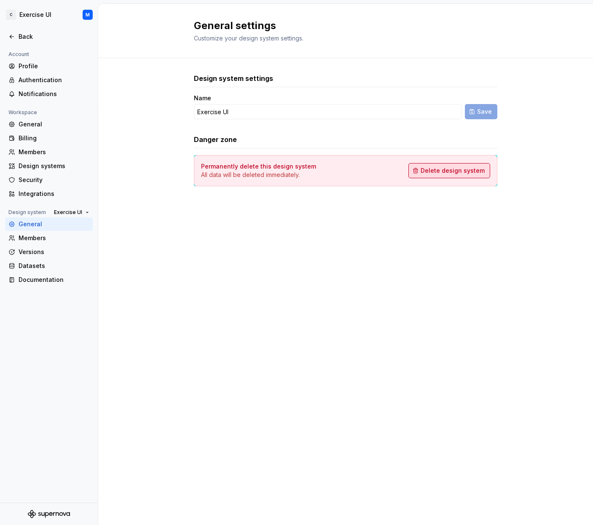
click at [453, 169] on span "Delete design system" at bounding box center [453, 171] width 64 height 8
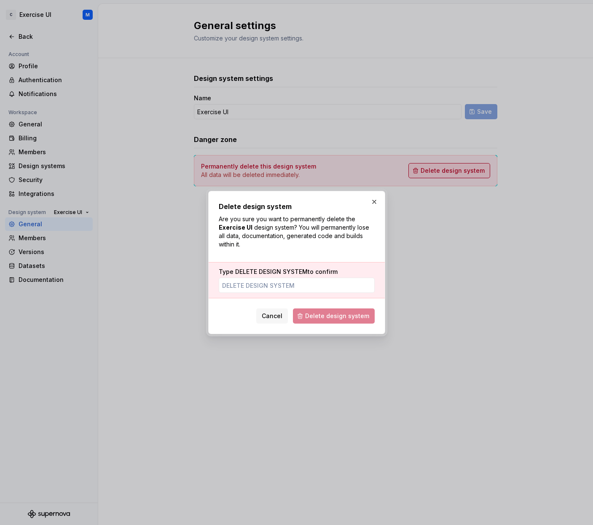
type input "E"
type input "DELETE"
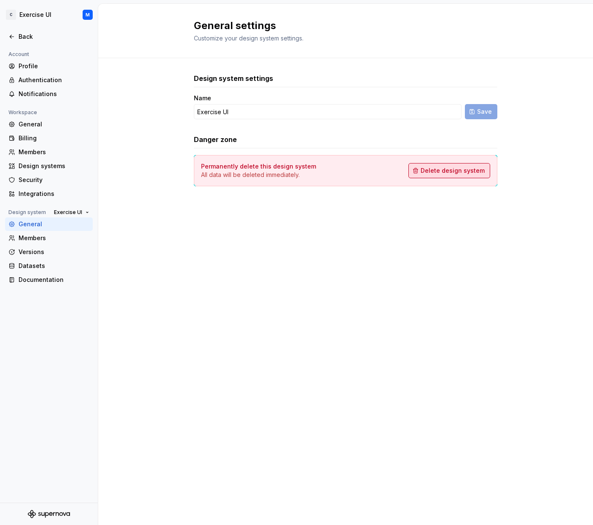
click at [441, 165] on button "Delete design system" at bounding box center [450, 170] width 82 height 15
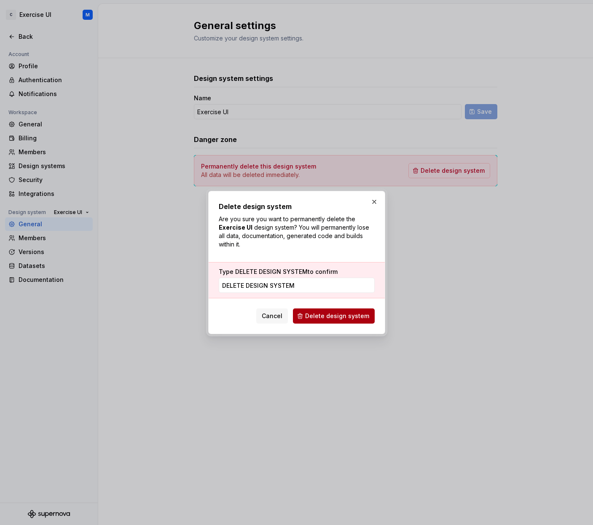
type input "DELETE DESIGN SYSTEM"
click at [363, 314] on span "Delete design system" at bounding box center [337, 316] width 64 height 8
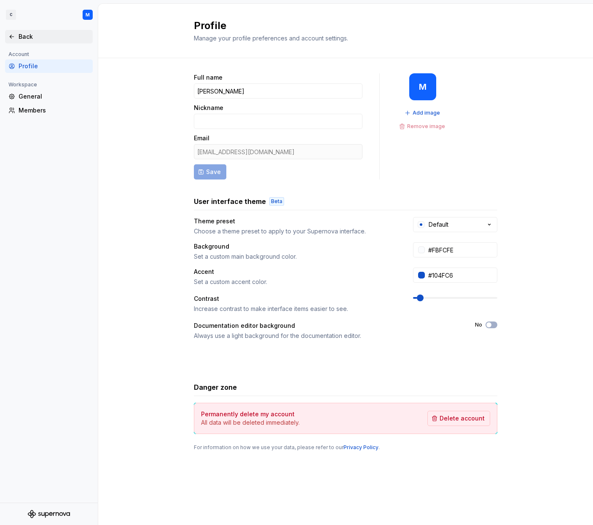
click at [18, 40] on div "Back" at bounding box center [48, 36] width 81 height 8
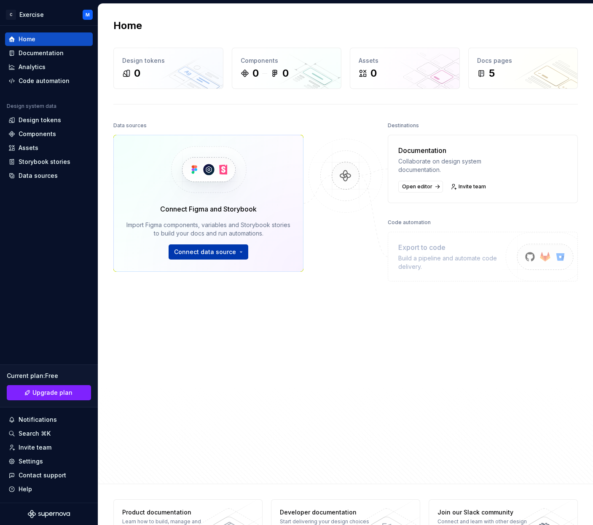
click at [236, 247] on html "C Exercise M Home Documentation Analytics Code automation Design system data De…" at bounding box center [296, 262] width 593 height 525
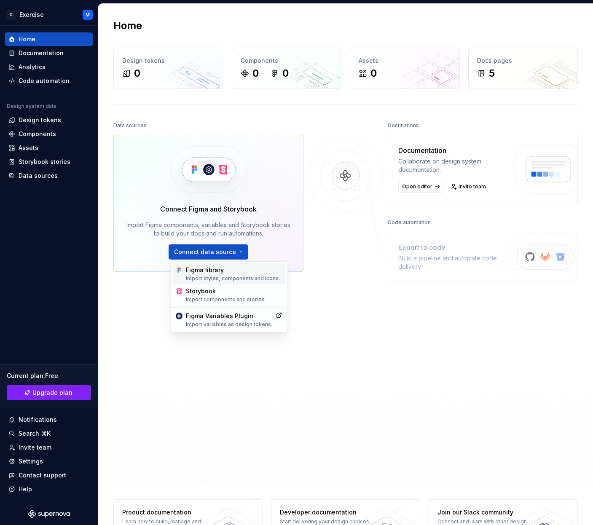
click at [261, 275] on div "Figma library Import styles, components and icons." at bounding box center [234, 274] width 97 height 16
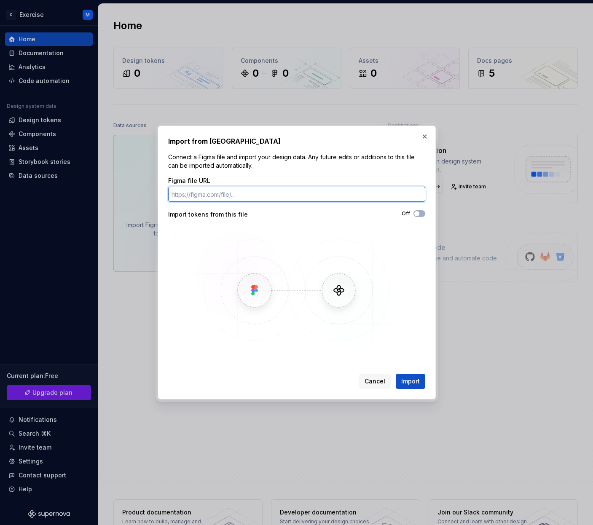
click at [234, 194] on input "Figma file URL" at bounding box center [296, 194] width 257 height 15
paste input "[URL][DOMAIN_NAME]"
type input "[URL][DOMAIN_NAME]"
click at [420, 213] on icon "button" at bounding box center [417, 213] width 7 height 5
click at [411, 382] on span "Import" at bounding box center [410, 381] width 19 height 8
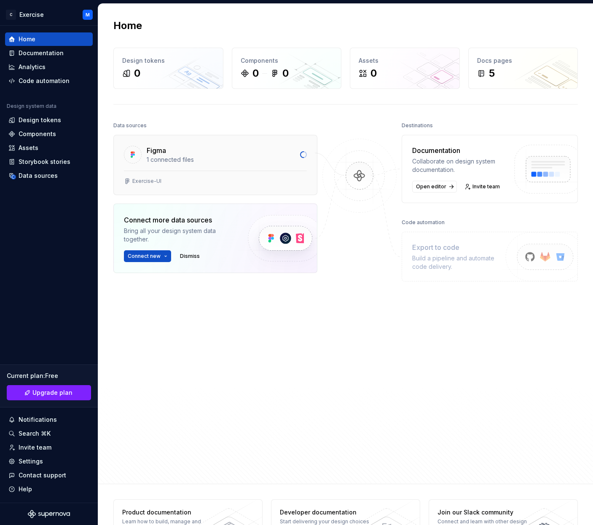
click at [194, 175] on div "Exercise-UI" at bounding box center [215, 183] width 203 height 24
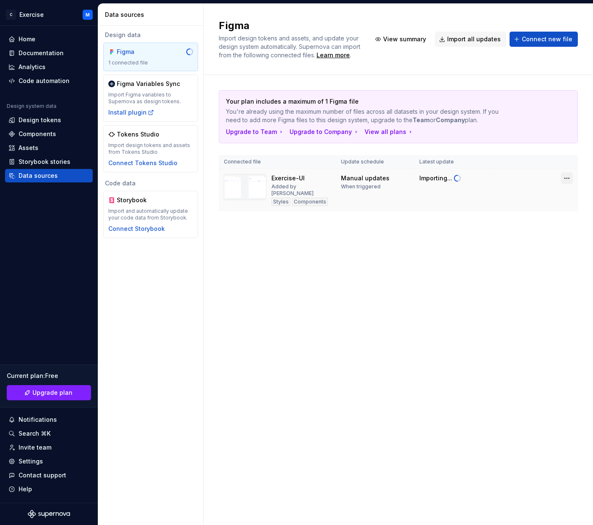
click at [571, 178] on html "C Exercise M Home Documentation Analytics Code automation Design system data De…" at bounding box center [296, 262] width 593 height 525
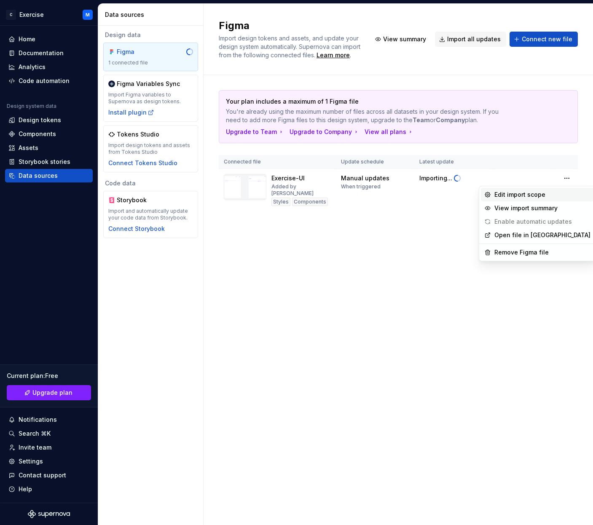
click at [540, 196] on div "Edit import scope" at bounding box center [543, 195] width 96 height 8
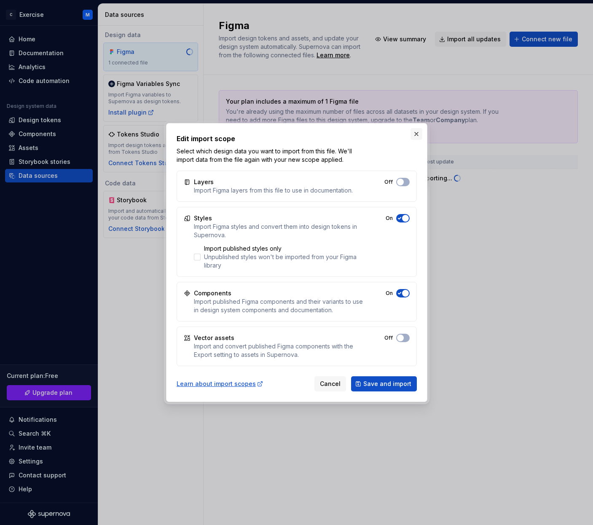
click at [416, 134] on button "button" at bounding box center [417, 134] width 12 height 12
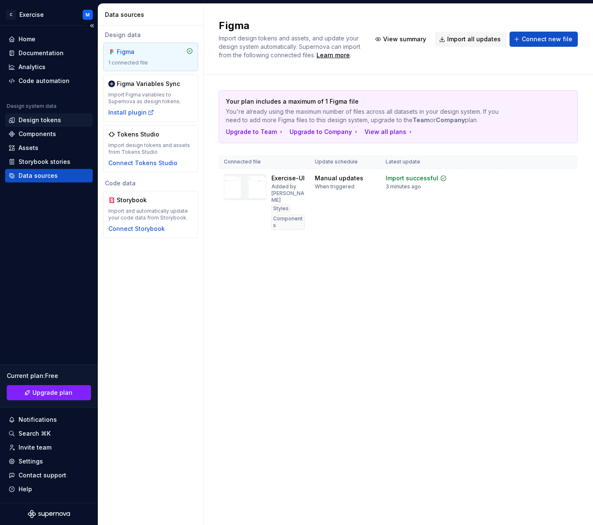
click at [40, 120] on div "Design tokens" at bounding box center [40, 120] width 43 height 8
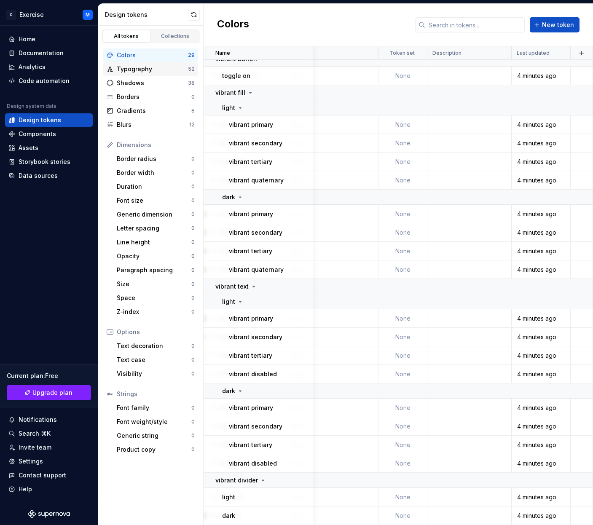
scroll to position [240, 120]
click at [173, 69] on div "Typography" at bounding box center [152, 69] width 71 height 8
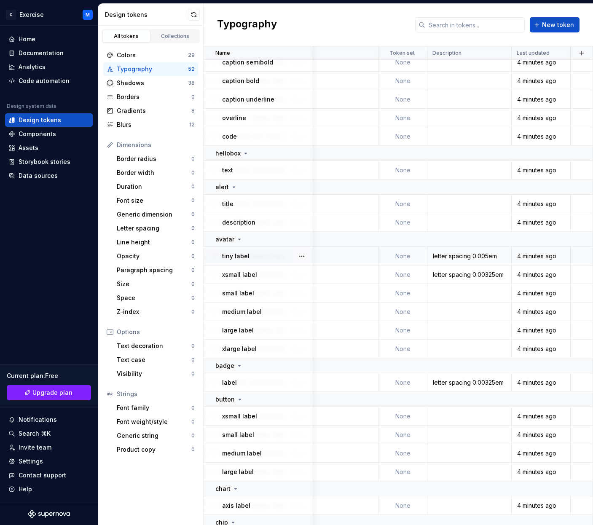
scroll to position [337, 120]
click at [460, 253] on div "letter spacing 0.005em" at bounding box center [469, 256] width 83 height 8
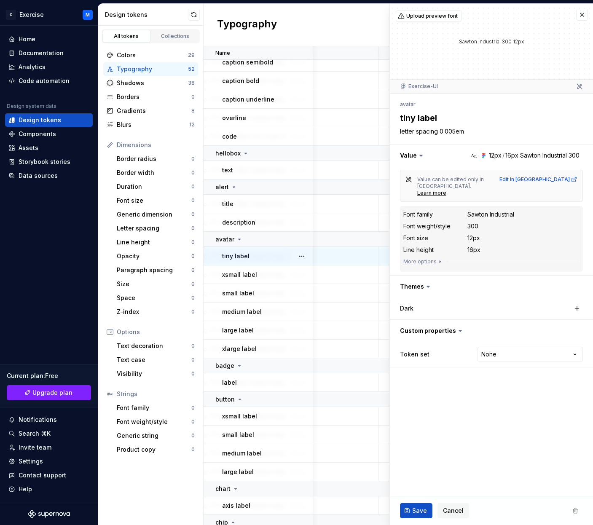
click at [366, 250] on td "None" at bounding box center [332, 256] width 93 height 19
type textarea "*"
click at [580, 12] on button "button" at bounding box center [582, 15] width 12 height 12
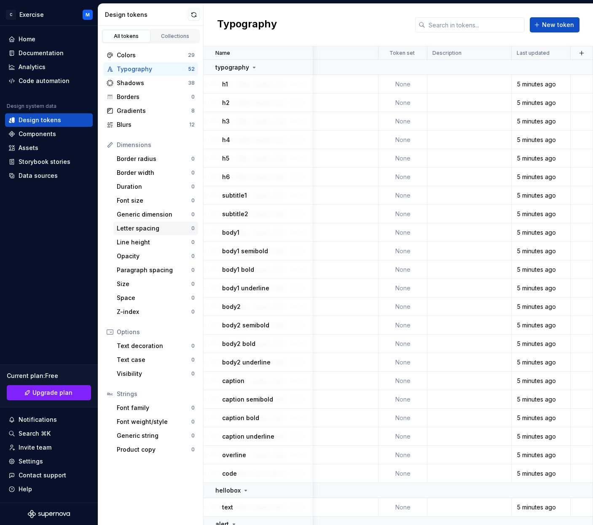
scroll to position [0, 120]
click at [130, 80] on div "Shadows" at bounding box center [152, 83] width 71 height 8
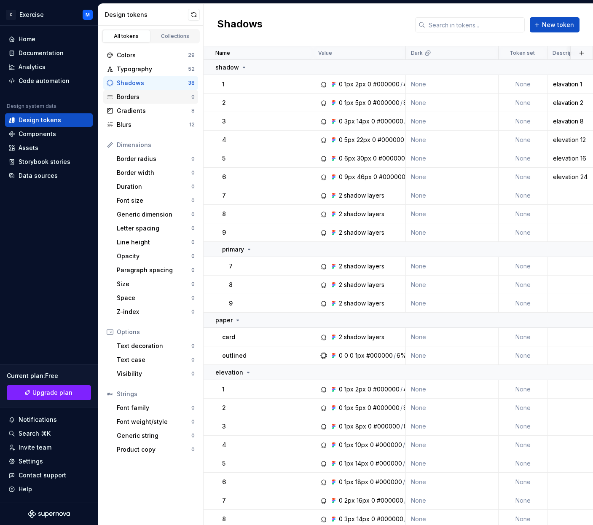
click at [137, 94] on div "Borders" at bounding box center [154, 97] width 75 height 8
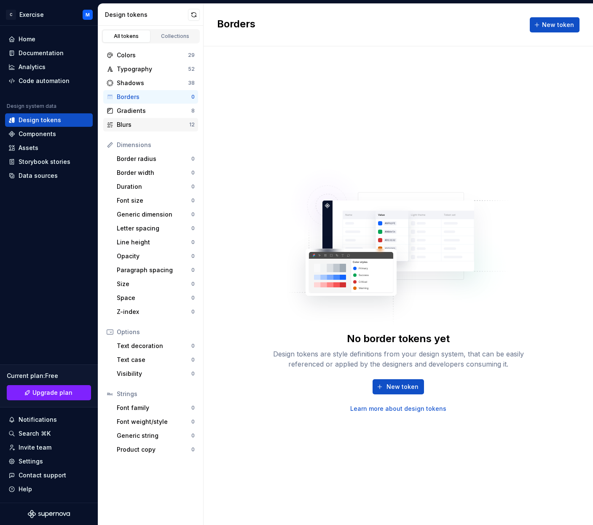
click at [141, 121] on div "Blurs" at bounding box center [153, 125] width 73 height 8
click at [166, 113] on div "Gradients" at bounding box center [154, 111] width 75 height 8
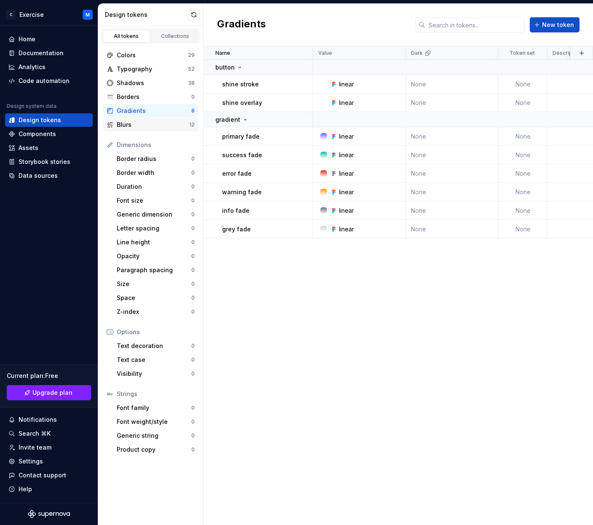
click at [164, 119] on div "Blurs 12" at bounding box center [150, 124] width 95 height 13
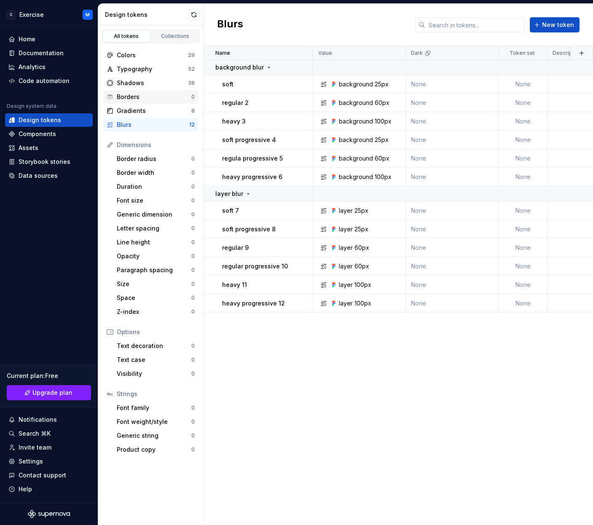
click at [154, 96] on div "Borders" at bounding box center [154, 97] width 75 height 8
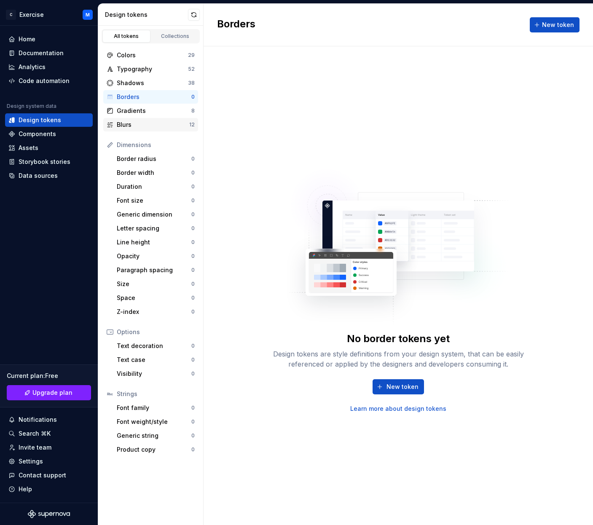
click at [142, 118] on div "Blurs 12" at bounding box center [150, 124] width 95 height 13
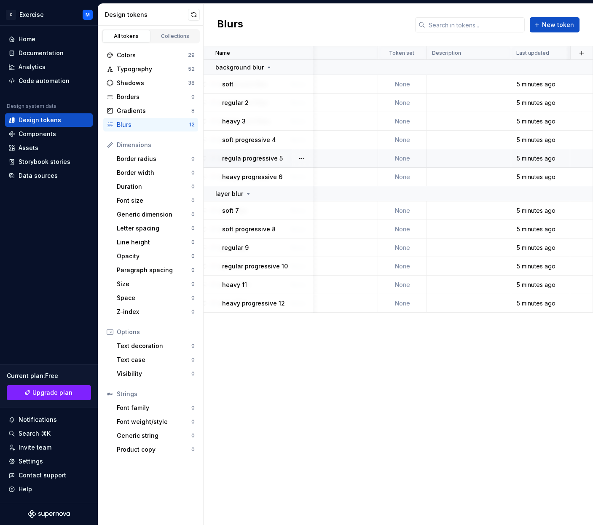
scroll to position [0, 120]
click at [151, 108] on div "Gradients" at bounding box center [154, 111] width 75 height 8
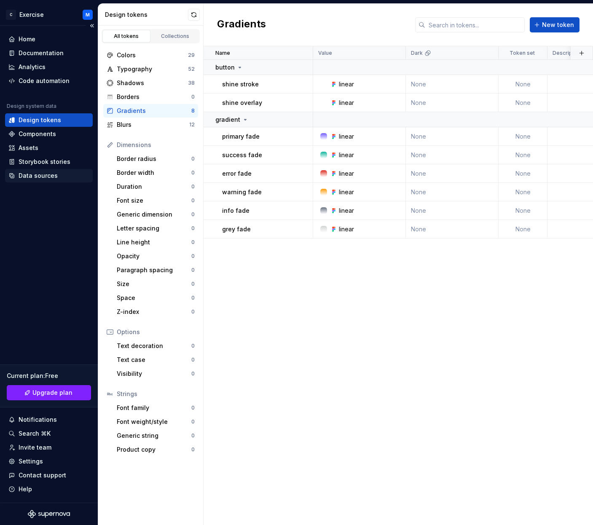
click at [31, 173] on div "Data sources" at bounding box center [38, 176] width 39 height 8
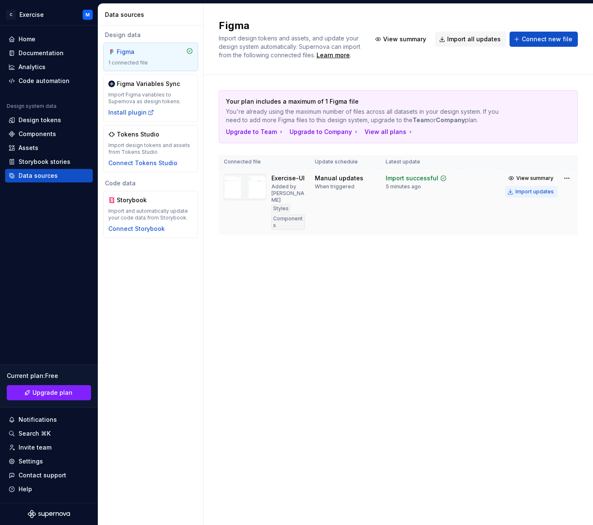
click at [538, 191] on div "Import updates" at bounding box center [535, 191] width 38 height 7
click at [565, 178] on html "C Exercise M Home Documentation Analytics Code automation Design system data De…" at bounding box center [296, 262] width 593 height 525
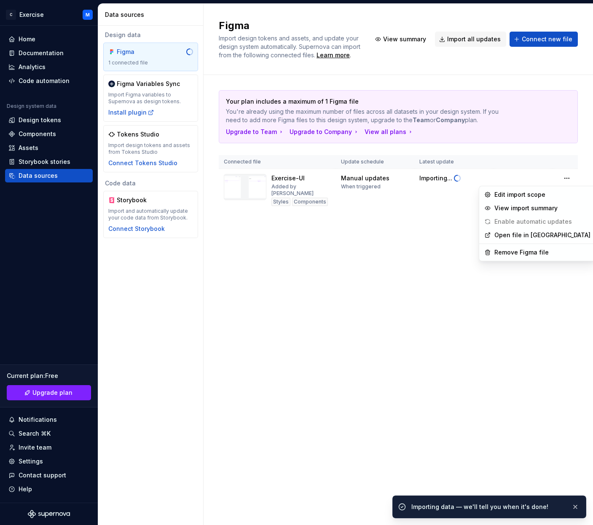
click at [562, 175] on html "C Exercise M Home Documentation Analytics Code automation Design system data De…" at bounding box center [296, 262] width 593 height 525
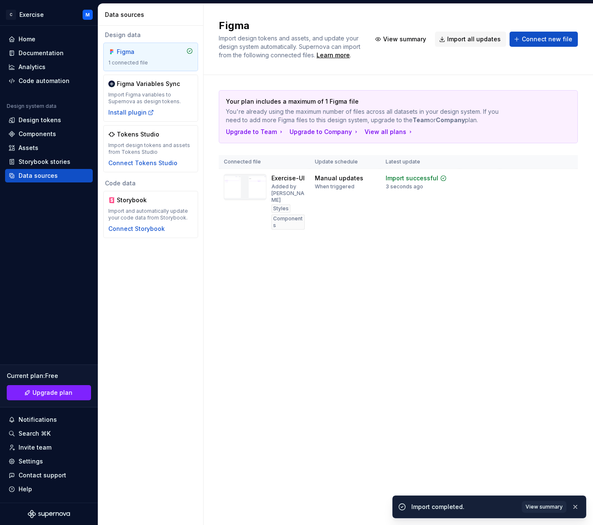
drag, startPoint x: 572, startPoint y: 504, endPoint x: 418, endPoint y: 408, distance: 181.5
click at [573, 504] on button "button" at bounding box center [575, 507] width 11 height 12
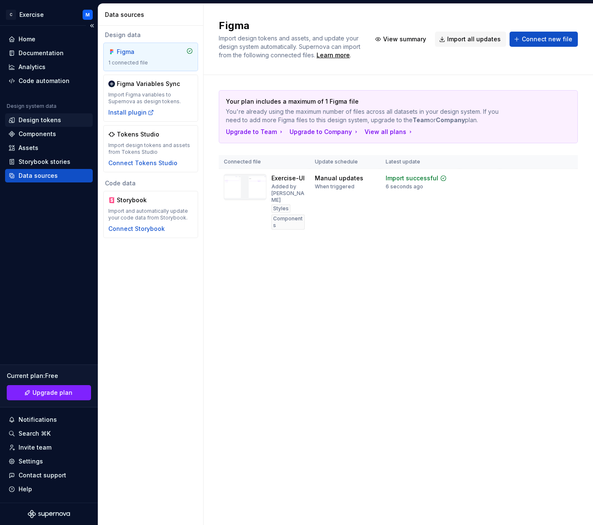
click at [51, 119] on div "Design tokens" at bounding box center [40, 120] width 43 height 8
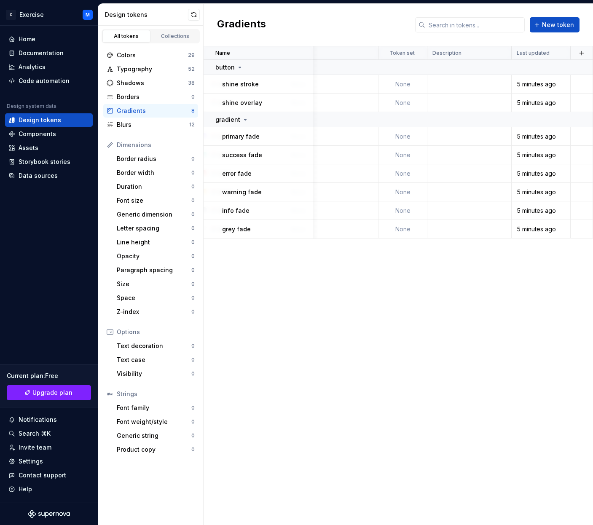
scroll to position [0, 120]
click at [142, 72] on div "Typography" at bounding box center [152, 69] width 71 height 8
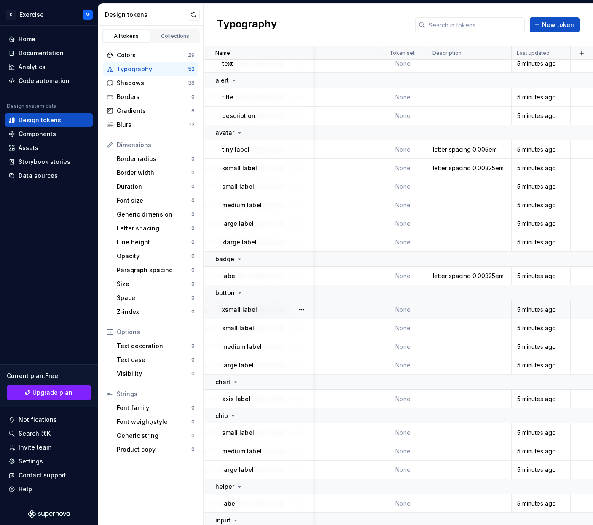
scroll to position [443, 120]
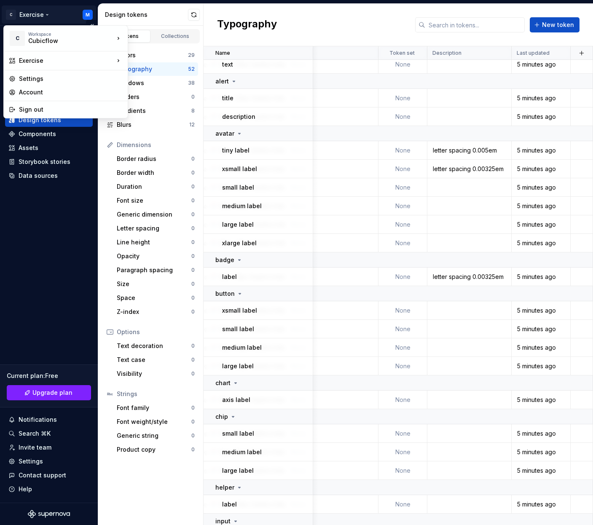
click at [37, 6] on html "C Exercise M Home Documentation Analytics Code automation Design system data De…" at bounding box center [296, 262] width 593 height 525
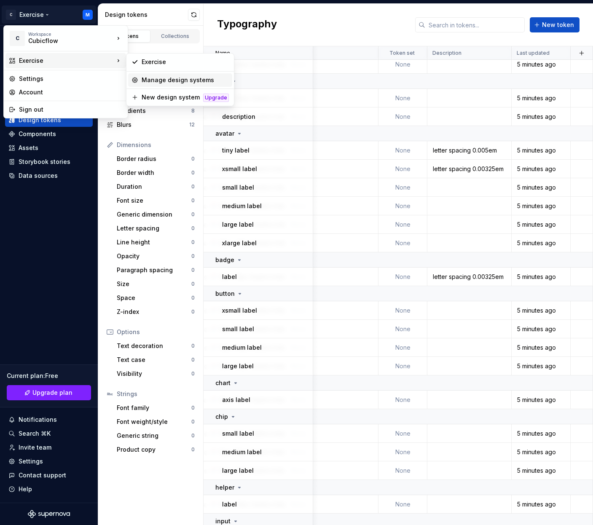
click at [143, 84] on div "Manage design systems" at bounding box center [180, 79] width 104 height 13
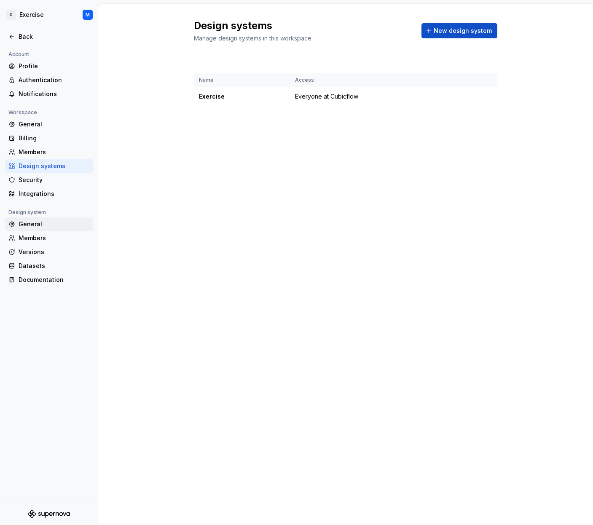
click at [43, 225] on div "General" at bounding box center [54, 224] width 71 height 8
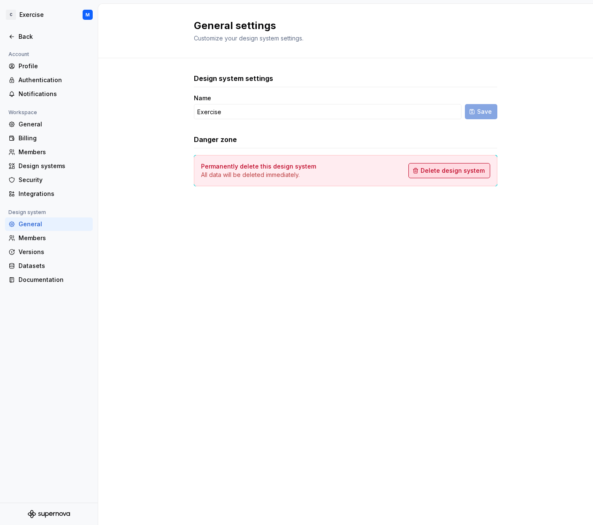
click at [449, 171] on span "Delete design system" at bounding box center [453, 171] width 64 height 8
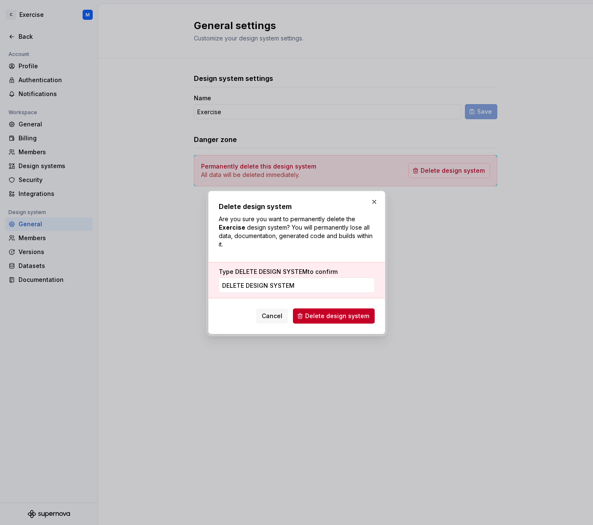
type input "DELETE DESIGN SYSTEM"
drag, startPoint x: 311, startPoint y: 326, endPoint x: 323, endPoint y: 314, distance: 17.0
click at [312, 325] on div "Delete design system Are you sure you want to permanently delete the Exercise d…" at bounding box center [296, 262] width 177 height 143
click at [323, 314] on span "Delete design system" at bounding box center [337, 316] width 64 height 8
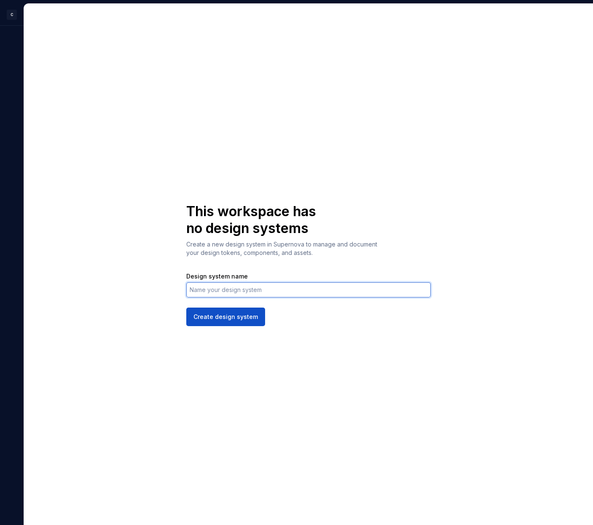
click at [233, 289] on input "Design system name" at bounding box center [308, 290] width 245 height 15
type input "Exercise UI"
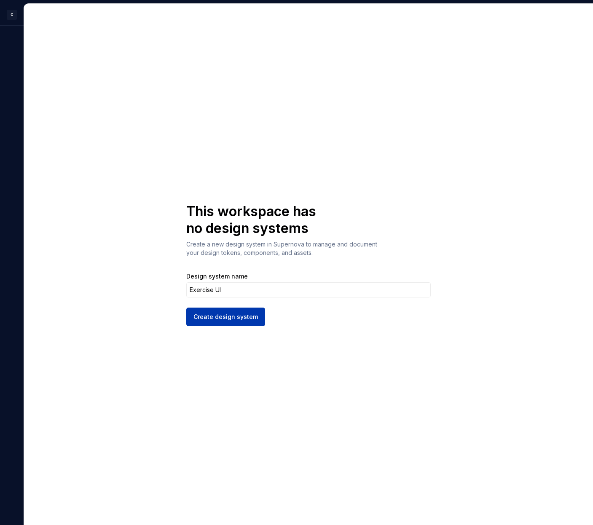
click at [253, 318] on span "Create design system" at bounding box center [226, 317] width 65 height 8
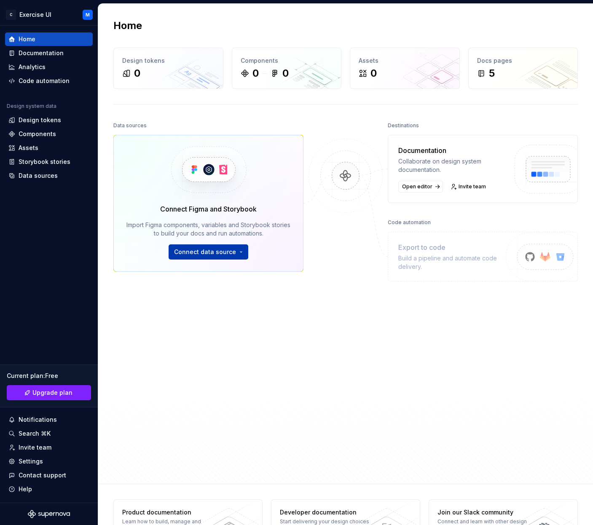
click at [239, 253] on html "C Exercise UI M Home Documentation Analytics Code automation Design system data…" at bounding box center [296, 262] width 593 height 525
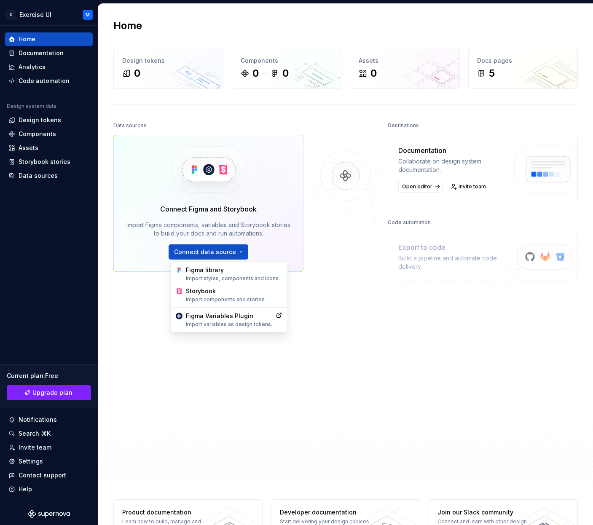
click at [242, 262] on div "Figma library Import styles, components and icons. Storybook Import components …" at bounding box center [229, 296] width 118 height 71
click at [240, 269] on div "Figma library Import styles, components and icons." at bounding box center [234, 274] width 97 height 16
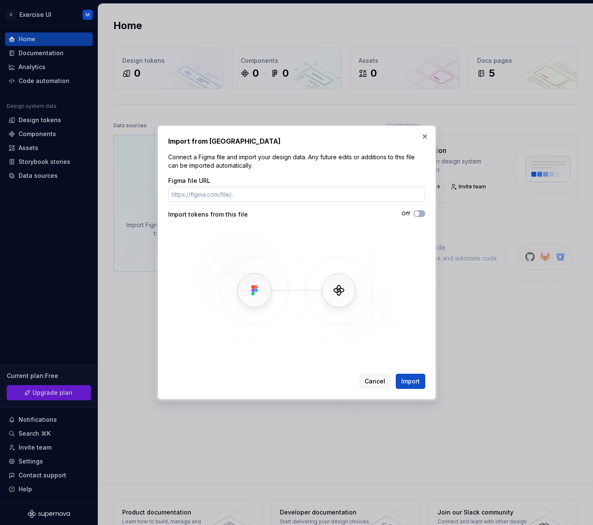
click at [242, 199] on input "Figma file URL" at bounding box center [296, 194] width 257 height 15
paste input "[URL][DOMAIN_NAME]"
type input "[URL][DOMAIN_NAME]"
click at [419, 215] on span "button" at bounding box center [416, 213] width 5 height 5
click at [413, 382] on span "Import" at bounding box center [410, 381] width 19 height 8
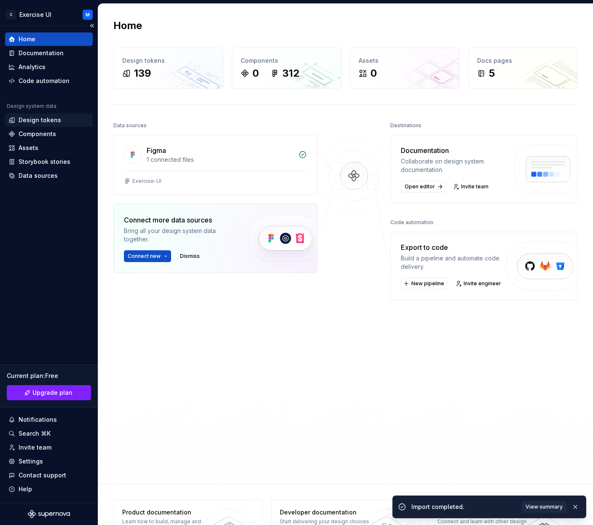
click at [33, 122] on div "Design tokens" at bounding box center [40, 120] width 43 height 8
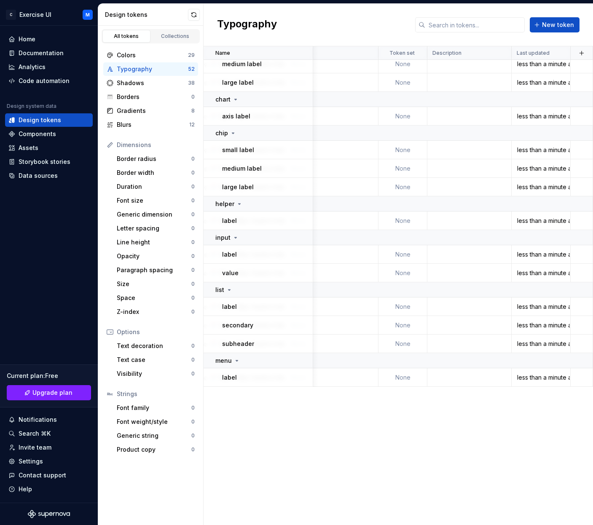
scroll to position [389, 120]
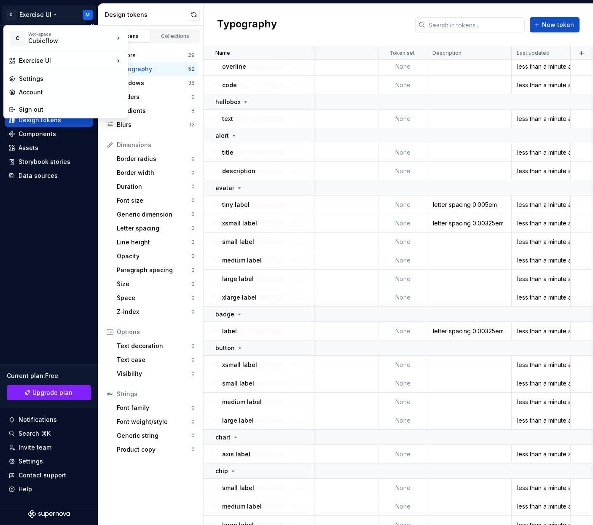
click at [38, 17] on html "C Exercise UI M Home Documentation Analytics Code automation Design system data…" at bounding box center [296, 262] width 593 height 525
